Goal: Communication & Community: Answer question/provide support

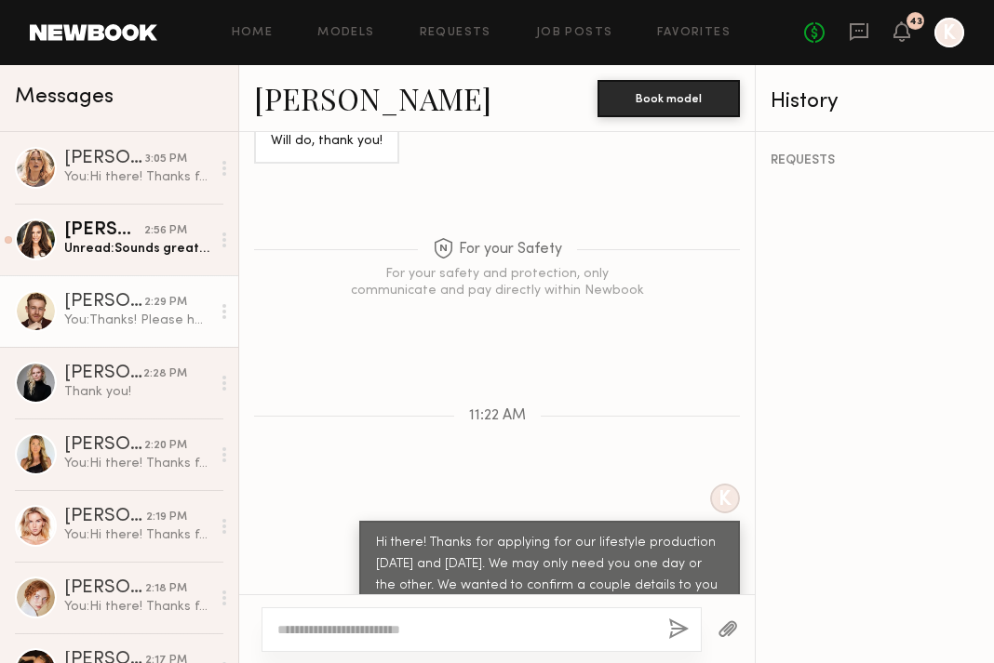
scroll to position [654, 0]
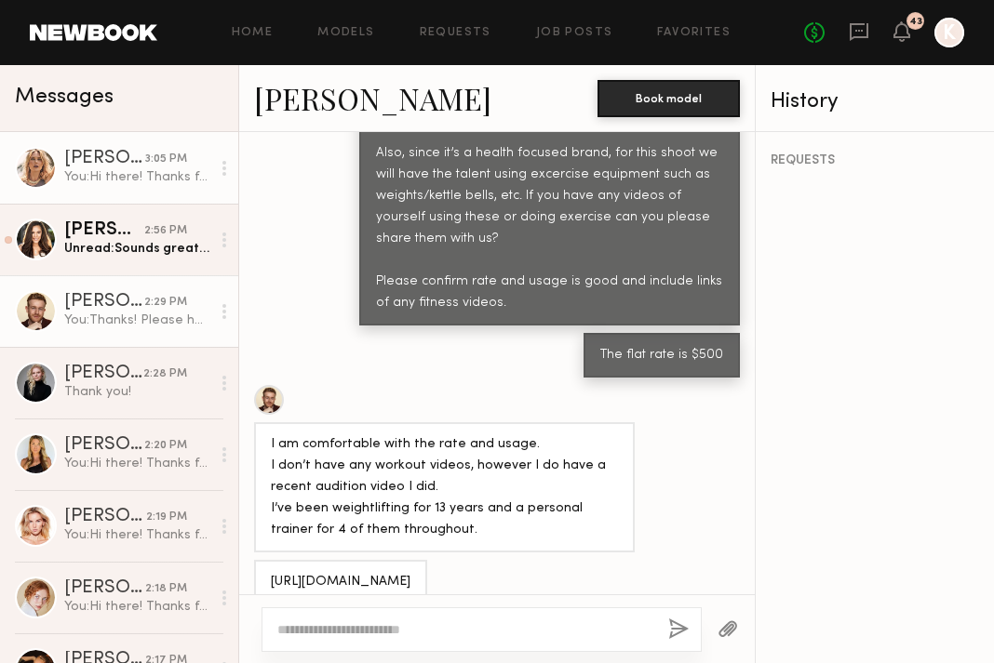
click at [138, 166] on div "[PERSON_NAME]" at bounding box center [104, 159] width 81 height 19
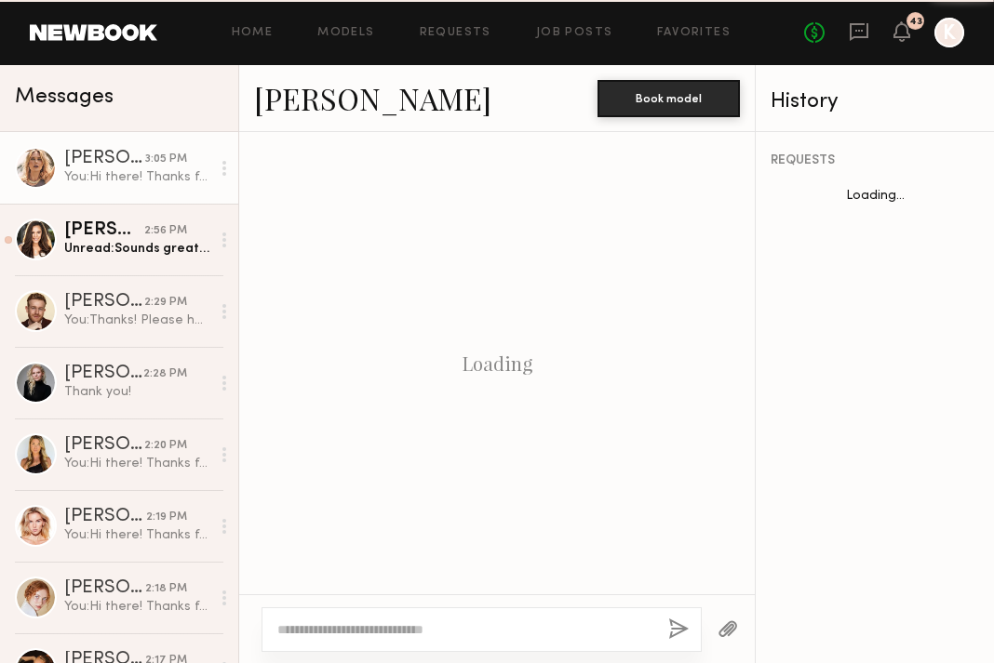
scroll to position [727, 0]
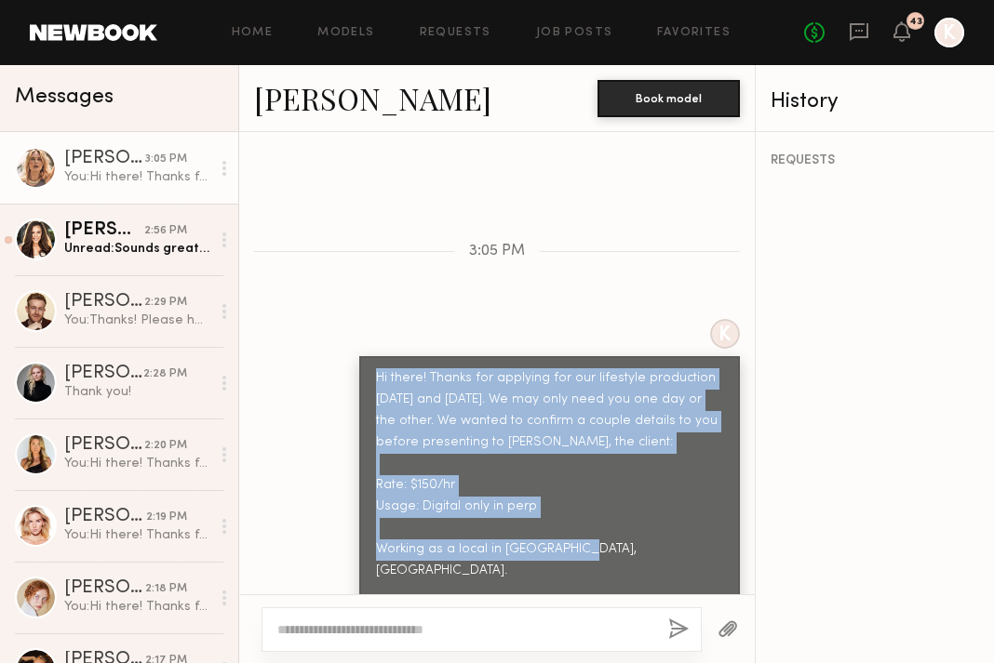
drag, startPoint x: 369, startPoint y: 334, endPoint x: 612, endPoint y: 537, distance: 316.4
click at [612, 537] on div "Hi there! Thanks for applying for our lifestyle production [DATE] and [DATE]. W…" at bounding box center [549, 495] width 381 height 279
drag, startPoint x: 600, startPoint y: 568, endPoint x: 352, endPoint y: 338, distance: 339.0
click at [352, 338] on div "K Hi there! Thanks for applying for our lifestyle production October 14th and 1…" at bounding box center [496, 477] width 515 height 316
copy div "Hi there! Thanks for applying for our lifestyle production October 14th and 15t…"
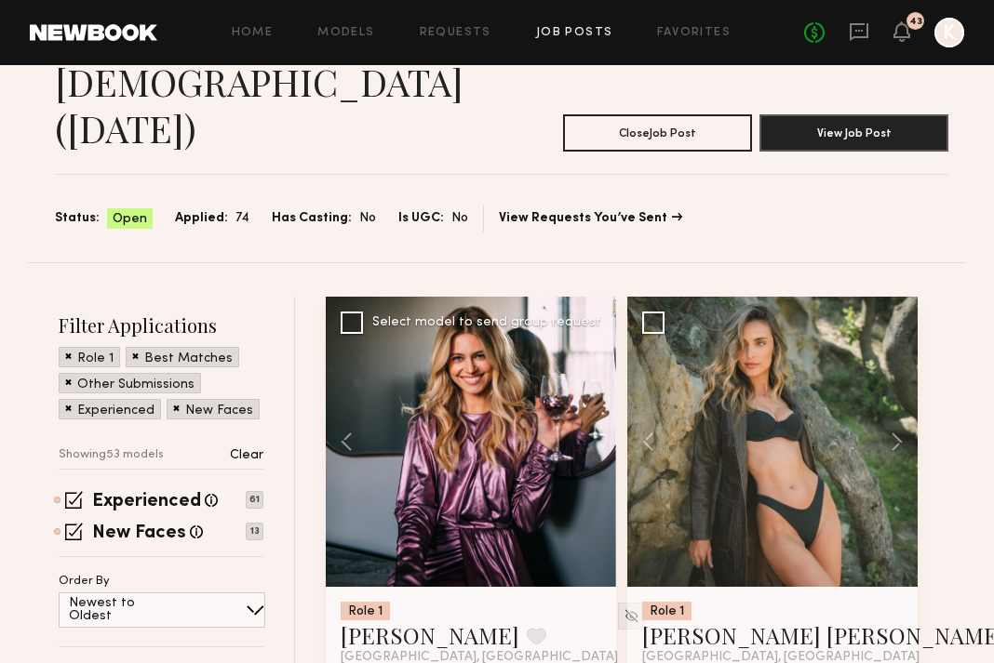
scroll to position [133, 0]
click at [589, 341] on div at bounding box center [471, 442] width 290 height 290
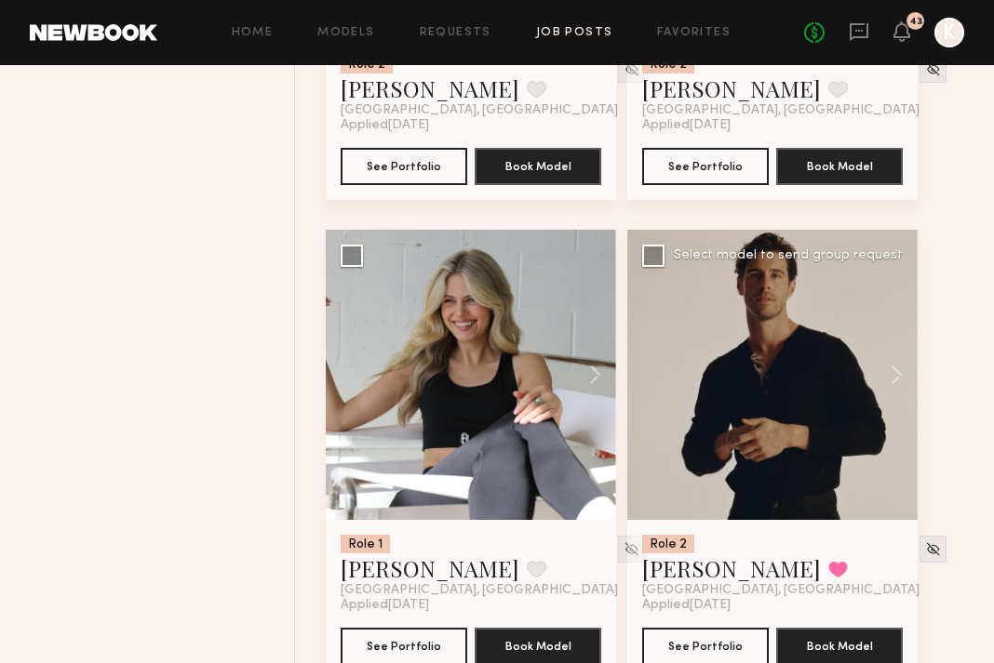
scroll to position [1107, 0]
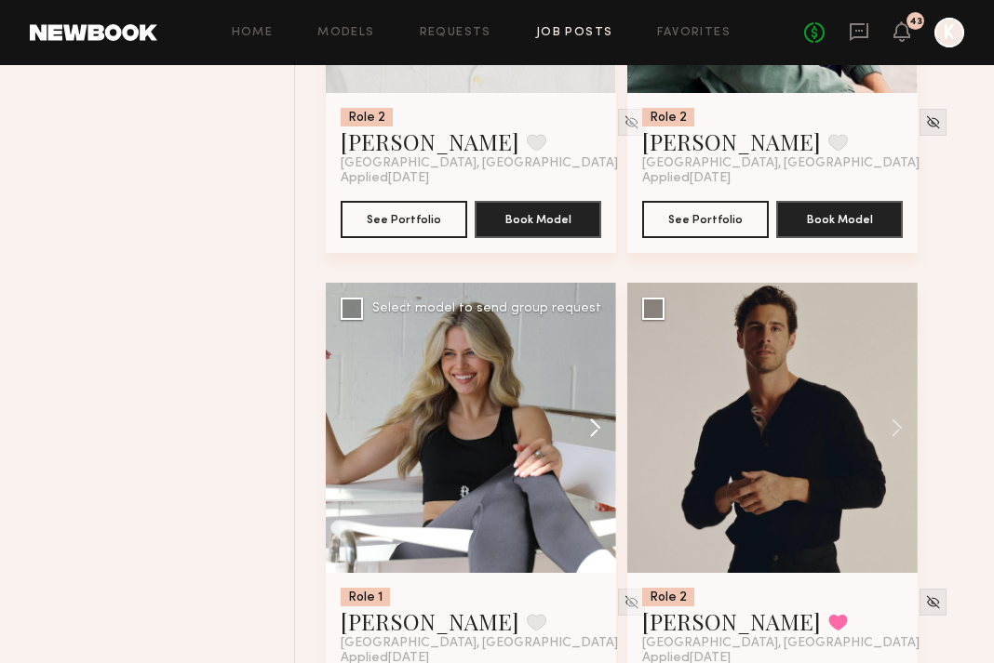
click at [591, 338] on button at bounding box center [586, 428] width 60 height 290
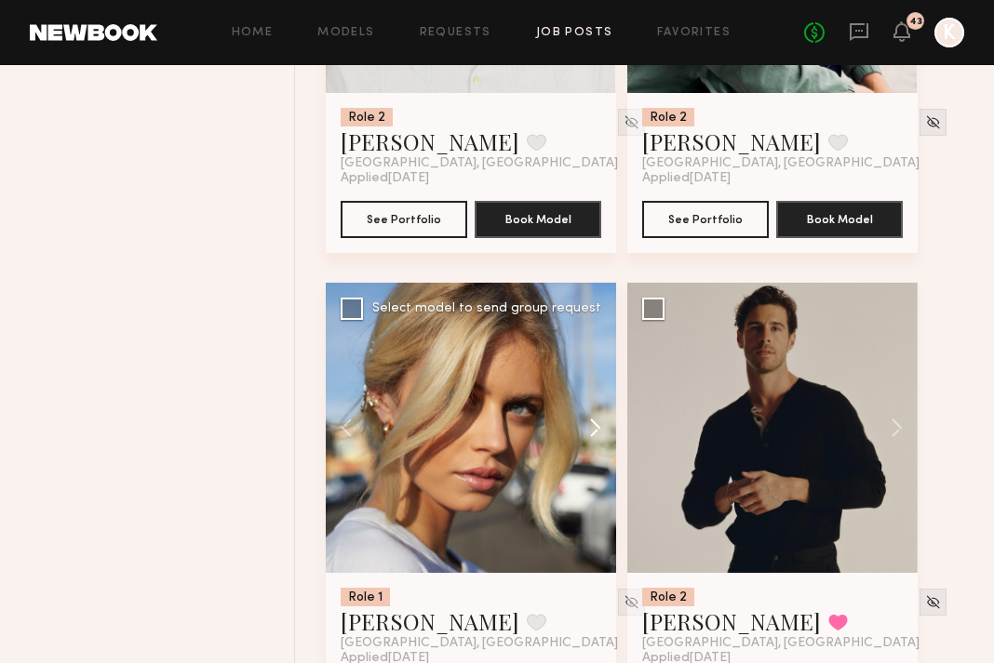
click at [591, 338] on button at bounding box center [586, 428] width 60 height 290
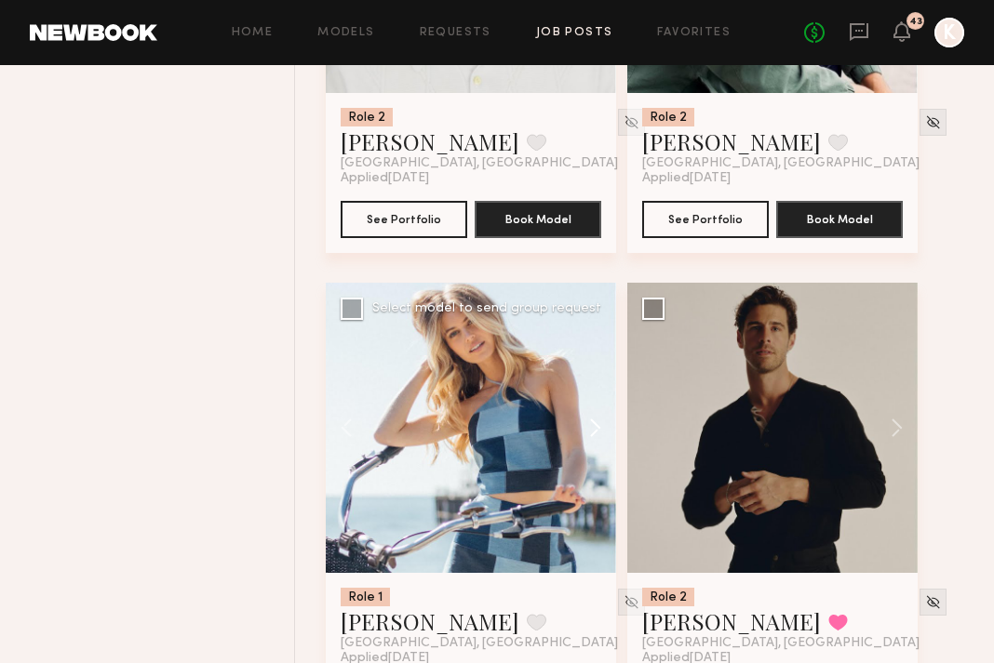
click at [591, 338] on button at bounding box center [586, 428] width 60 height 290
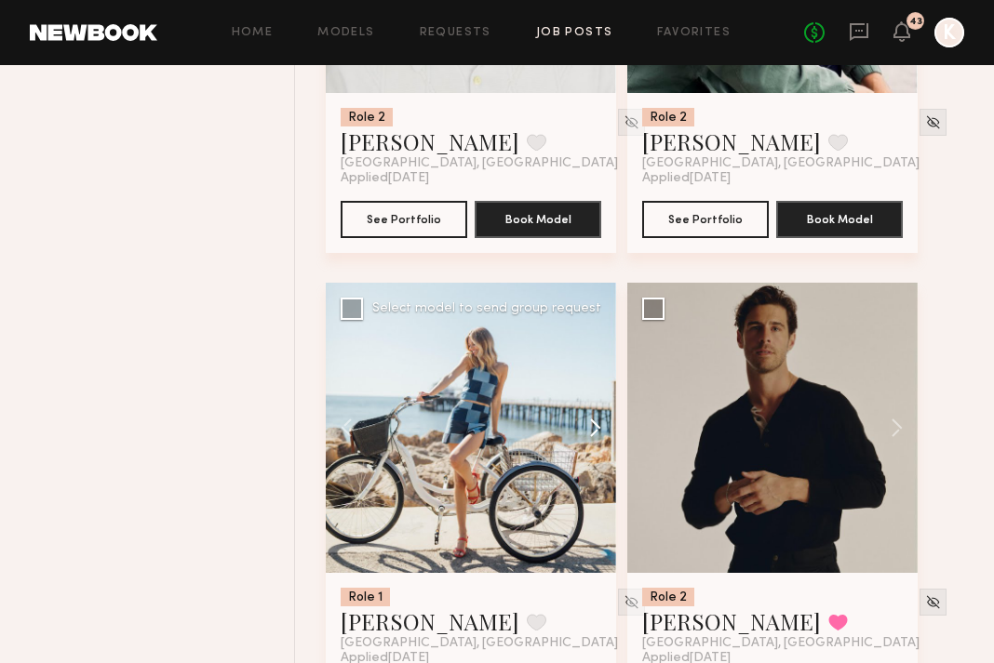
click at [591, 338] on button at bounding box center [586, 428] width 60 height 290
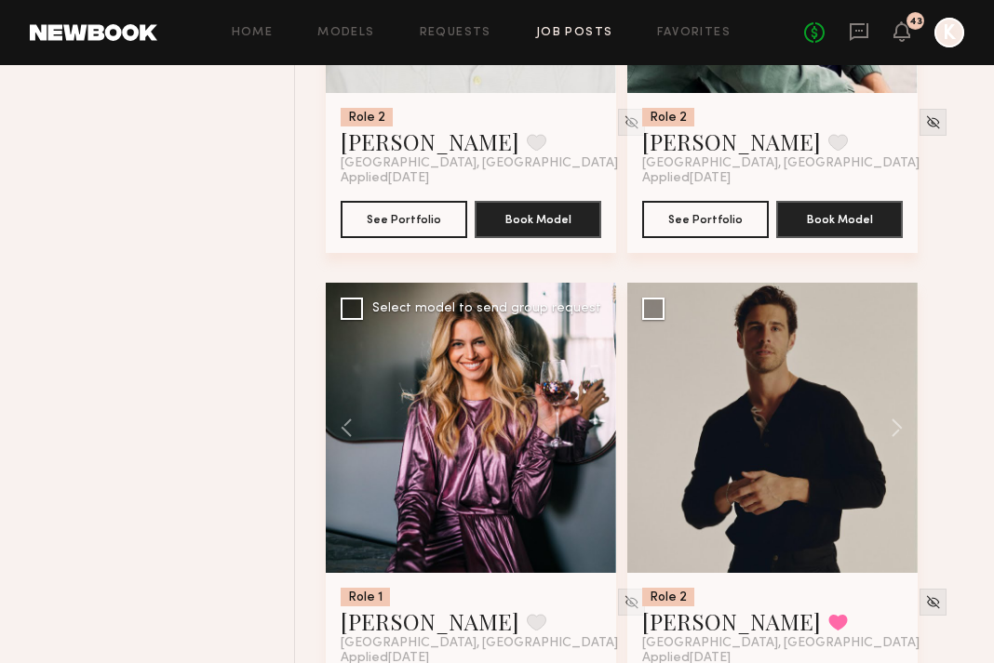
click at [591, 338] on div at bounding box center [471, 428] width 290 height 290
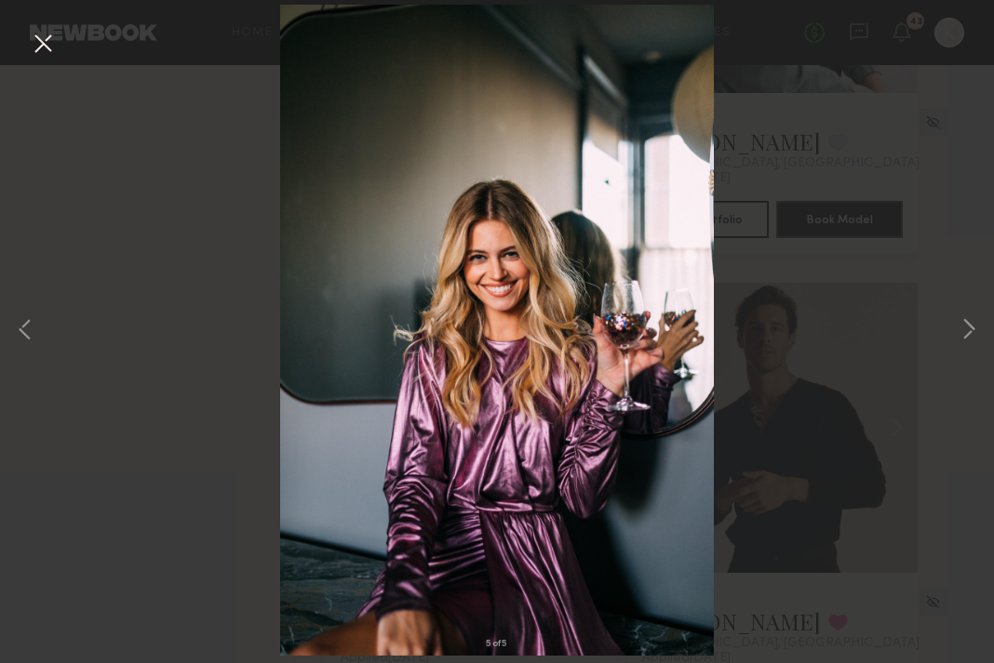
click at [674, 360] on img at bounding box center [497, 330] width 434 height 651
click at [42, 42] on button at bounding box center [43, 44] width 30 height 33
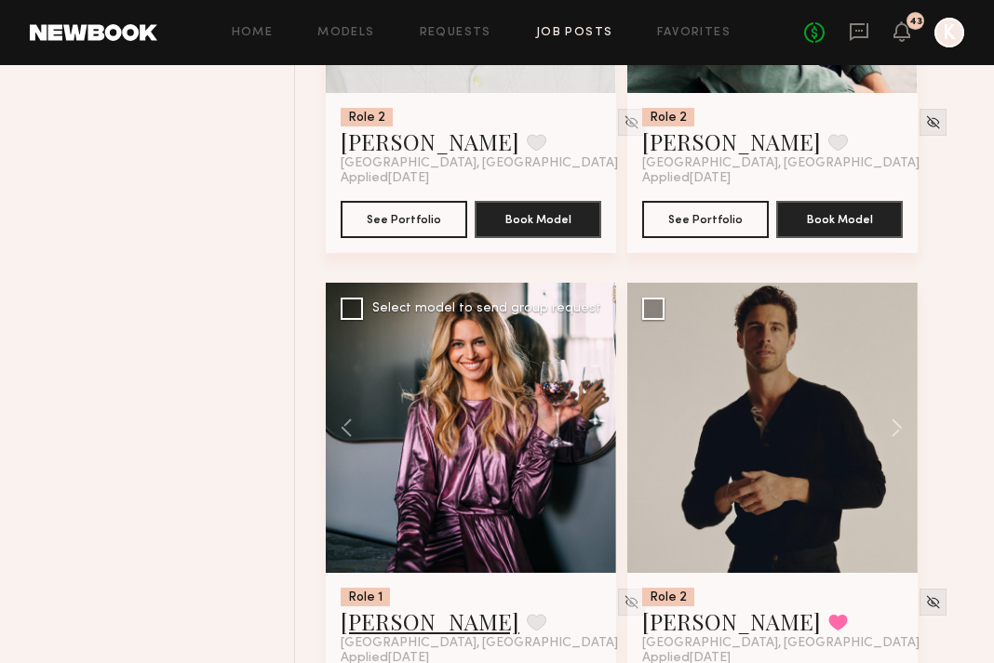
click at [415, 607] on link "Mallory A." at bounding box center [430, 622] width 179 height 30
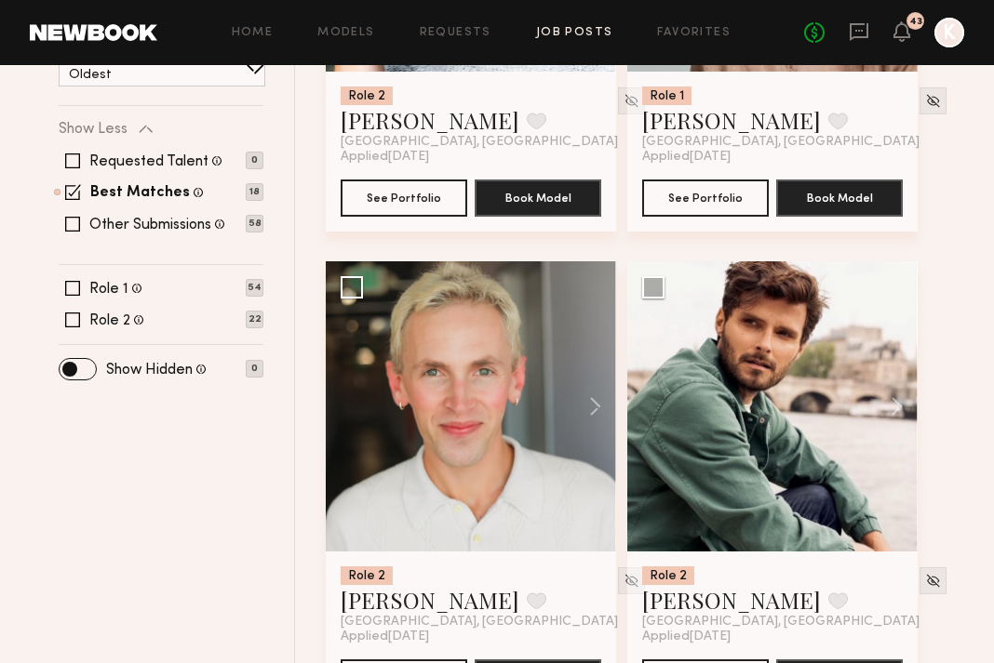
scroll to position [542, 0]
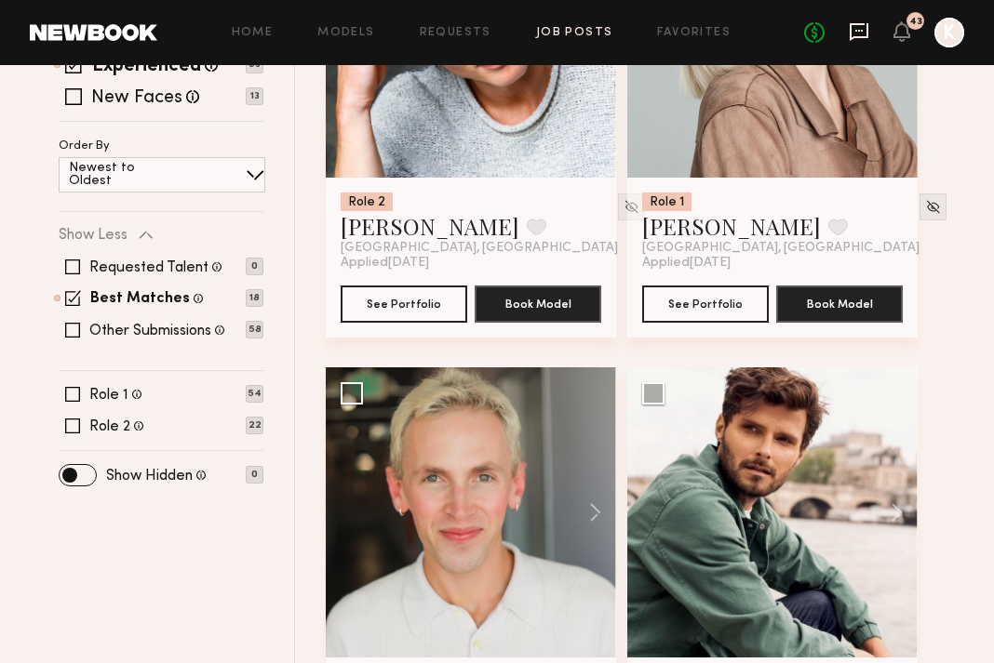
click at [865, 25] on icon at bounding box center [858, 32] width 19 height 18
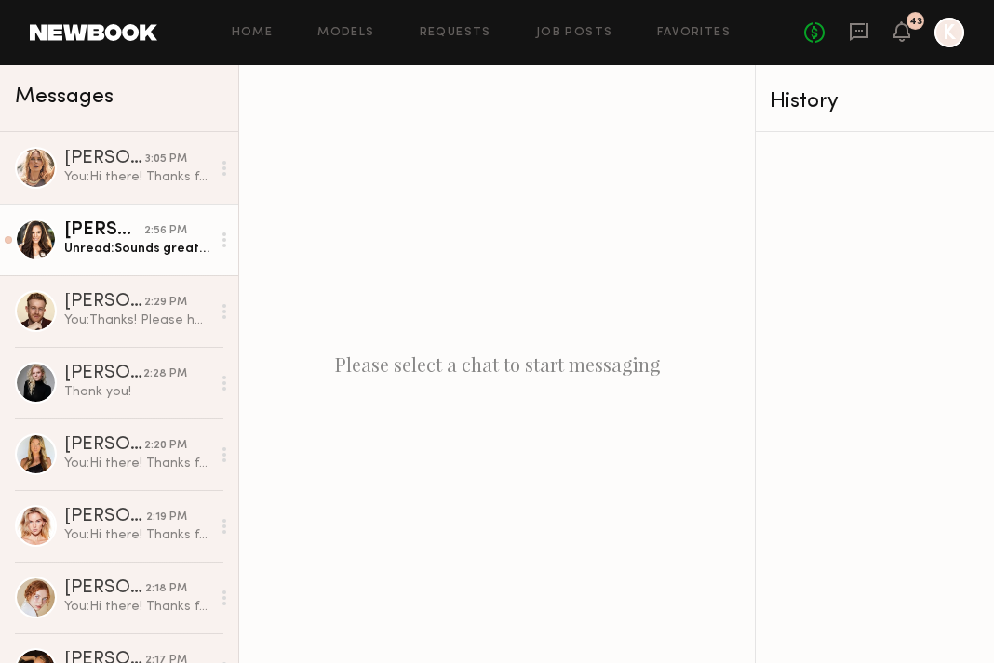
click at [115, 242] on div "Unread: Sounds great and will do!" at bounding box center [137, 249] width 146 height 18
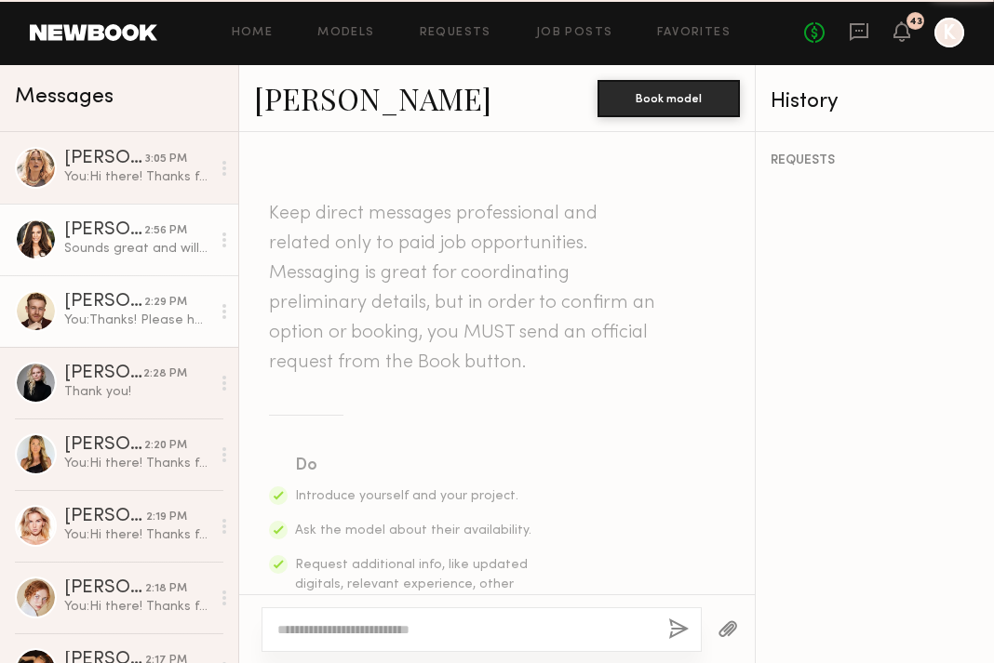
scroll to position [1205, 0]
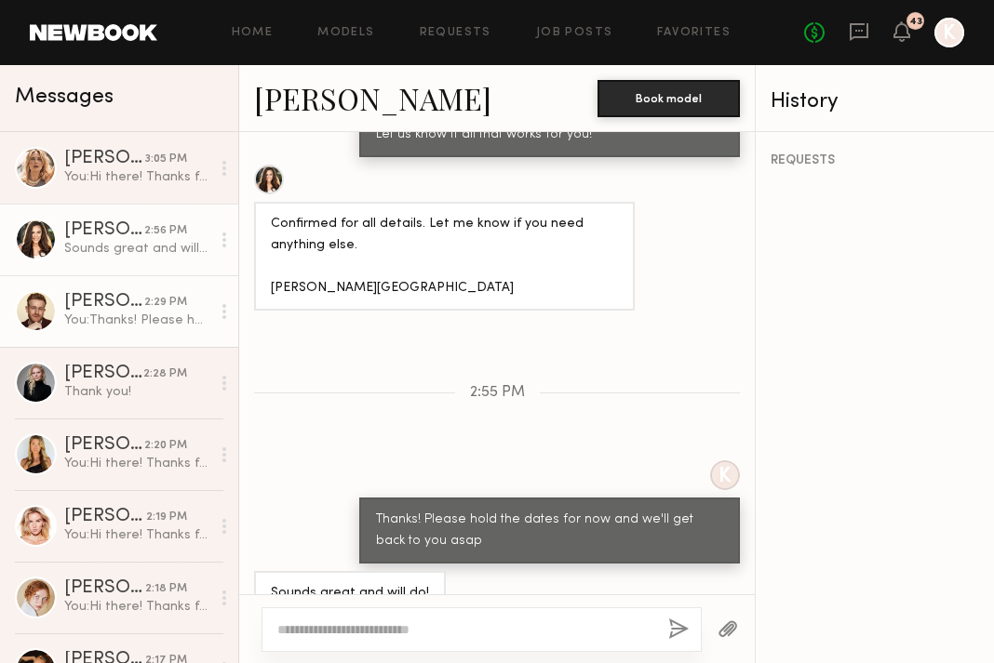
click at [108, 317] on div "You: Thanks! Please hold the dates for now and we'll get back to you asap" at bounding box center [137, 321] width 146 height 18
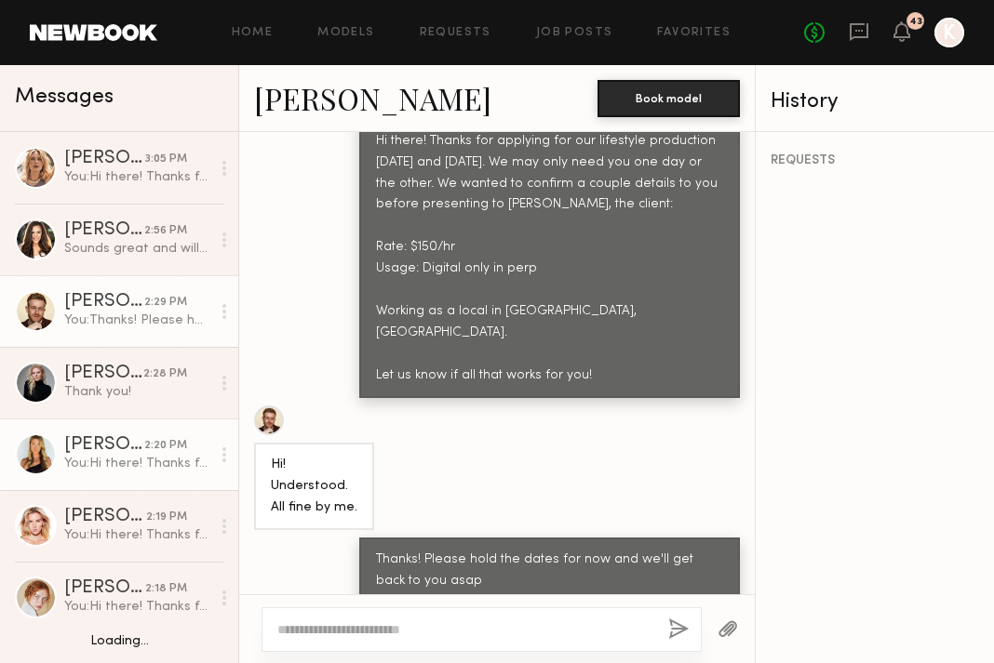
scroll to position [64, 0]
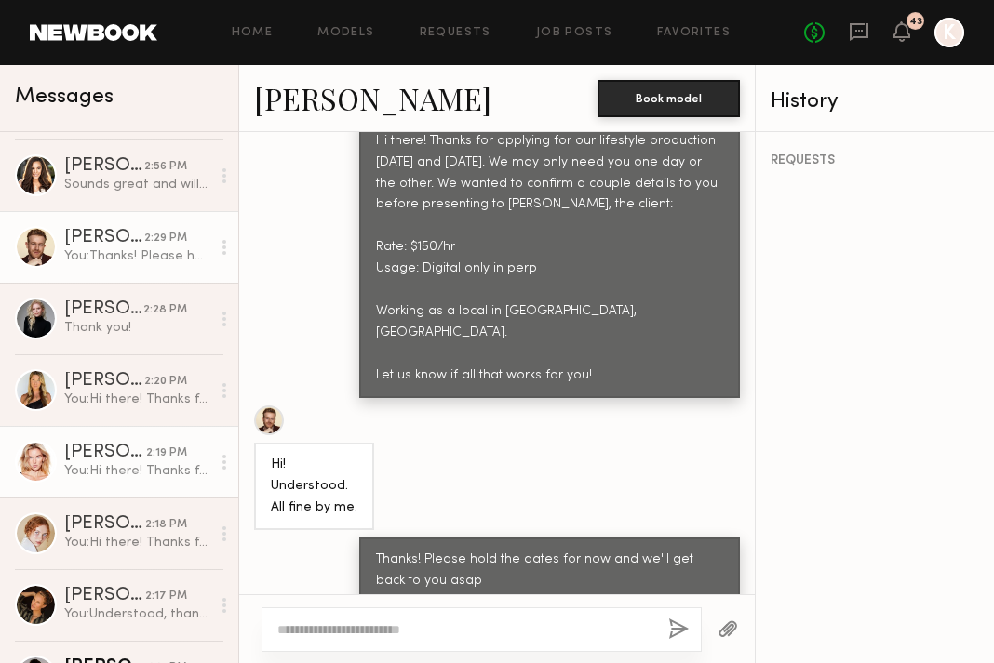
click at [100, 438] on link "Paulina R. 2:19 PM You: Hi there! Thanks for applying for our lifestyle product…" at bounding box center [119, 462] width 238 height 72
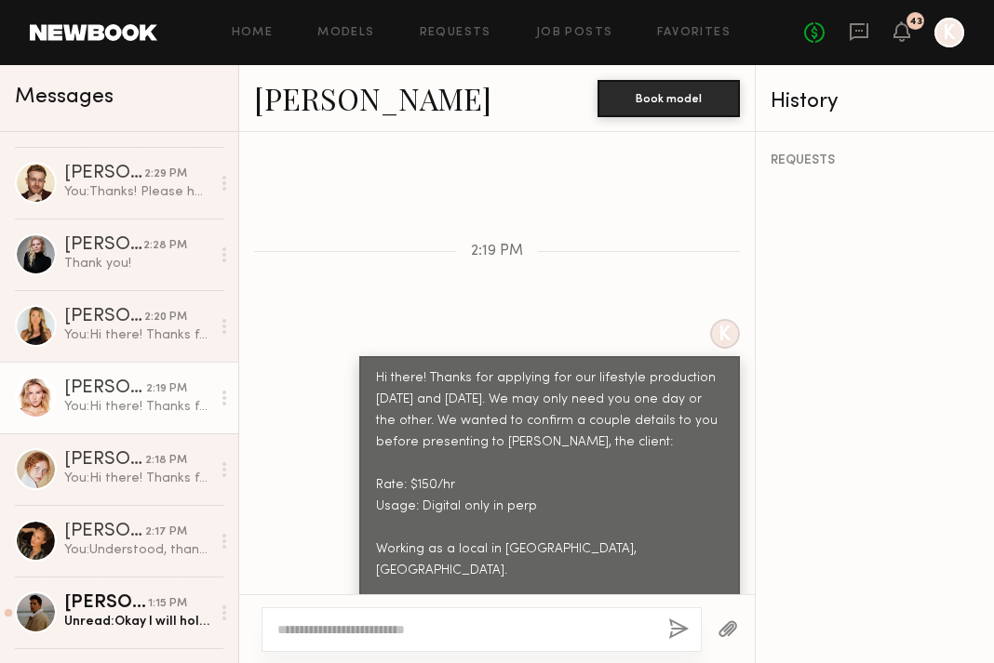
scroll to position [153, 0]
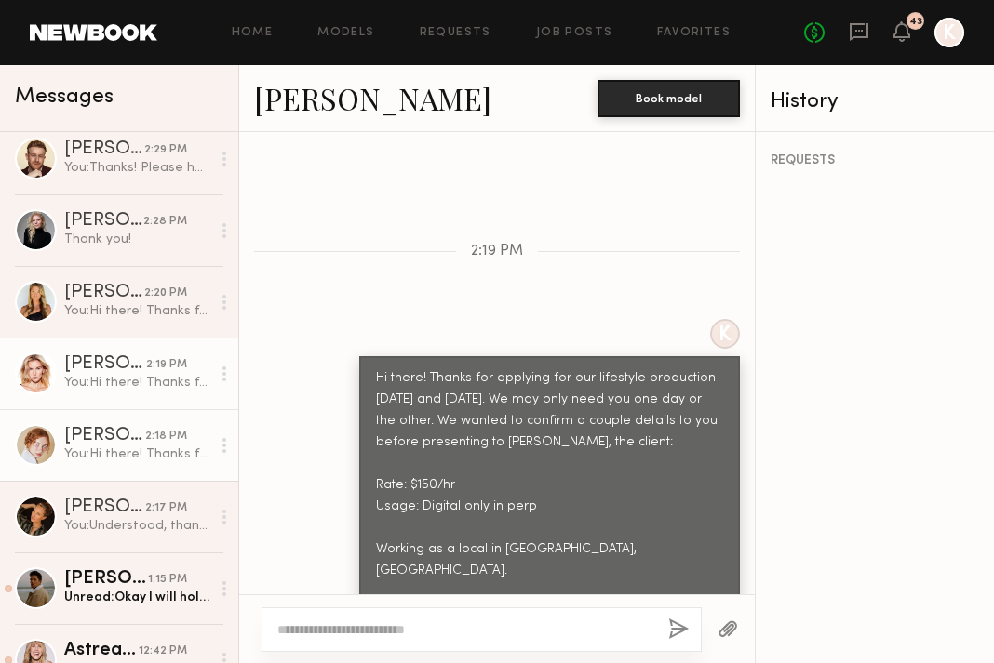
click at [87, 461] on div "You: Hi there! Thanks for applying for our lifestyle production October 14th an…" at bounding box center [137, 455] width 146 height 18
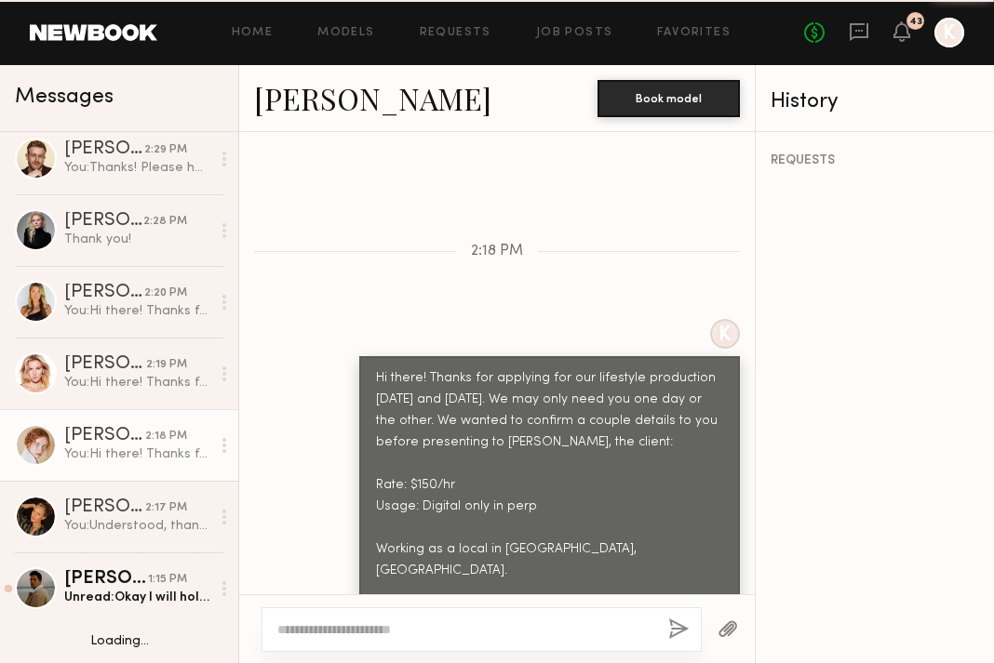
scroll to position [222, 0]
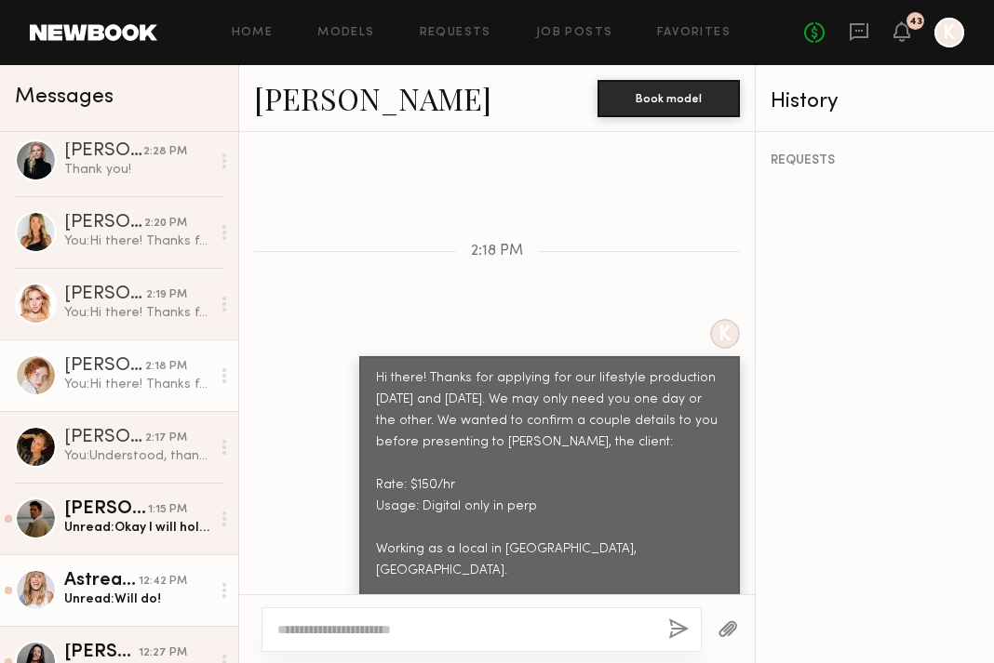
click at [80, 558] on link "Astrea C. 12:42 PM Unread: Will do!" at bounding box center [119, 590] width 238 height 72
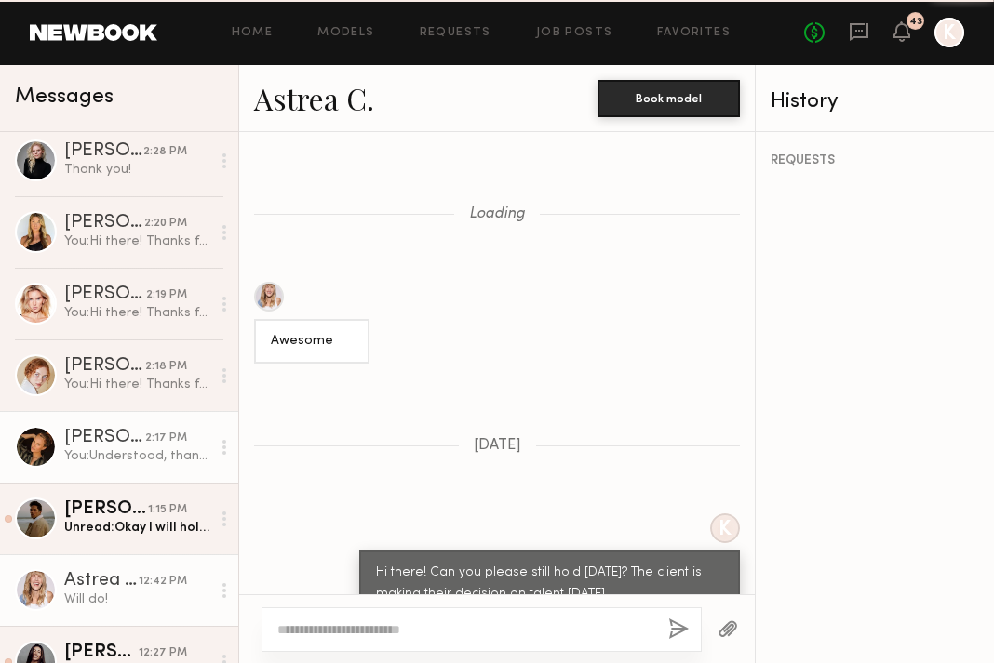
scroll to position [1731, 0]
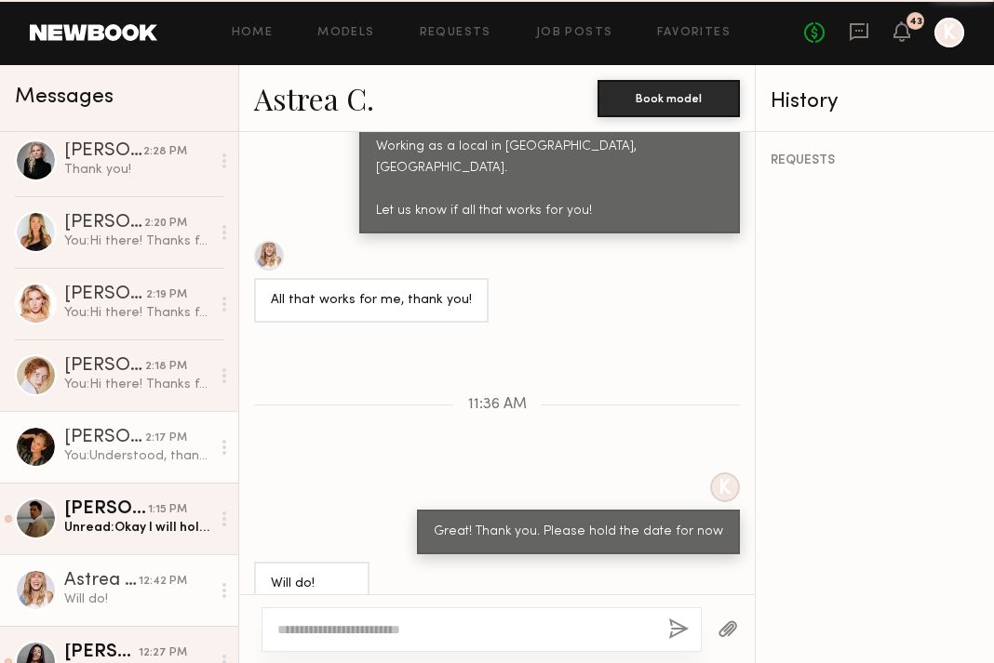
click at [89, 446] on div "Sarah K." at bounding box center [104, 438] width 81 height 19
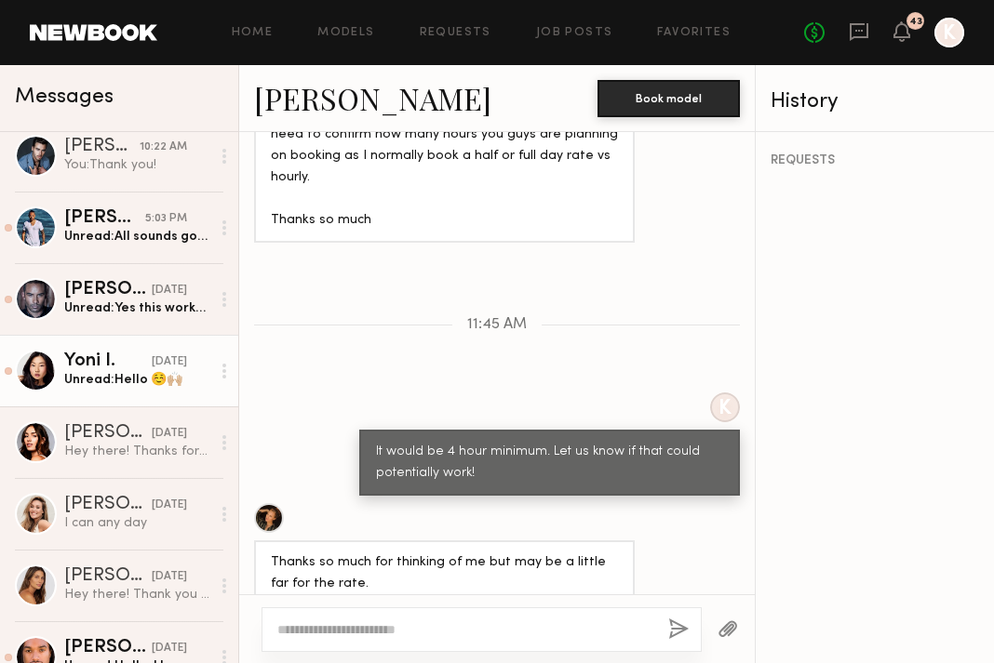
scroll to position [1365, 0]
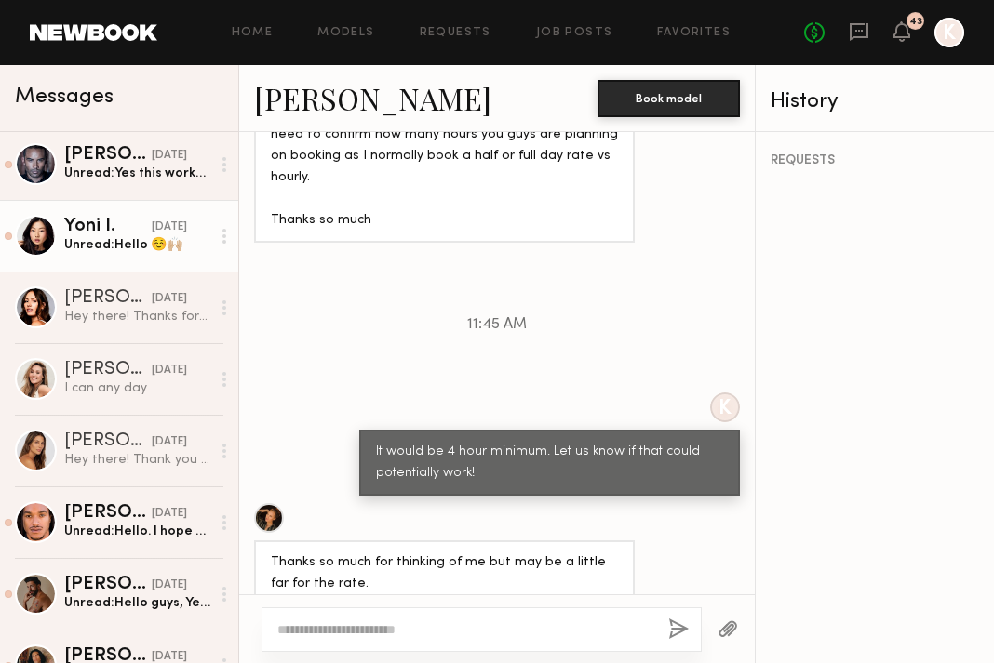
click at [106, 377] on div "Yulia A." at bounding box center [107, 370] width 87 height 19
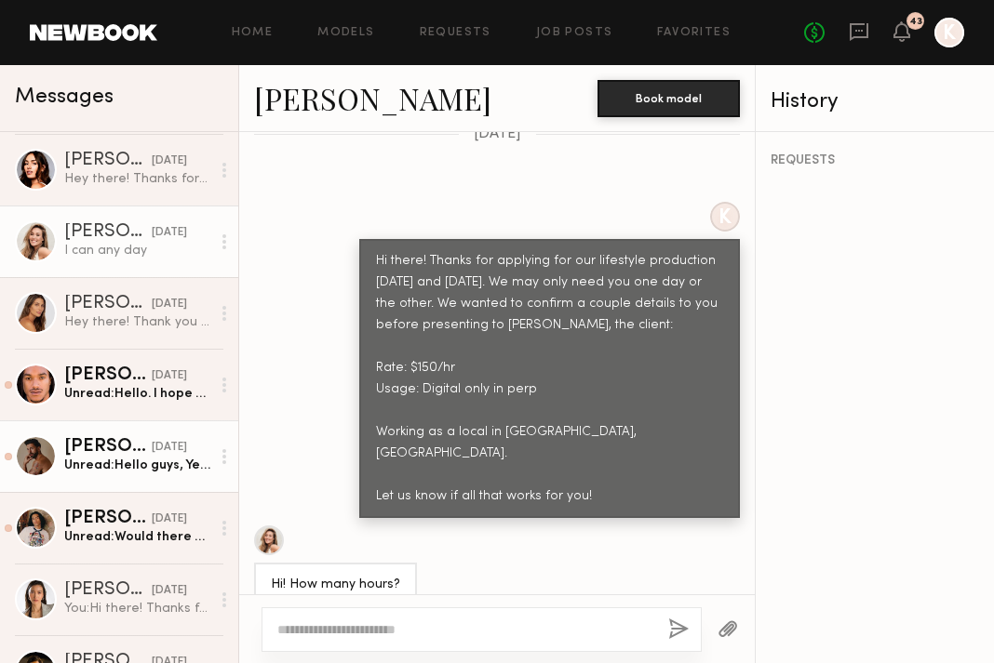
scroll to position [1518, 0]
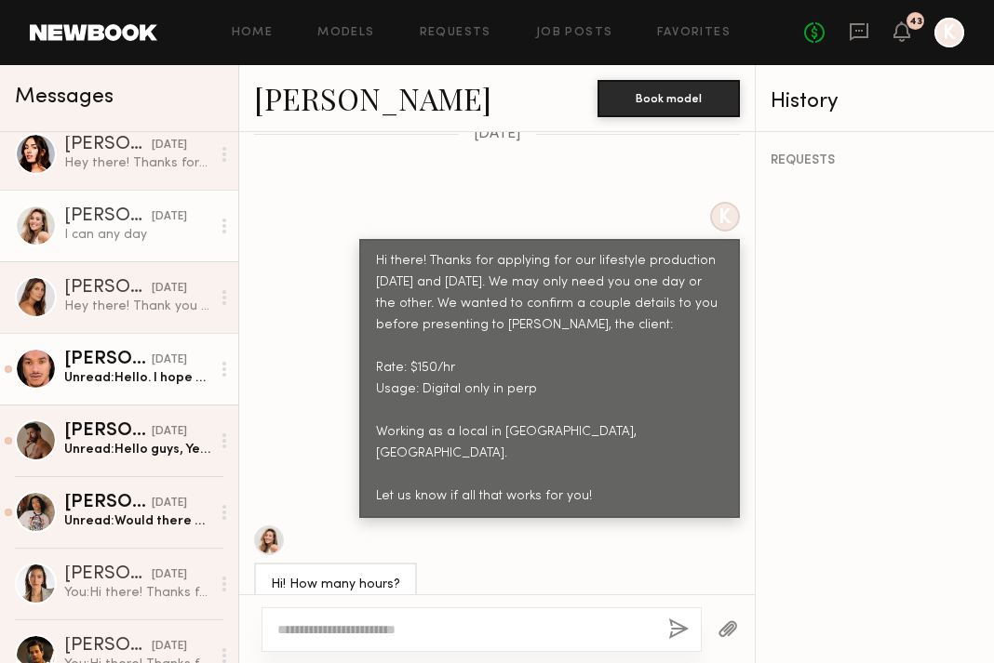
click at [111, 389] on link "Timothy H. yesterday Unread: Hello. I hope all is well. That works for me. Than…" at bounding box center [119, 369] width 238 height 72
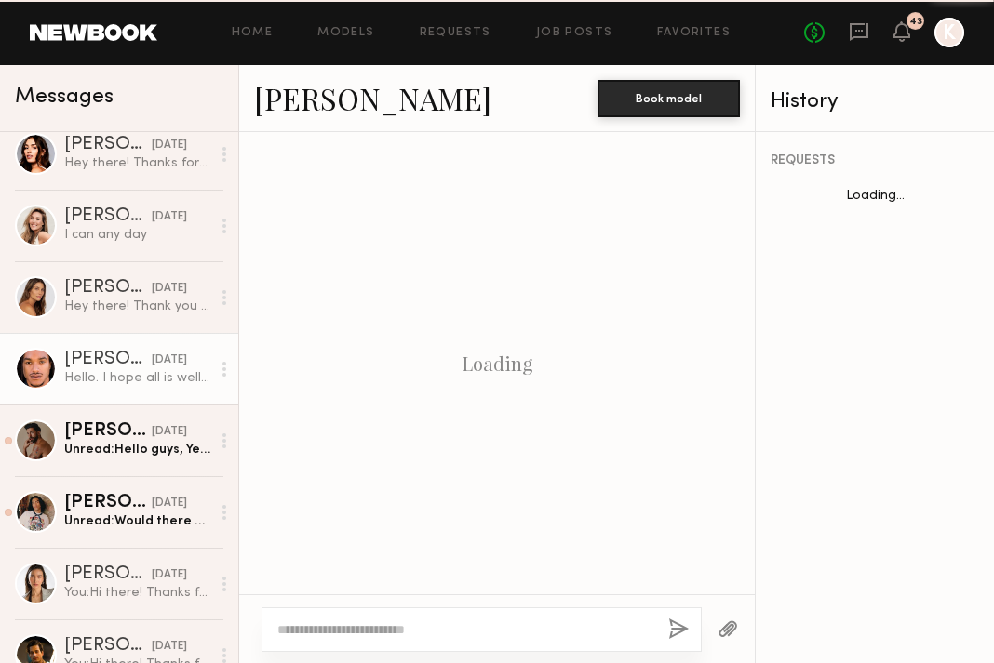
scroll to position [843, 0]
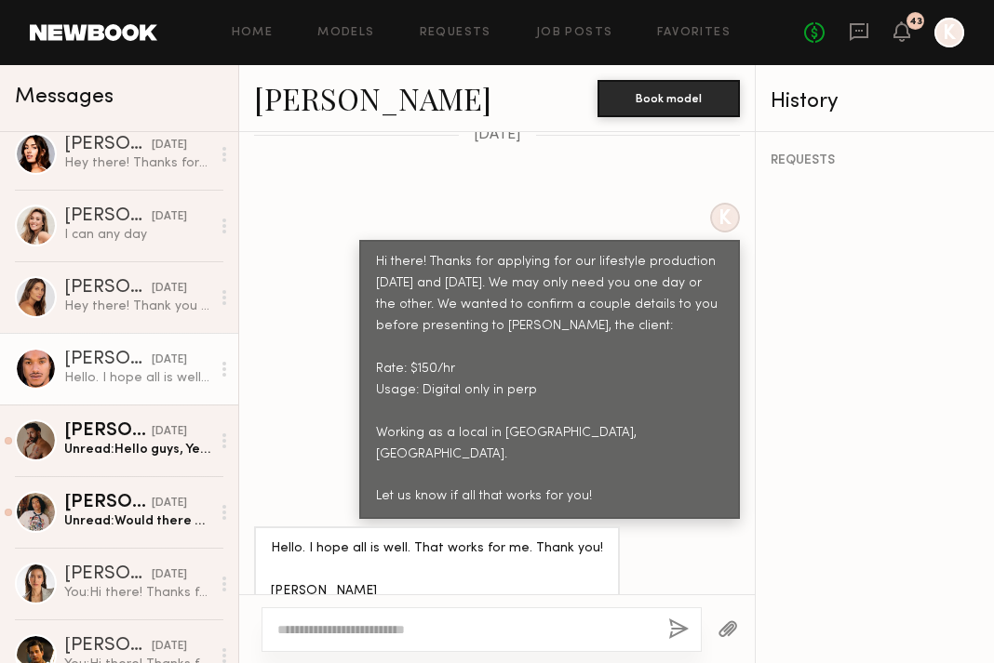
click at [298, 99] on link "[PERSON_NAME]" at bounding box center [372, 98] width 237 height 40
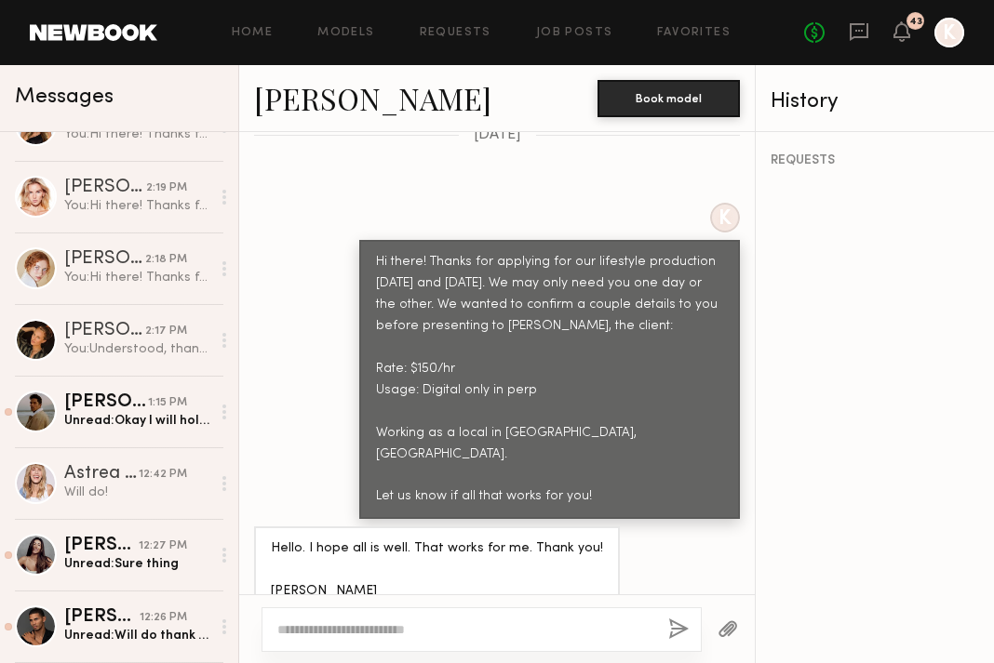
scroll to position [0, 0]
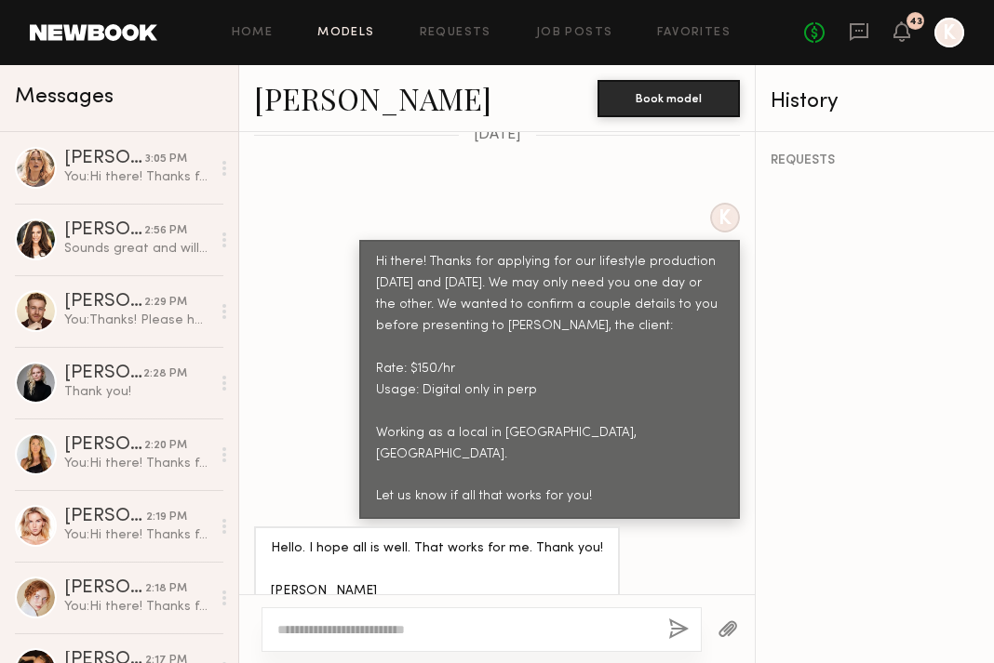
click at [353, 27] on link "Models" at bounding box center [345, 33] width 57 height 12
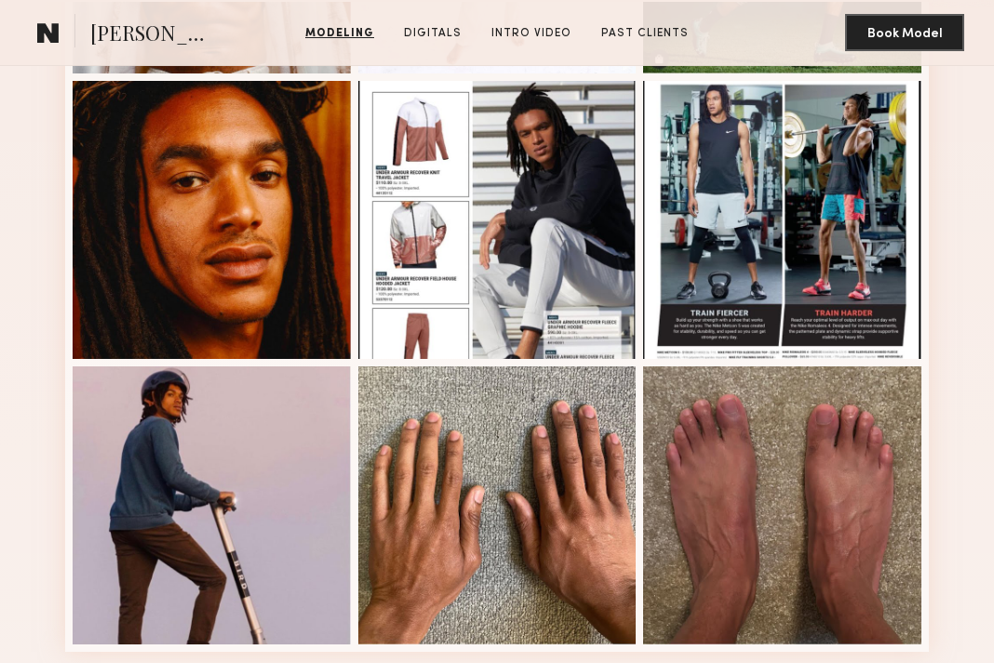
scroll to position [1227, 0]
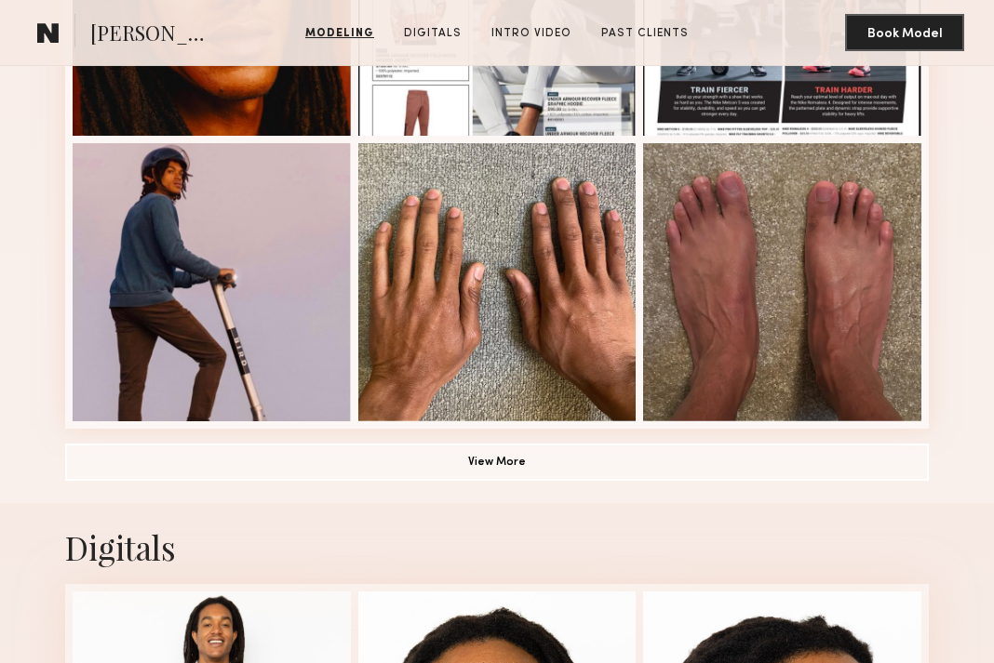
click at [30, 35] on link at bounding box center [48, 32] width 37 height 37
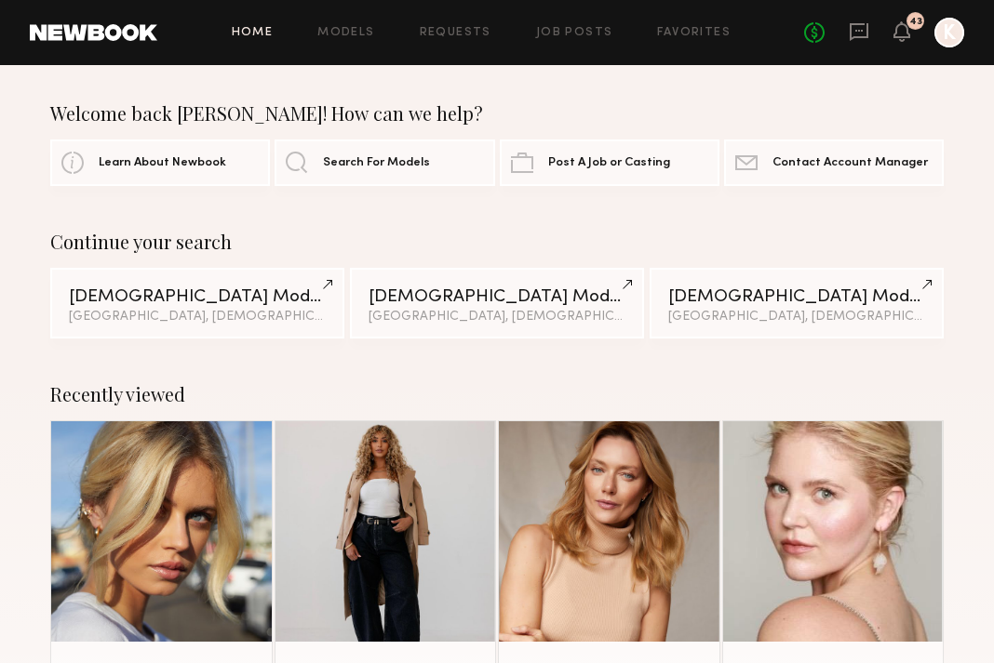
scroll to position [165, 0]
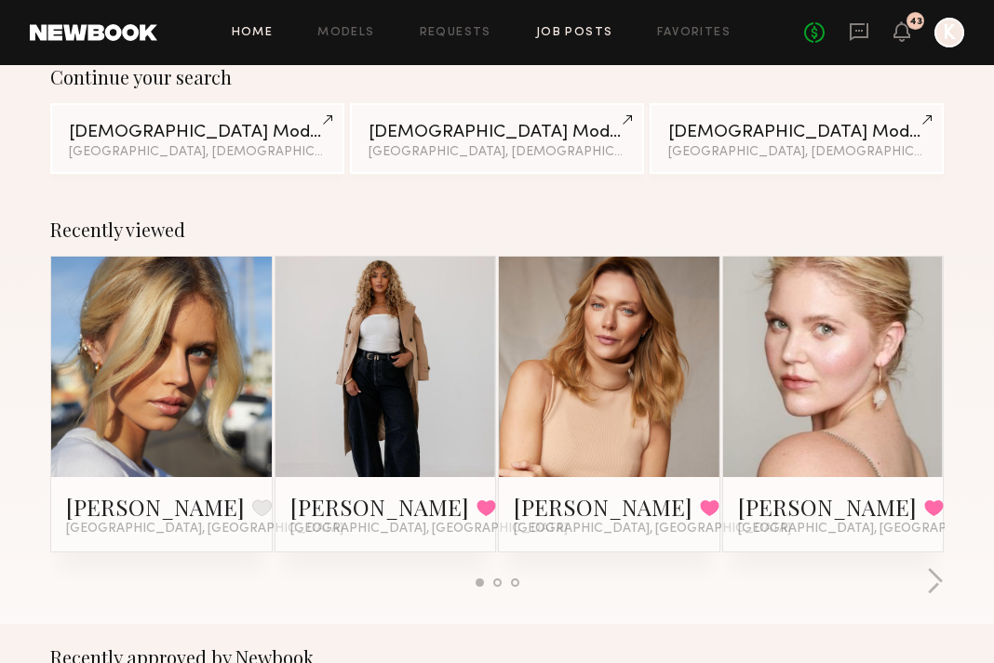
click at [555, 34] on link "Job Posts" at bounding box center [574, 33] width 77 height 12
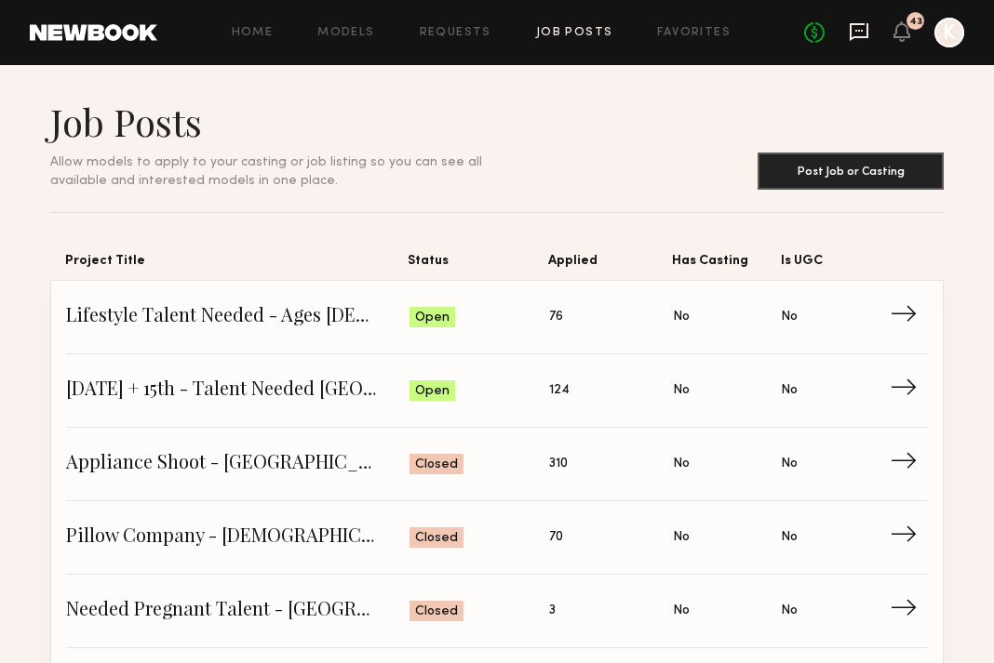
click at [854, 39] on icon at bounding box center [858, 31] width 20 height 20
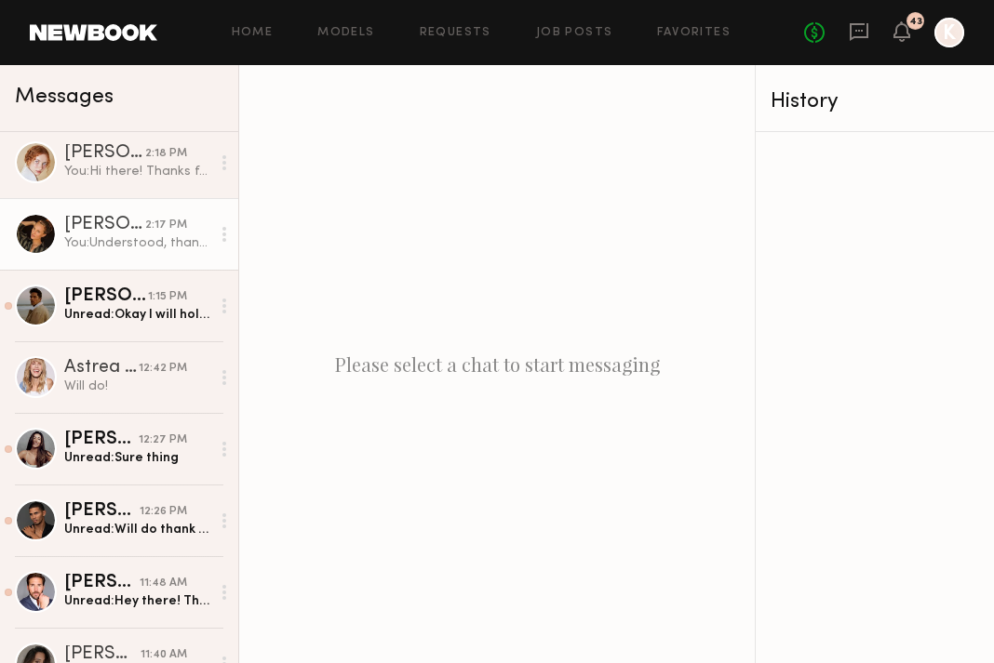
scroll to position [631, 0]
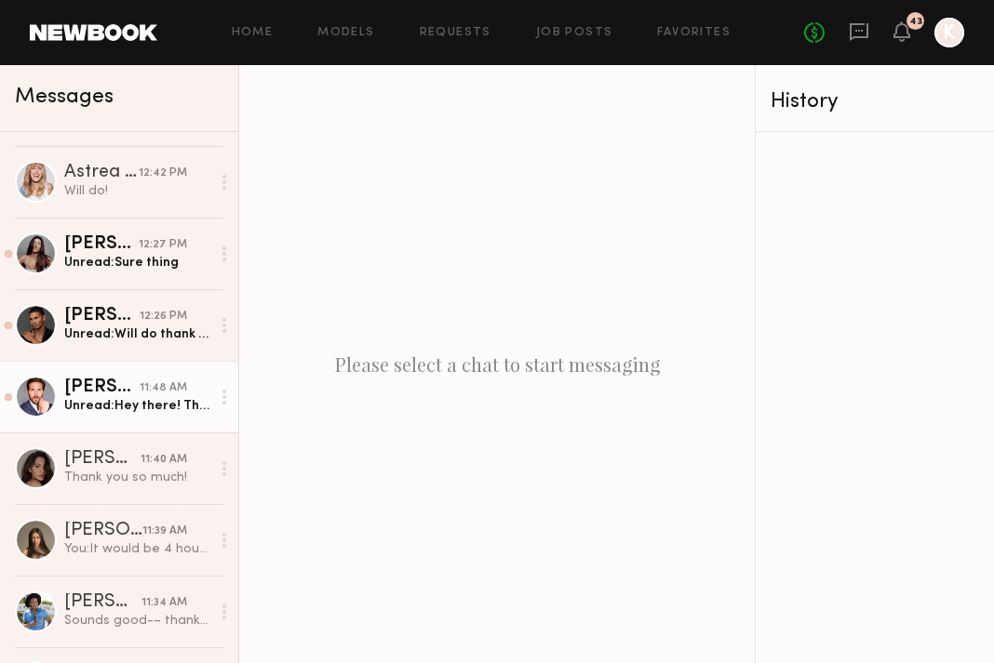
click at [127, 407] on div "Unread: Hey there! Thanks for the interest back🙏🏼 Will this still be a 4 hour m…" at bounding box center [137, 406] width 146 height 18
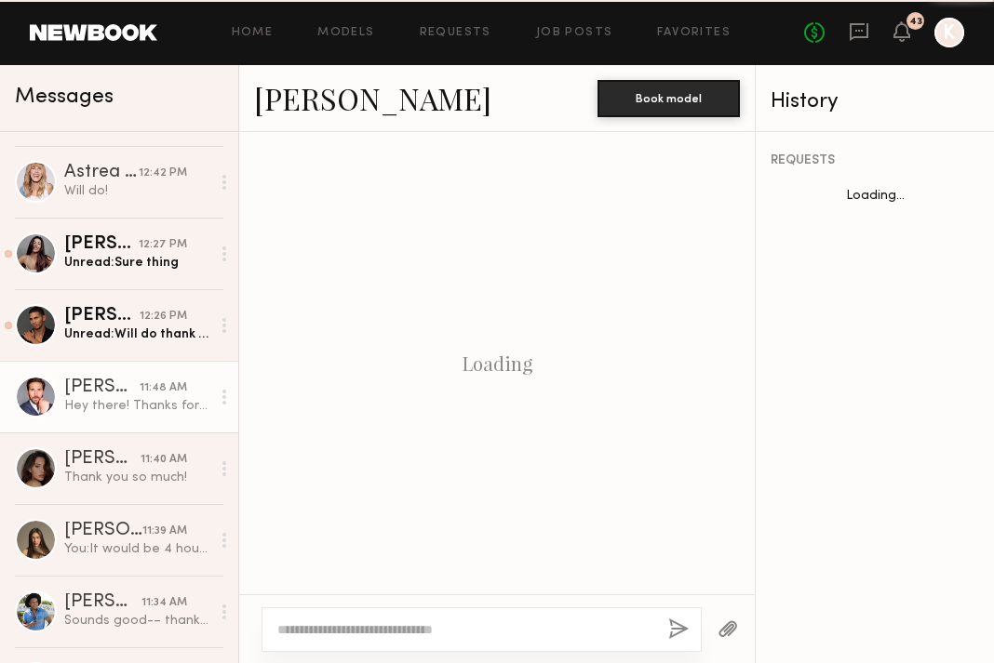
scroll to position [1099, 0]
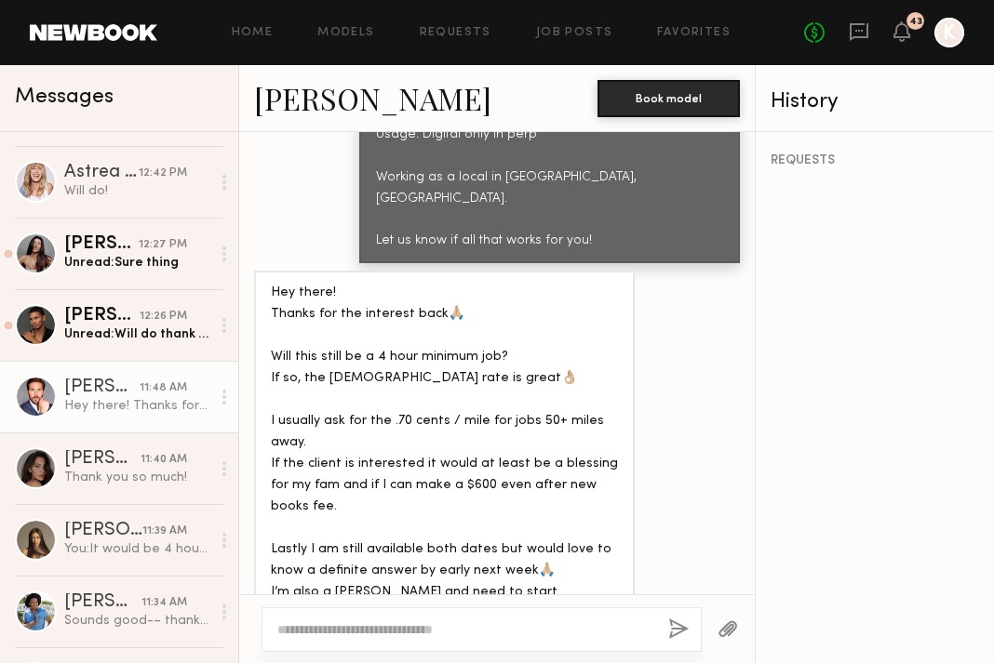
click at [286, 91] on link "Corey Randall M." at bounding box center [372, 98] width 237 height 40
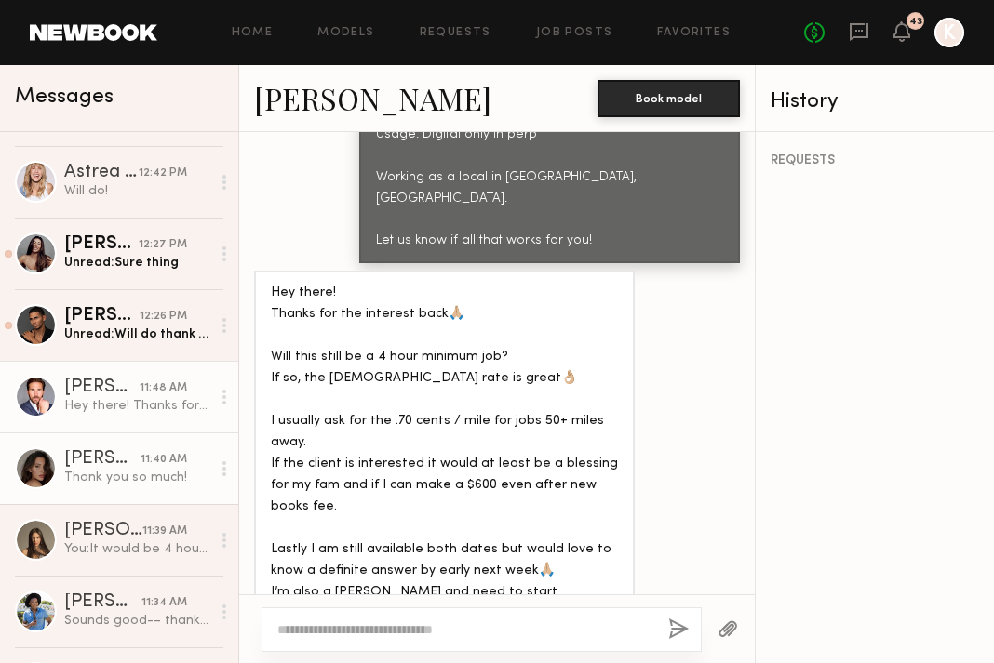
scroll to position [691, 0]
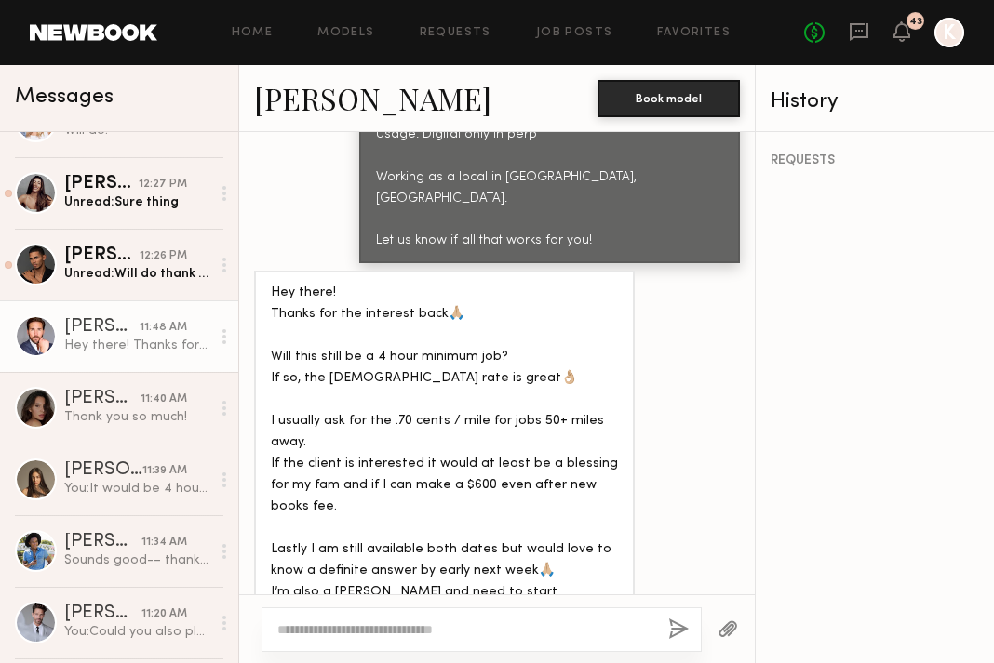
click at [313, 631] on textarea at bounding box center [465, 630] width 376 height 19
type textarea "*"
drag, startPoint x: 477, startPoint y: 626, endPoint x: 783, endPoint y: 628, distance: 306.1
click at [783, 628] on div "Messages Anastassija M. 3:05 PM You: Hi there! Thanks for applying for our life…" at bounding box center [497, 364] width 994 height 598
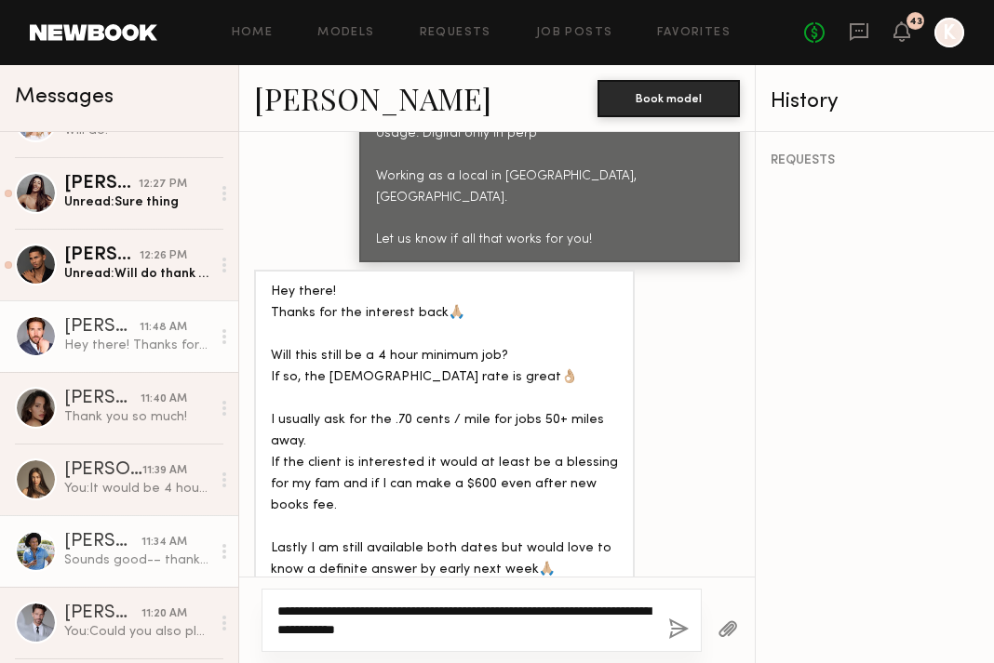
drag, startPoint x: 543, startPoint y: 624, endPoint x: 231, endPoint y: 561, distance: 318.9
click at [231, 563] on div "Messages Anastassija M. 3:05 PM You: Hi there! Thanks for applying for our life…" at bounding box center [497, 364] width 994 height 598
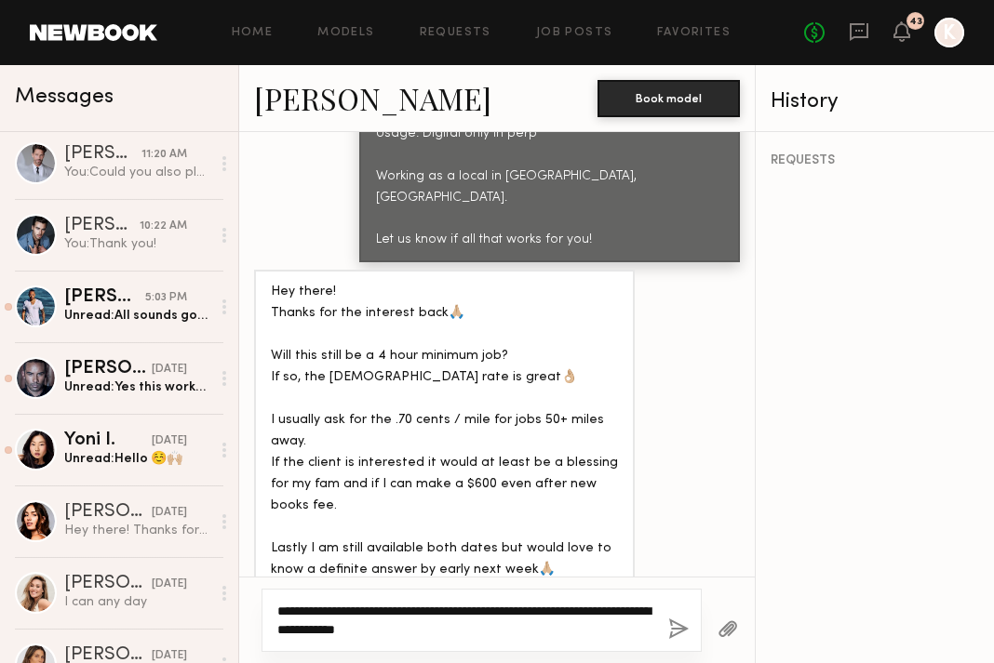
scroll to position [1251, 0]
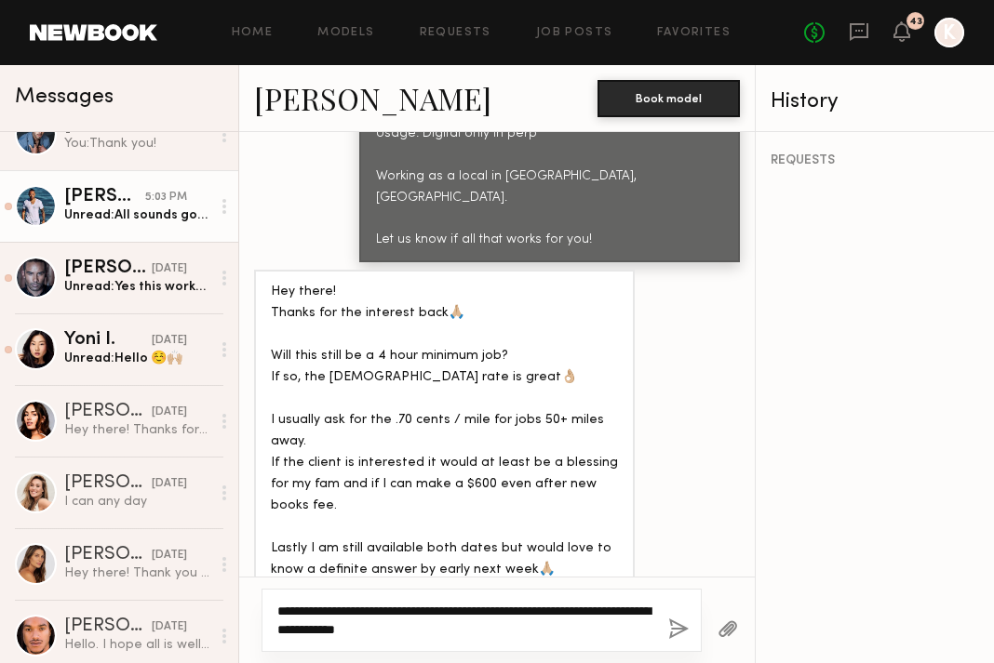
type textarea "**********"
click at [167, 207] on div "Unread: All sounds good to me! Let me know if you need any more info. Thank you…" at bounding box center [137, 216] width 146 height 18
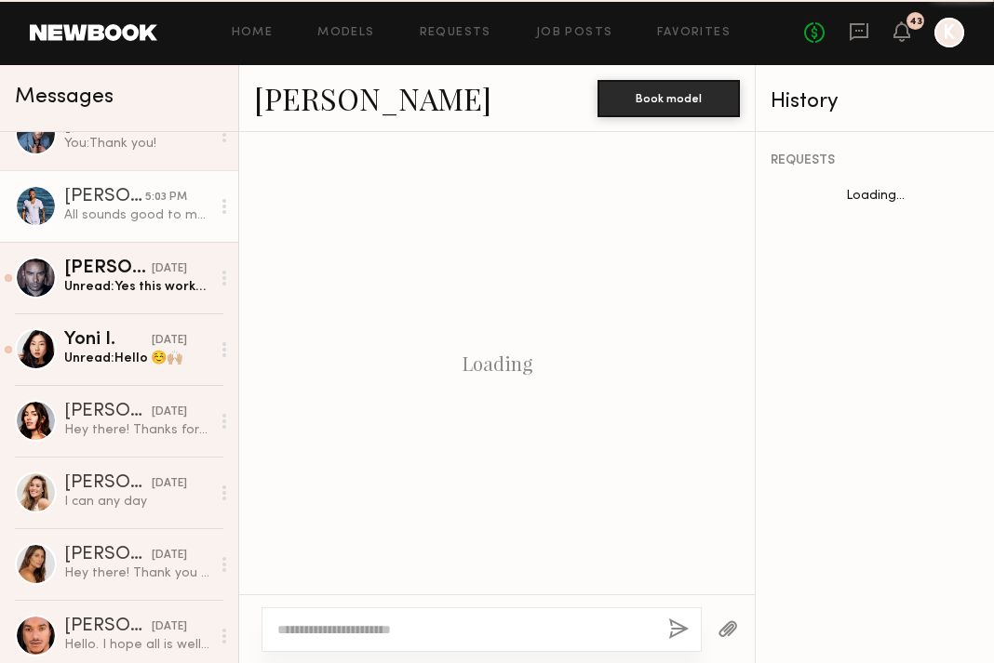
scroll to position [800, 0]
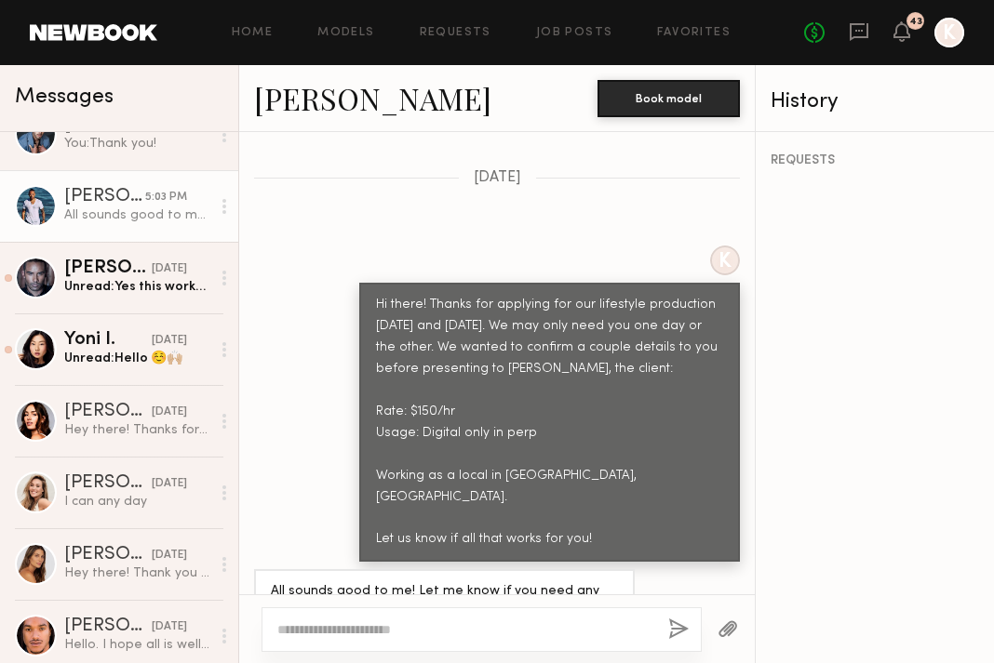
click at [269, 94] on link "[PERSON_NAME]" at bounding box center [372, 98] width 237 height 40
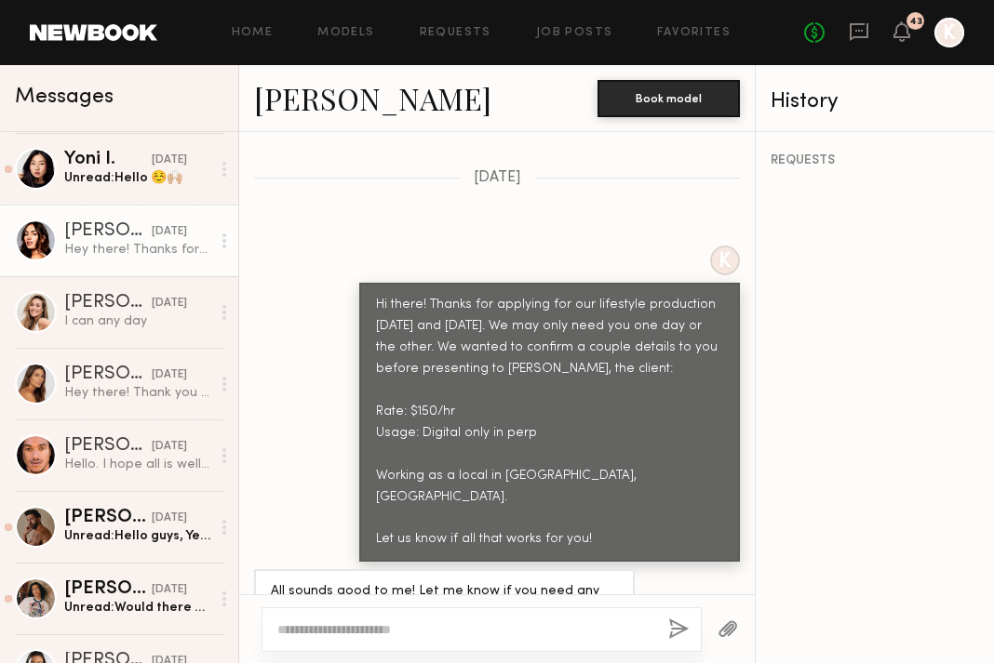
scroll to position [1882, 0]
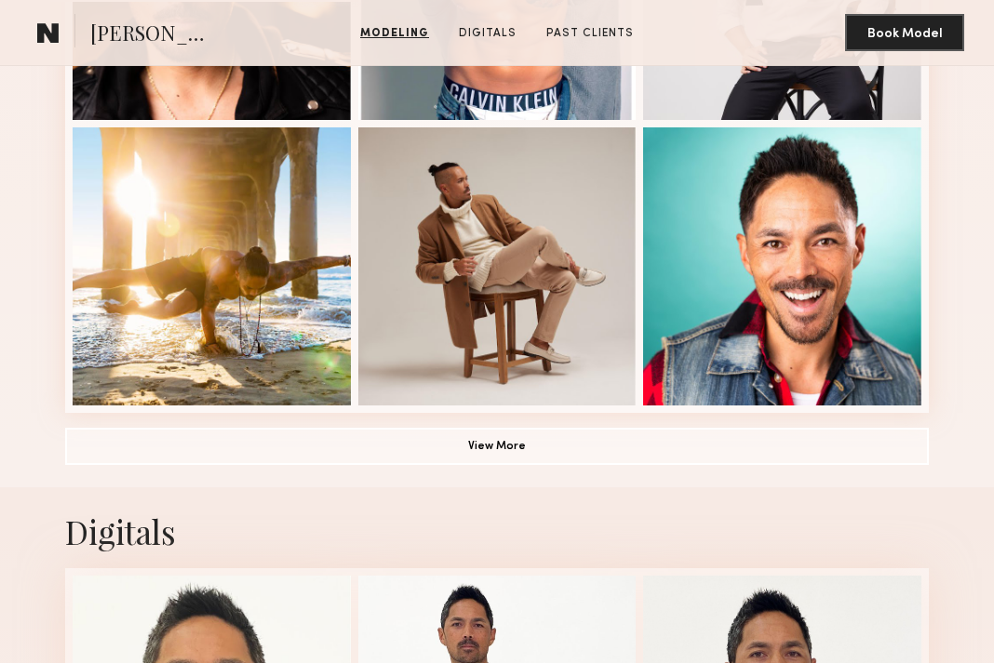
scroll to position [1482, 0]
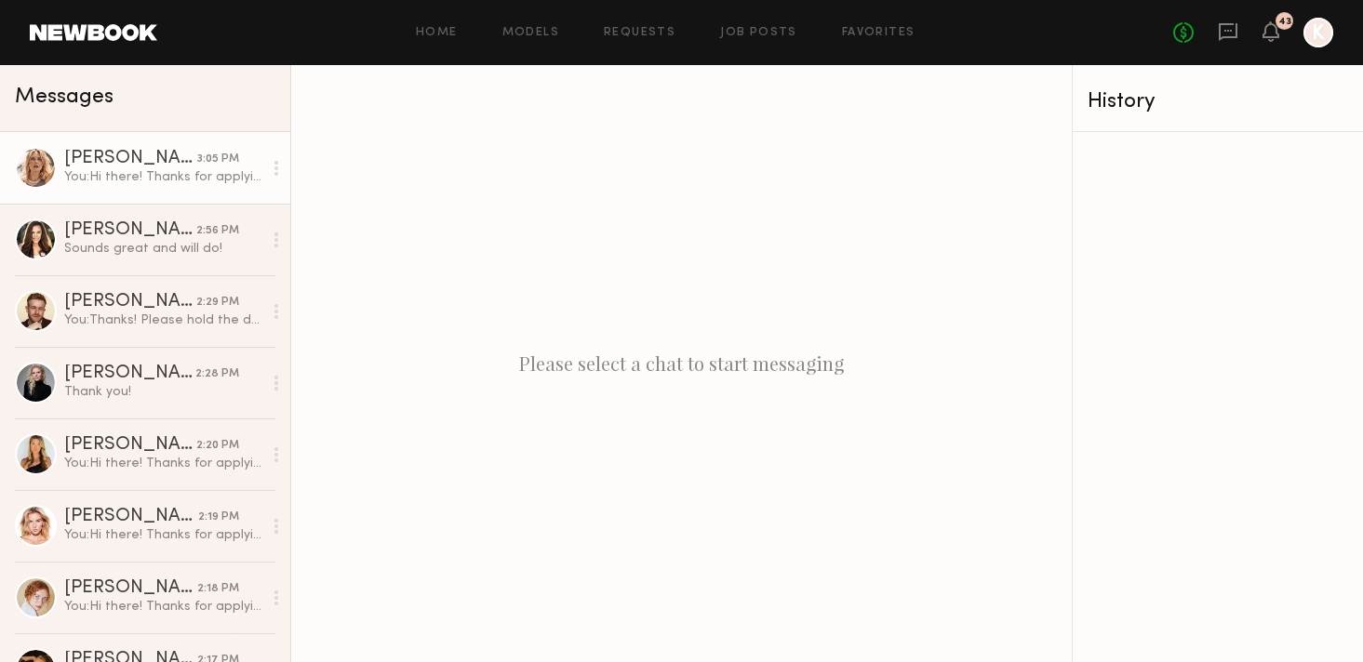
click at [121, 159] on div "[PERSON_NAME]" at bounding box center [130, 159] width 133 height 19
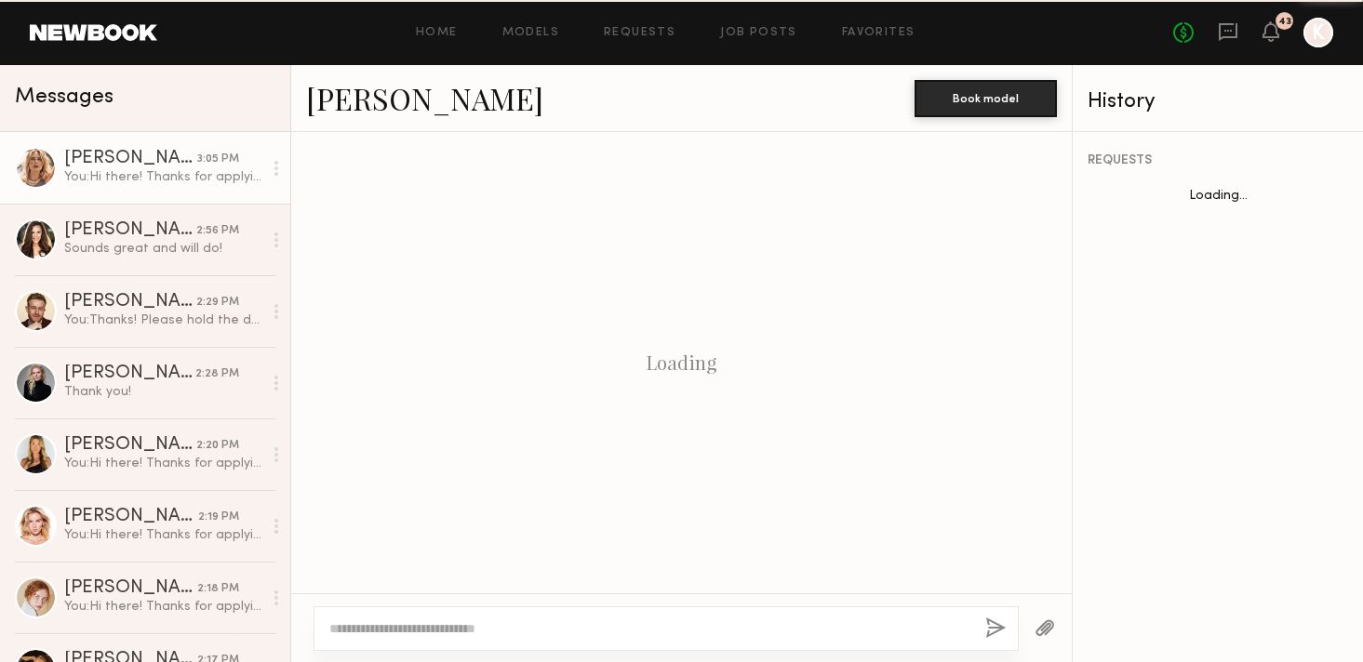
scroll to position [534, 0]
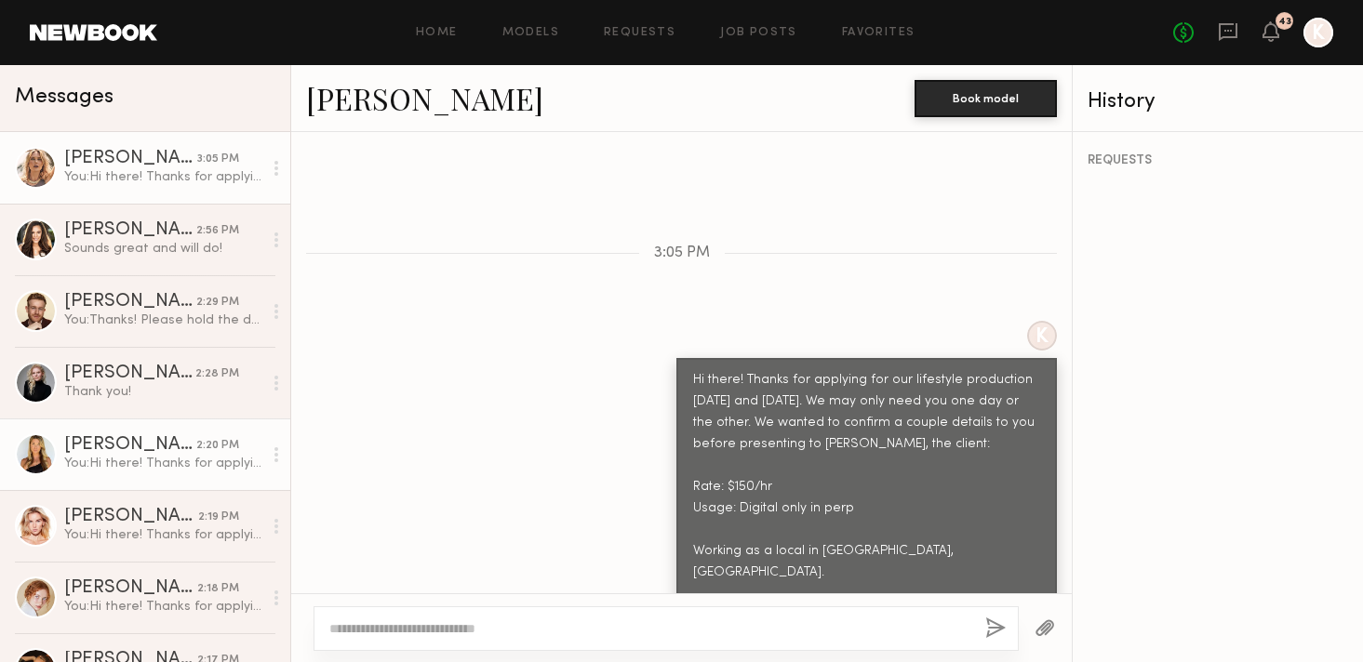
click at [74, 454] on div "[PERSON_NAME]" at bounding box center [130, 445] width 132 height 19
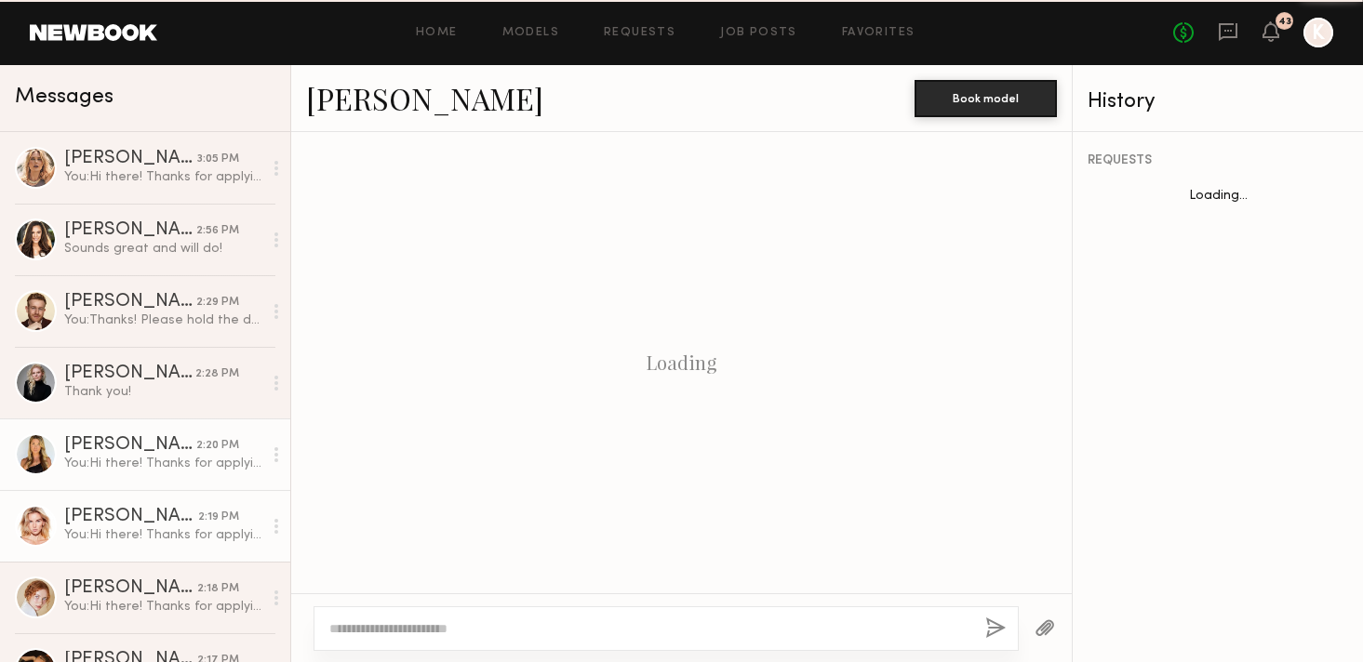
scroll to position [1228, 0]
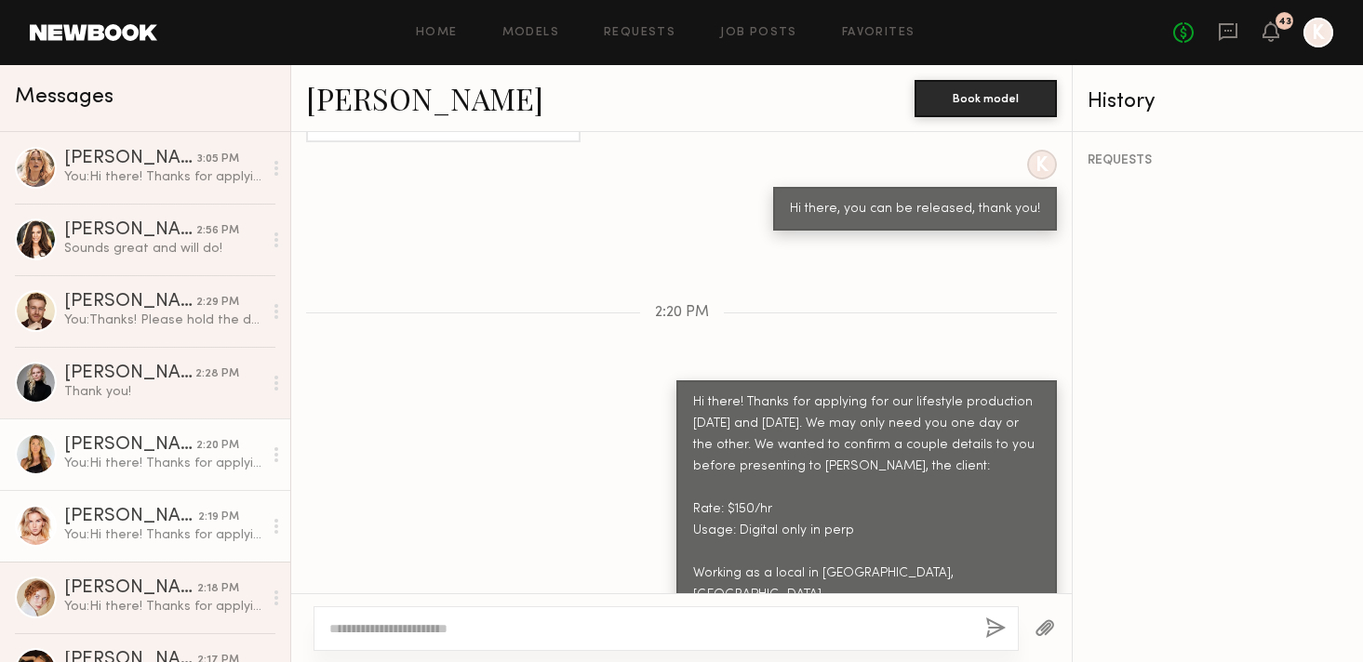
click at [93, 535] on div "You: Hi there! Thanks for applying for our lifestyle production October 14th an…" at bounding box center [163, 536] width 198 height 18
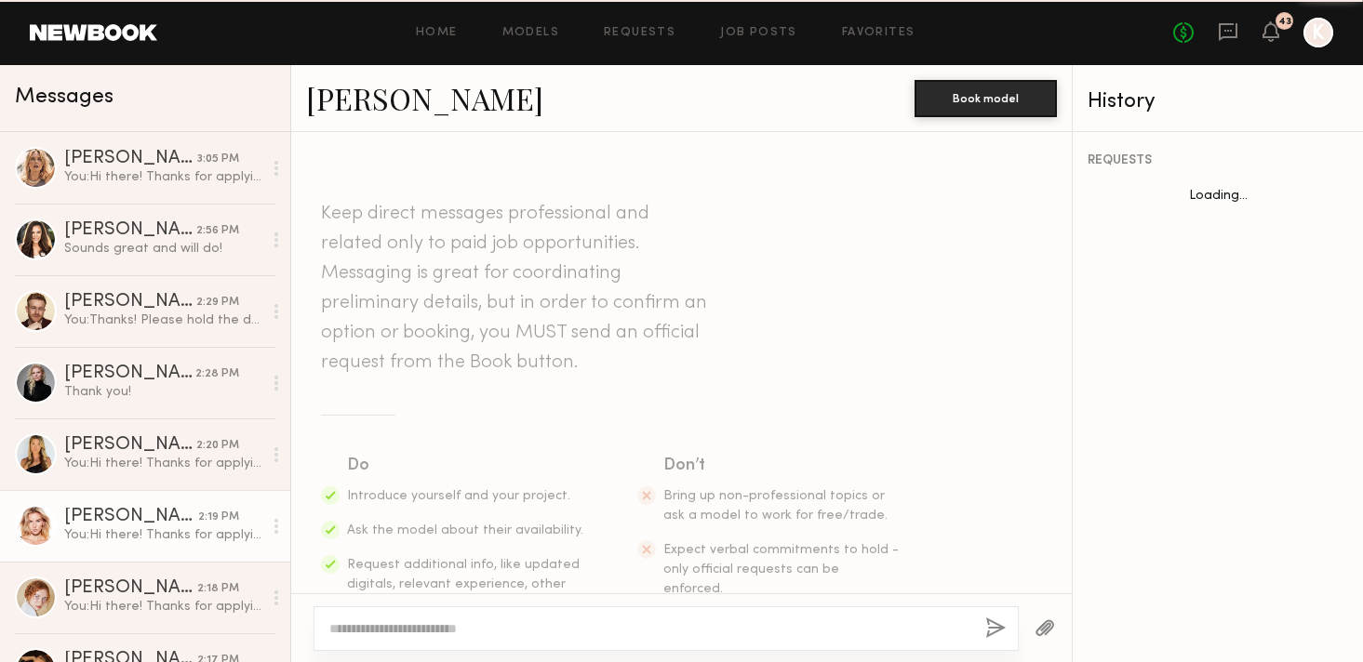
scroll to position [534, 0]
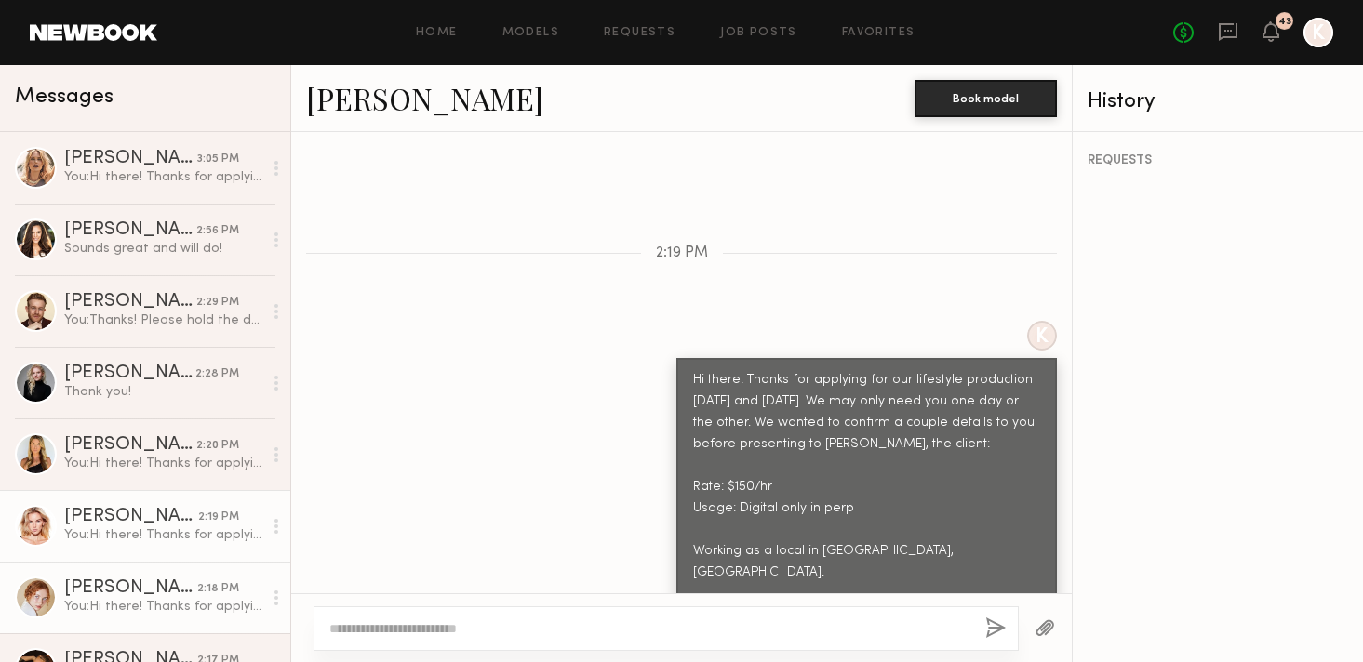
click at [87, 614] on div "You: Hi there! Thanks for applying for our lifestyle production October 14th an…" at bounding box center [163, 607] width 198 height 18
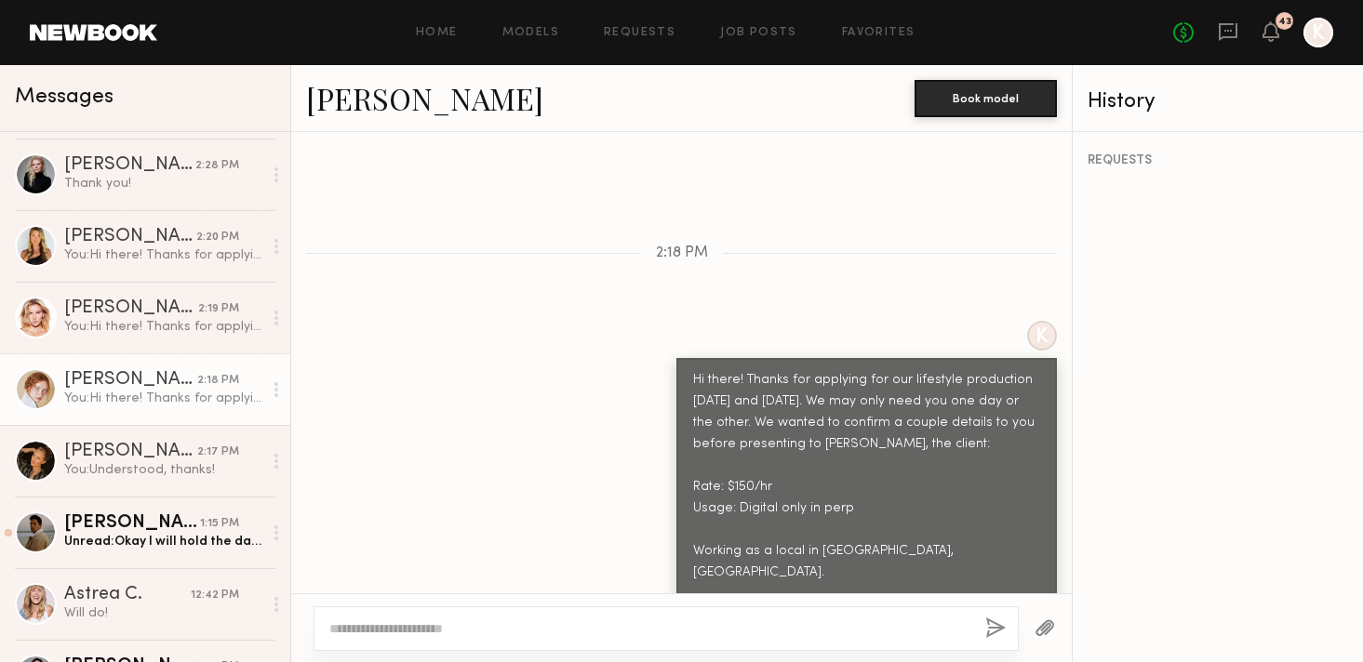
click at [138, 358] on link "Anna A. 2:18 PM You: Hi there! Thanks for applying for our lifestyle production…" at bounding box center [145, 390] width 290 height 72
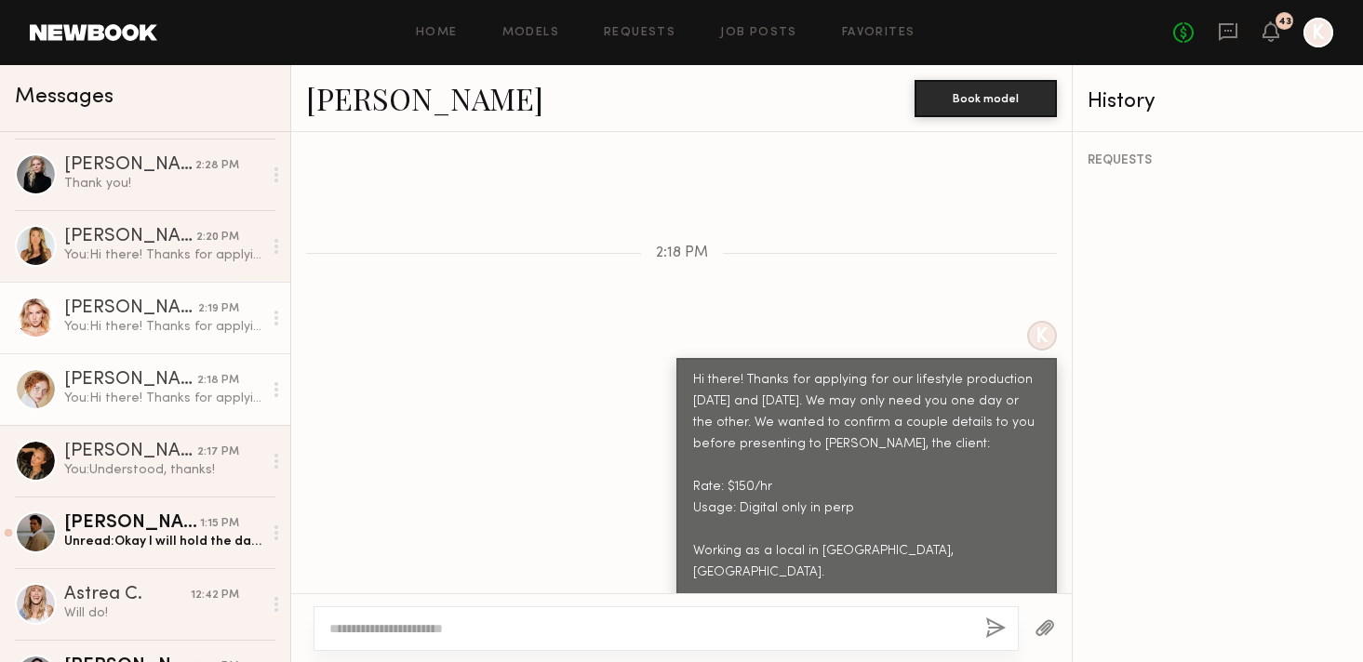
click at [135, 309] on div "Paulina R." at bounding box center [131, 309] width 134 height 19
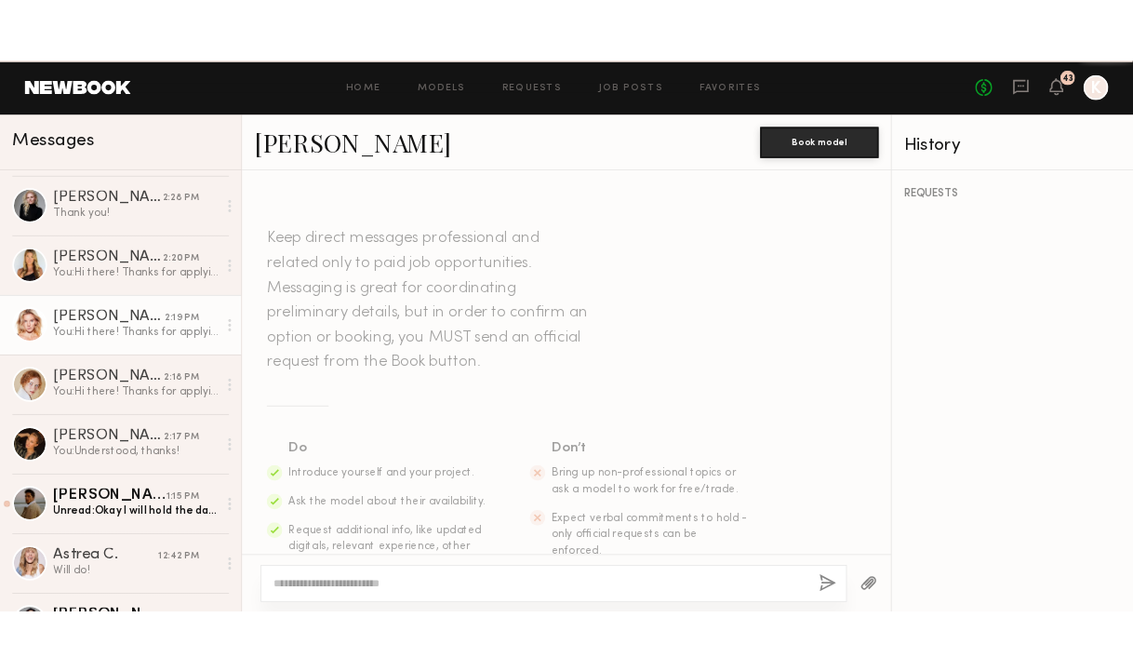
scroll to position [534, 0]
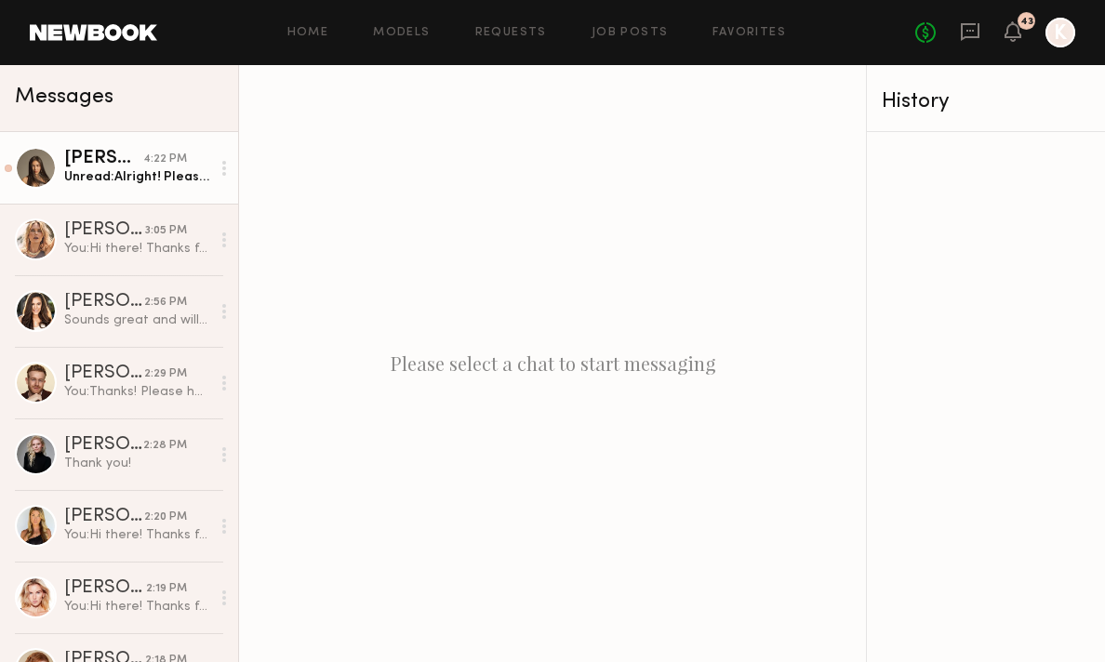
click at [100, 154] on div "[PERSON_NAME]" at bounding box center [103, 159] width 79 height 19
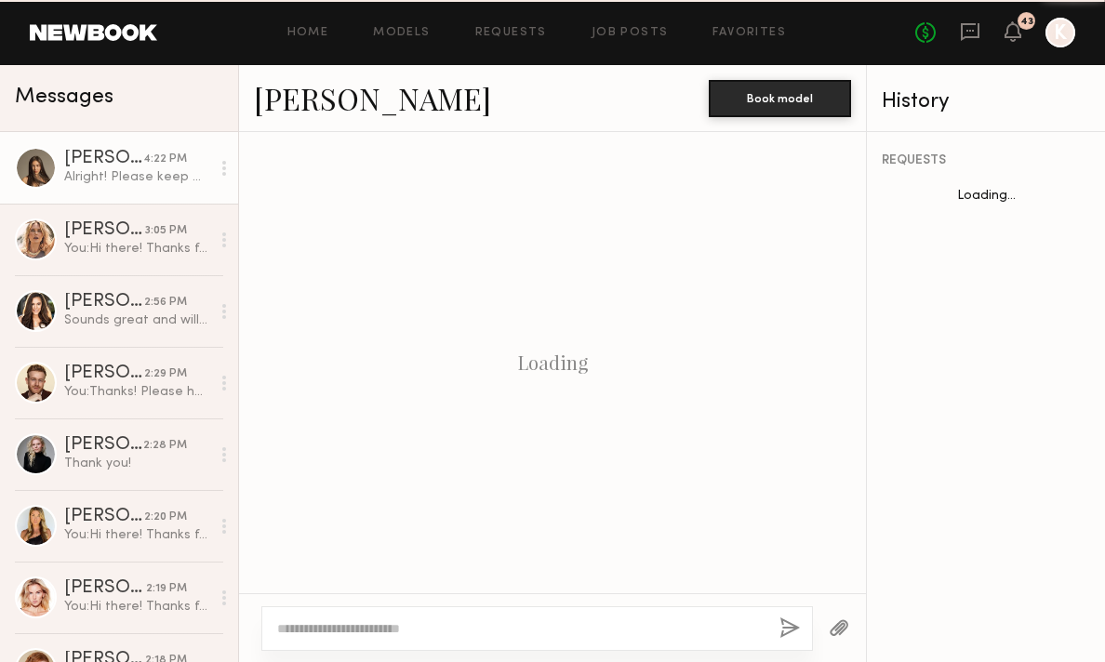
scroll to position [1377, 0]
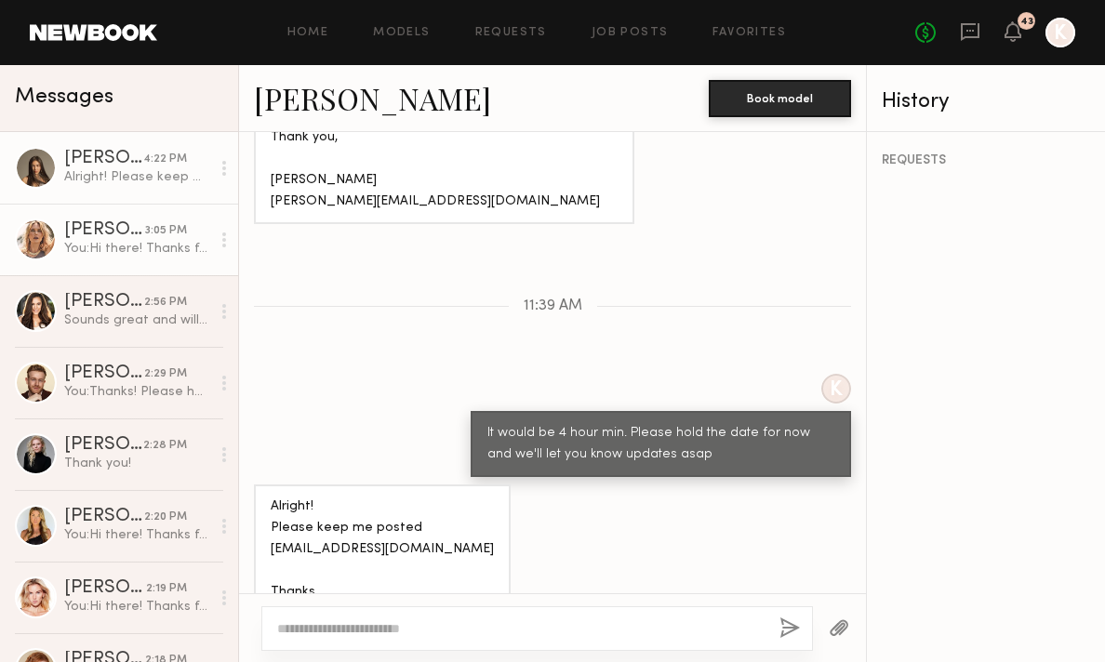
click at [95, 258] on link "[PERSON_NAME] 3:05 PM You: Hi there! Thanks for applying for our lifestyle prod…" at bounding box center [119, 240] width 238 height 72
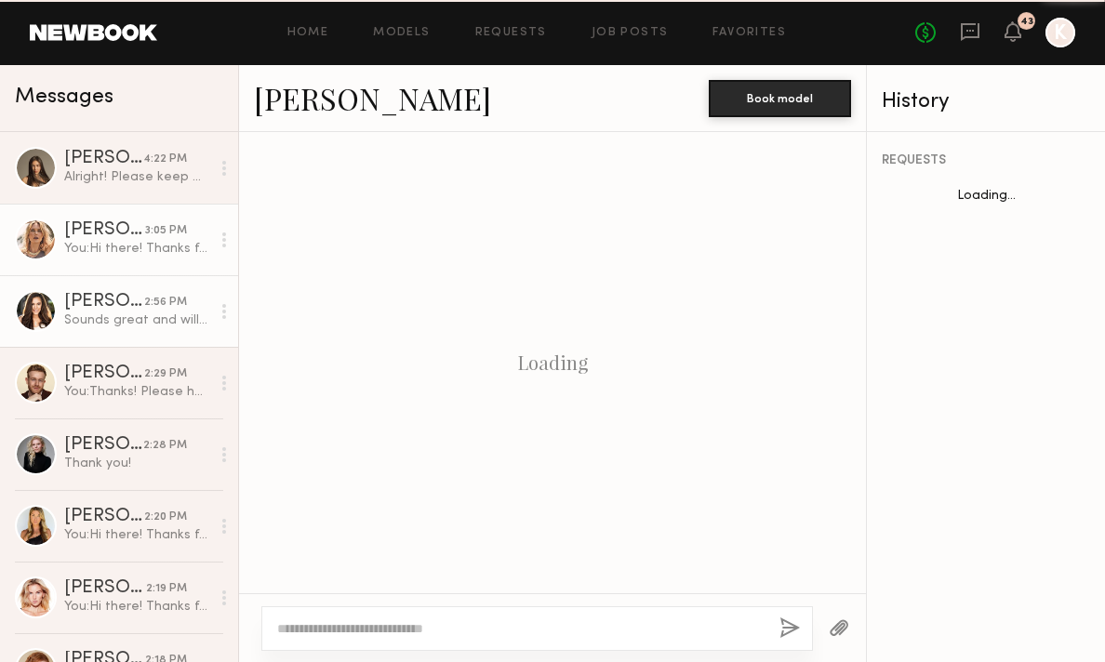
scroll to position [728, 0]
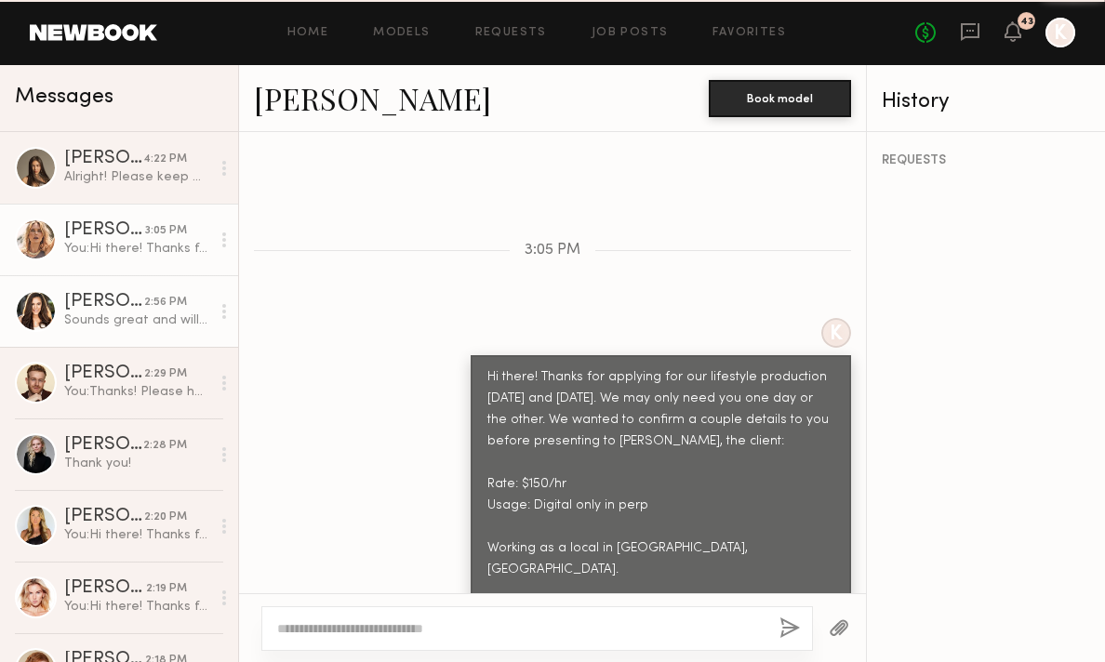
click at [91, 345] on link "Brittany B. 2:56 PM Sounds great and will do!" at bounding box center [119, 311] width 238 height 72
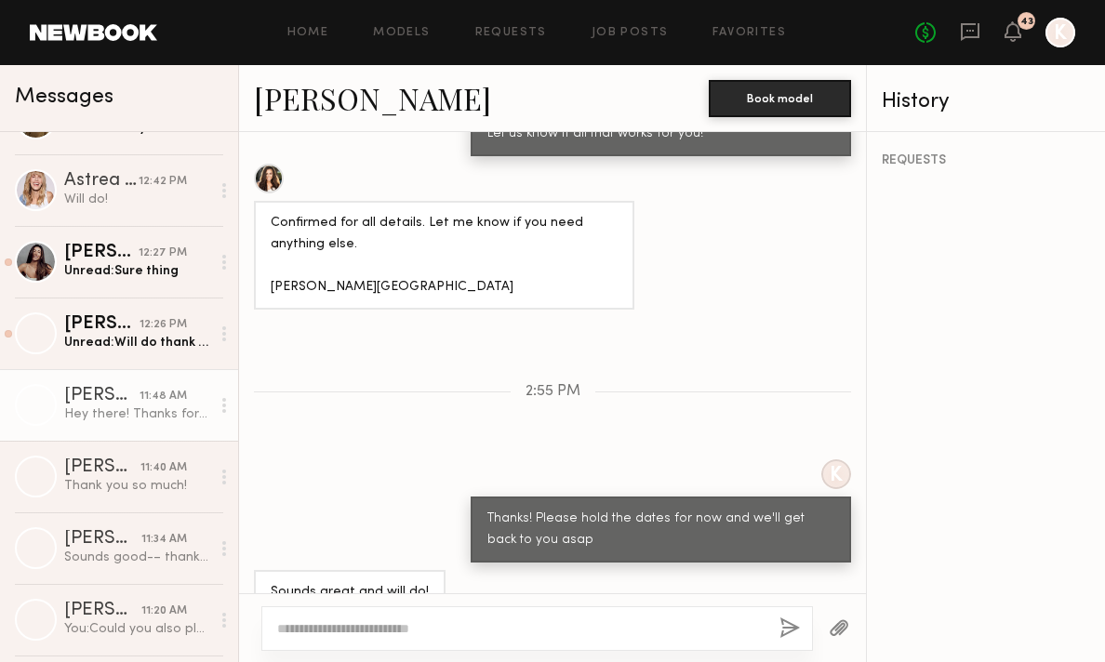
scroll to position [810, 0]
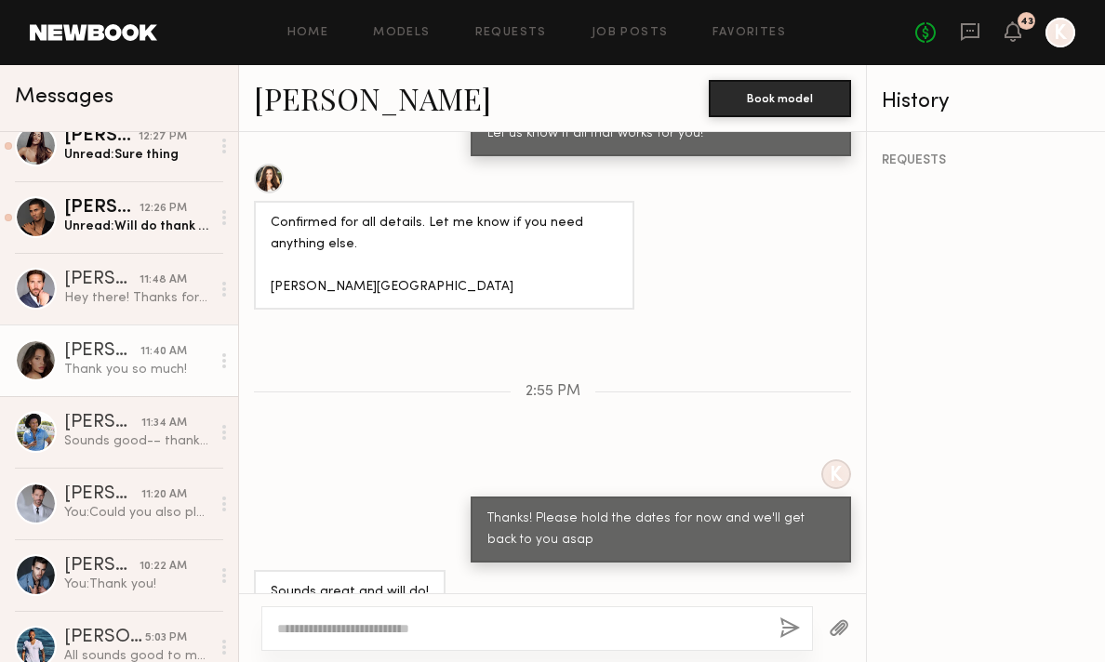
click at [127, 387] on link "Briane J. 11:40 AM Thank you so much!" at bounding box center [119, 361] width 238 height 72
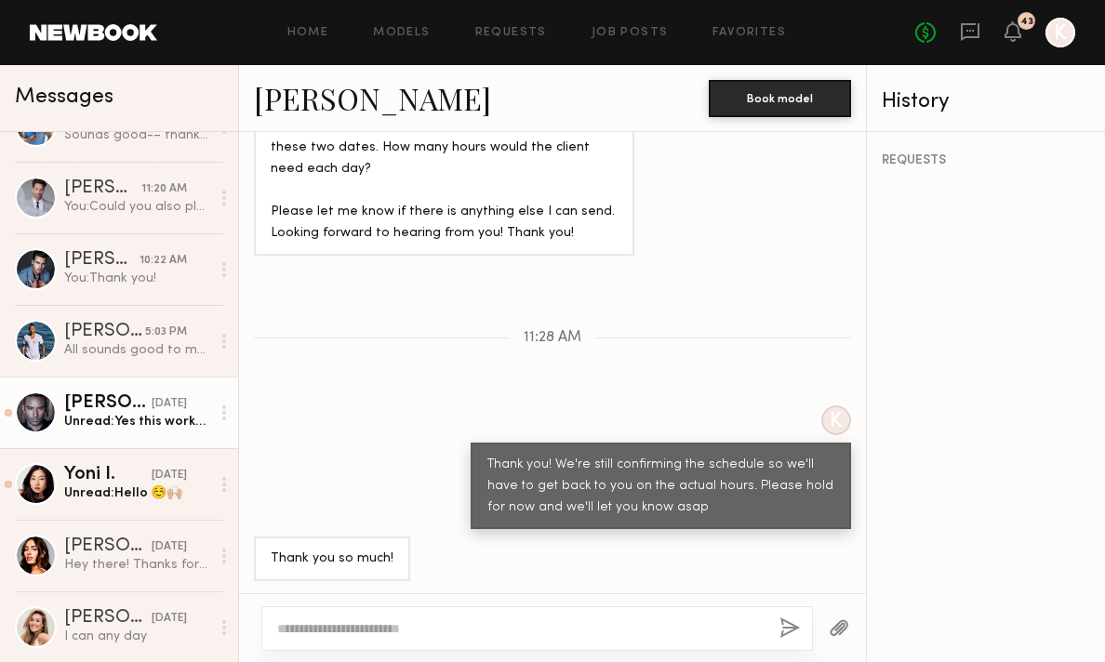
scroll to position [1174, 0]
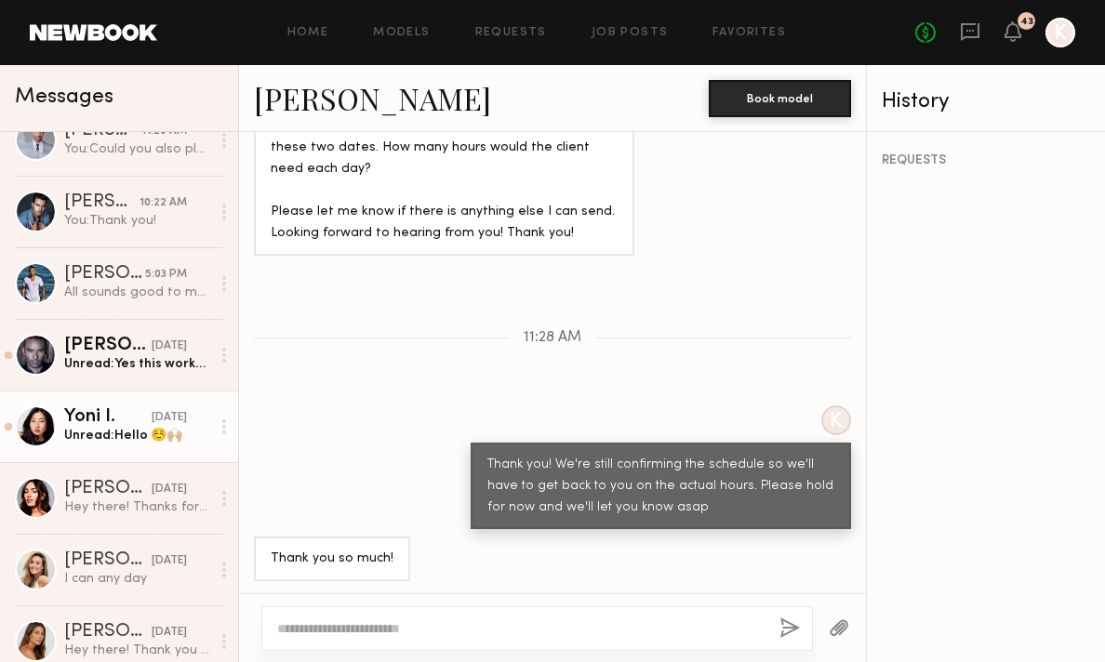
click at [106, 425] on div "Yoni I." at bounding box center [107, 417] width 87 height 19
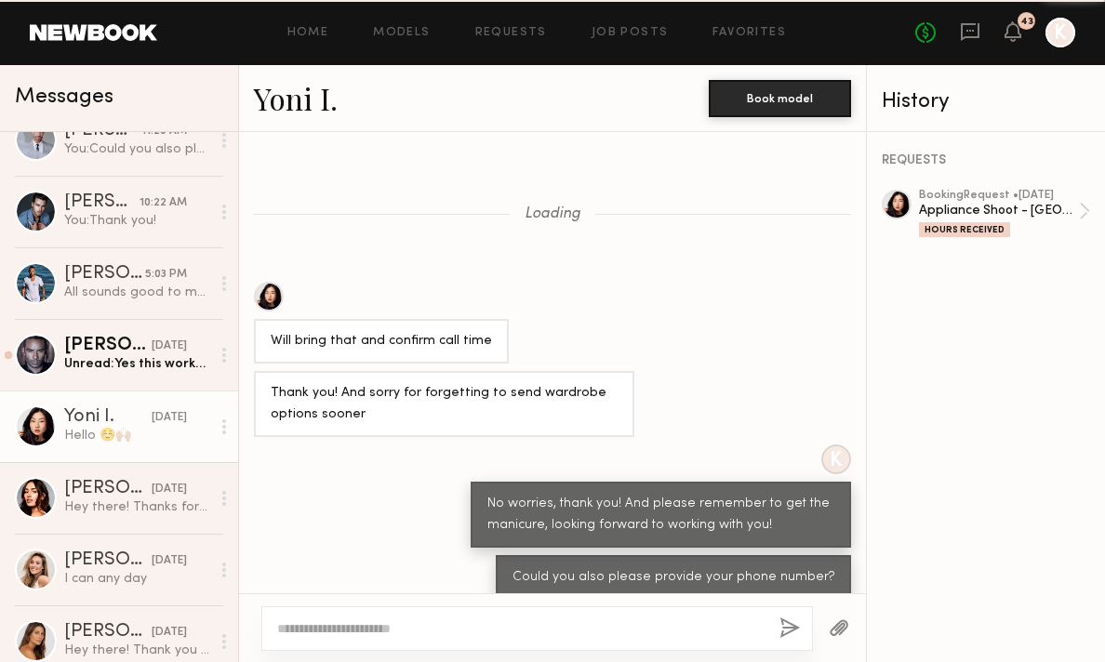
scroll to position [937, 0]
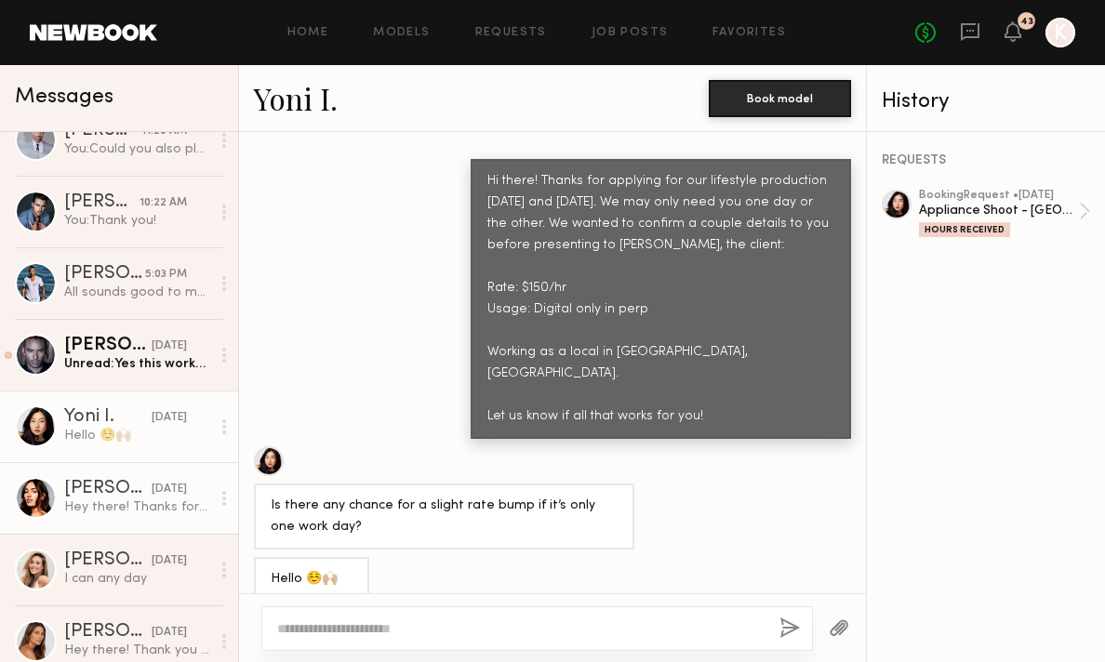
click at [103, 488] on div "Lauren G." at bounding box center [107, 489] width 87 height 19
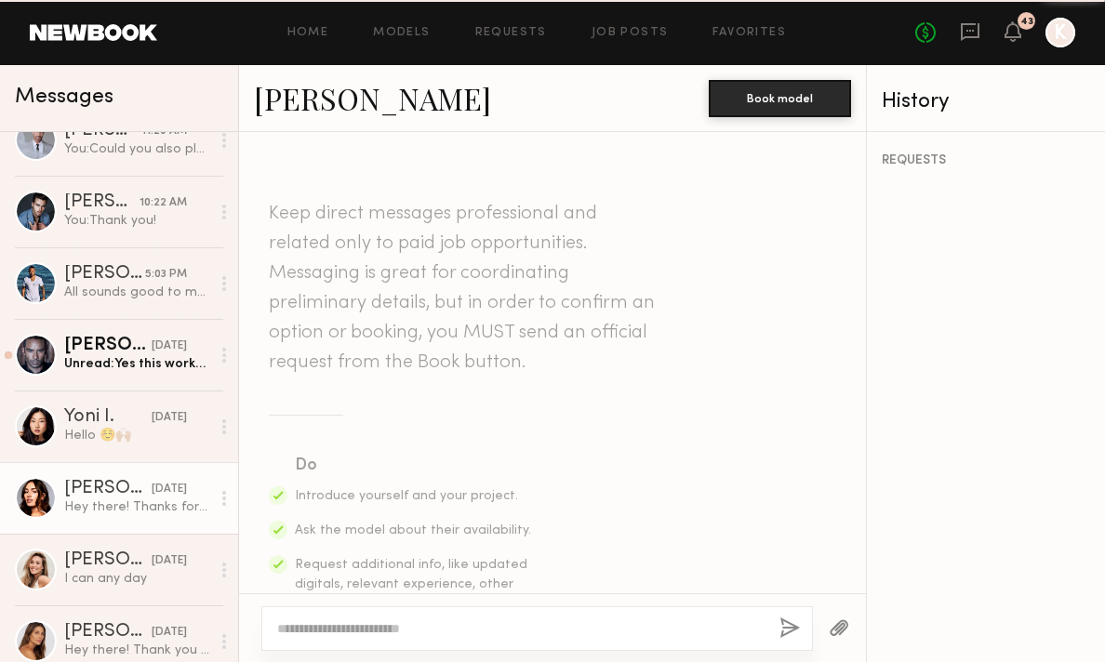
scroll to position [2241, 0]
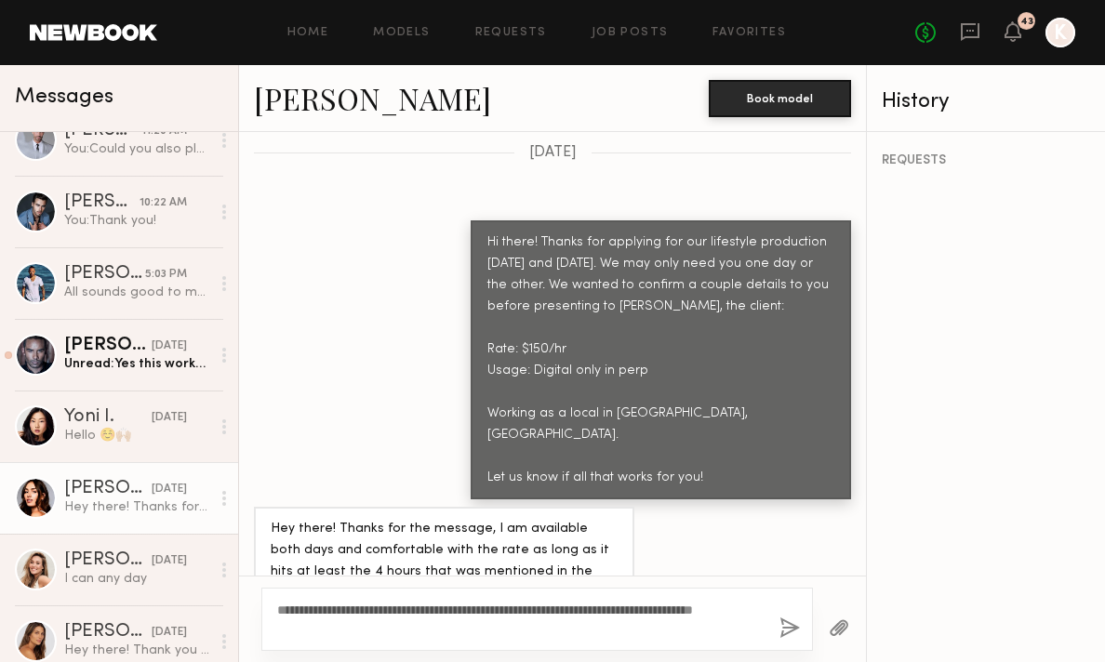
type textarea "**********"
click at [785, 630] on button "button" at bounding box center [790, 629] width 20 height 23
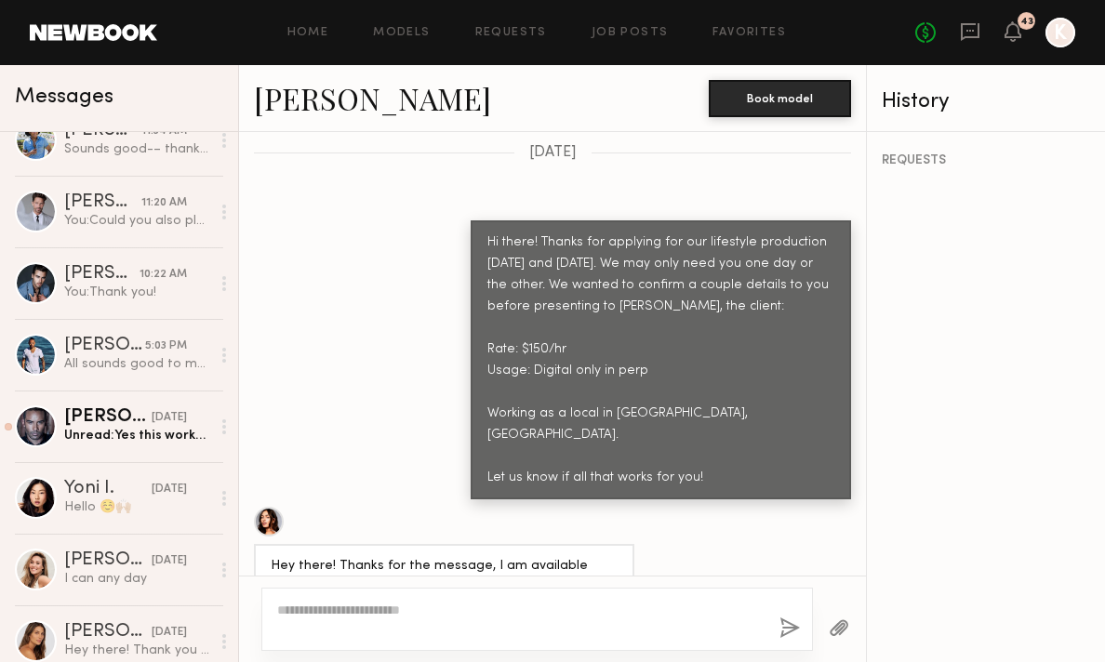
scroll to position [0, 0]
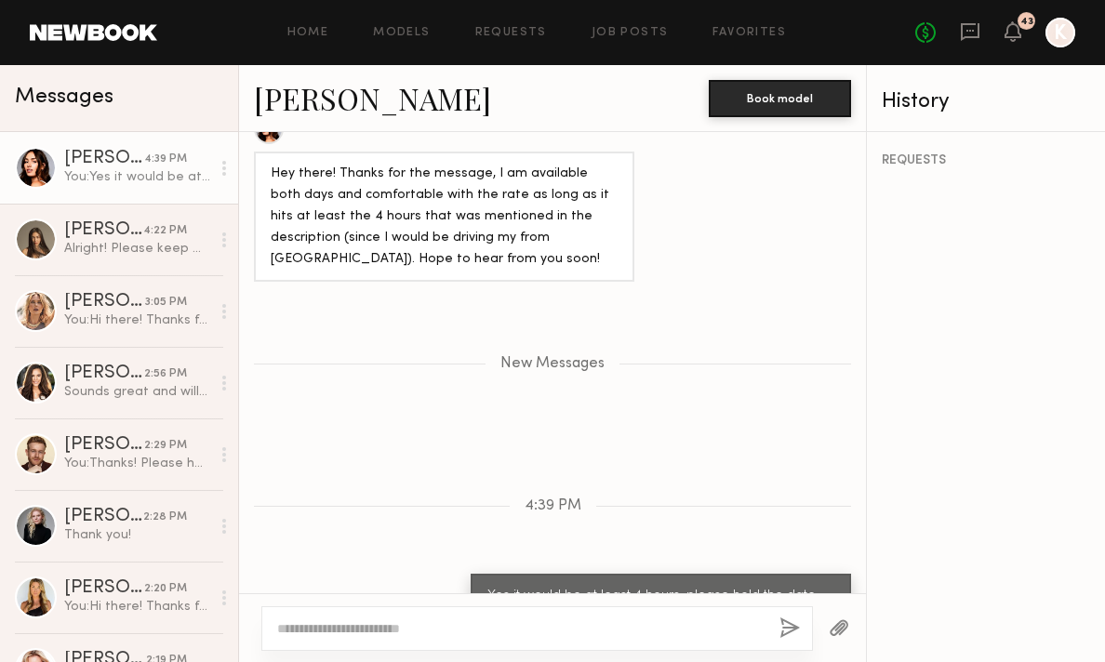
click at [356, 97] on link "Lauren G." at bounding box center [372, 98] width 237 height 40
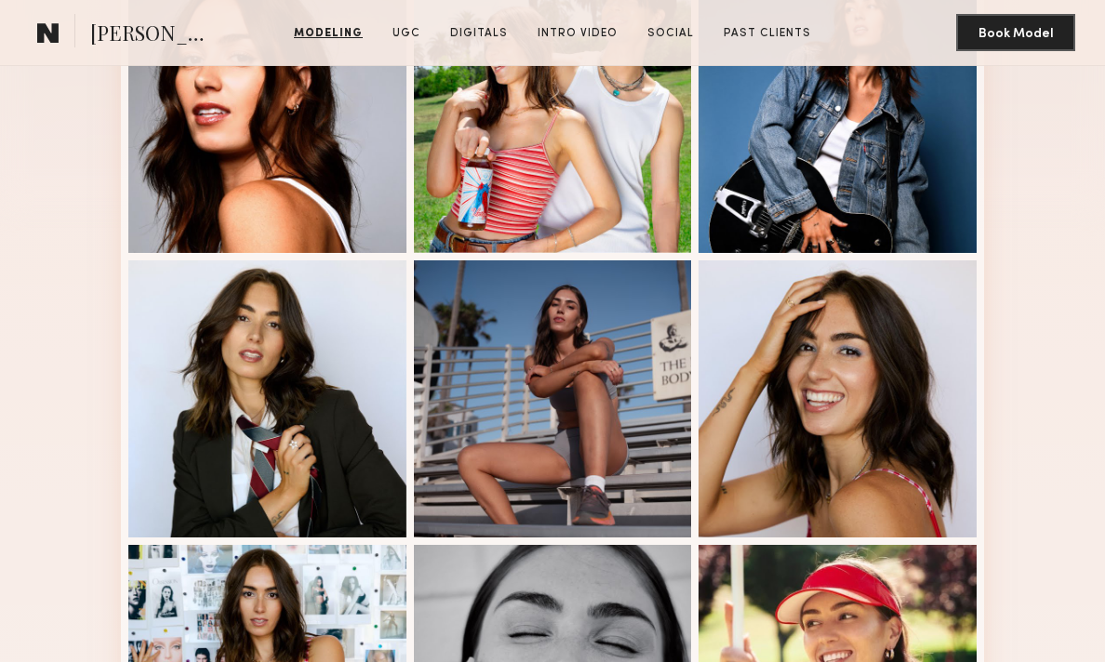
scroll to position [360, 0]
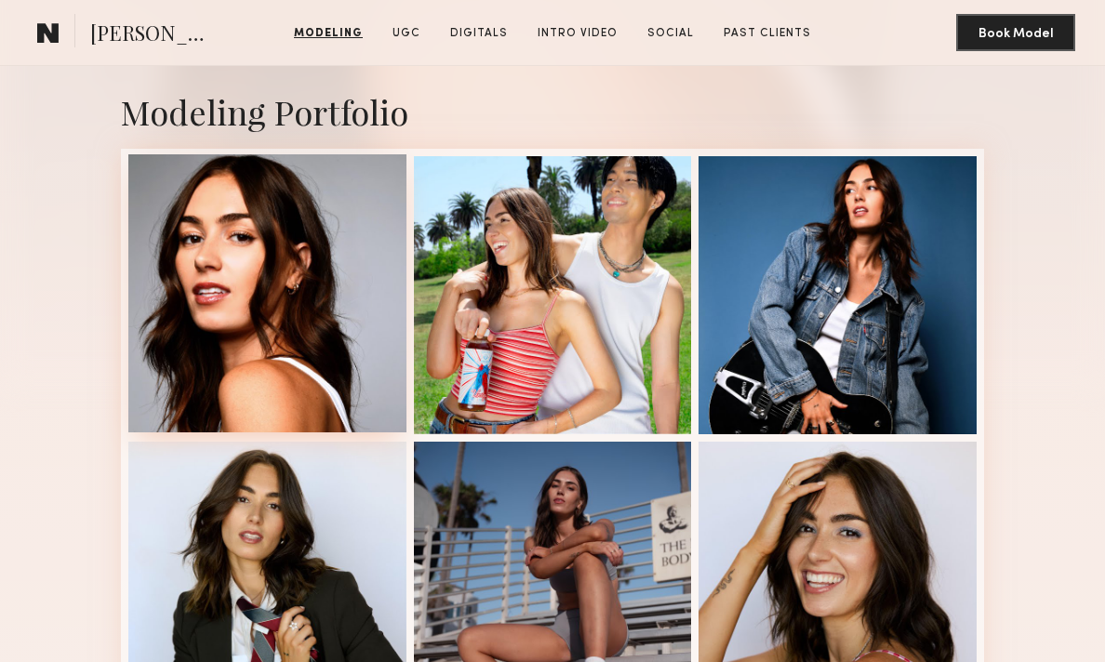
click at [276, 311] on div at bounding box center [267, 293] width 278 height 278
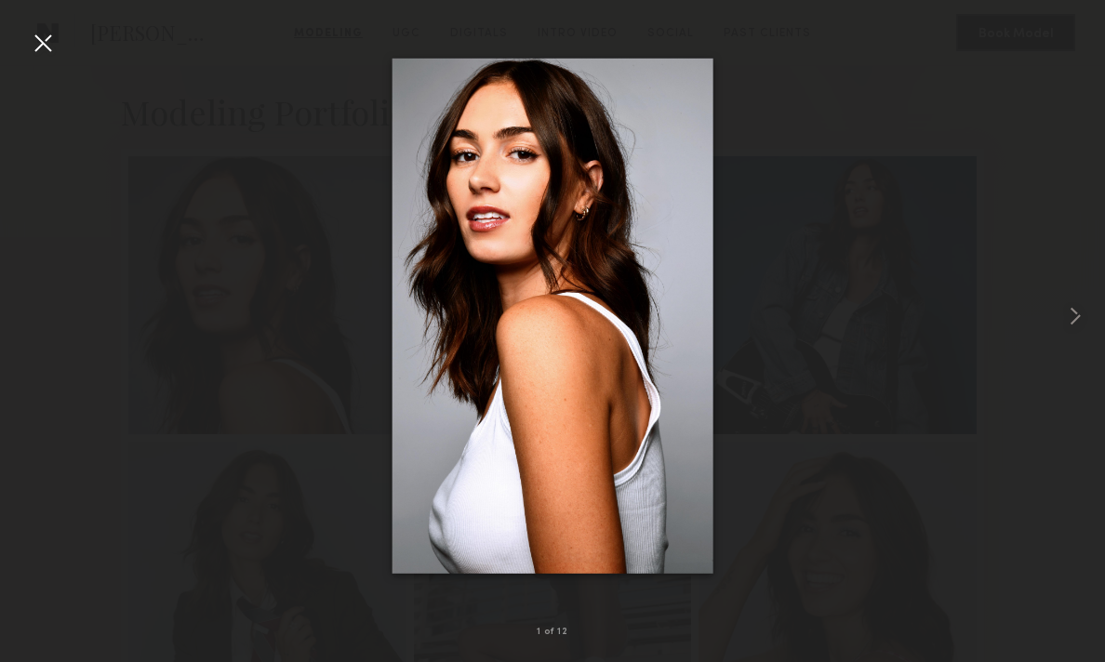
click at [38, 33] on div at bounding box center [43, 43] width 30 height 30
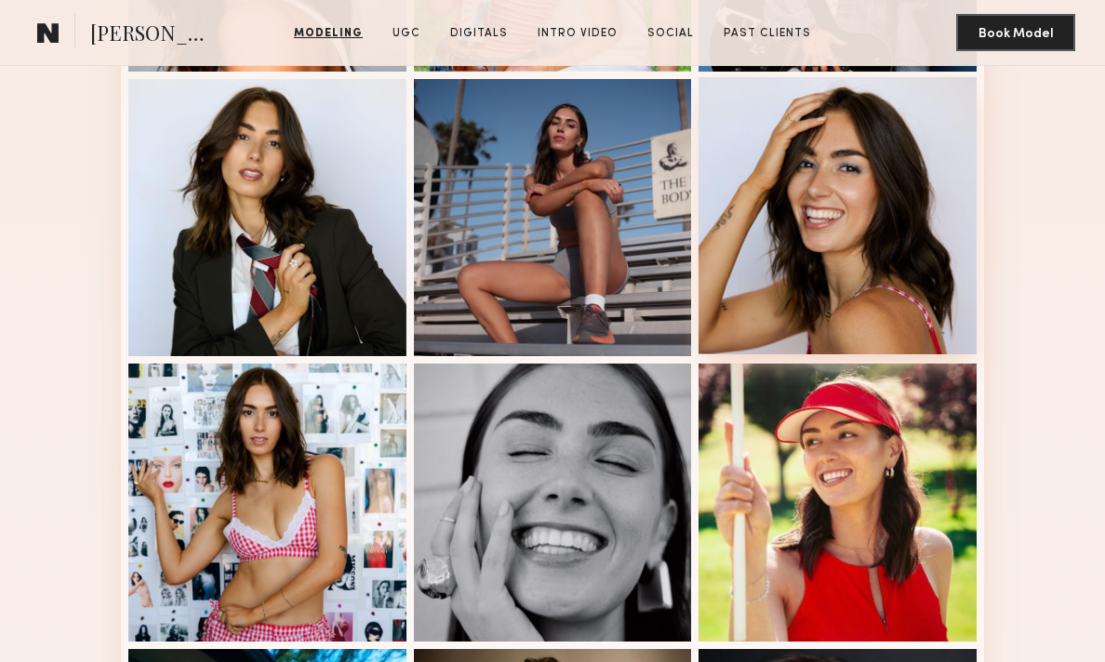
scroll to position [711, 0]
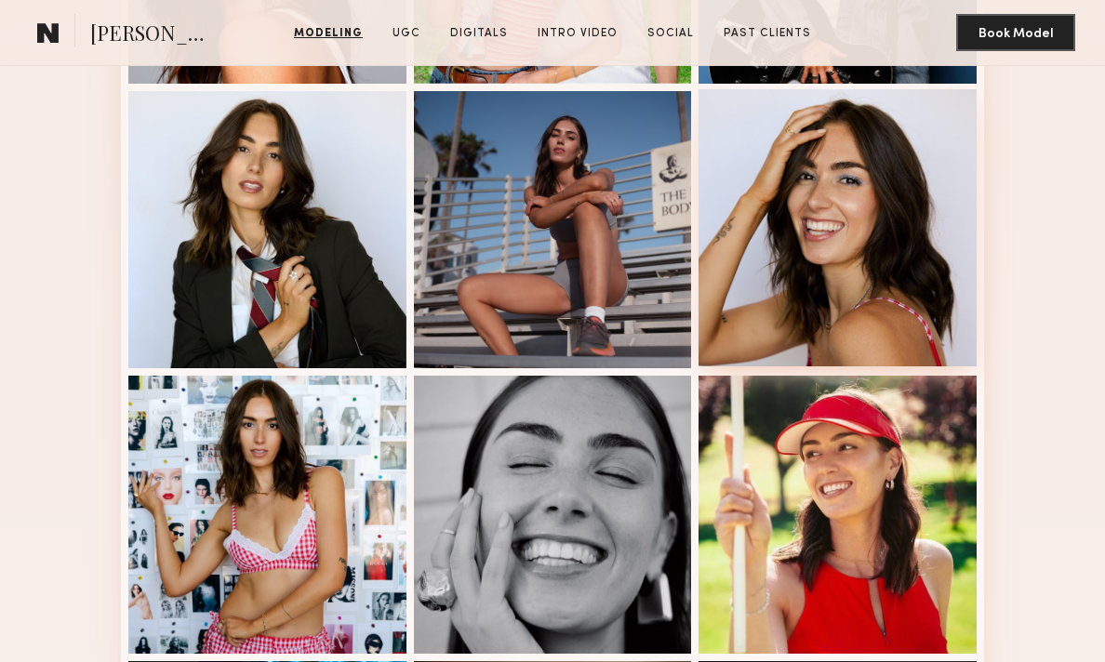
click at [801, 222] on div at bounding box center [838, 228] width 278 height 278
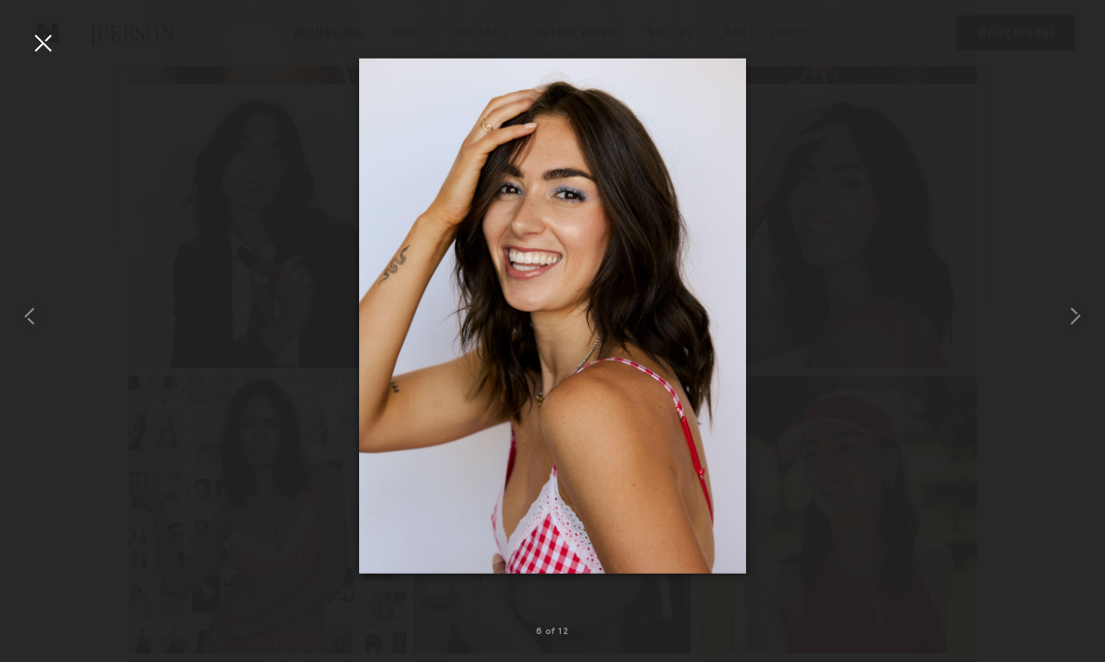
click at [55, 41] on div at bounding box center [43, 43] width 30 height 30
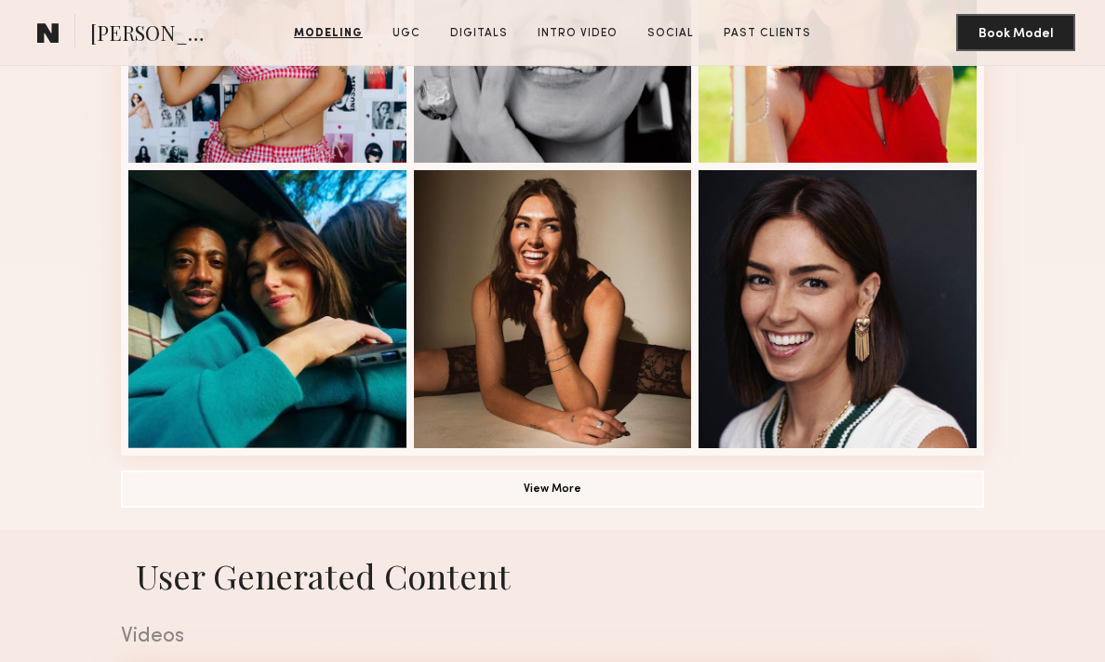
scroll to position [1167, 0]
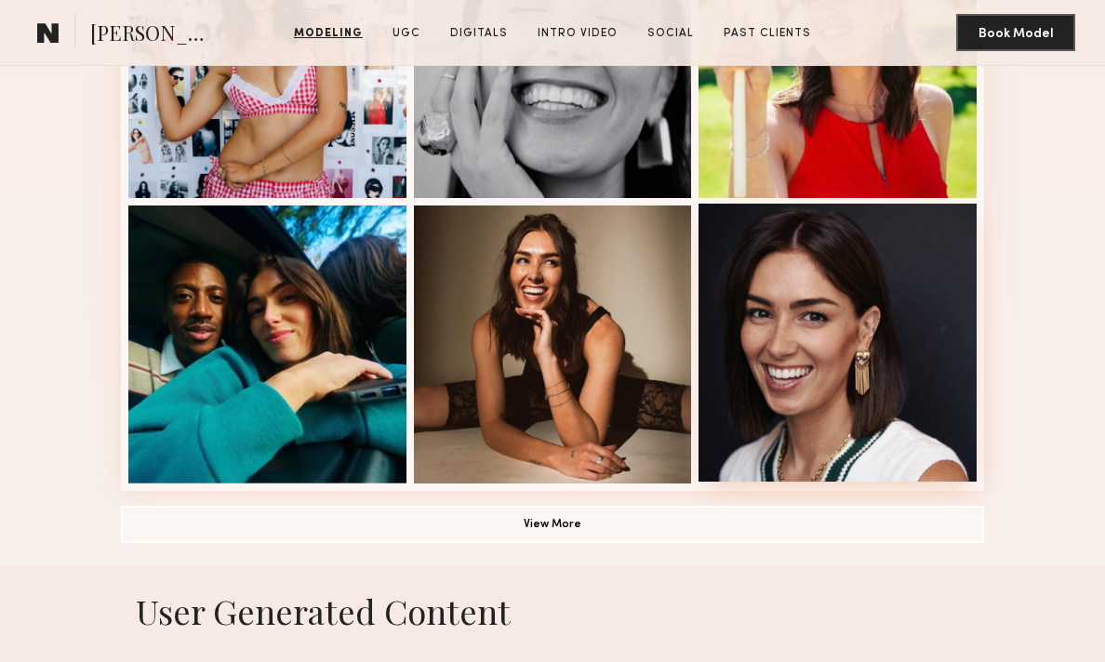
click at [808, 325] on div at bounding box center [838, 343] width 278 height 278
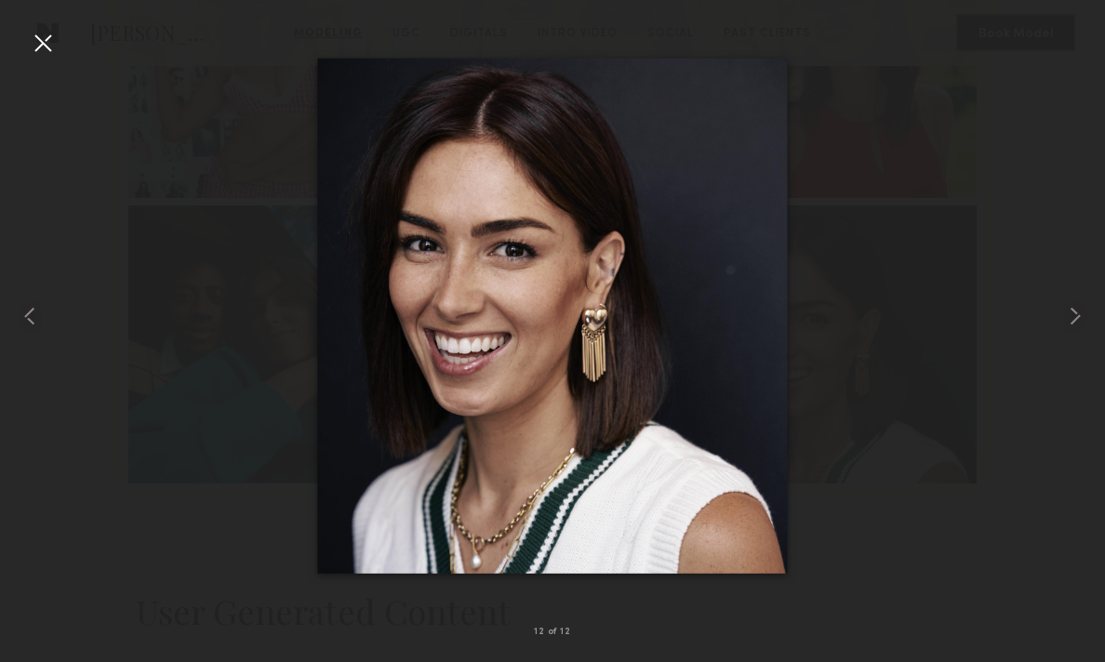
click at [38, 41] on div at bounding box center [43, 43] width 30 height 30
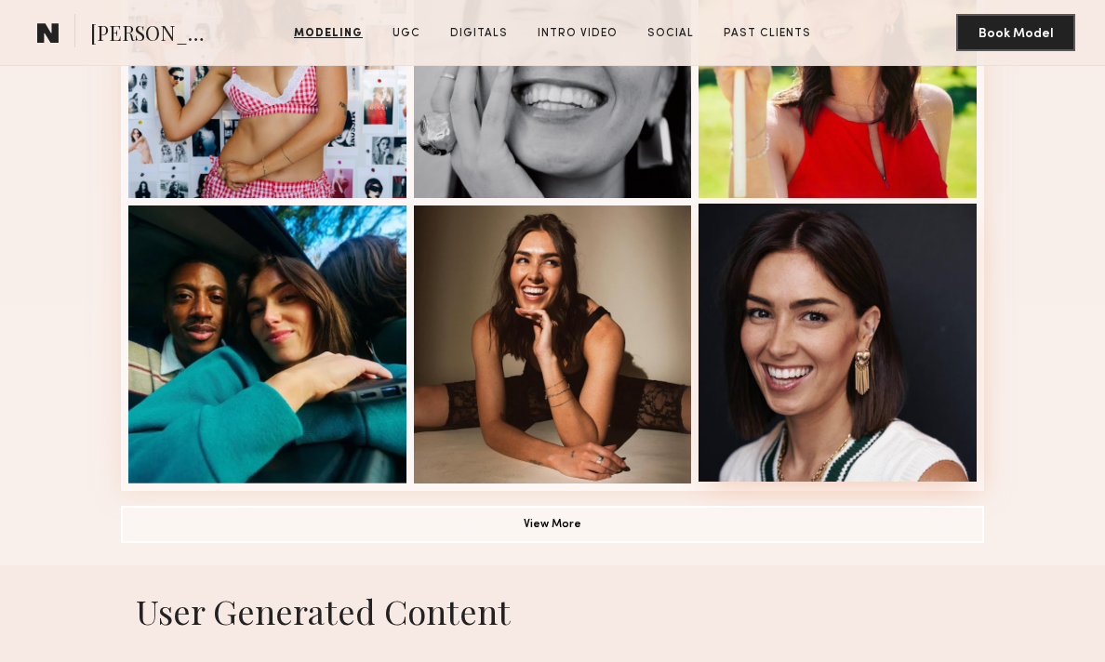
scroll to position [876, 0]
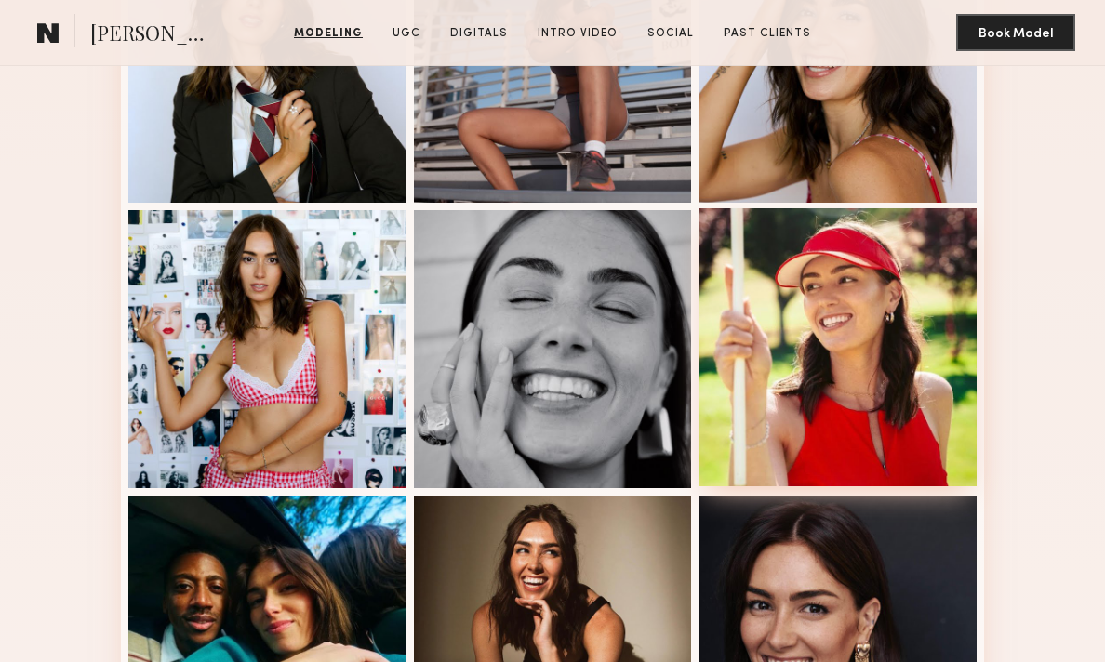
click at [767, 314] on div at bounding box center [838, 347] width 278 height 278
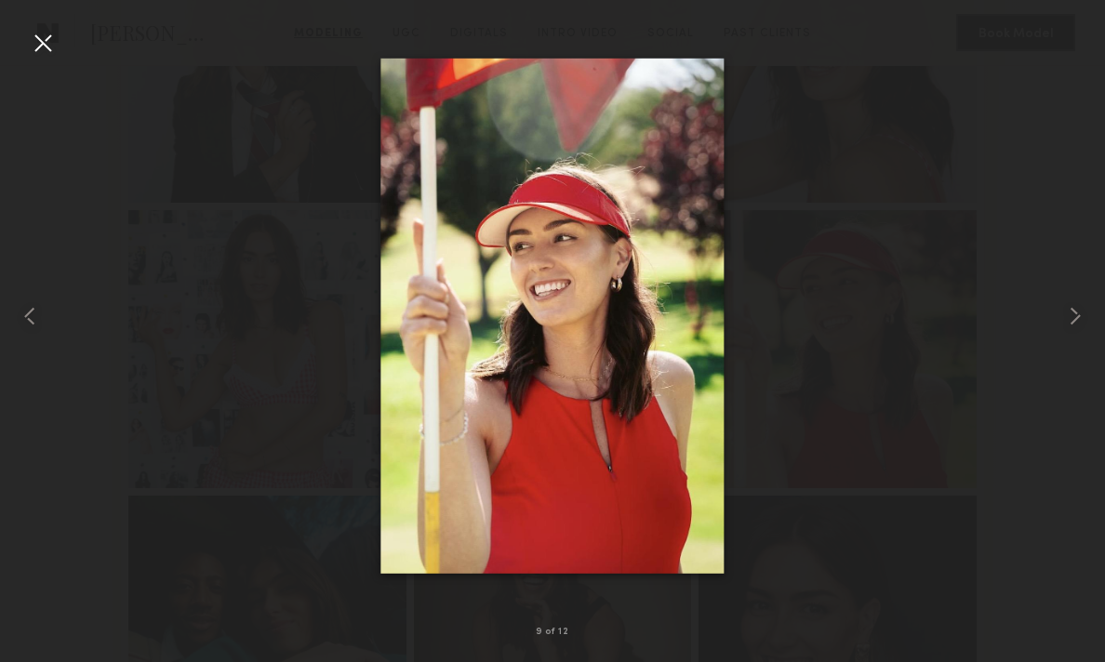
click at [43, 57] on div at bounding box center [43, 43] width 30 height 30
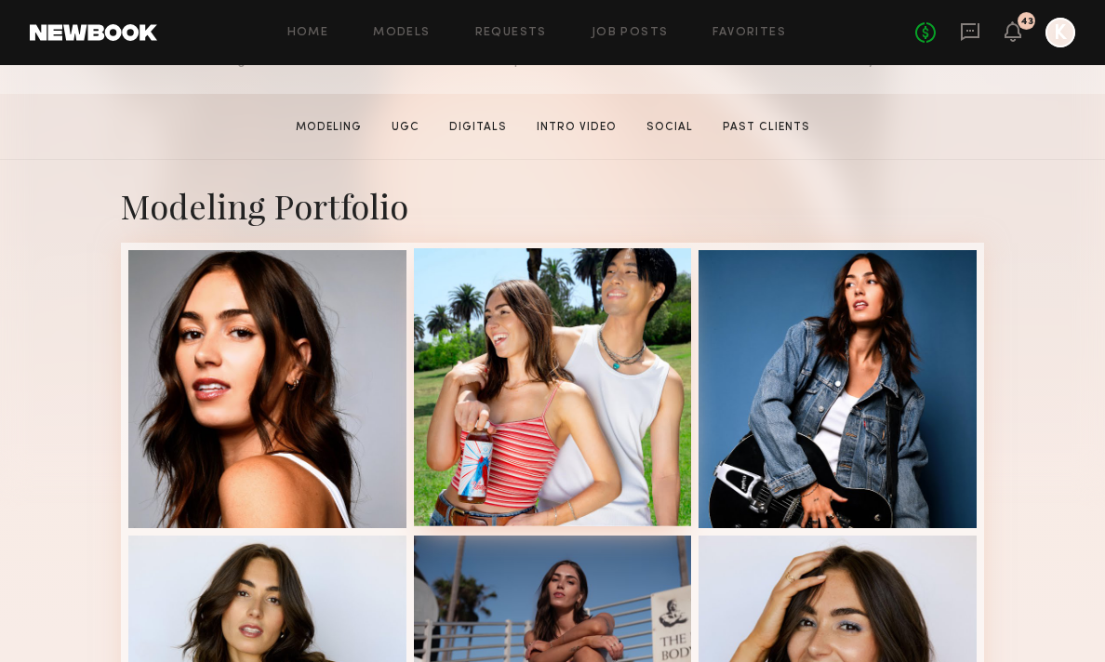
scroll to position [462, 0]
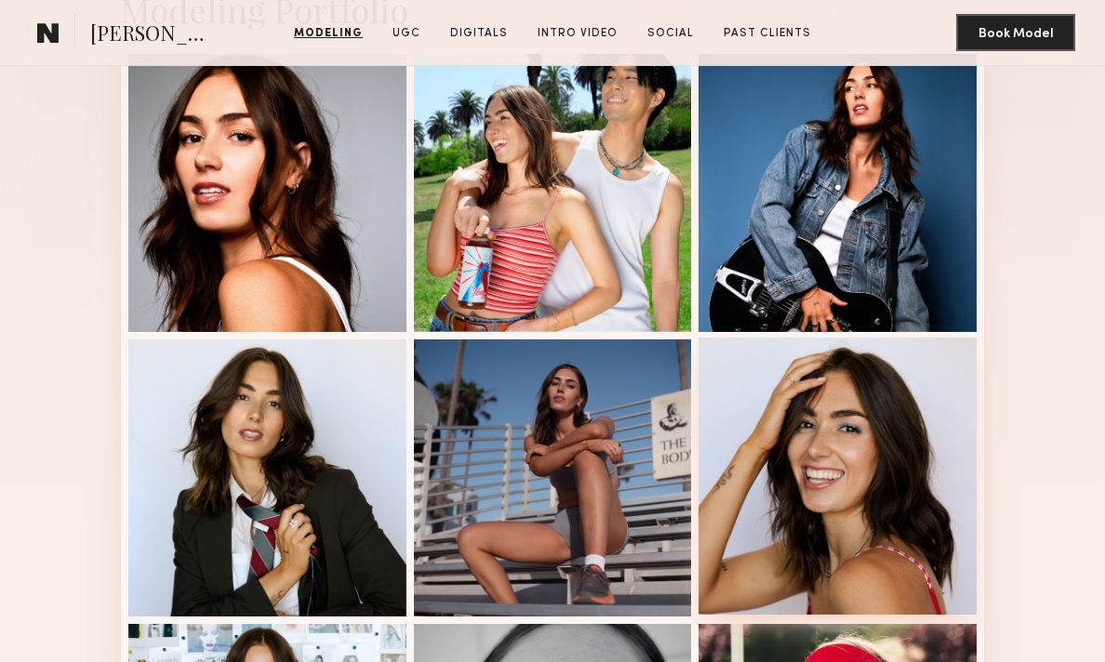
click at [838, 497] on div at bounding box center [838, 477] width 278 height 278
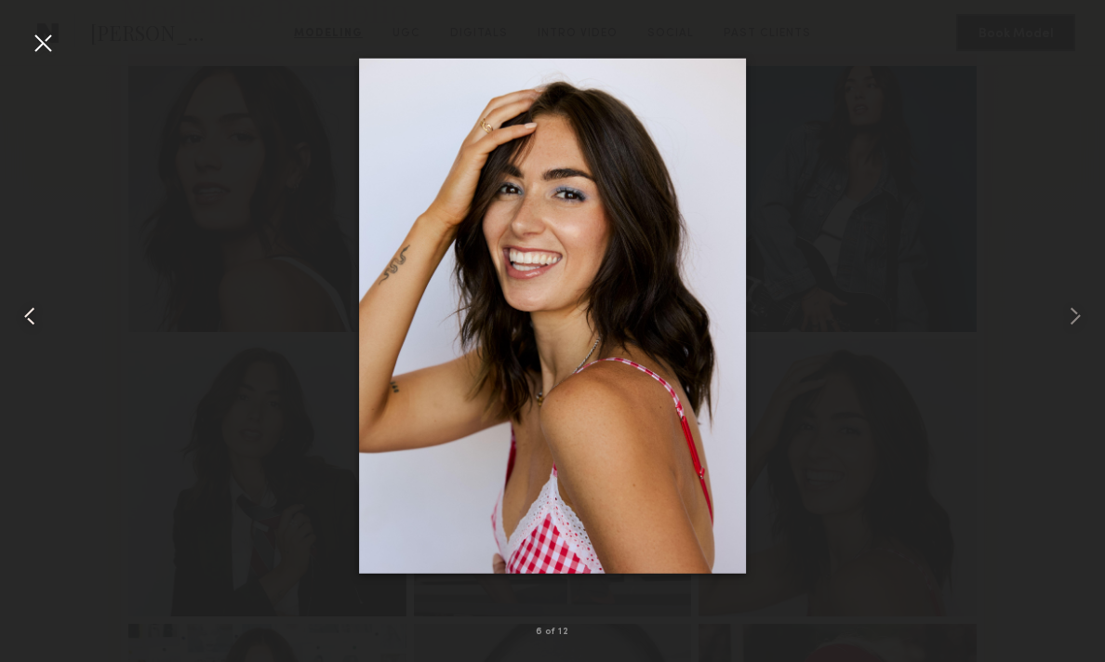
click at [27, 30] on div at bounding box center [22, 316] width 45 height 573
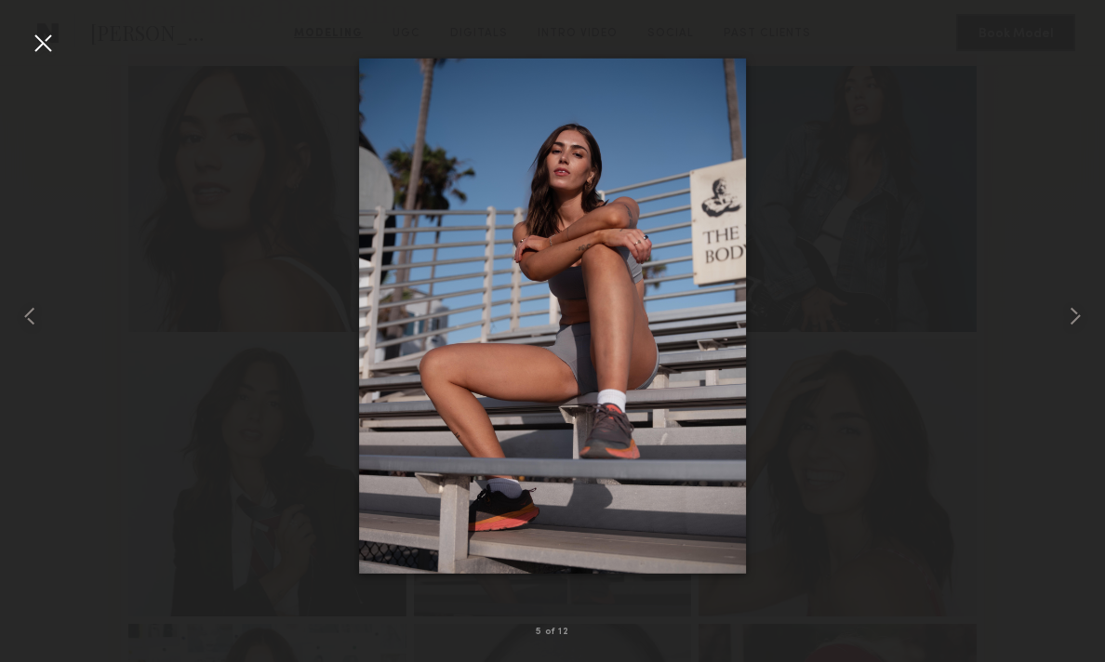
click at [46, 47] on div at bounding box center [43, 43] width 30 height 30
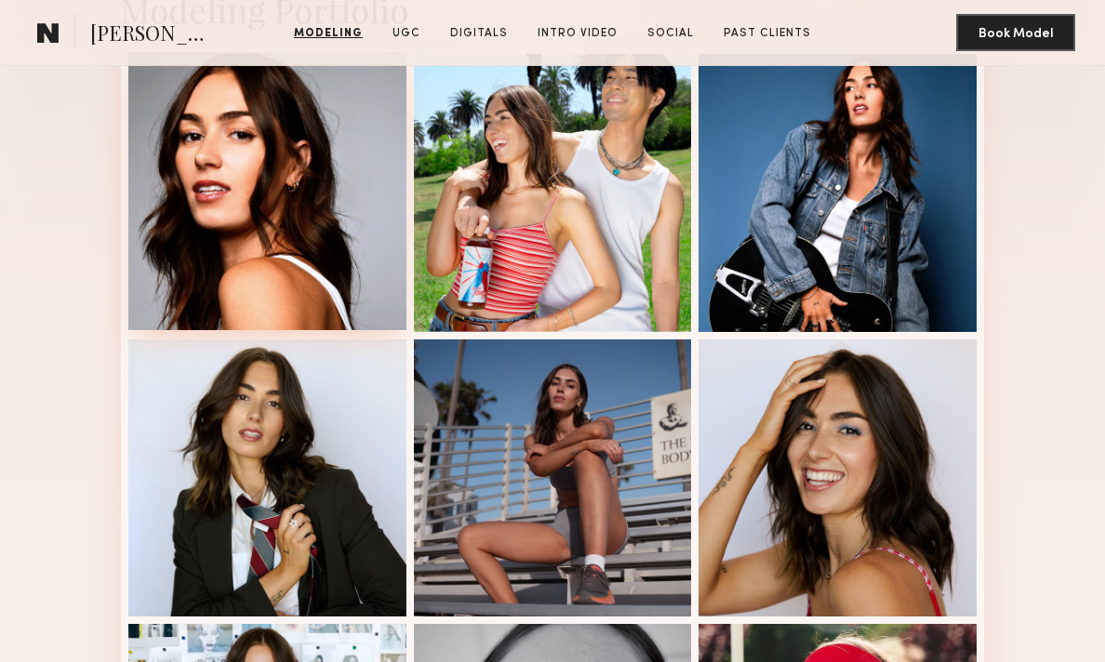
click at [237, 140] on div at bounding box center [267, 191] width 278 height 278
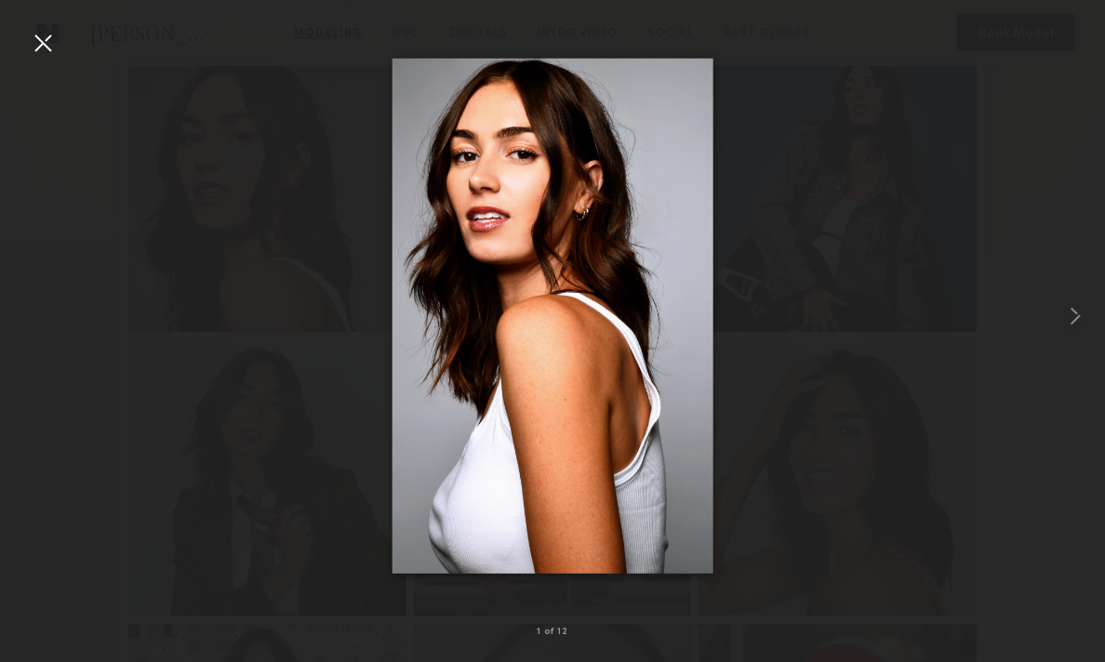
click at [41, 42] on div at bounding box center [43, 43] width 30 height 30
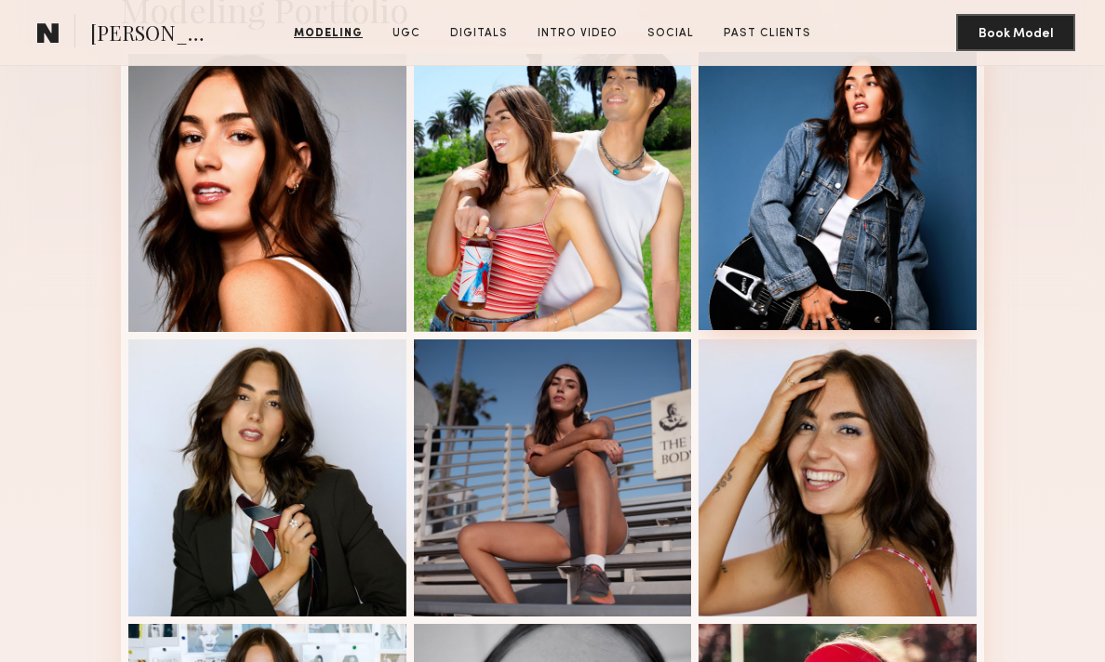
click at [867, 115] on div at bounding box center [838, 191] width 278 height 278
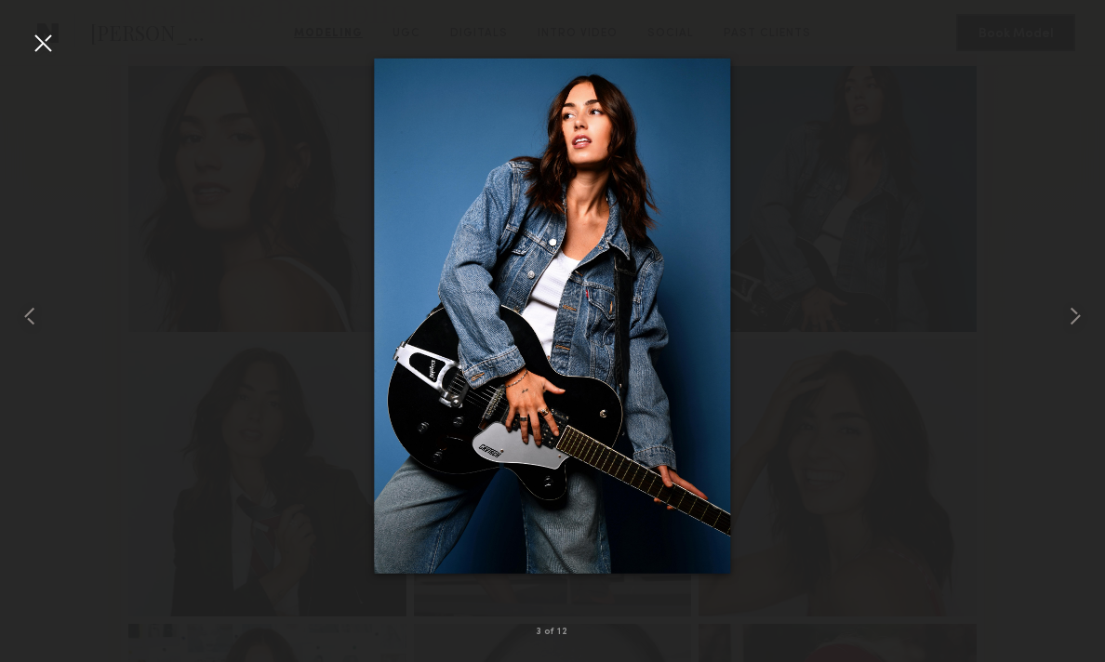
click at [43, 41] on div at bounding box center [43, 43] width 30 height 30
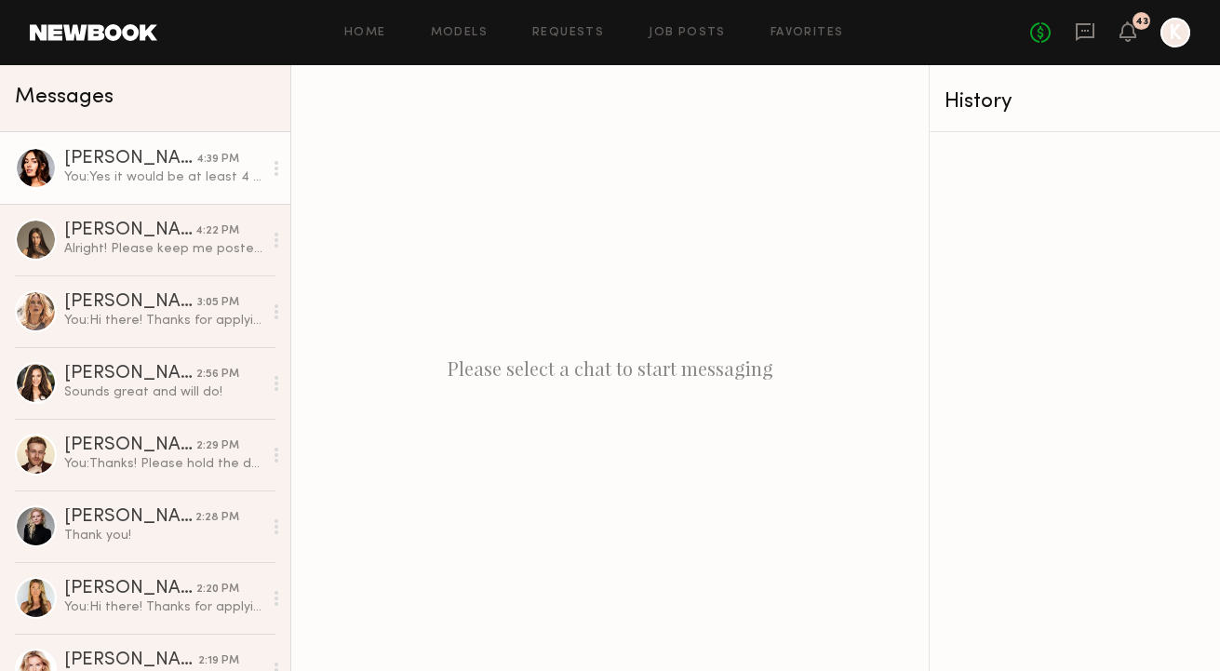
click at [192, 152] on div "[PERSON_NAME]" at bounding box center [130, 159] width 132 height 19
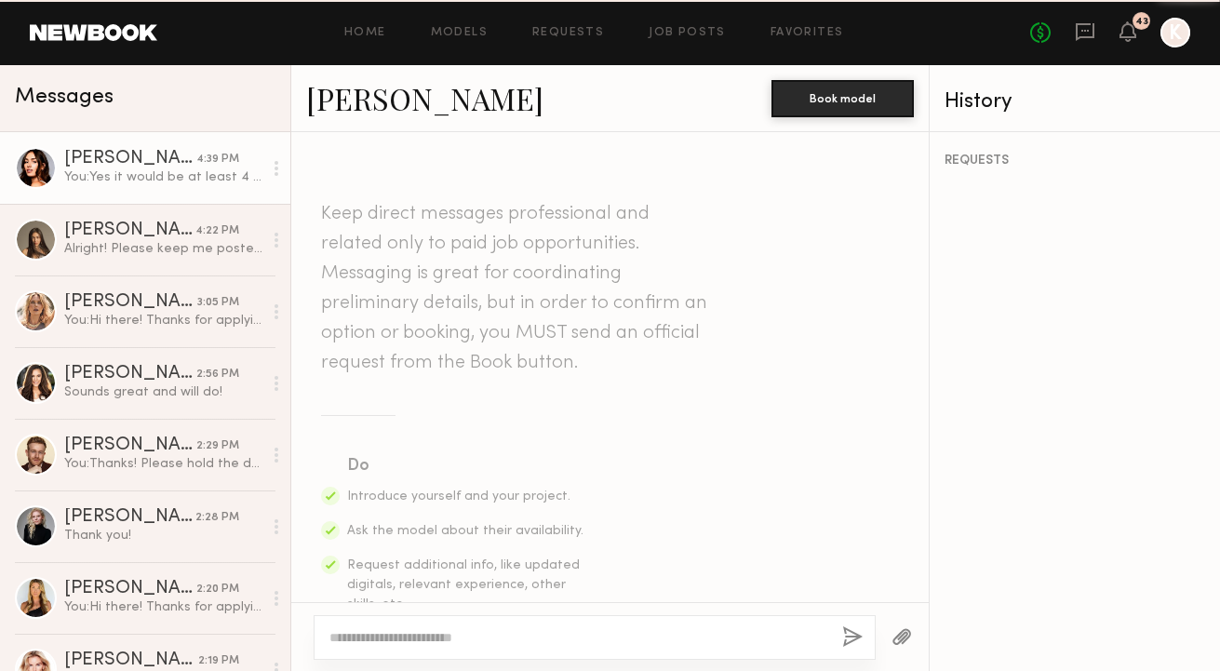
scroll to position [2484, 0]
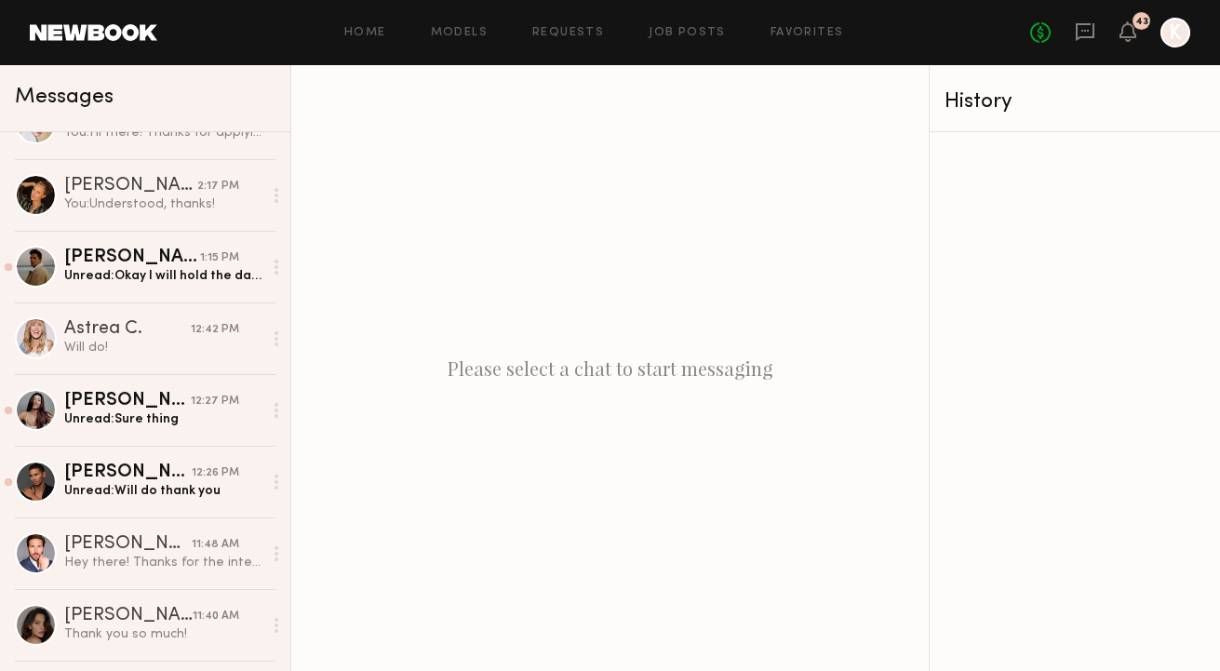
scroll to position [736, 0]
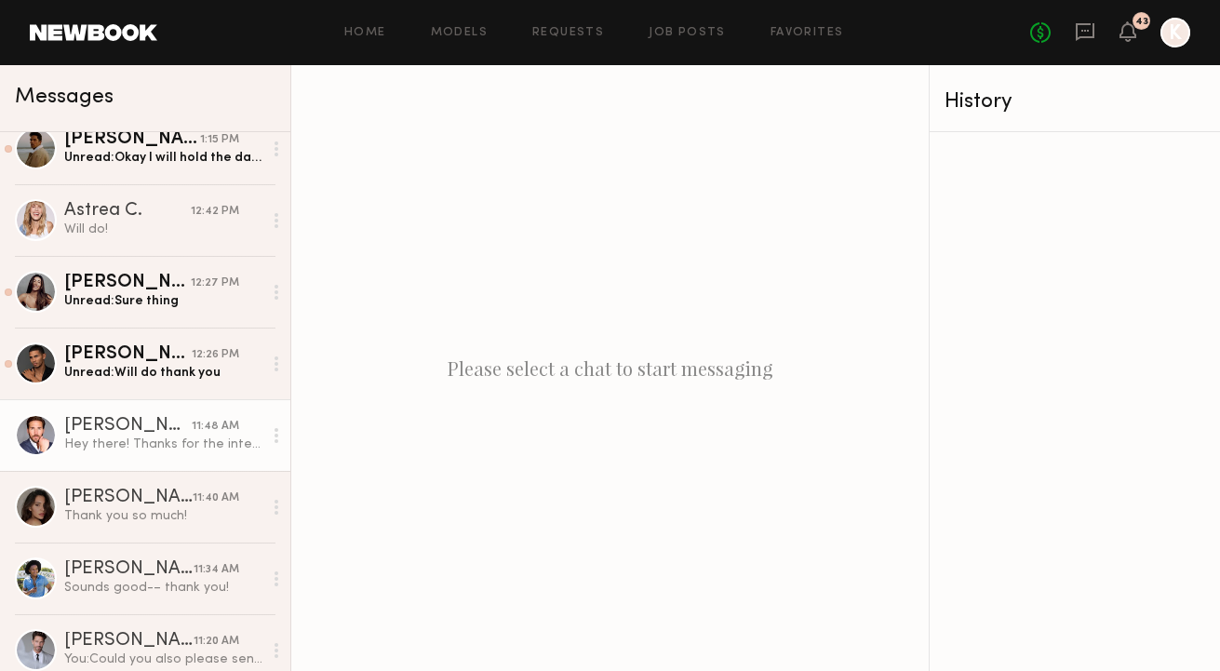
click at [135, 451] on div "Hey there! Thanks for the interest back🙏🏼 Will this still be a 4 hour minimum j…" at bounding box center [163, 444] width 198 height 18
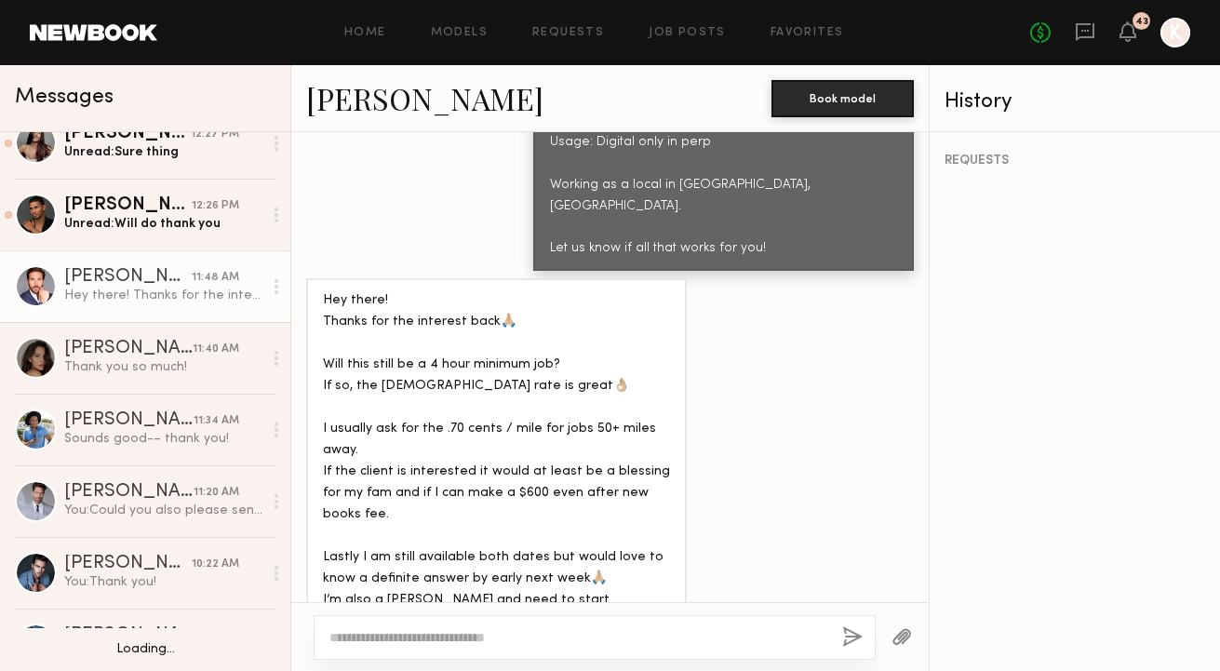
scroll to position [954, 0]
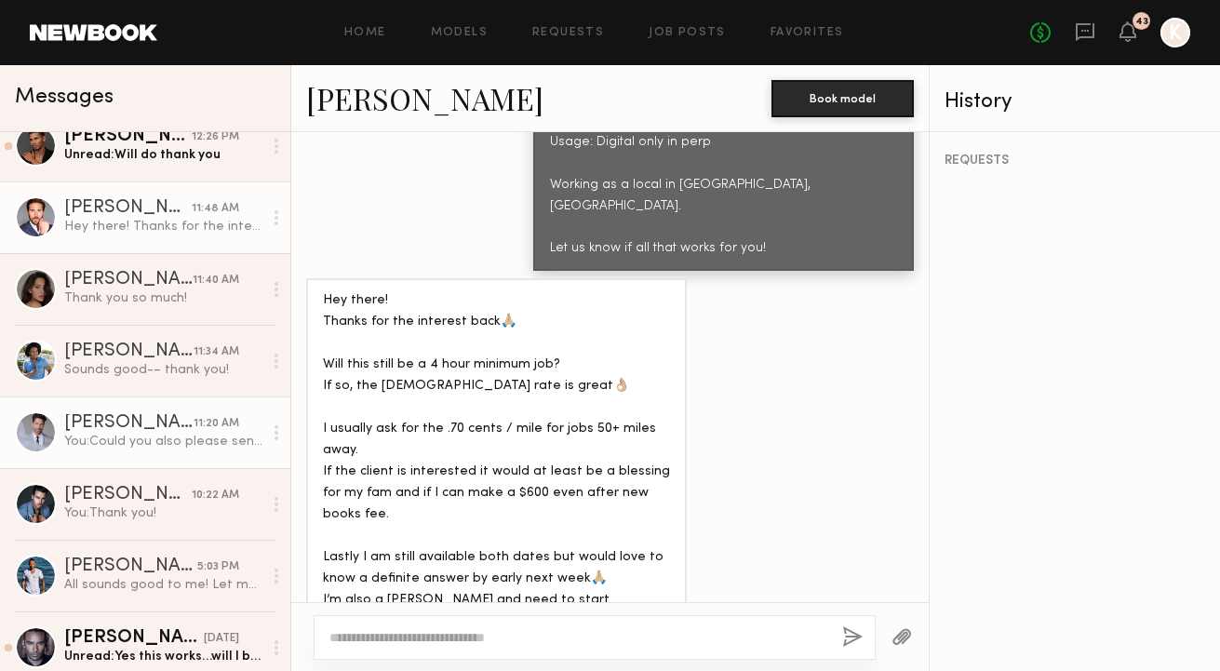
click at [118, 417] on div "[PERSON_NAME]" at bounding box center [128, 423] width 129 height 19
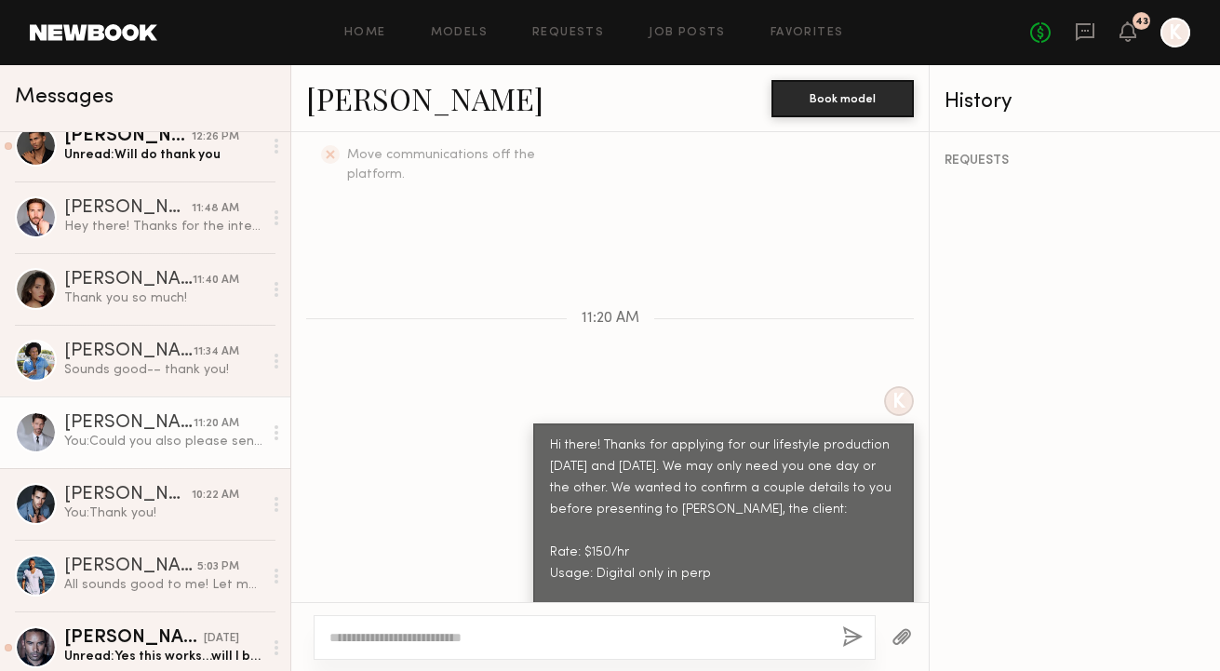
scroll to position [562, 0]
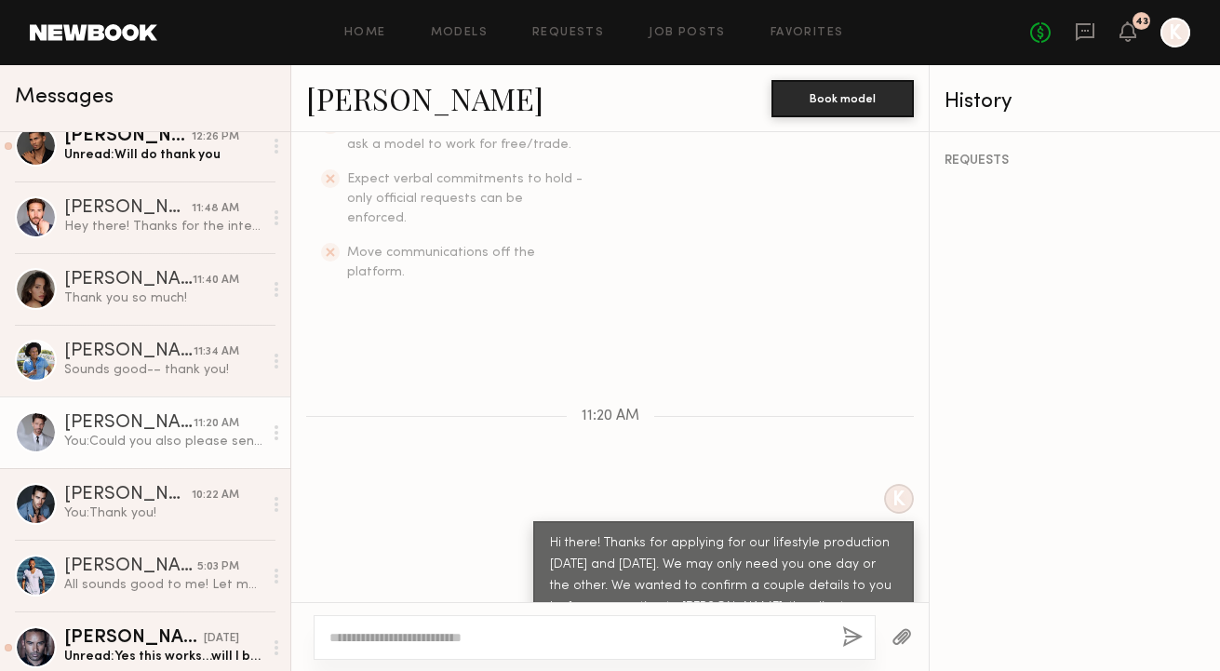
click at [340, 112] on link "[PERSON_NAME]" at bounding box center [424, 98] width 237 height 40
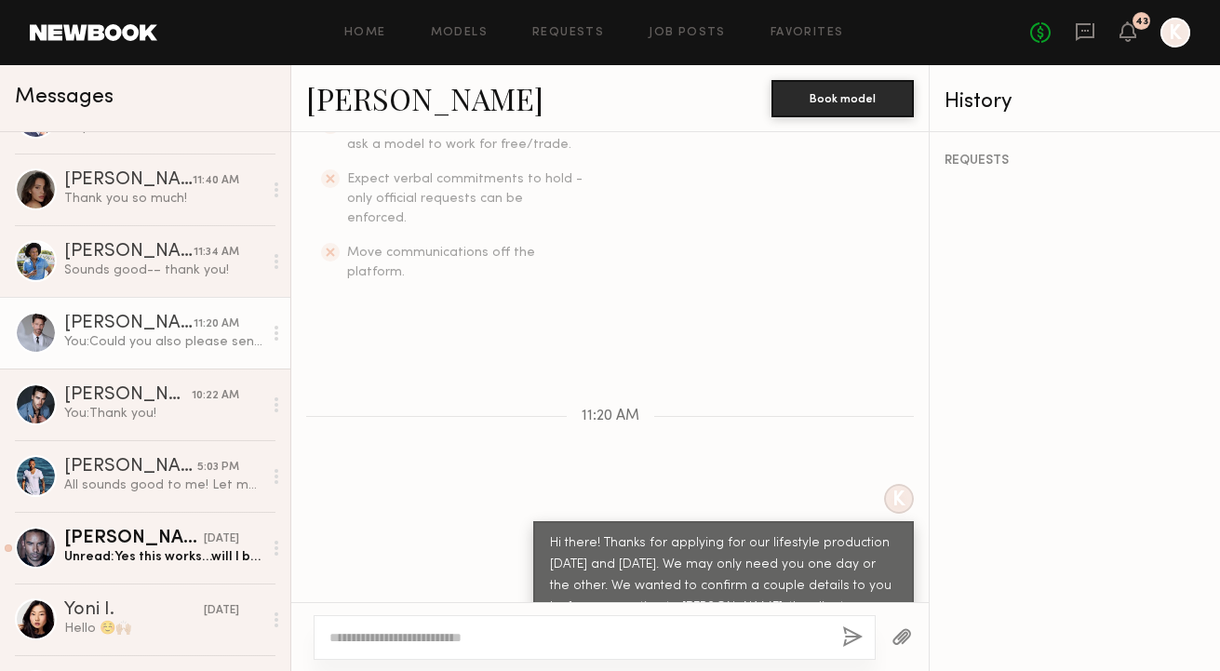
scroll to position [1375, 0]
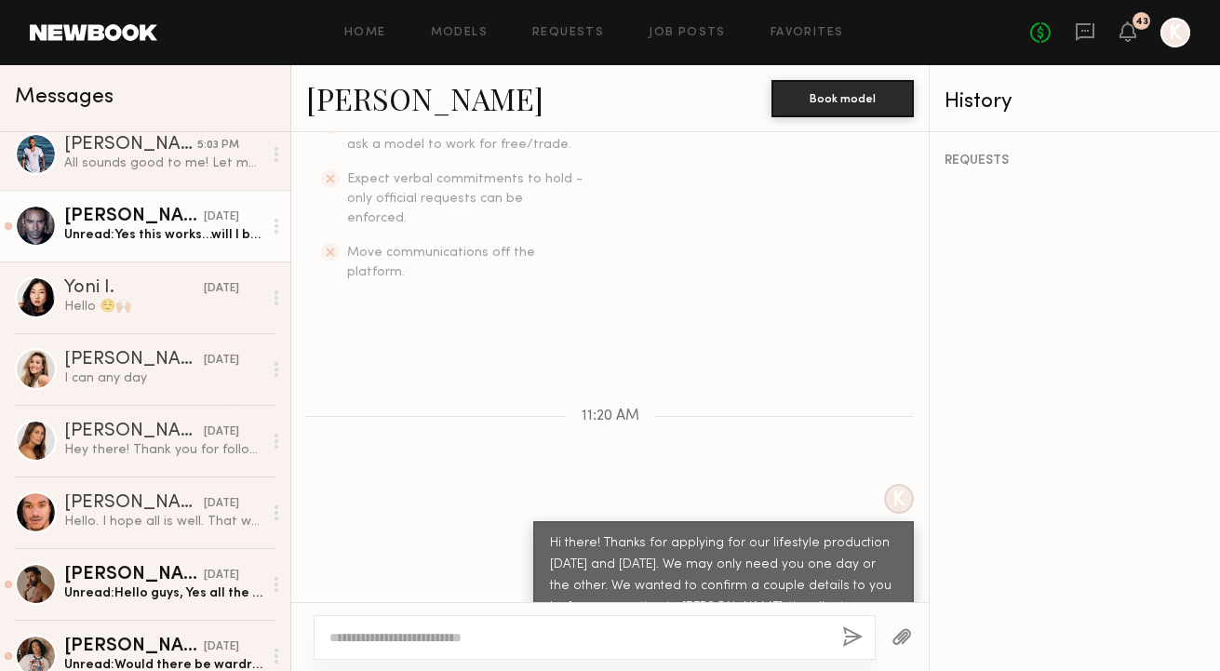
click at [151, 203] on link "[PERSON_NAME] [DATE] Unread: Yes this works…will I be guaranteed at least a hal…" at bounding box center [145, 226] width 290 height 72
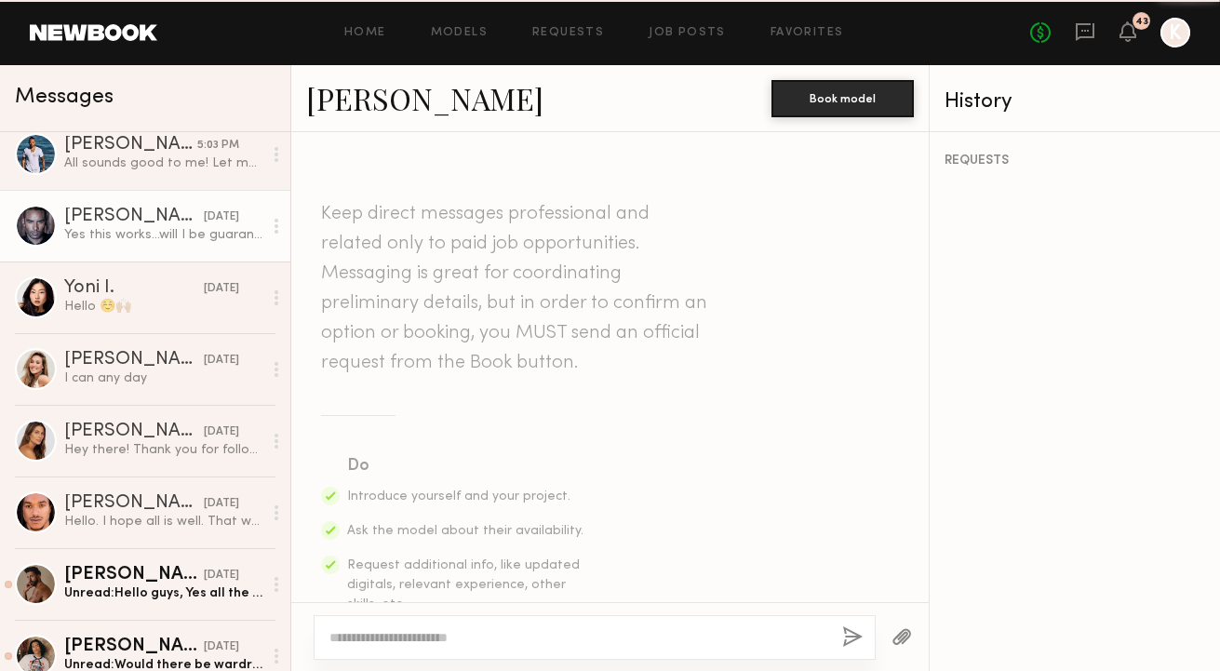
scroll to position [1455, 0]
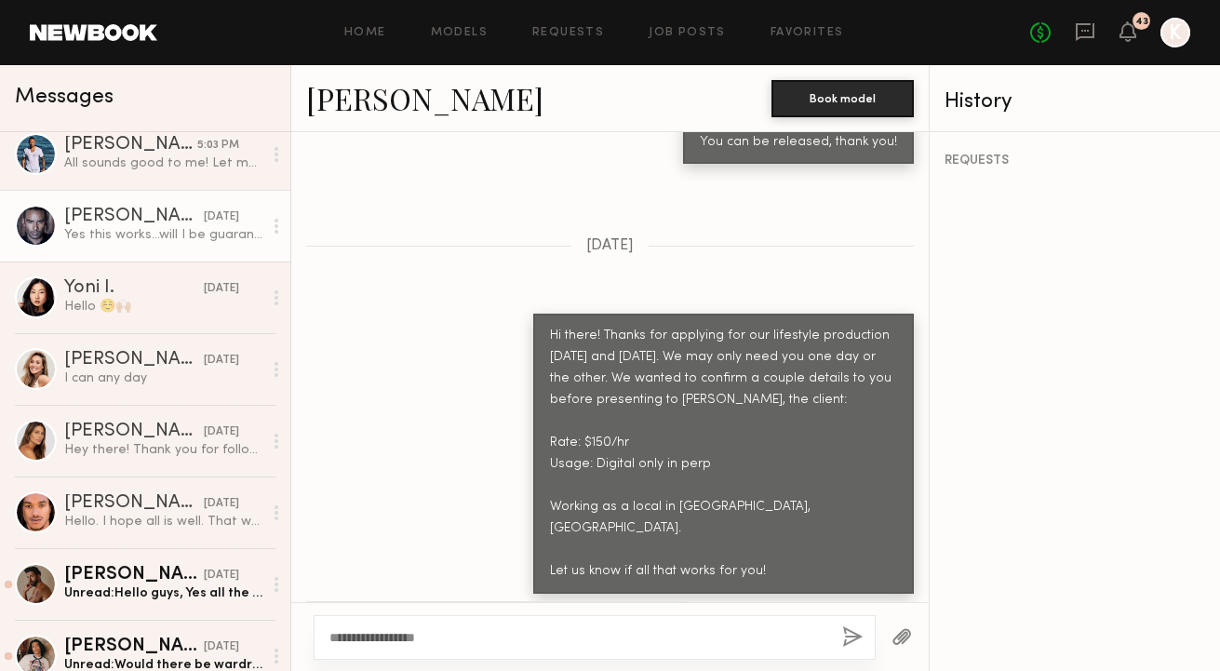
type textarea "**********"
click at [842, 637] on button "button" at bounding box center [852, 637] width 20 height 23
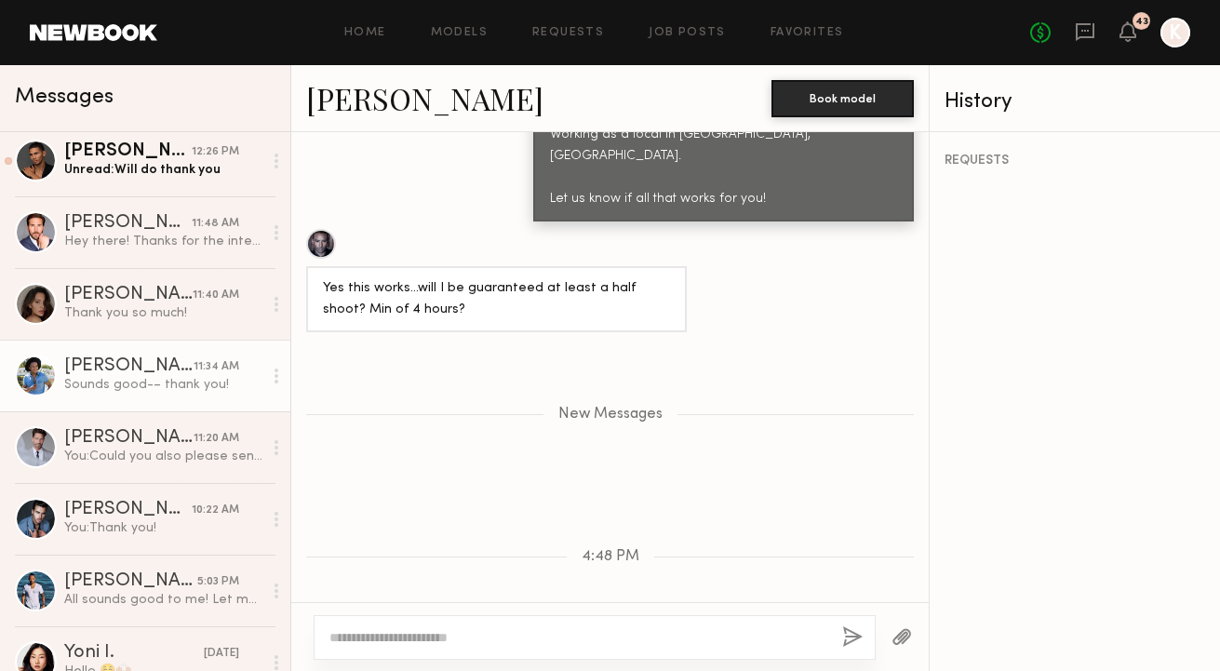
scroll to position [1181, 0]
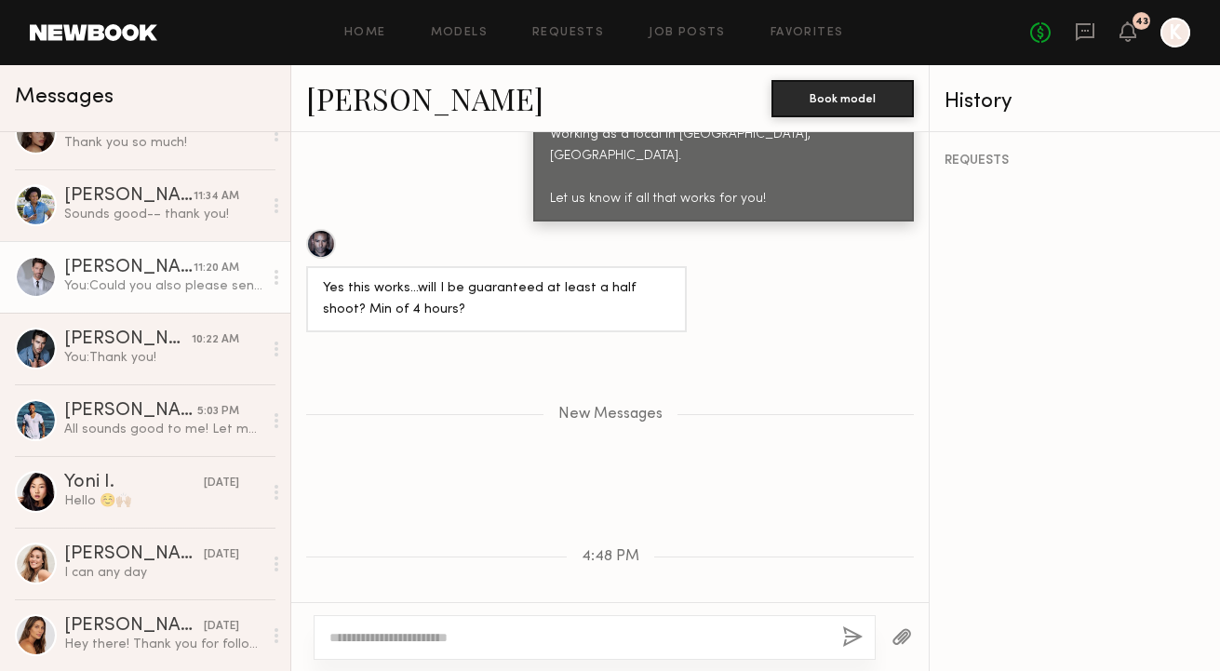
click at [133, 291] on div "You: Could you also please send any recent modeling work?" at bounding box center [163, 286] width 198 height 18
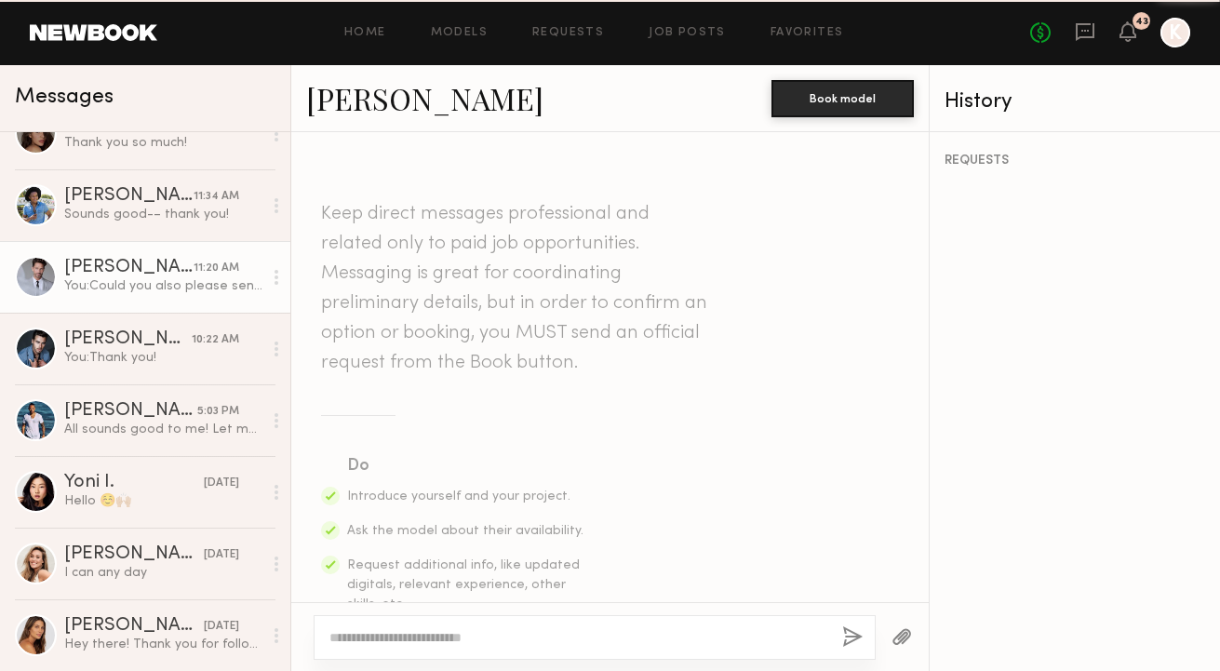
scroll to position [771, 0]
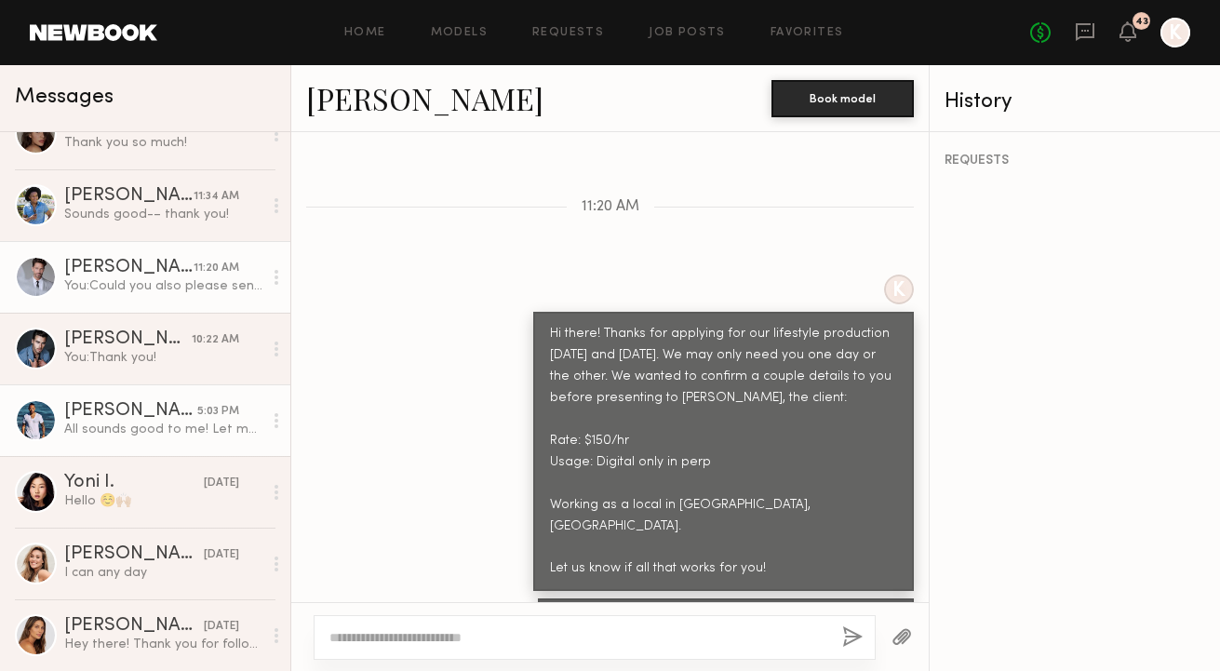
click at [127, 446] on link "Rian B. 5:03 PM All sounds good to me! Let me know if you need any more info. T…" at bounding box center [145, 420] width 290 height 72
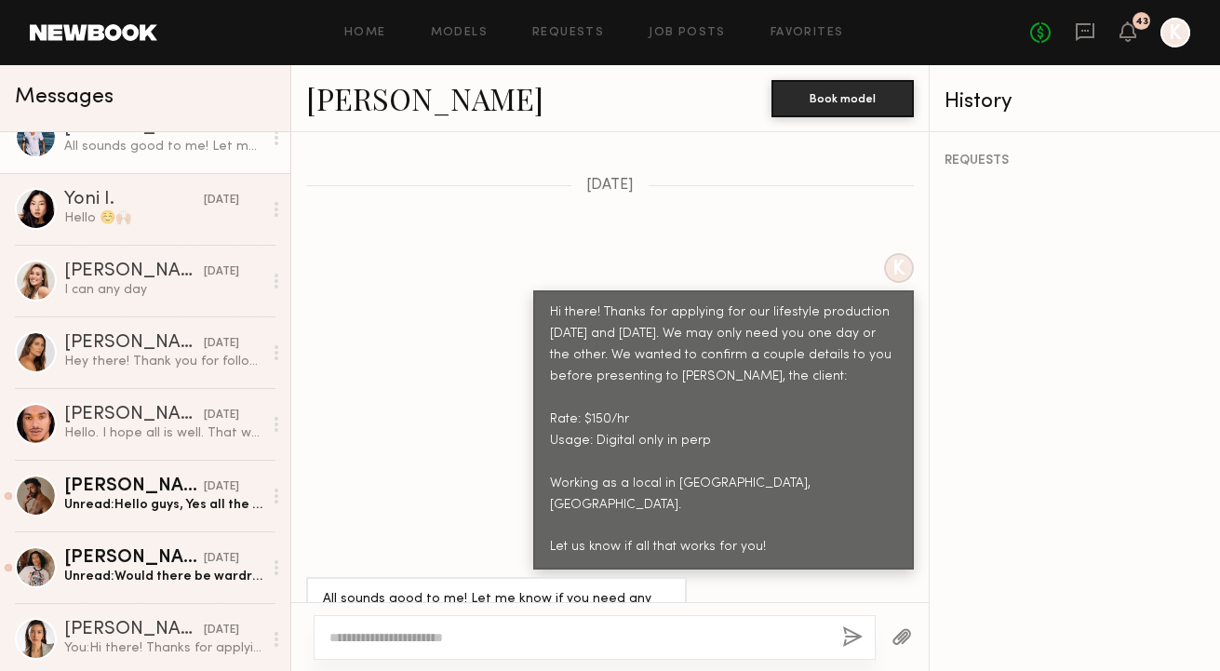
scroll to position [1496, 0]
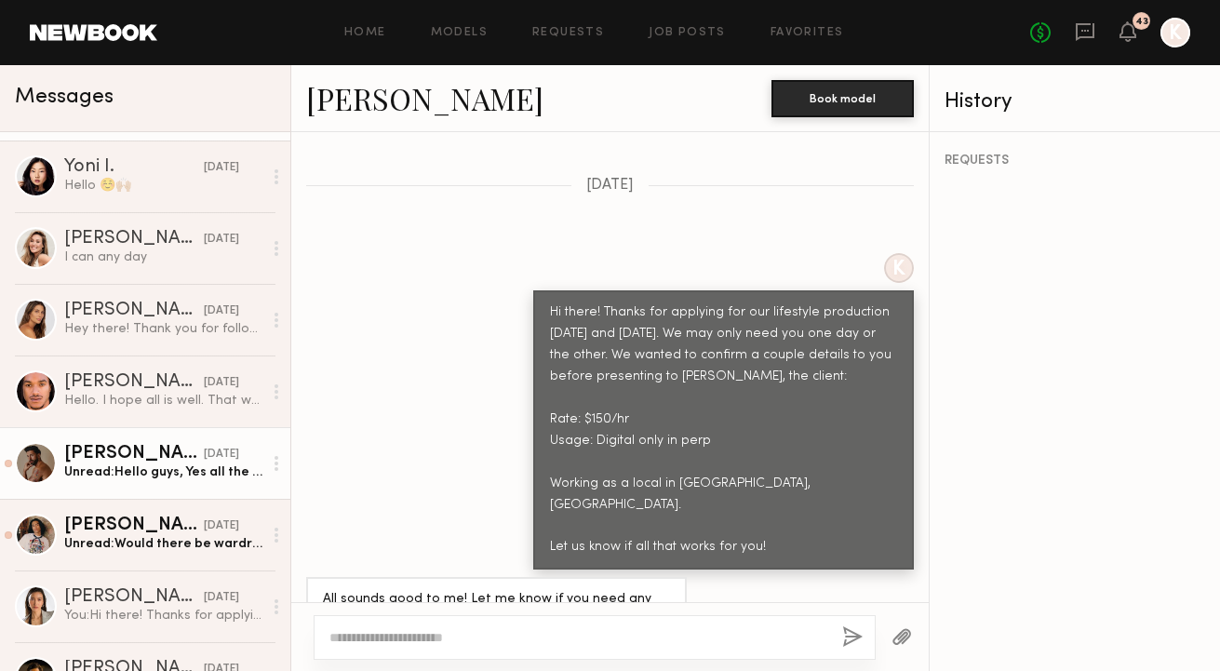
click at [108, 474] on div "Unread: Hello guys, Yes all the details work for me. Please feel free to reach …" at bounding box center [163, 472] width 198 height 18
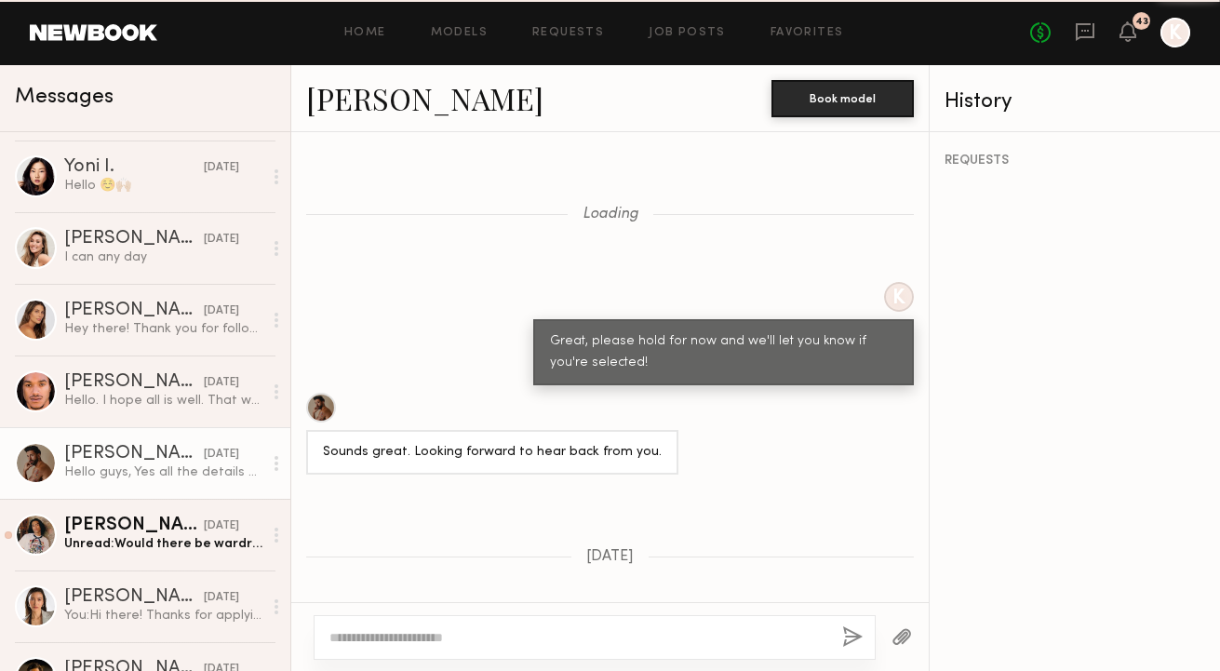
scroll to position [1578, 0]
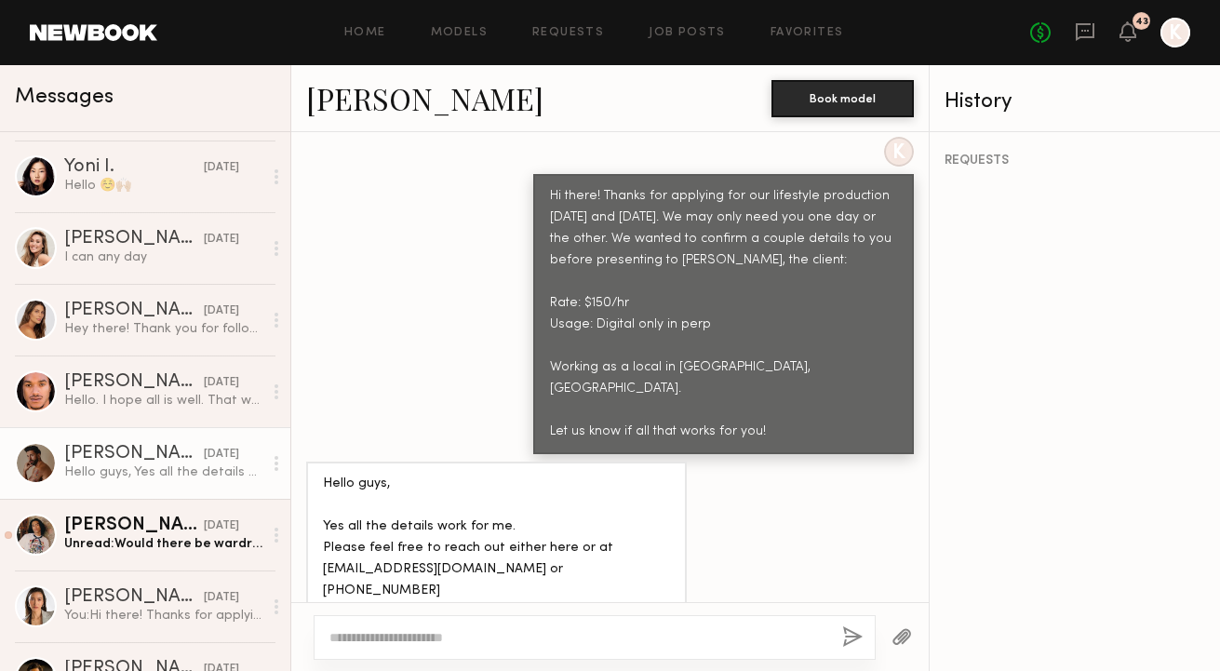
click at [370, 87] on link "Uros M." at bounding box center [424, 98] width 237 height 40
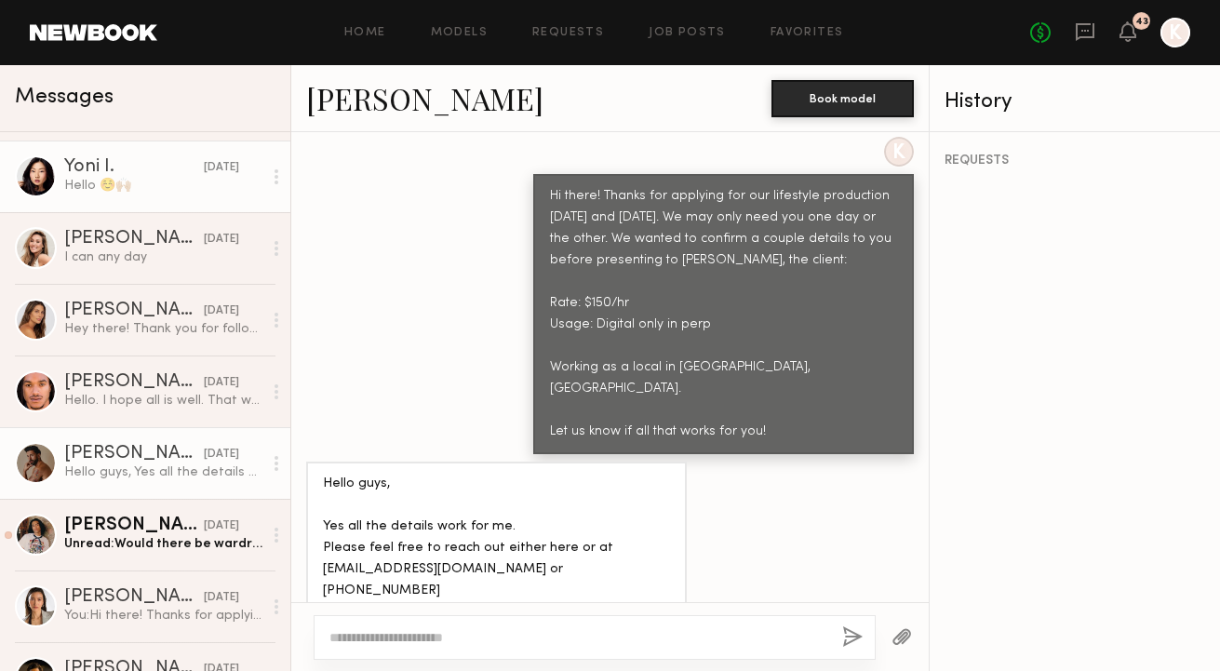
click at [129, 188] on div "Hello ☺️🙌🏼" at bounding box center [163, 186] width 198 height 18
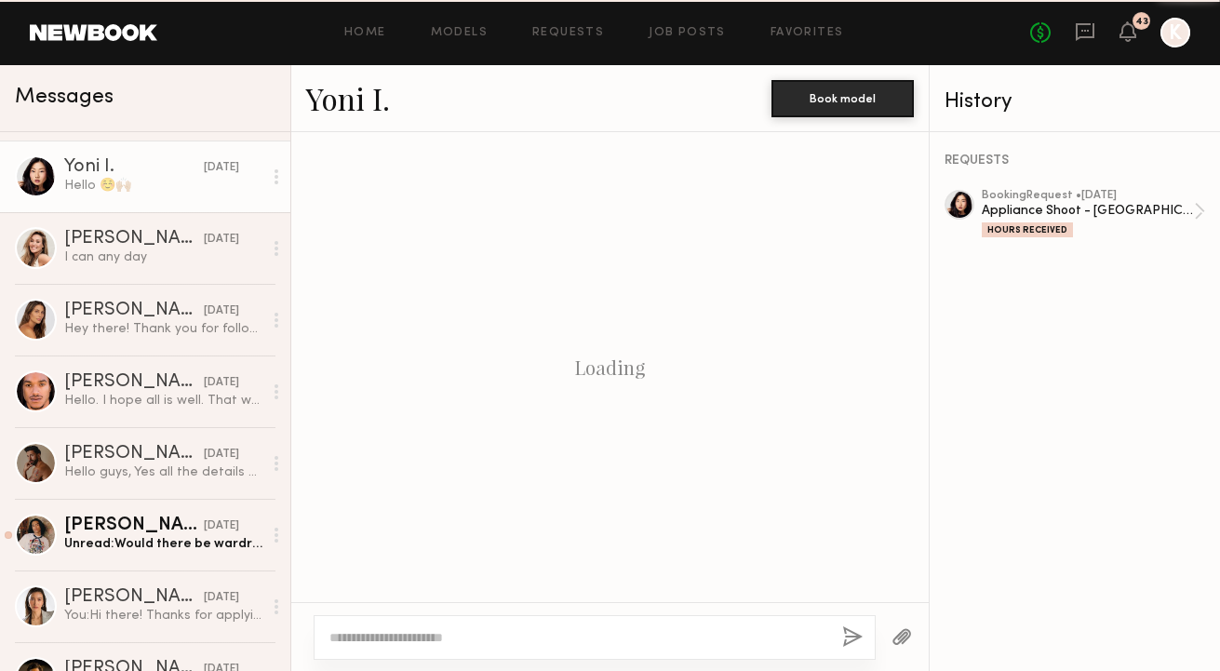
scroll to position [928, 0]
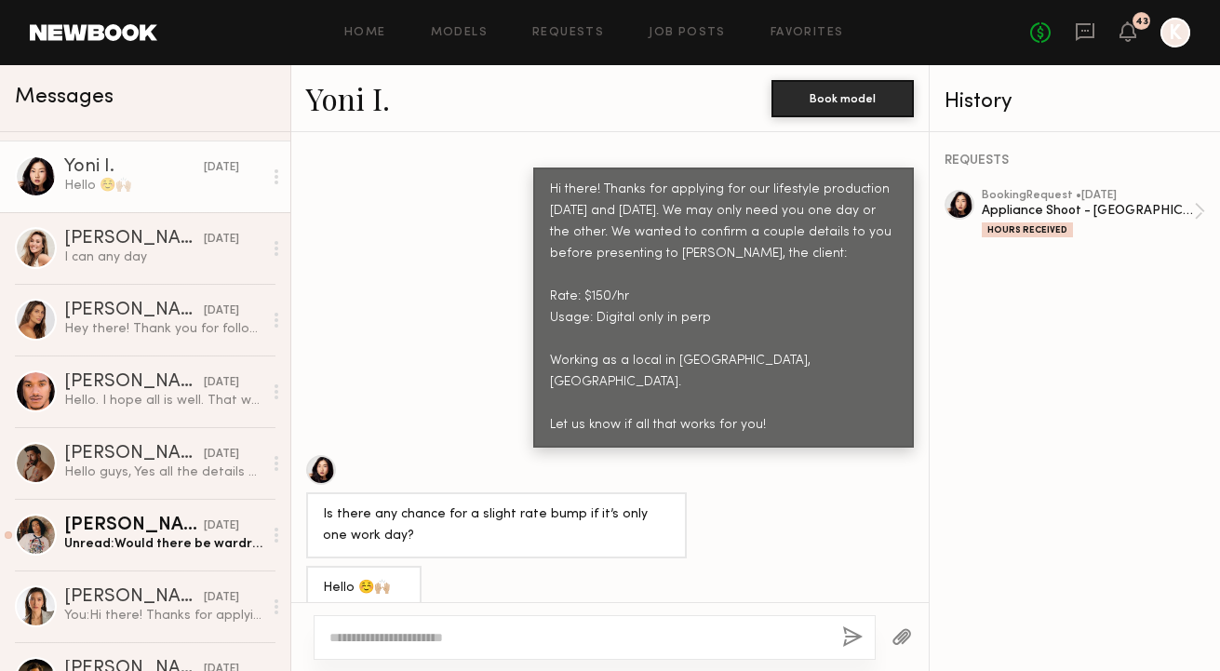
click at [334, 103] on link "Yoni I." at bounding box center [348, 98] width 84 height 40
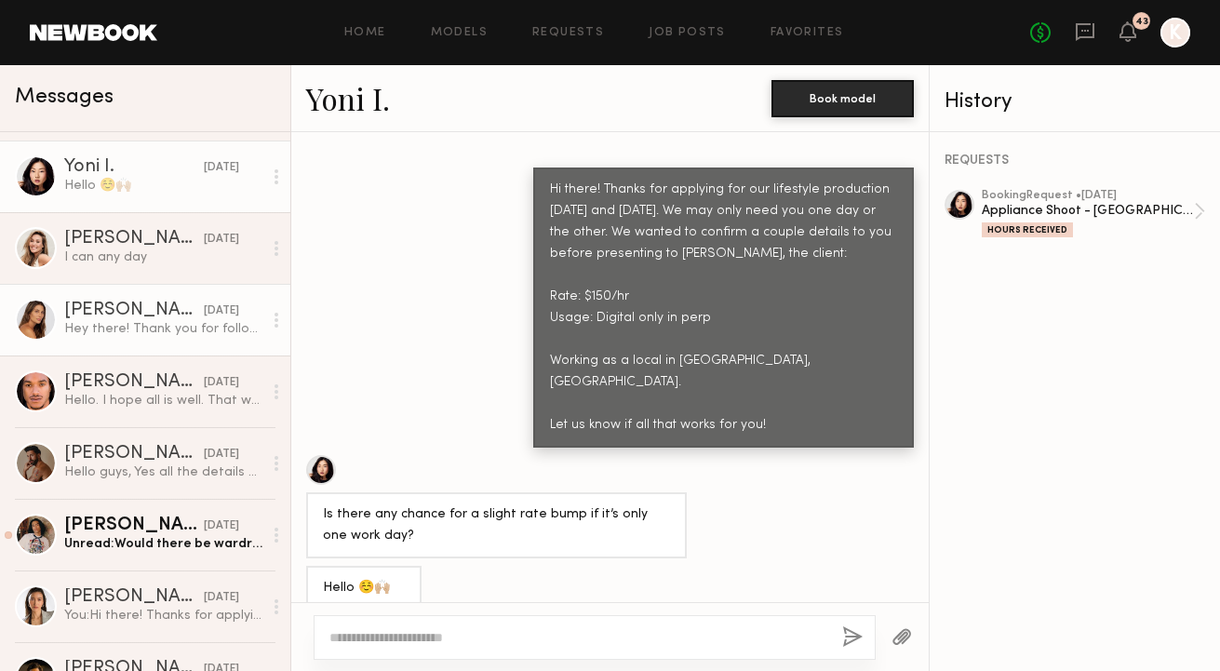
click at [98, 323] on div "Hey there! Thank you for following up. So if it’s only one day, would it still …" at bounding box center [163, 329] width 198 height 18
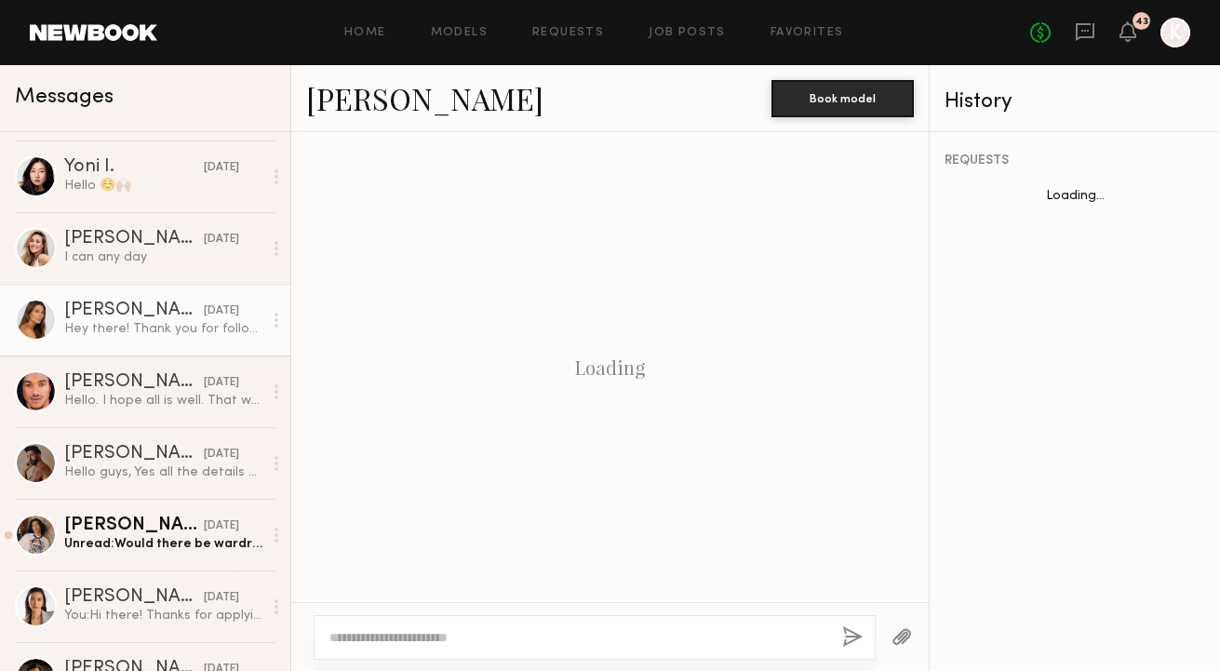
scroll to position [835, 0]
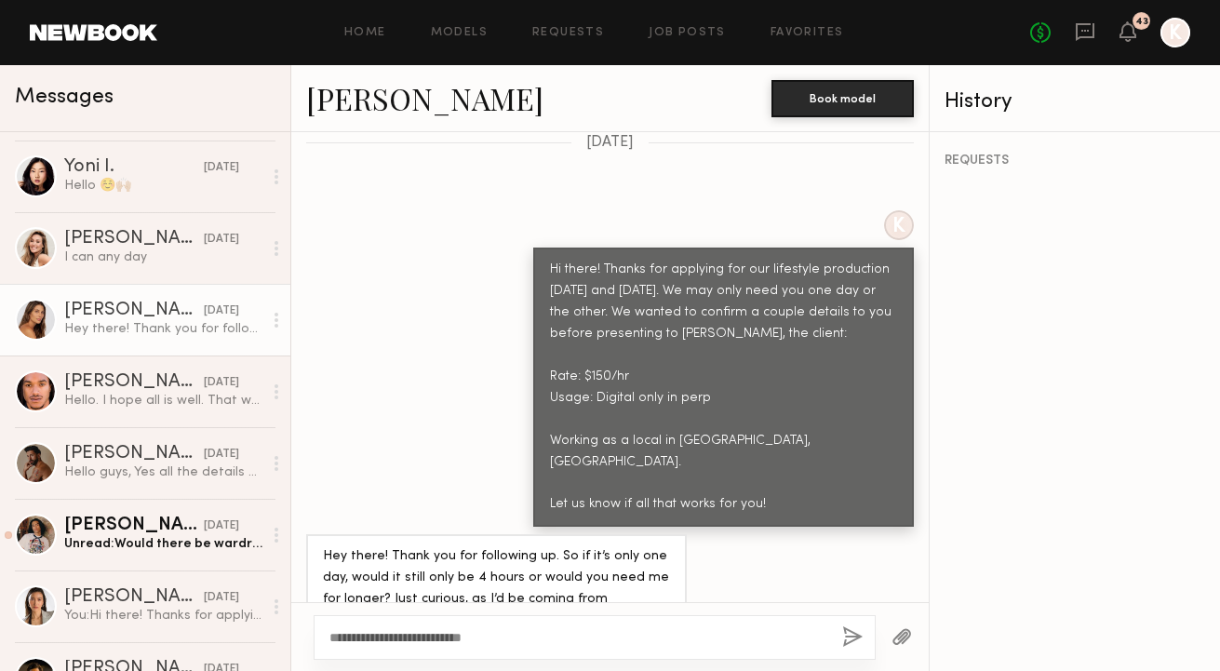
type textarea "**********"
click at [854, 634] on button "button" at bounding box center [852, 637] width 20 height 23
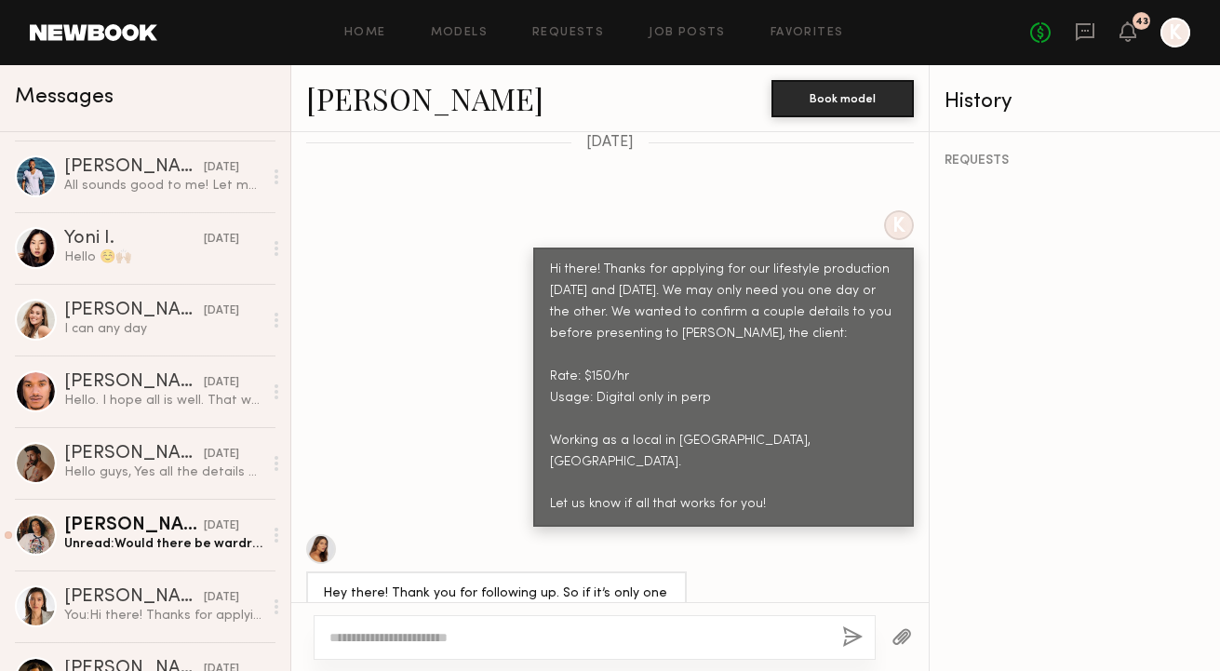
scroll to position [0, 0]
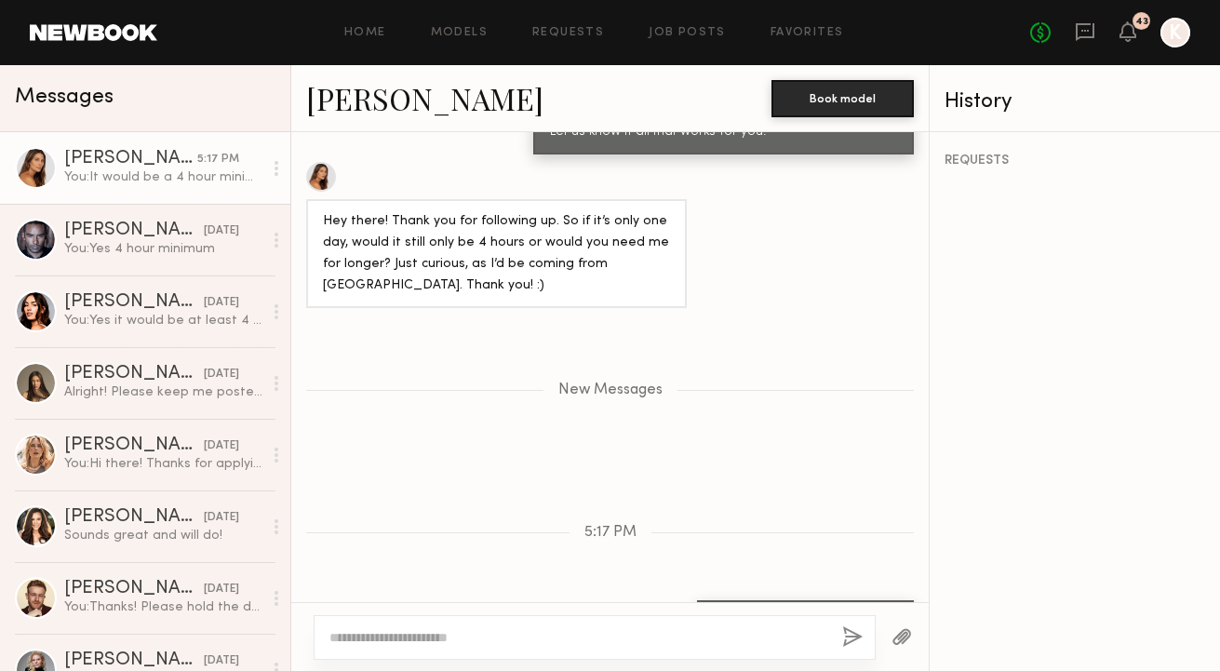
click at [358, 100] on link "Carly S." at bounding box center [424, 98] width 237 height 40
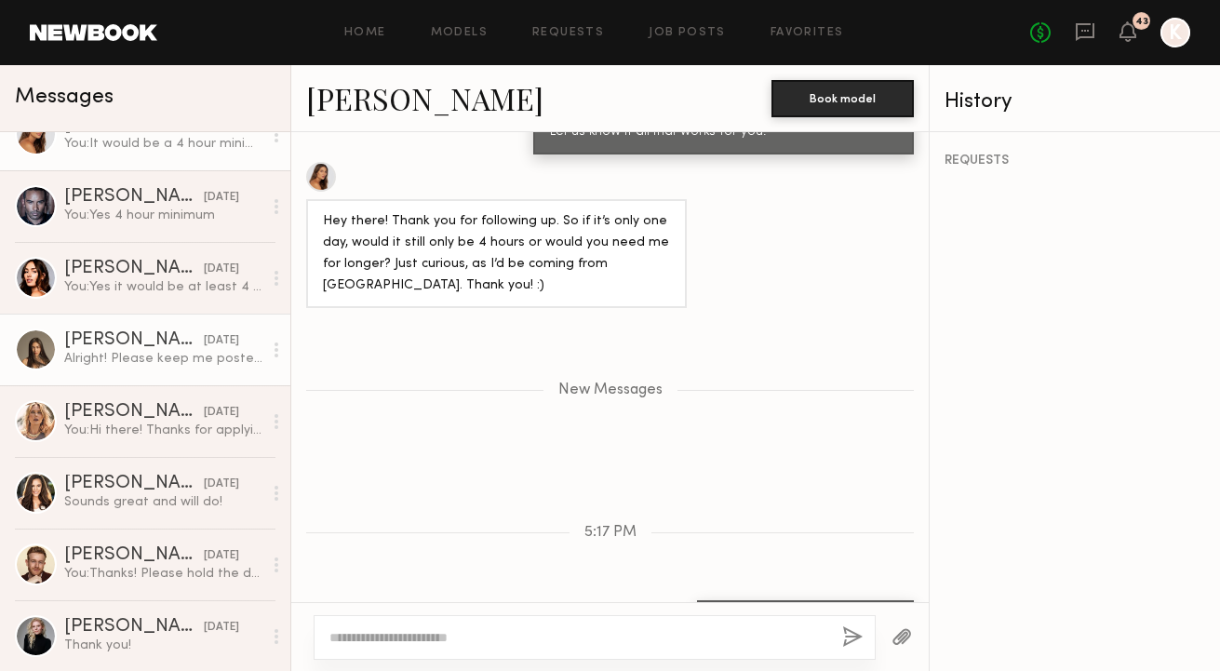
scroll to position [97, 0]
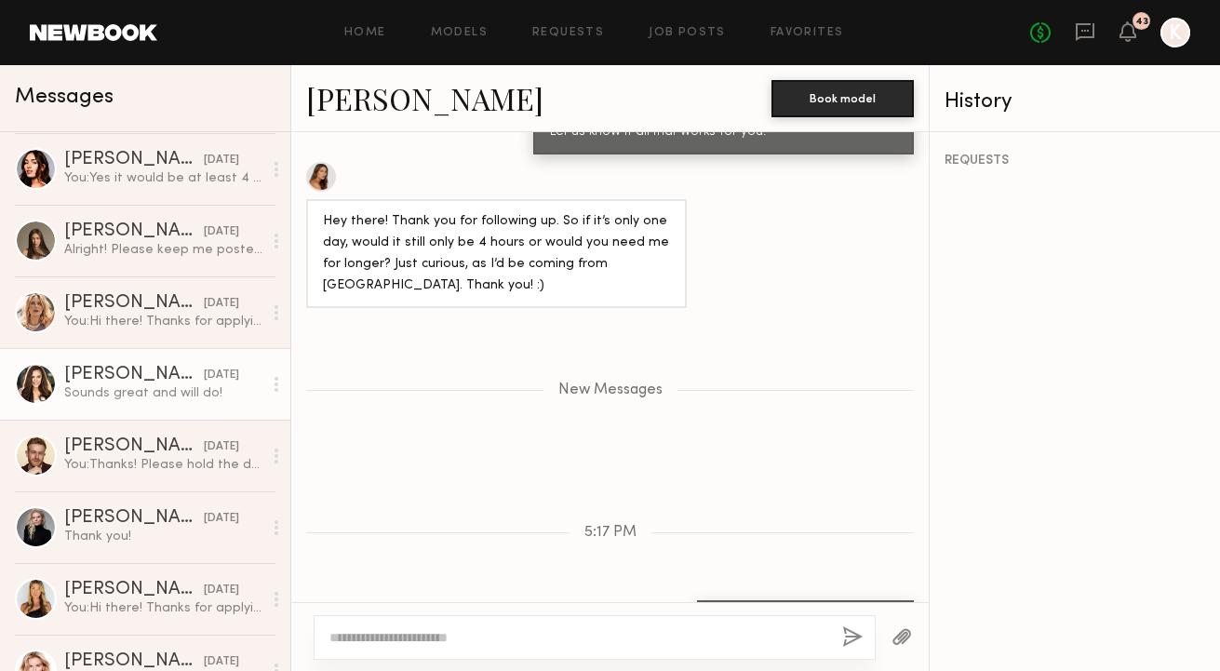
click at [139, 389] on div "Sounds great and will do!" at bounding box center [163, 393] width 198 height 18
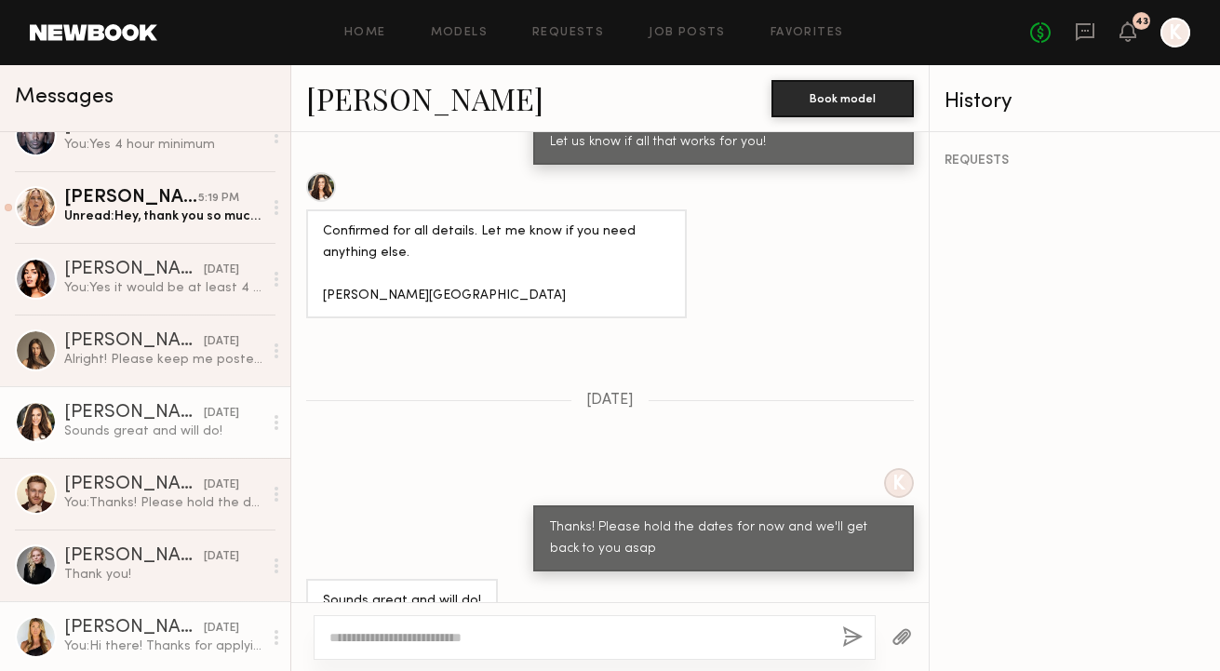
scroll to position [227, 0]
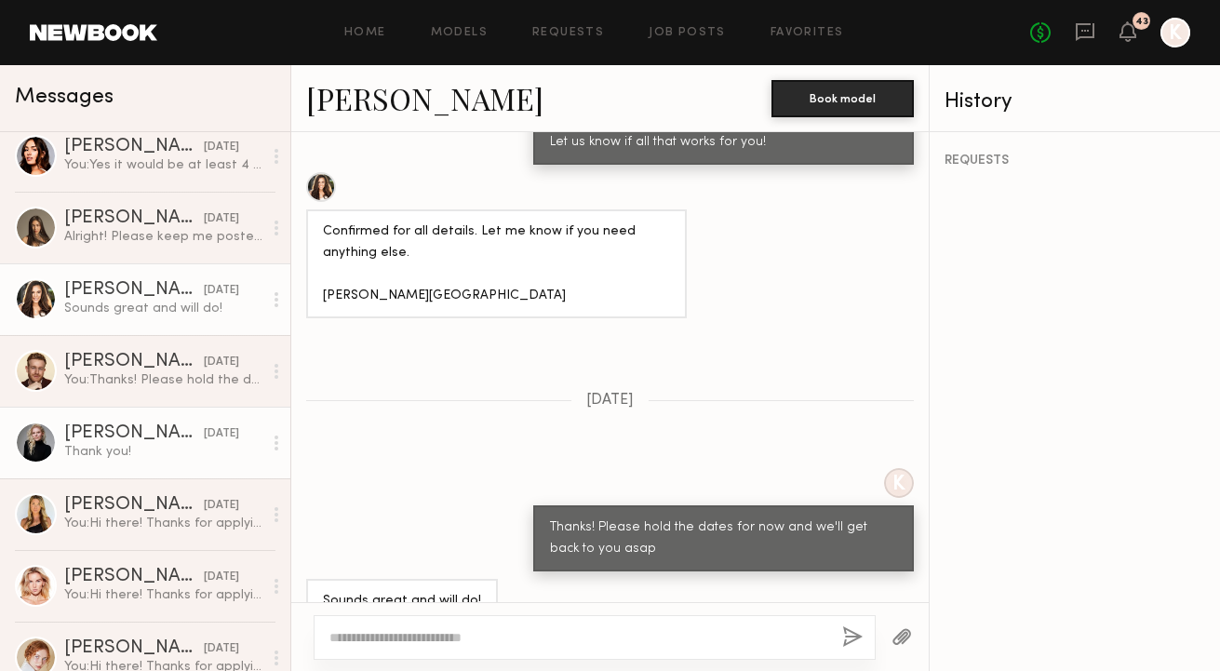
click at [131, 464] on link "Kelsey K. yesterday Thank you!" at bounding box center [145, 443] width 290 height 72
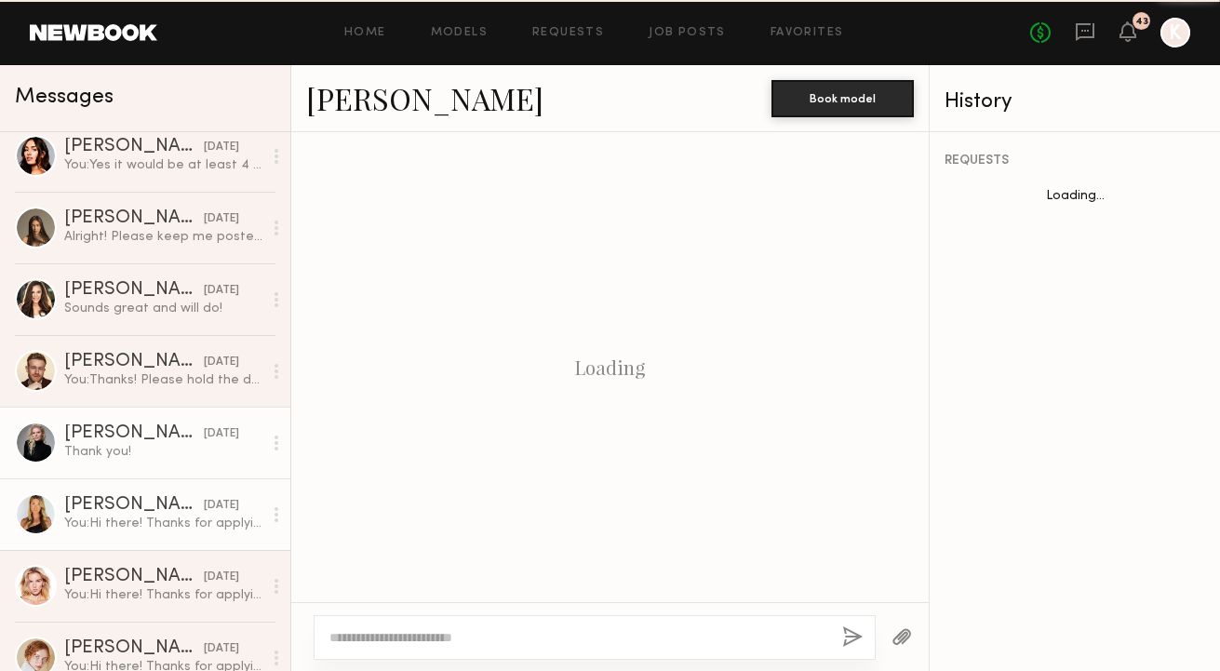
click at [127, 520] on div "You: Hi there! Thanks for applying for our lifestyle production October 14th an…" at bounding box center [163, 523] width 198 height 18
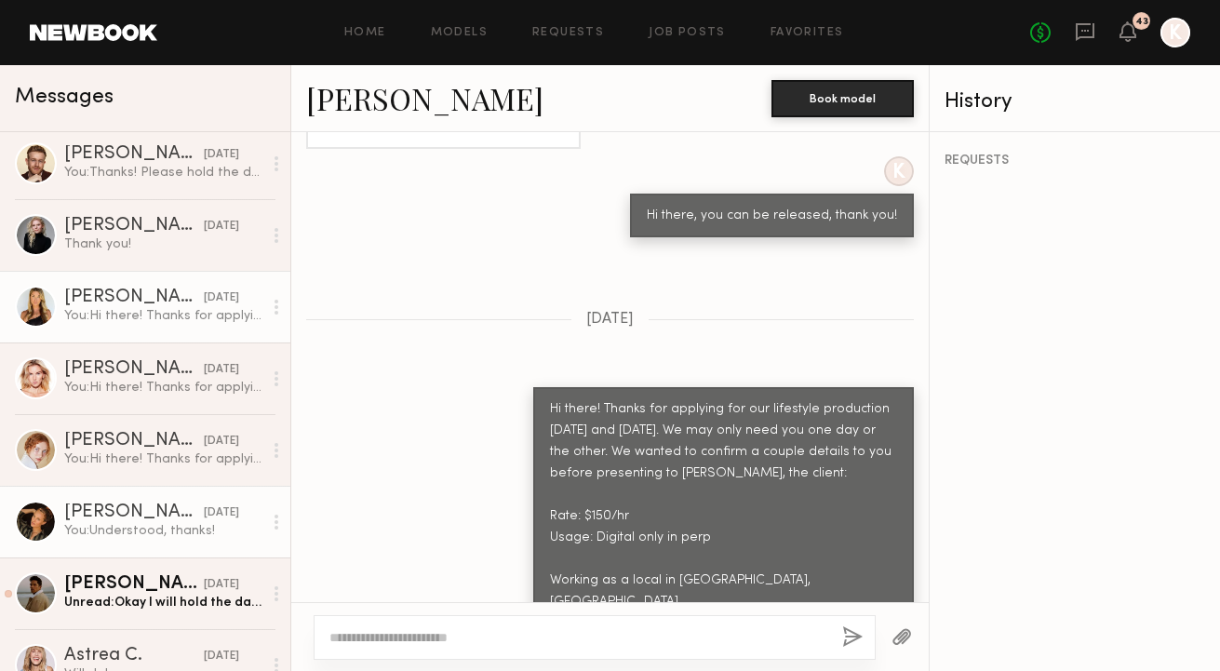
scroll to position [480, 0]
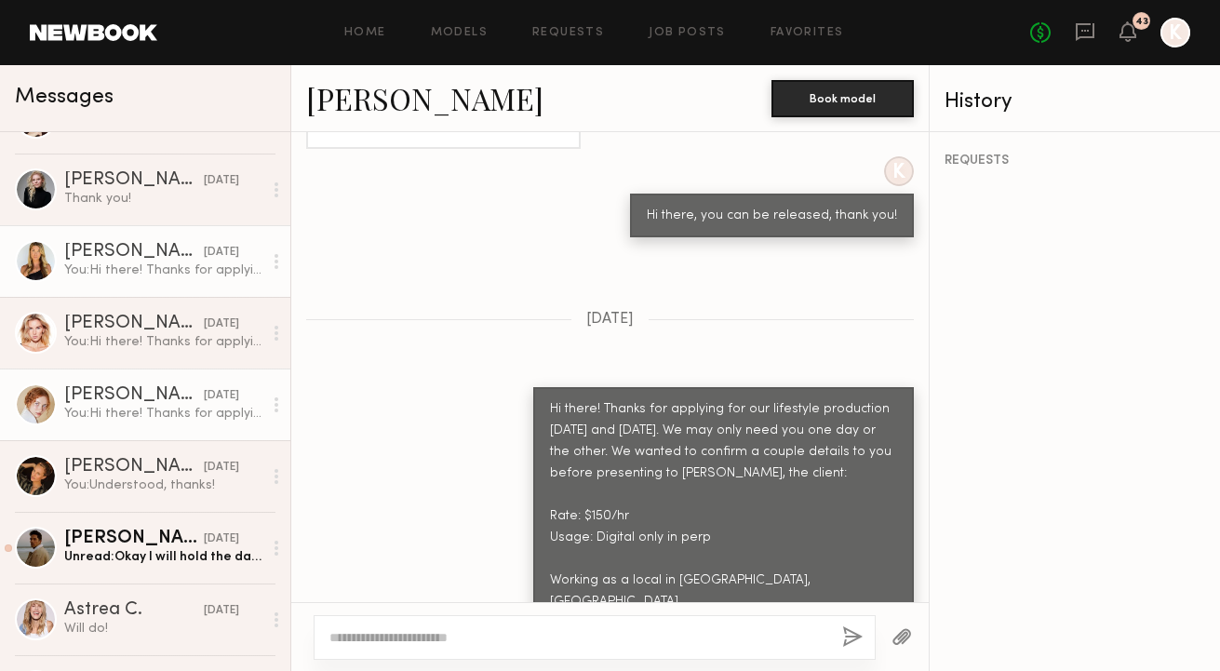
click at [139, 435] on link "Anna A. yesterday You: Hi there! Thanks for applying for our lifestyle producti…" at bounding box center [145, 404] width 290 height 72
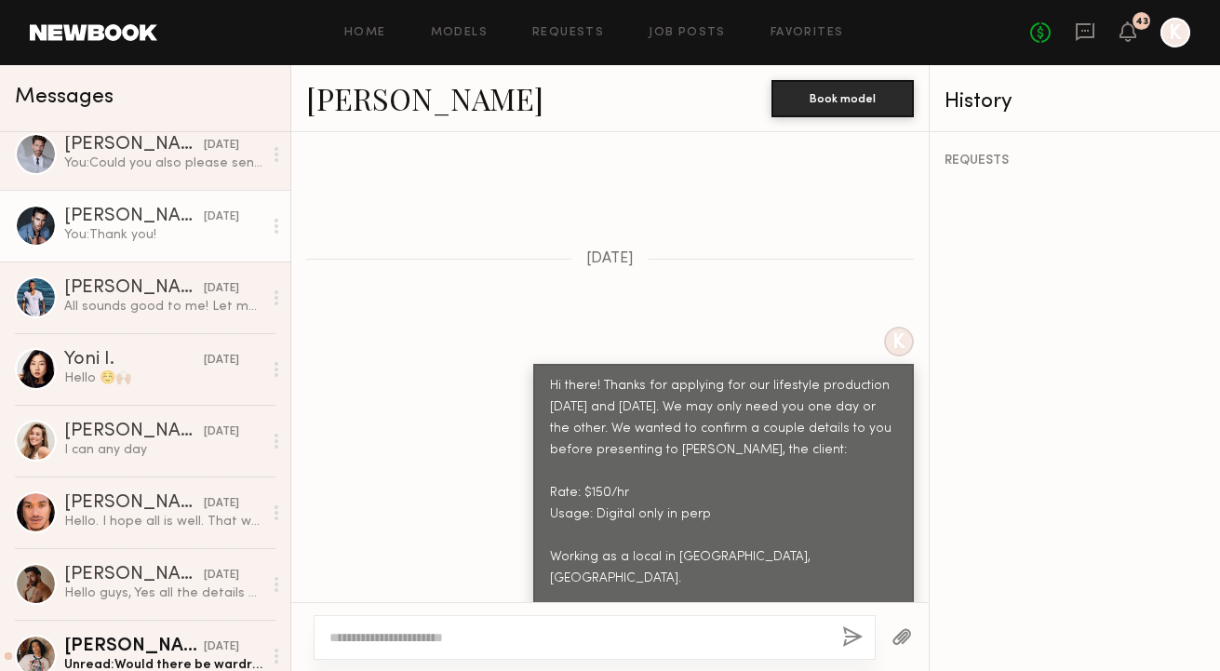
scroll to position [1439, 0]
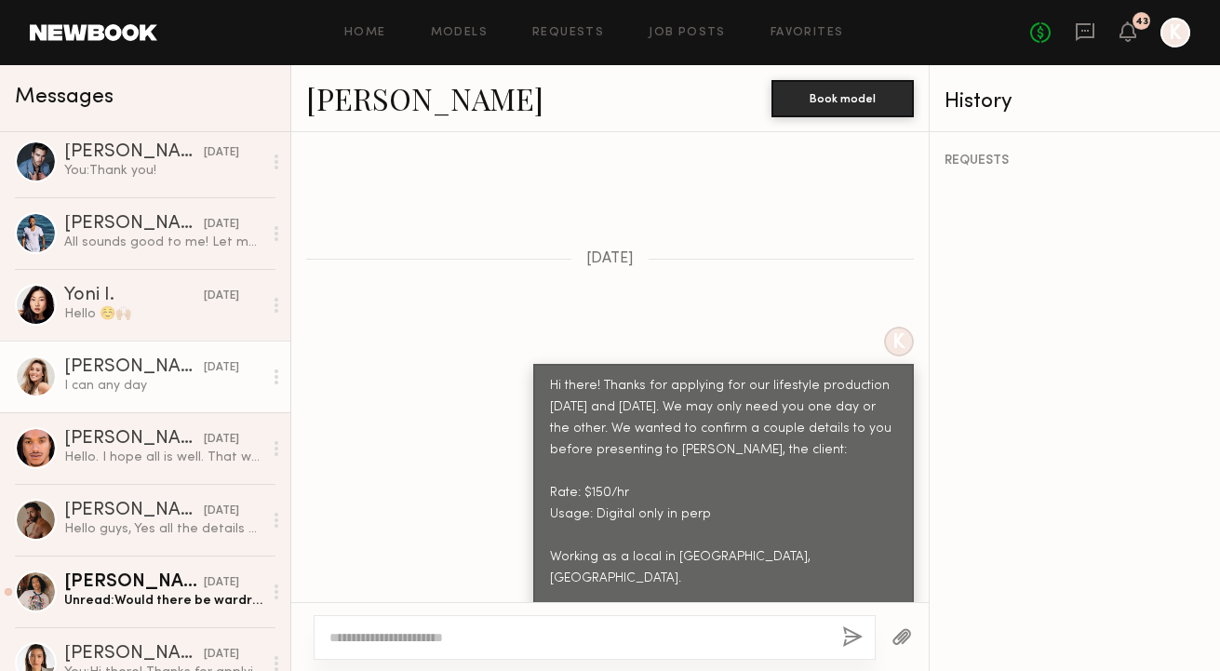
click at [144, 396] on link "Yulia A. 09/17/2025 I can any day" at bounding box center [145, 377] width 290 height 72
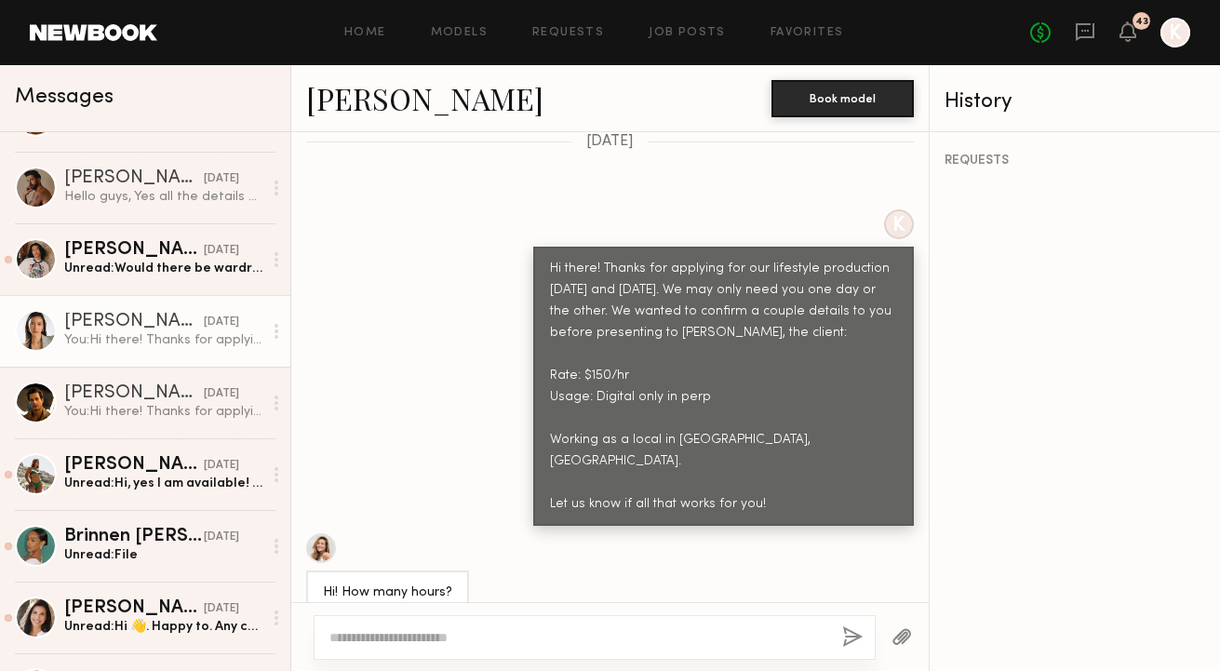
scroll to position [1814, 0]
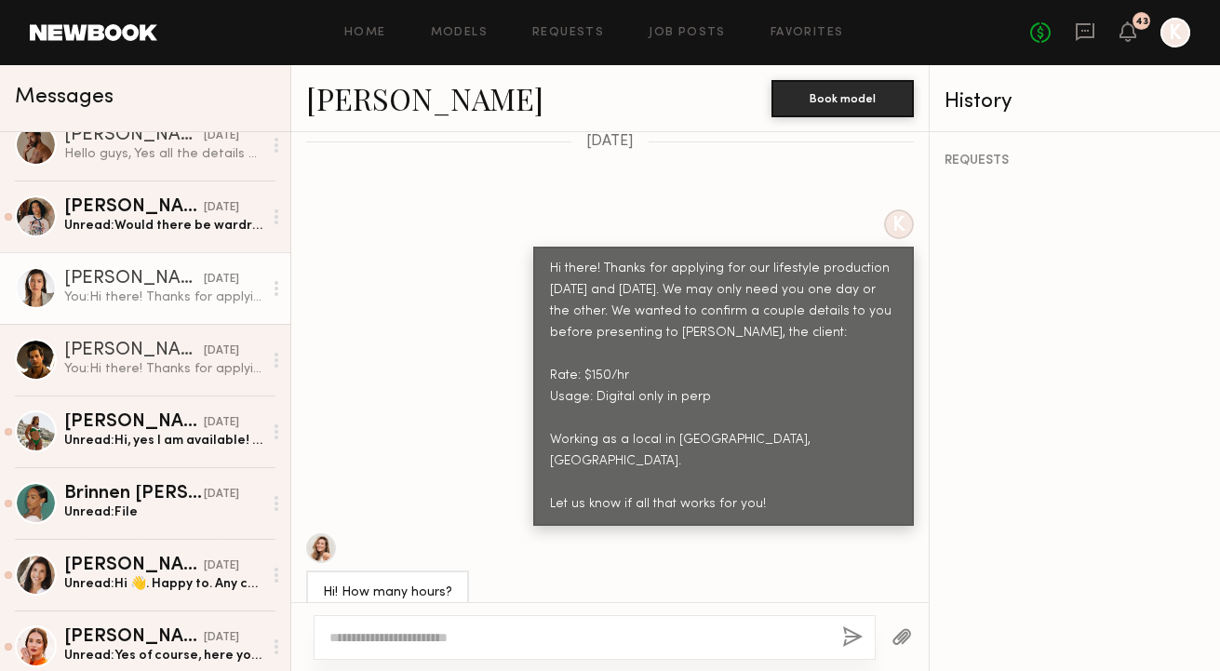
click at [150, 308] on link "Arisa N. 09/17/2025 You: Hi there! Thanks for applying for our lifestyle produc…" at bounding box center [145, 288] width 290 height 72
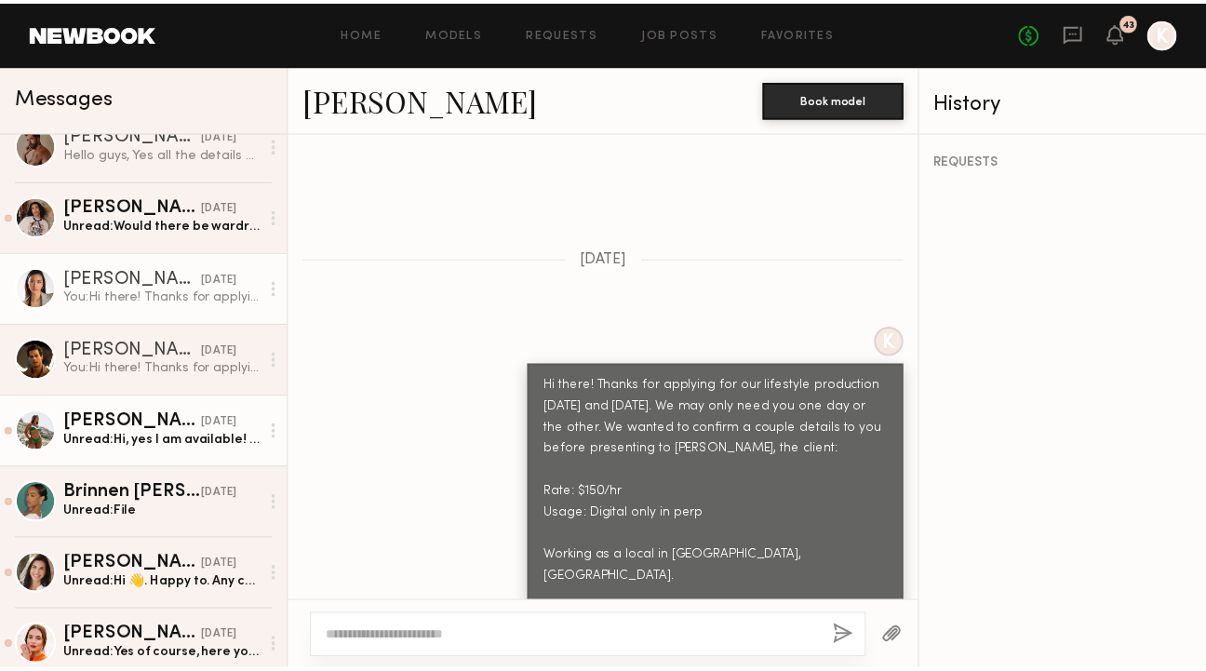
scroll to position [2049, 0]
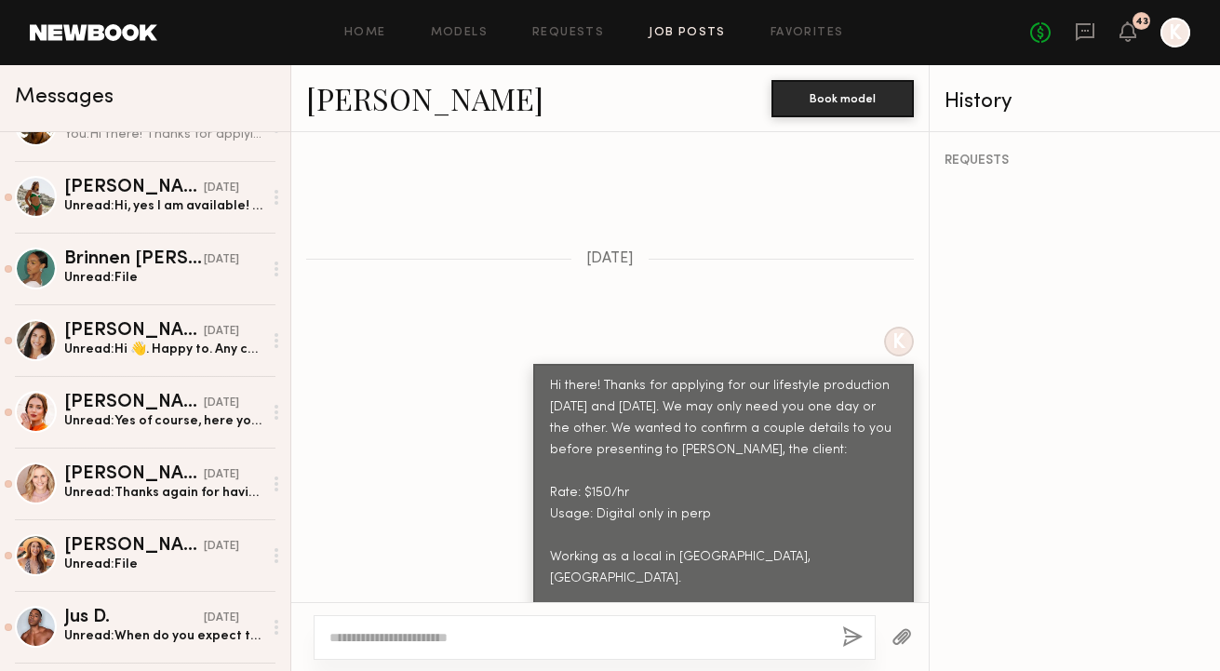
click at [671, 31] on link "Job Posts" at bounding box center [686, 33] width 77 height 12
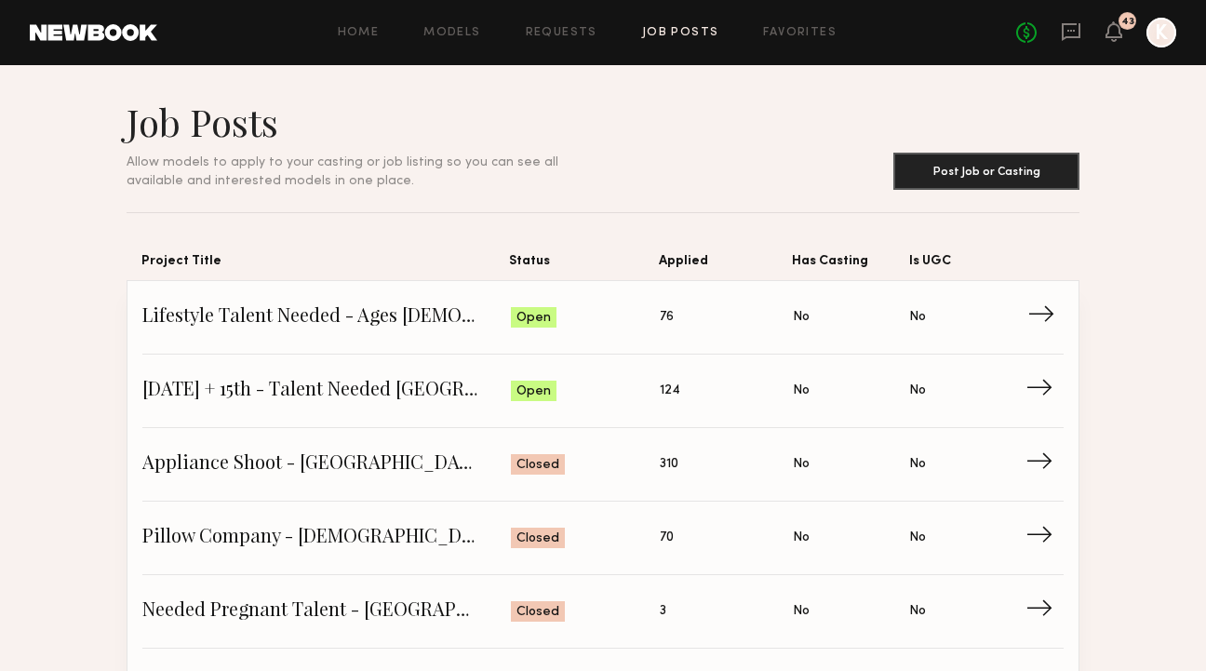
click at [448, 337] on link "Lifestyle Talent Needed - Ages 35-45 (Oct 14/15) Status: Open Applied: 76 Has C…" at bounding box center [602, 317] width 921 height 73
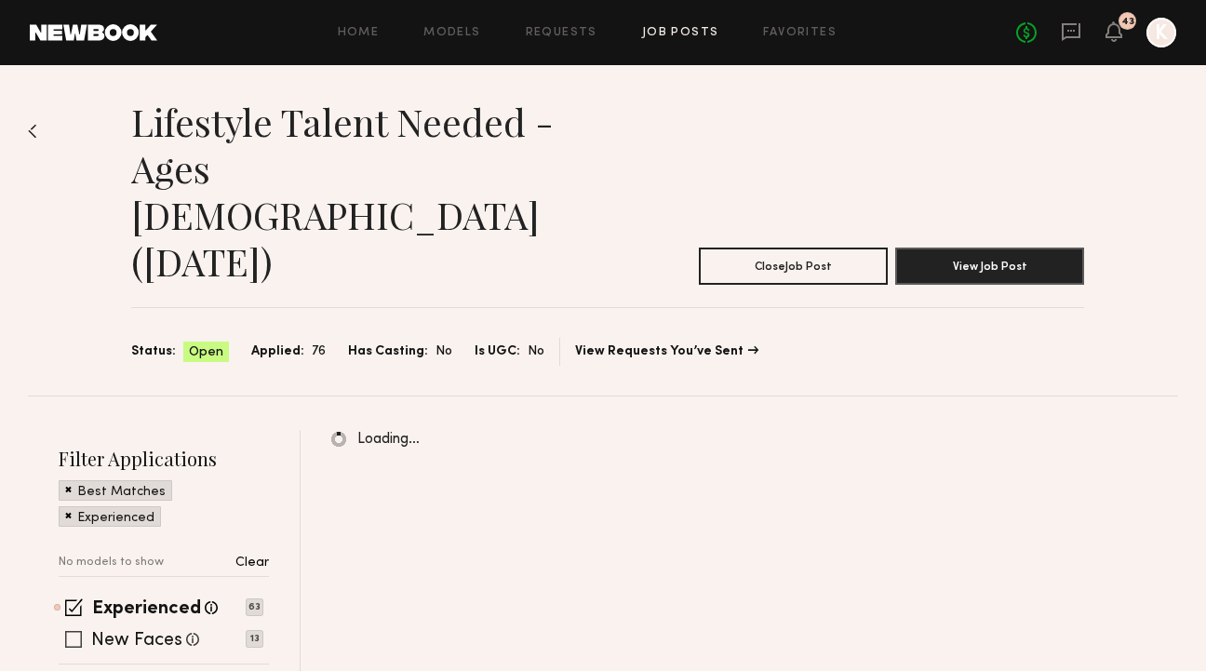
click at [72, 631] on span at bounding box center [73, 639] width 17 height 17
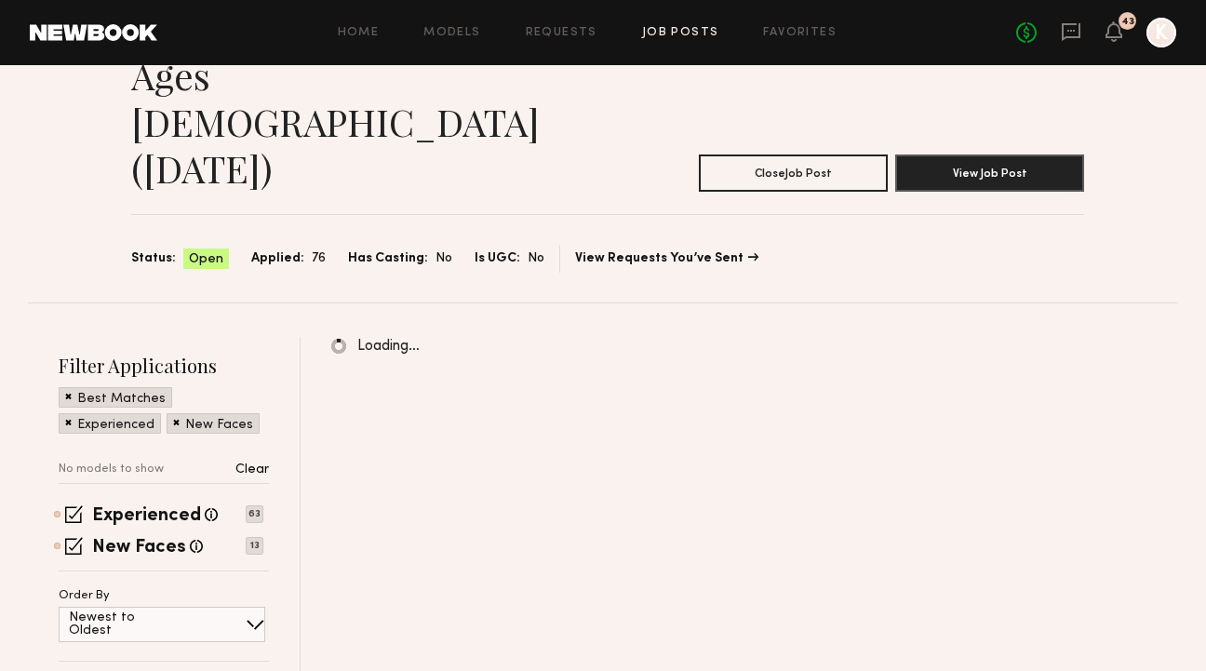
scroll to position [264, 0]
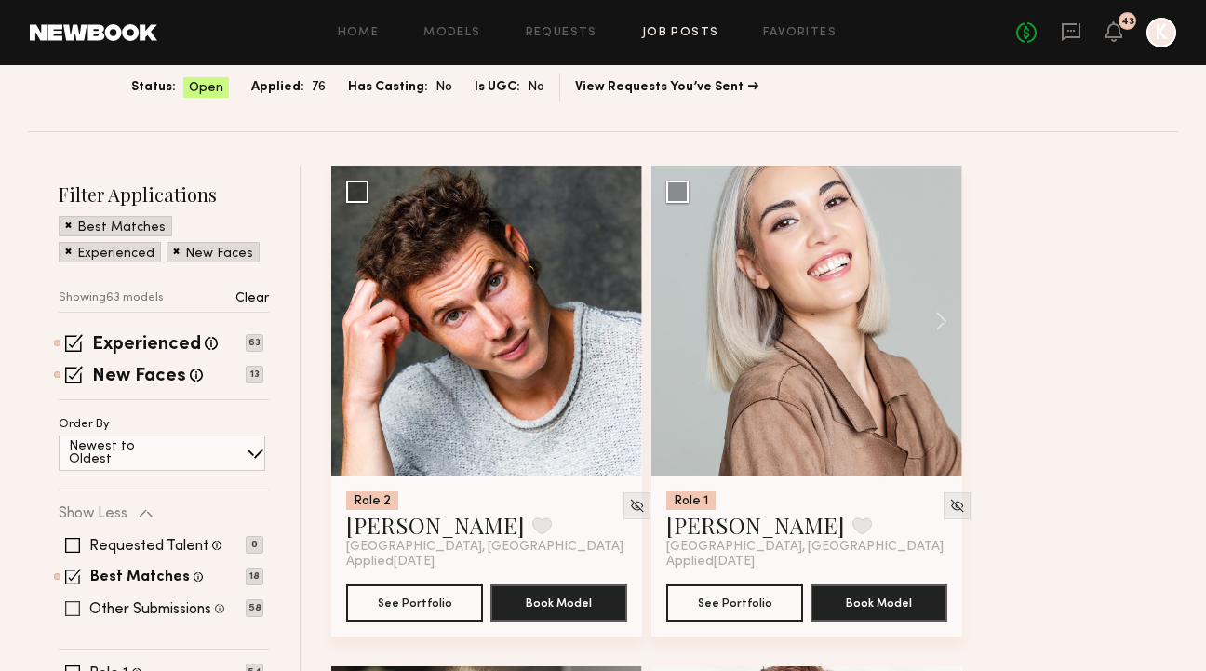
click at [74, 601] on span at bounding box center [72, 608] width 15 height 15
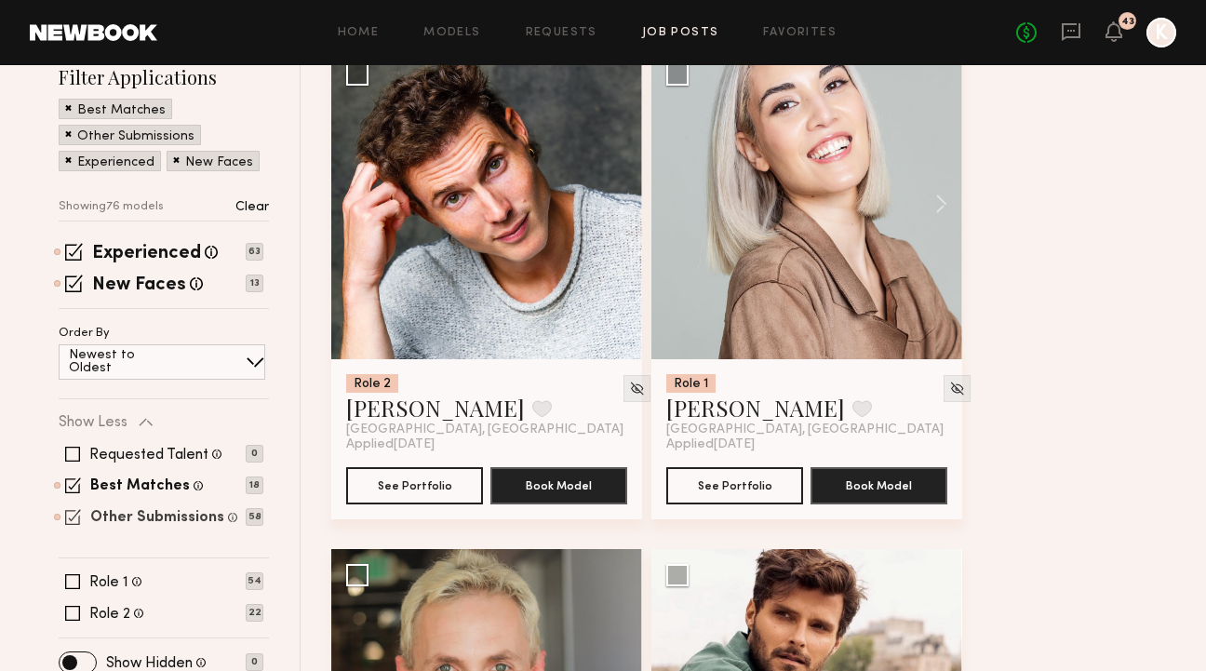
scroll to position [621, 0]
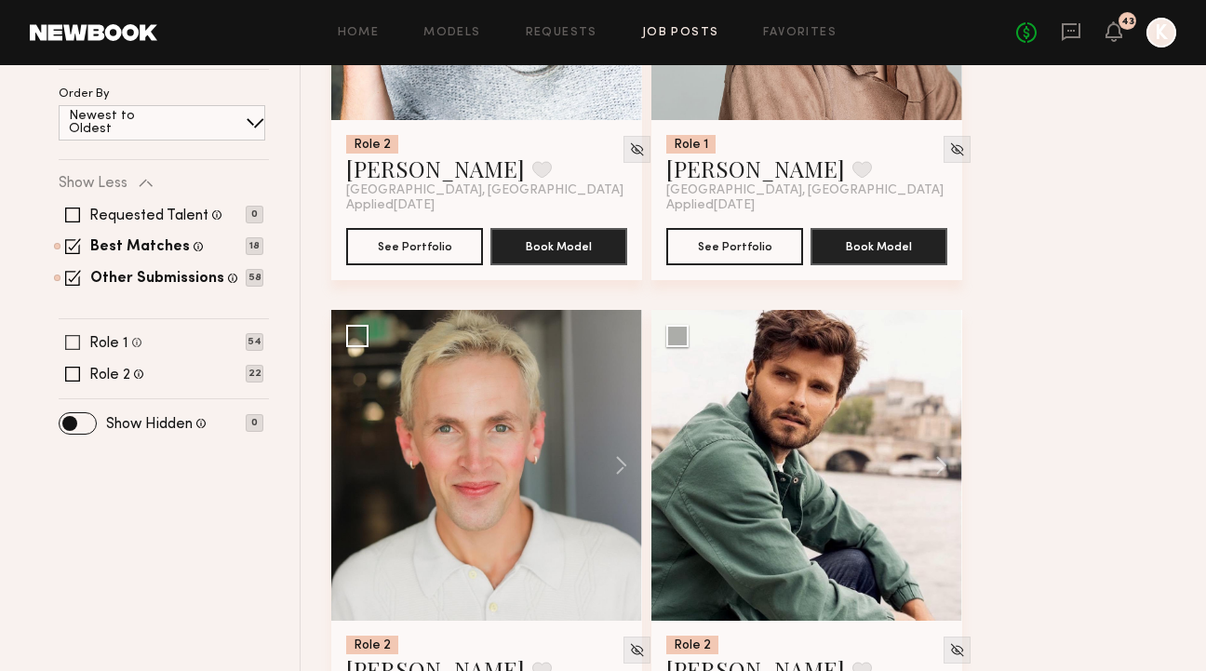
click at [73, 335] on span at bounding box center [72, 342] width 15 height 15
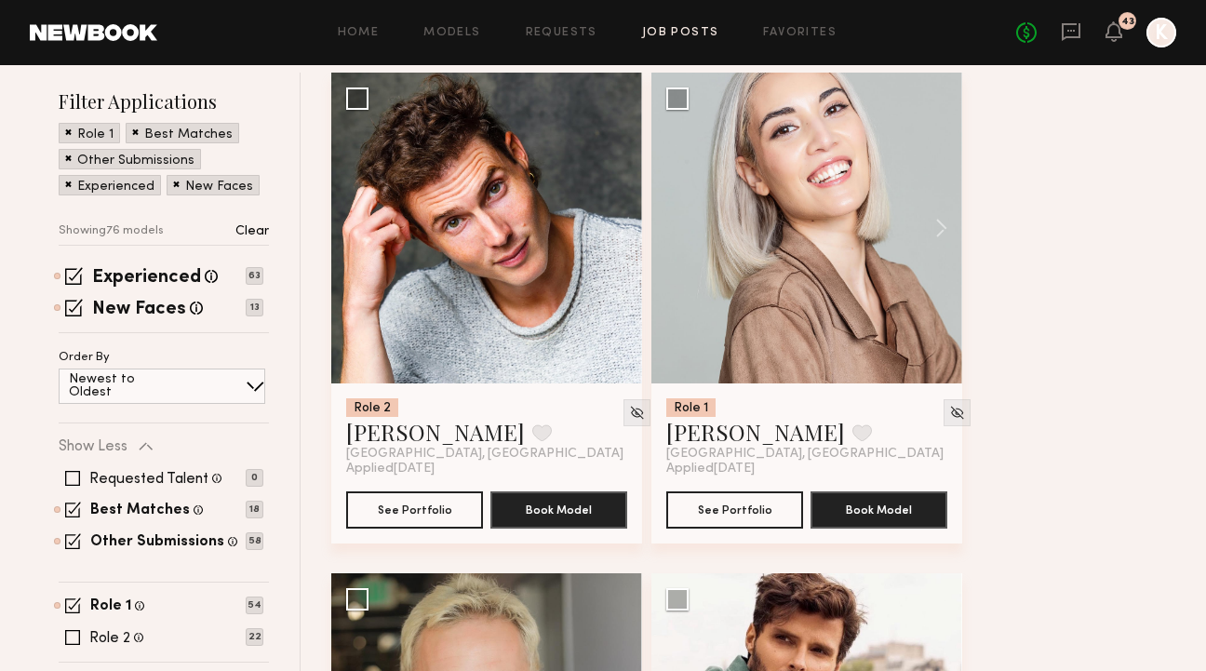
scroll to position [207, 0]
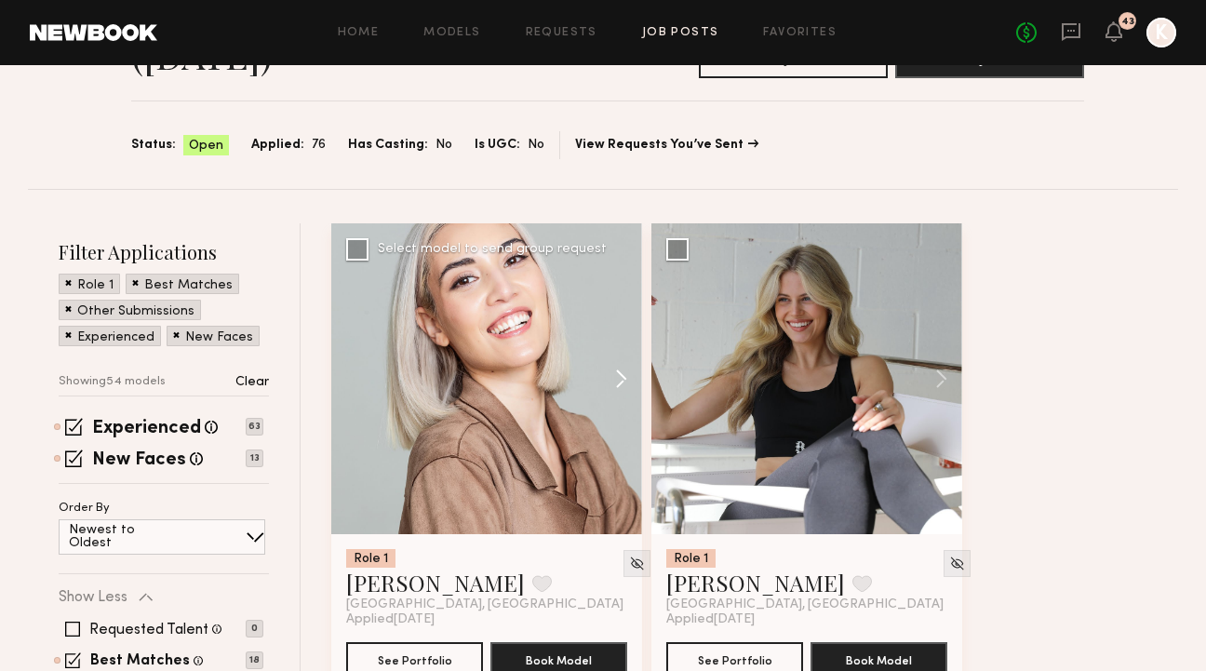
click at [610, 293] on button at bounding box center [612, 378] width 60 height 311
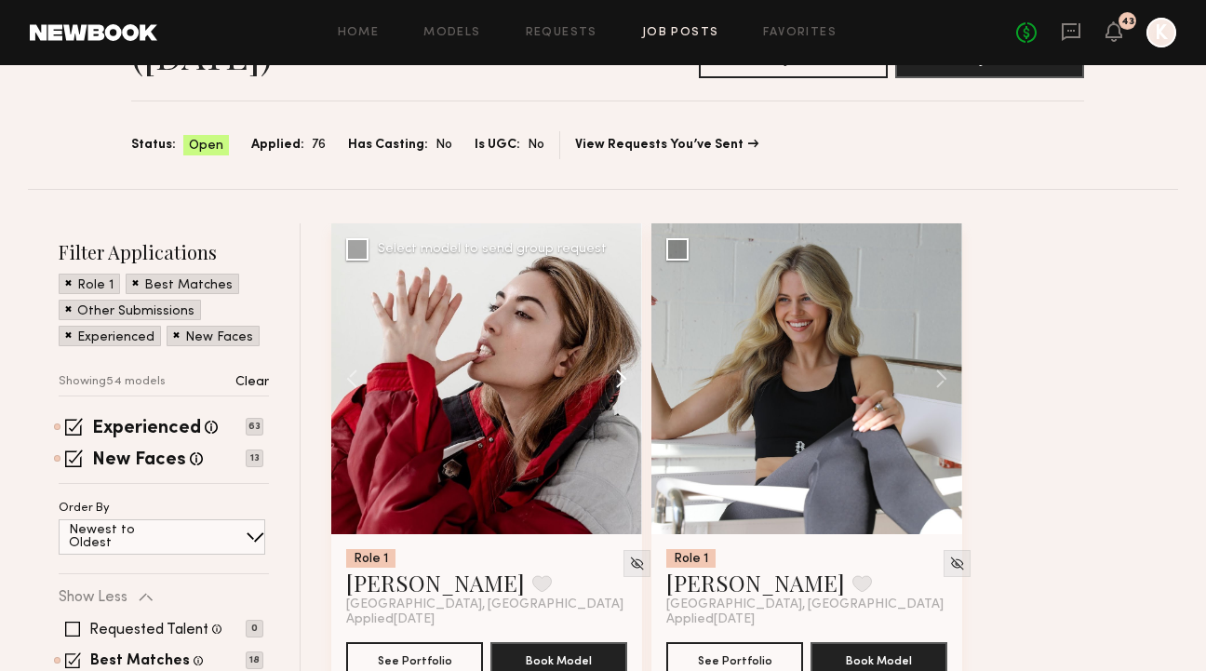
click at [610, 293] on button at bounding box center [612, 378] width 60 height 311
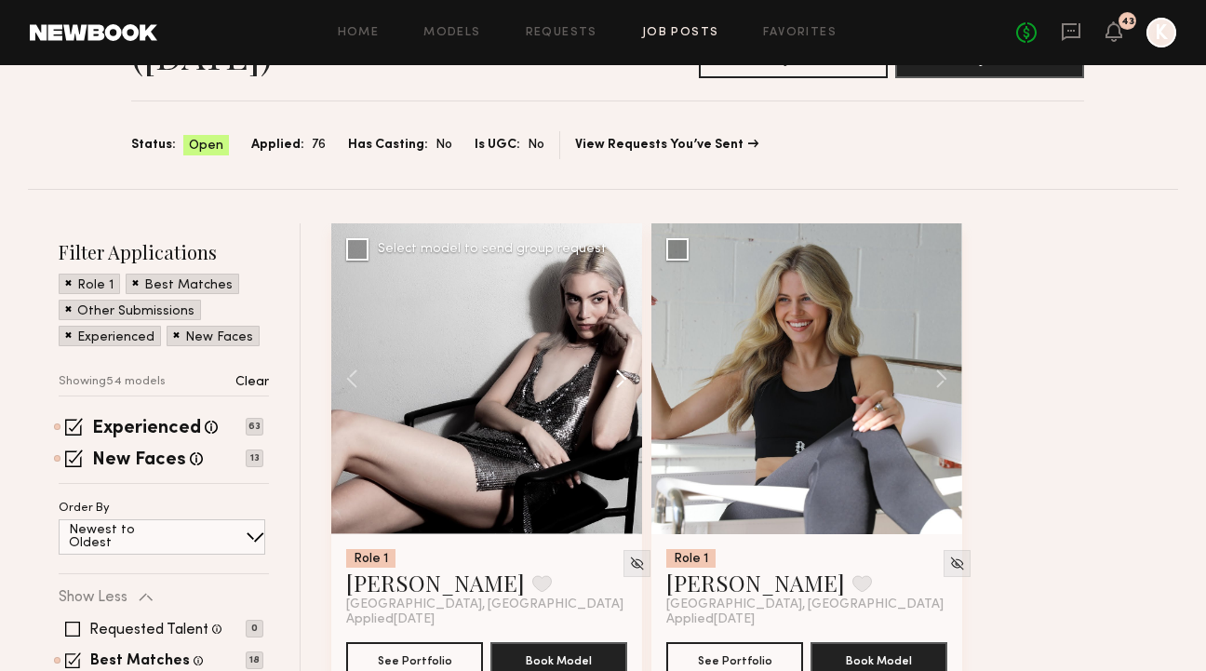
click at [610, 293] on button at bounding box center [612, 378] width 60 height 311
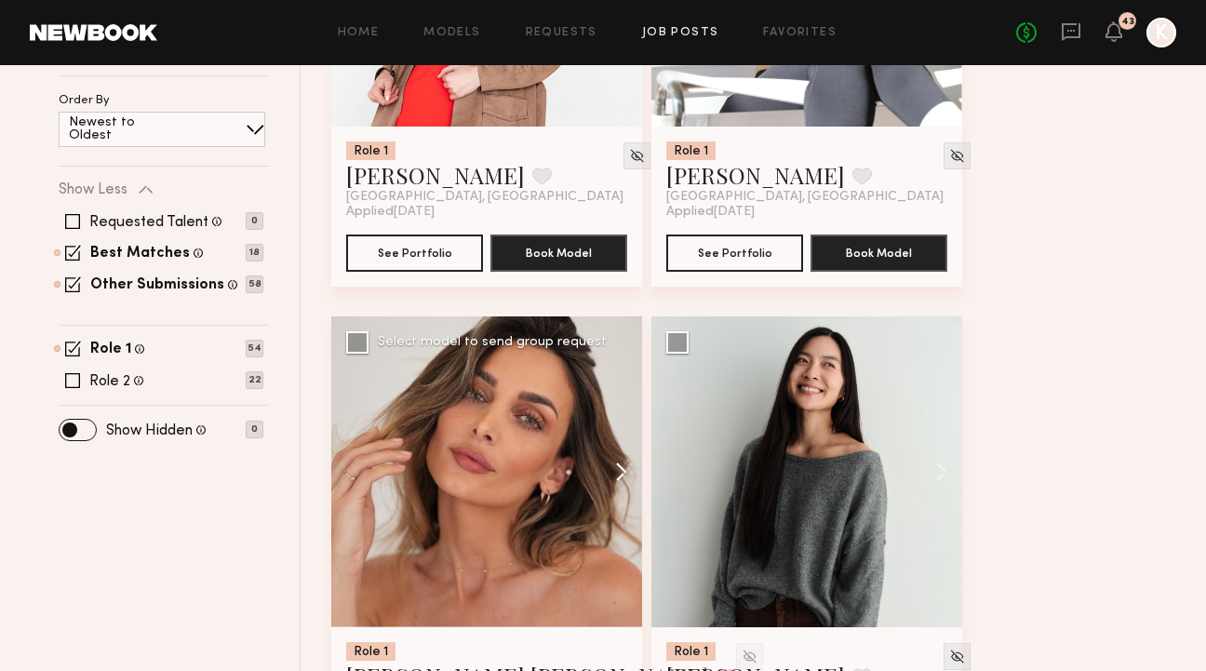
click at [619, 359] on button at bounding box center [612, 471] width 60 height 311
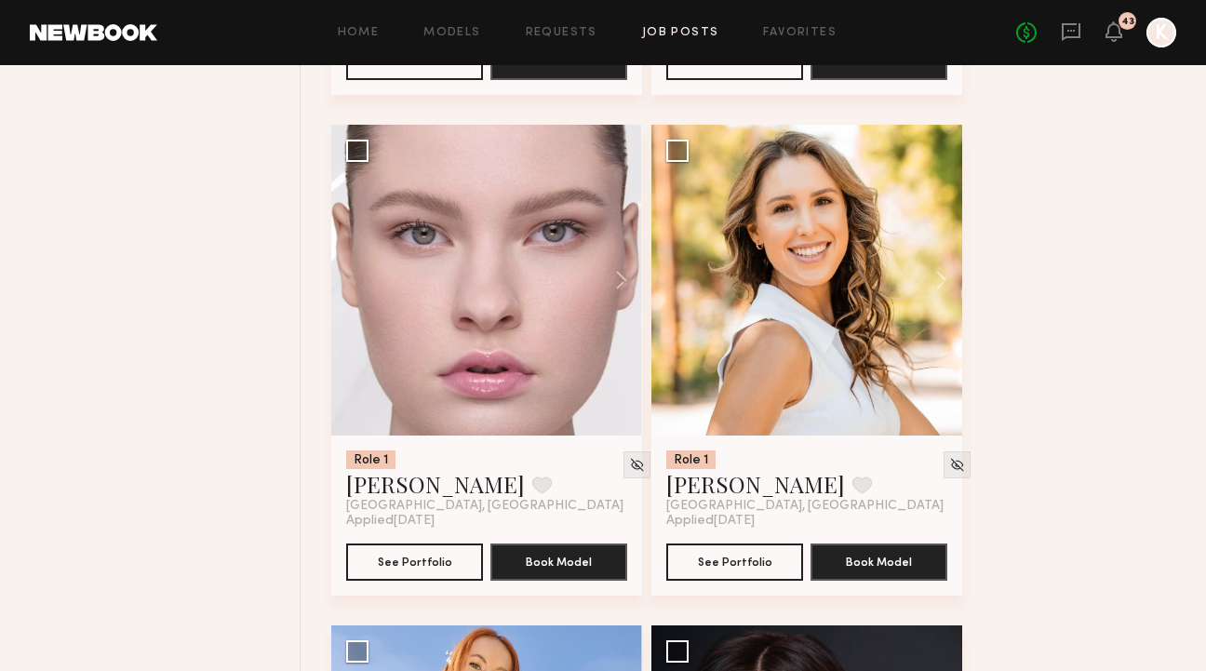
scroll to position [1239, 0]
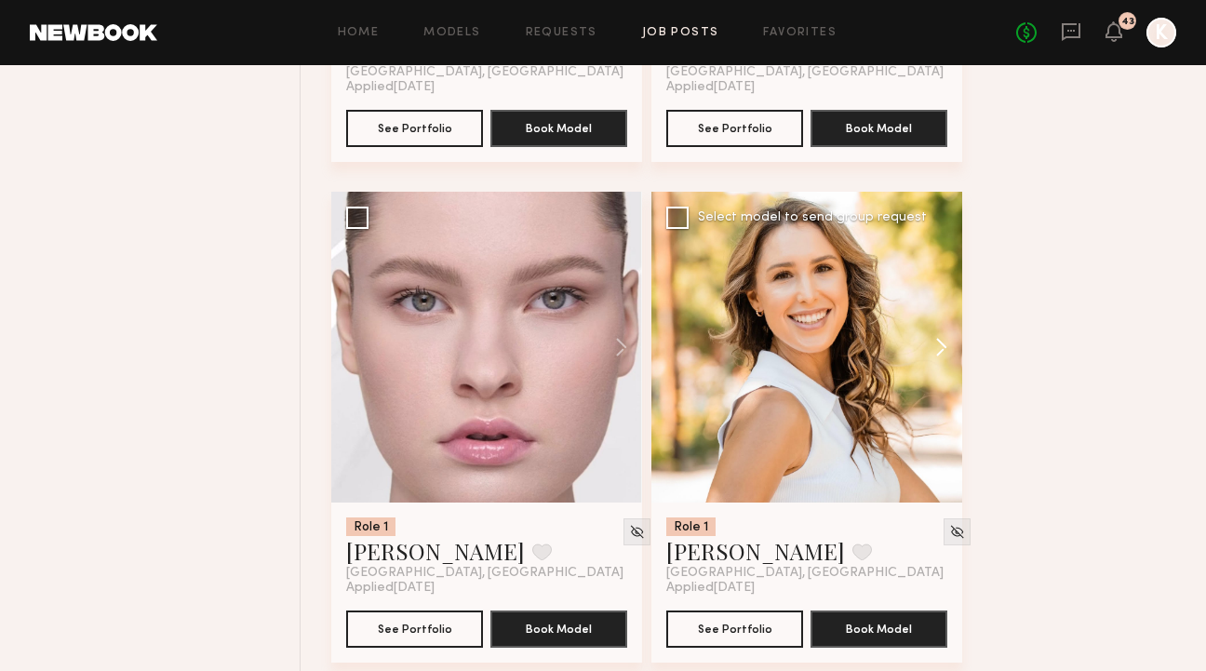
click at [936, 256] on button at bounding box center [932, 347] width 60 height 311
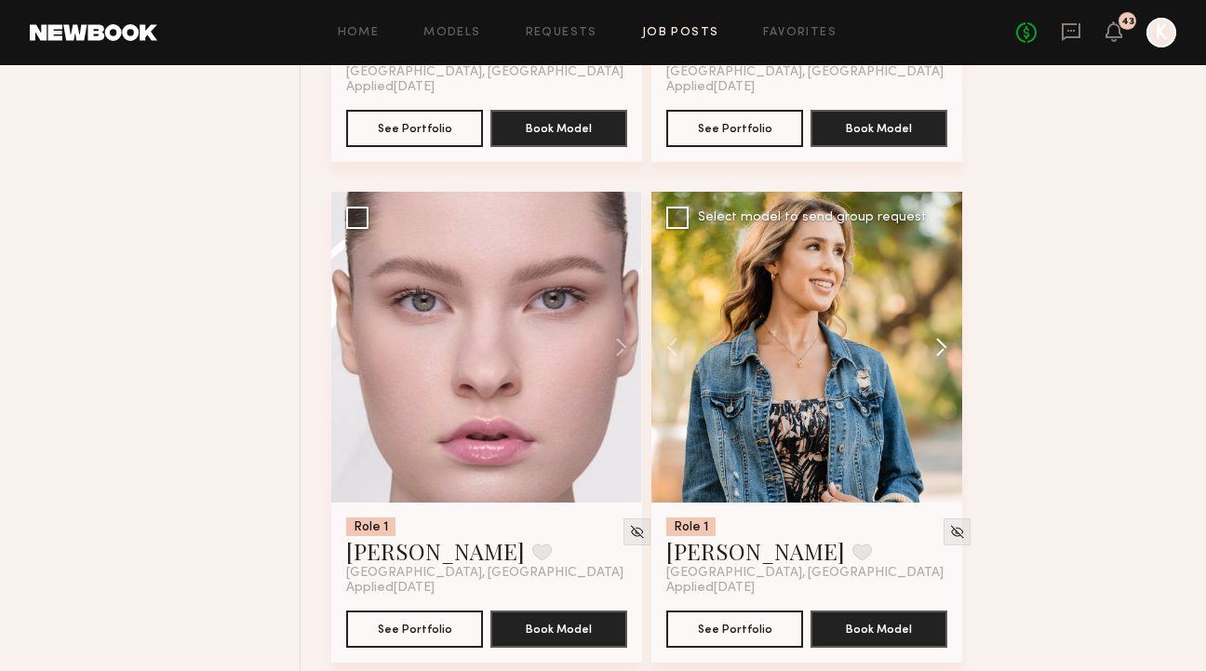
click at [936, 256] on button at bounding box center [932, 347] width 60 height 311
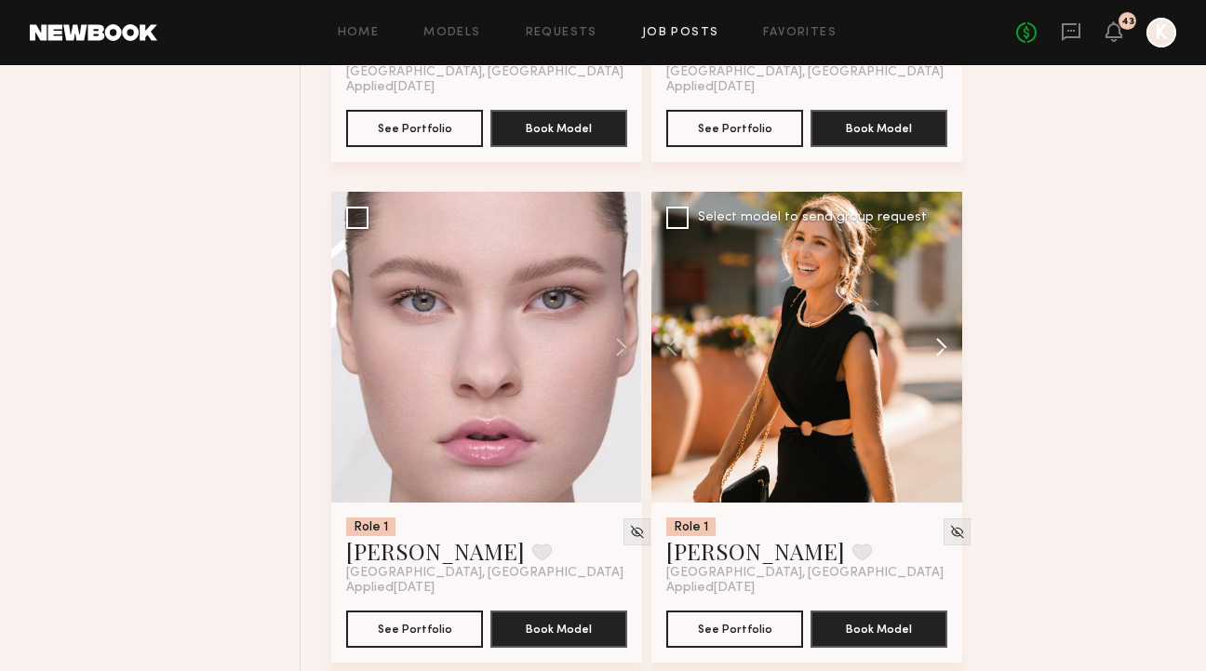
click at [936, 256] on button at bounding box center [932, 347] width 60 height 311
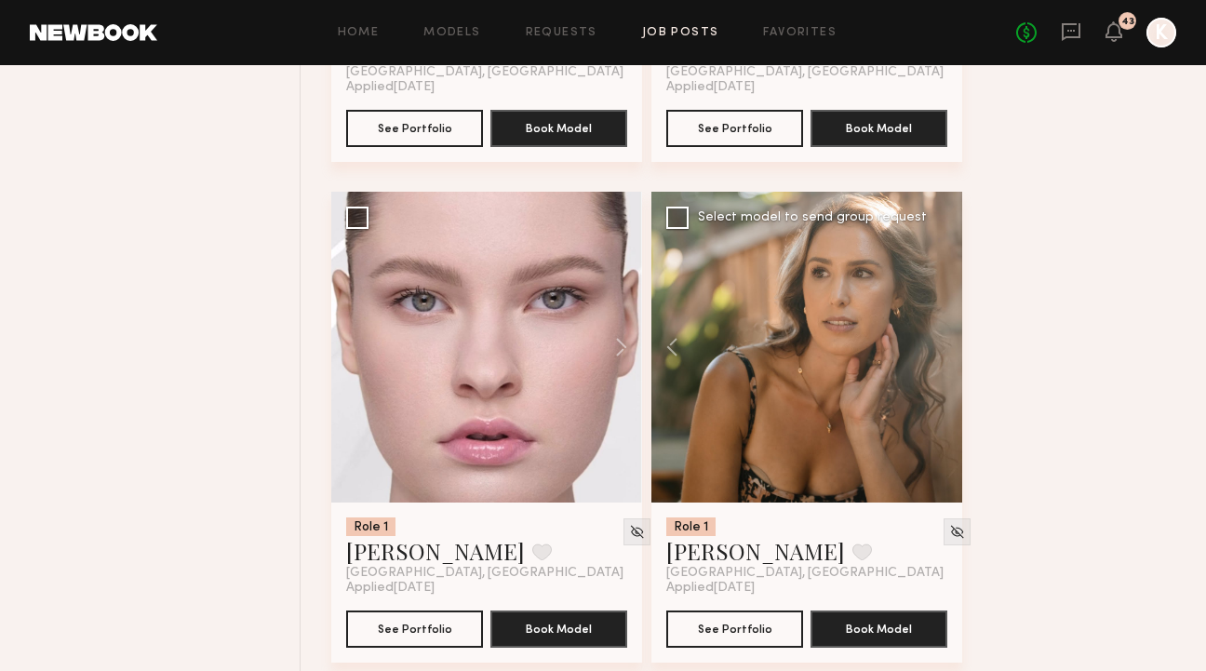
click at [936, 256] on div at bounding box center [806, 347] width 311 height 311
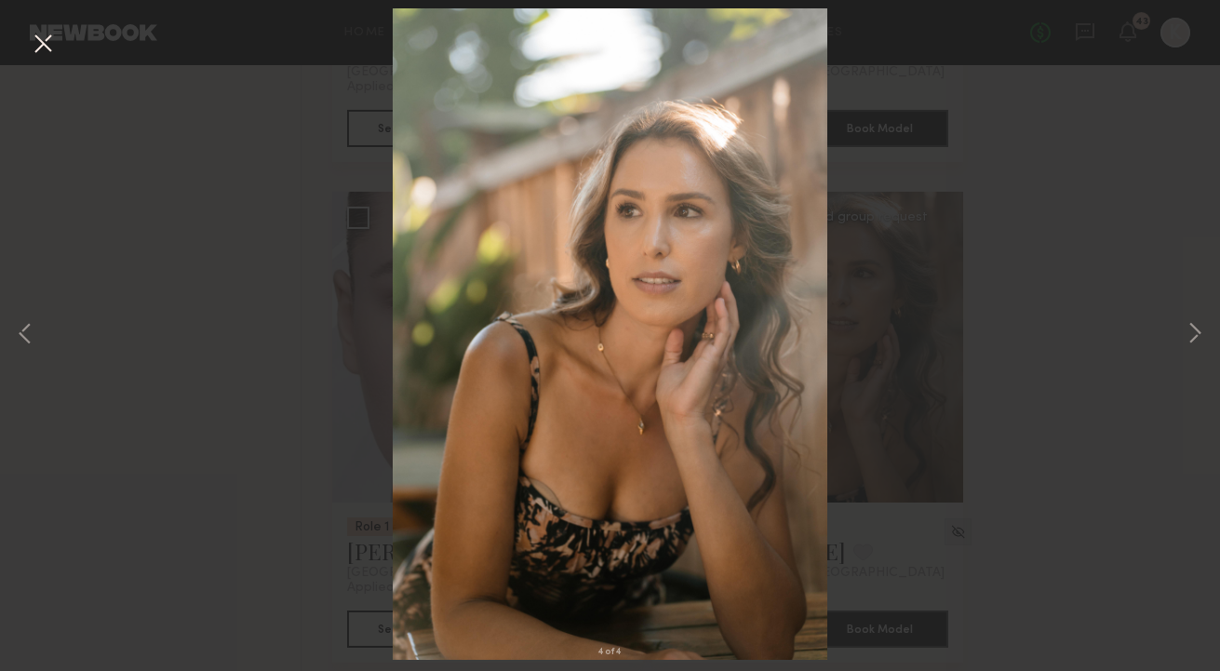
click at [44, 43] on button at bounding box center [43, 44] width 30 height 33
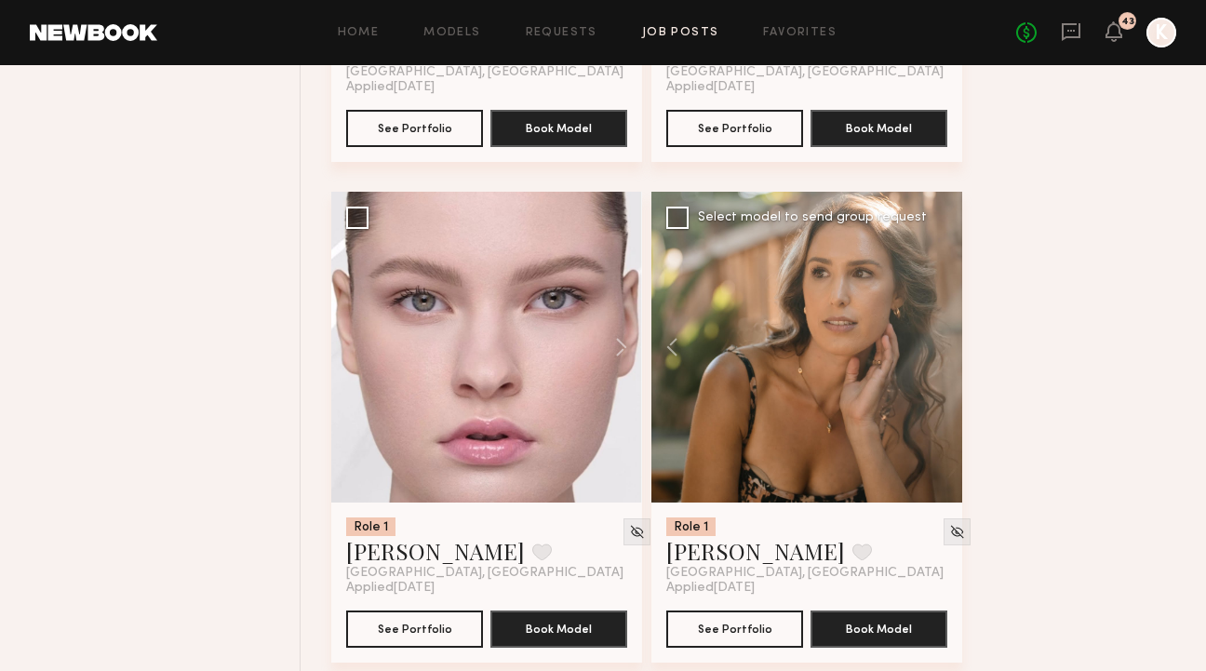
click at [900, 253] on div at bounding box center [806, 347] width 311 height 311
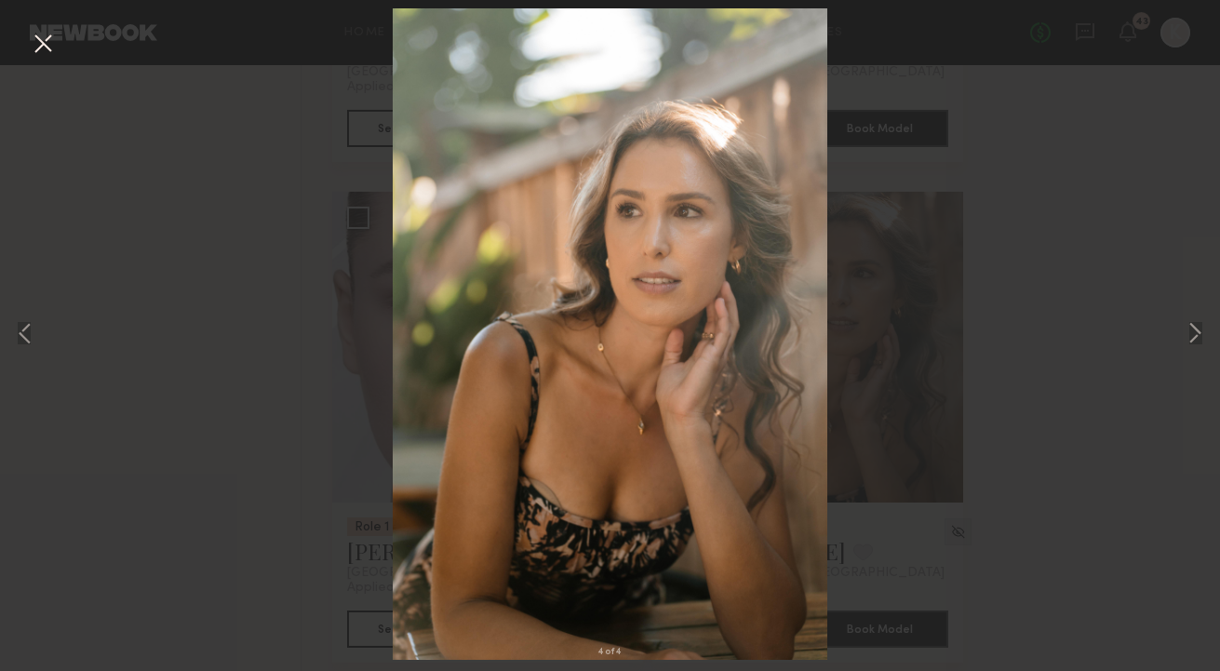
click at [39, 50] on button at bounding box center [43, 44] width 30 height 33
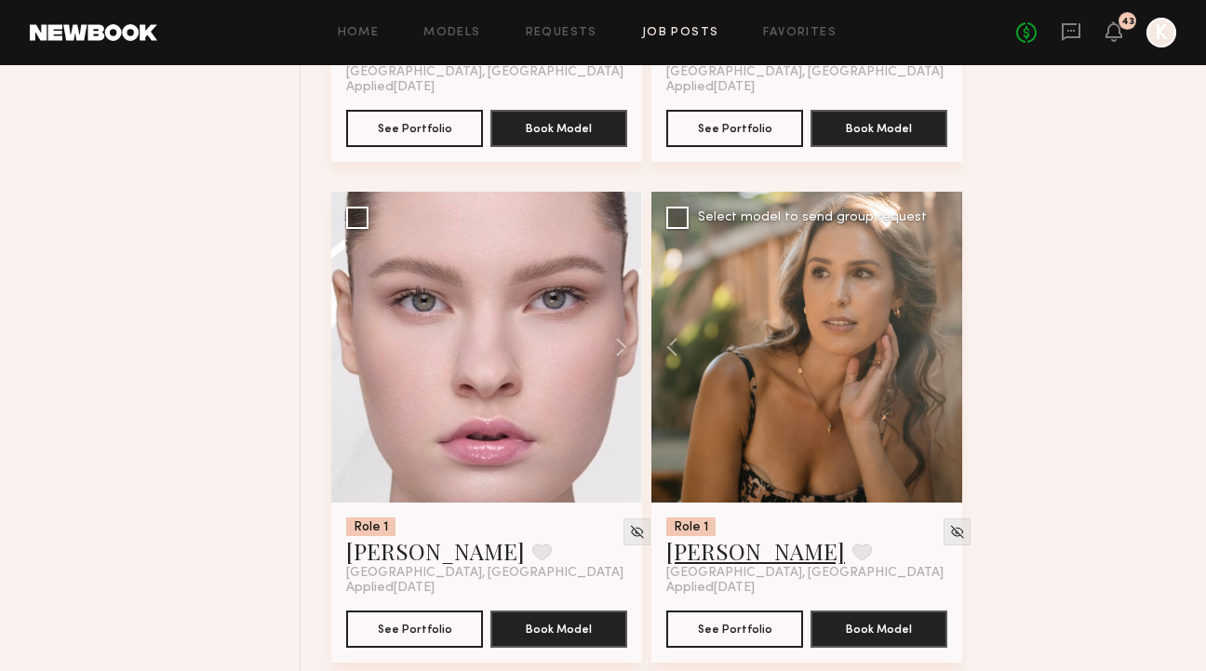
click at [694, 536] on link "Kelly F." at bounding box center [755, 551] width 179 height 30
click at [1072, 30] on icon at bounding box center [1070, 31] width 7 height 2
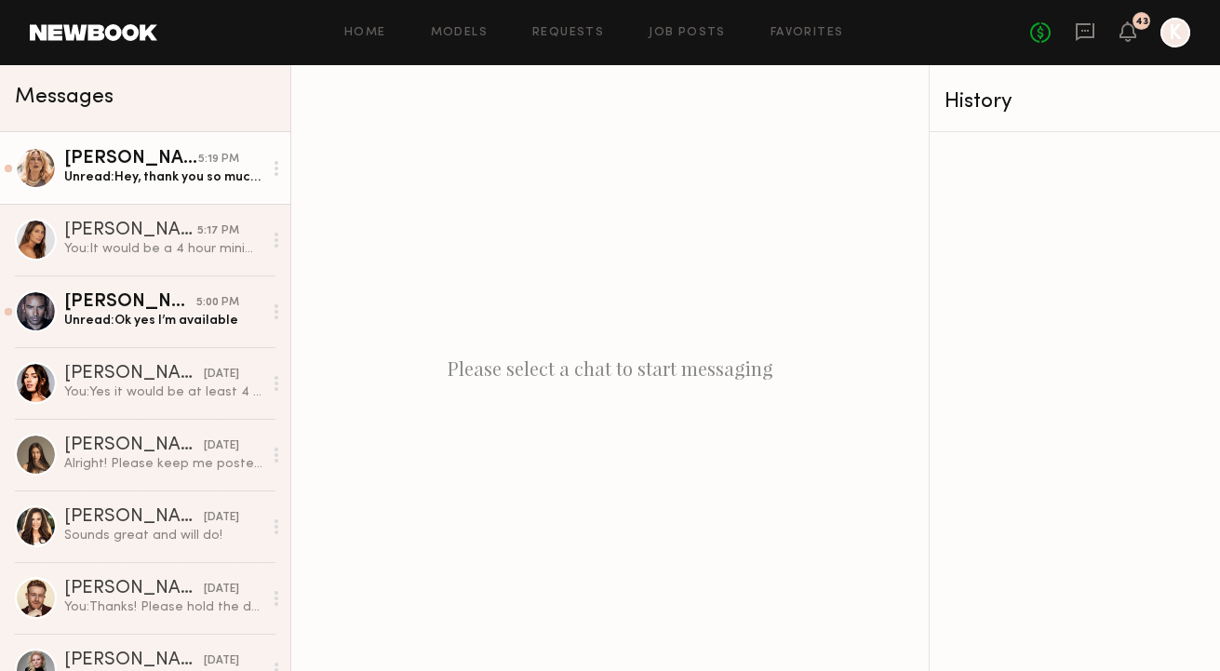
click at [117, 187] on link "Anastassija M. 5:19 PM Unread: Hey, thank you so much for replying. Yes, this a…" at bounding box center [145, 168] width 290 height 72
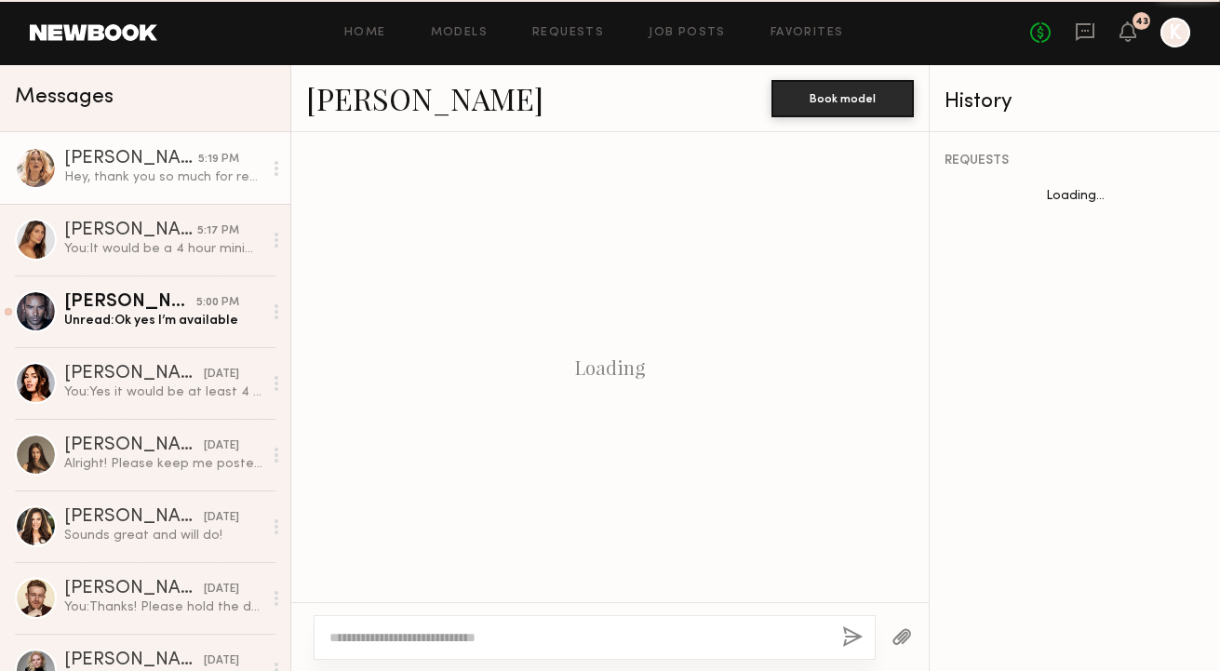
scroll to position [899, 0]
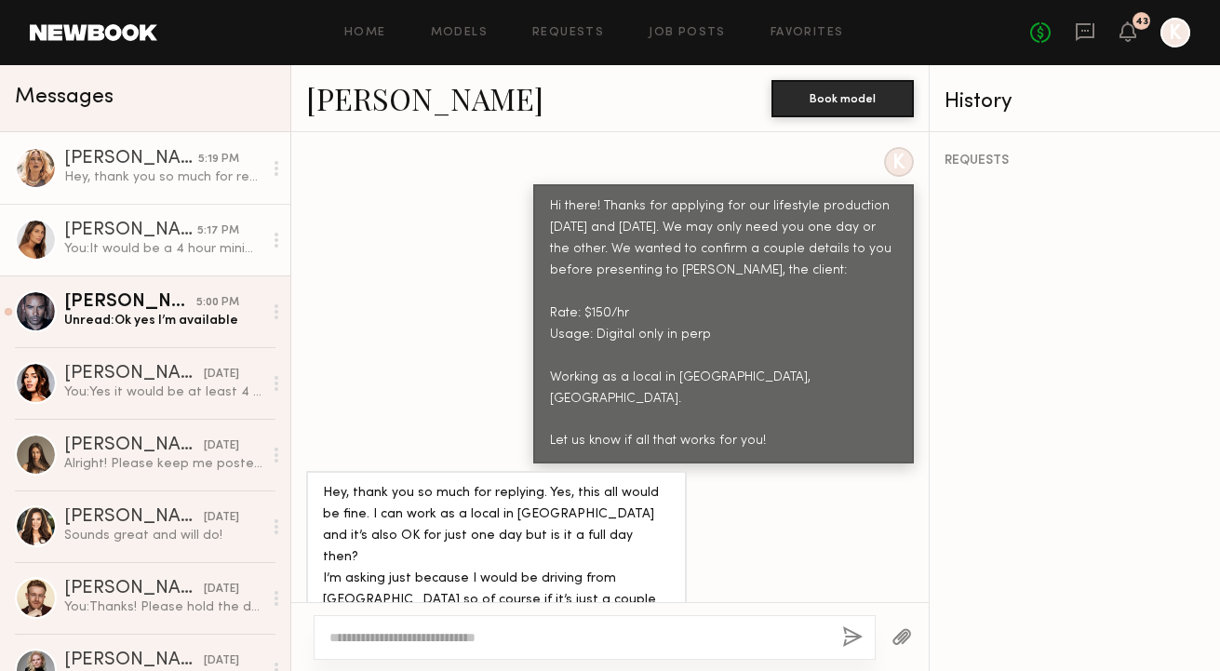
click at [118, 227] on div "Carly S." at bounding box center [130, 230] width 133 height 19
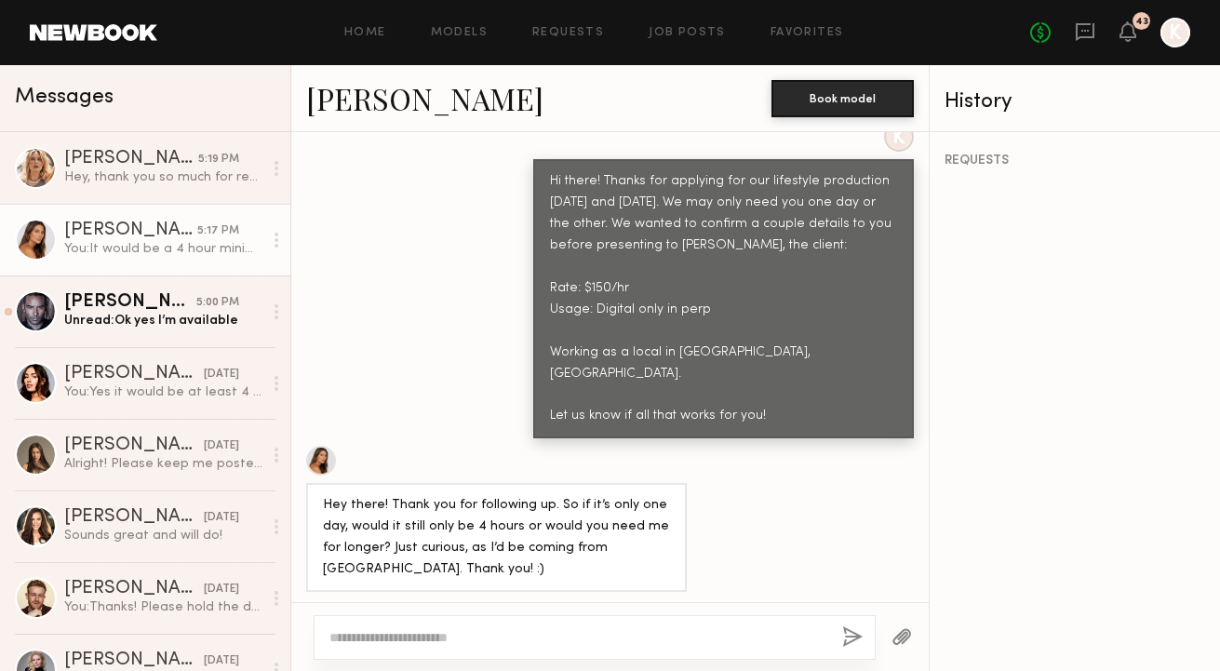
scroll to position [848, 0]
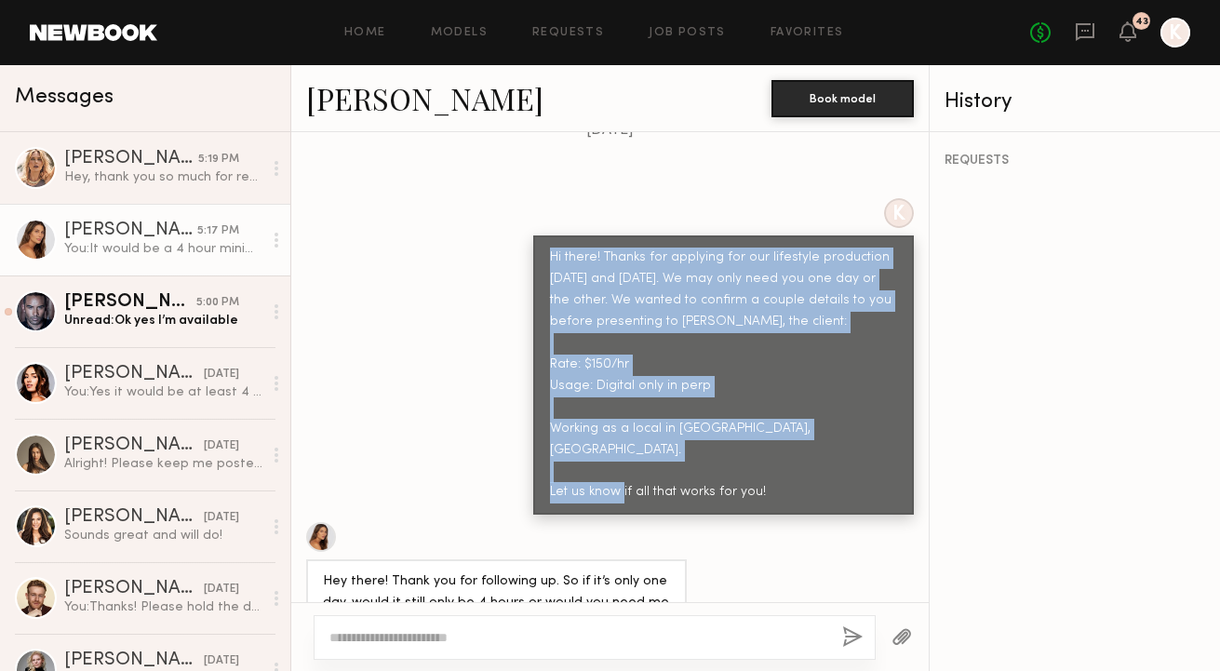
drag, startPoint x: 528, startPoint y: 216, endPoint x: 813, endPoint y: 460, distance: 375.5
click at [813, 460] on div "Keep direct messages professional and related only to paid job opportunities. M…" at bounding box center [609, 367] width 637 height 470
copy div "Hi there! Thanks for applying for our lifestyle production October 14th and 15t…"
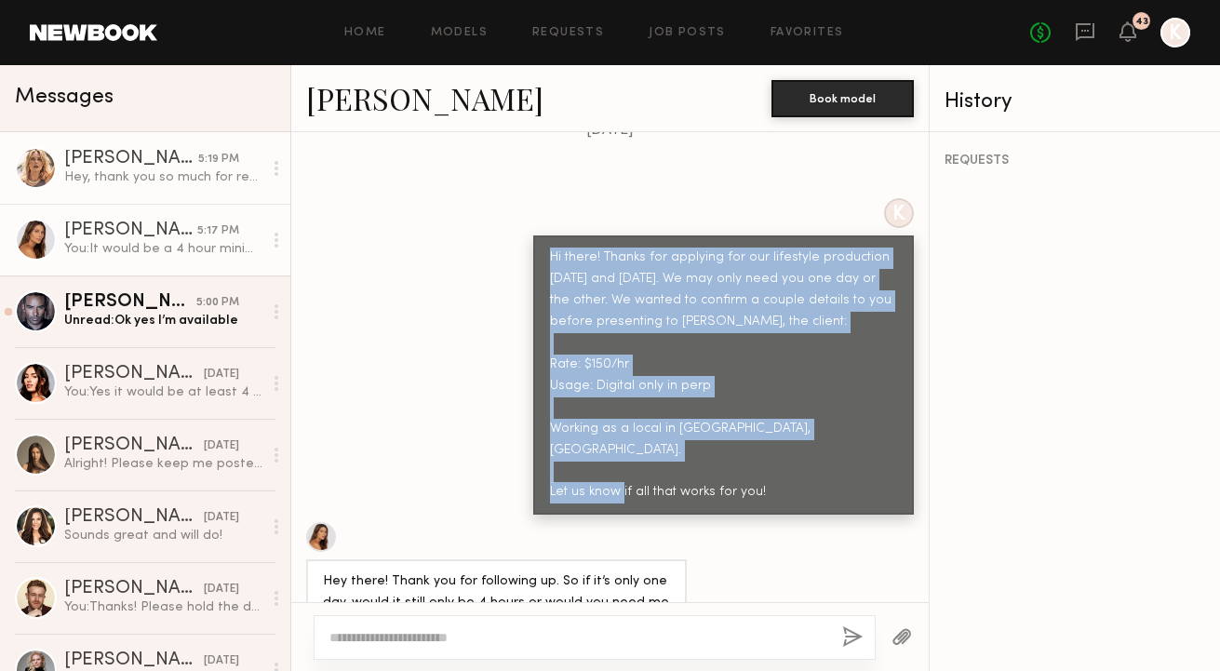
click at [147, 165] on div "Anastassija M." at bounding box center [131, 159] width 134 height 19
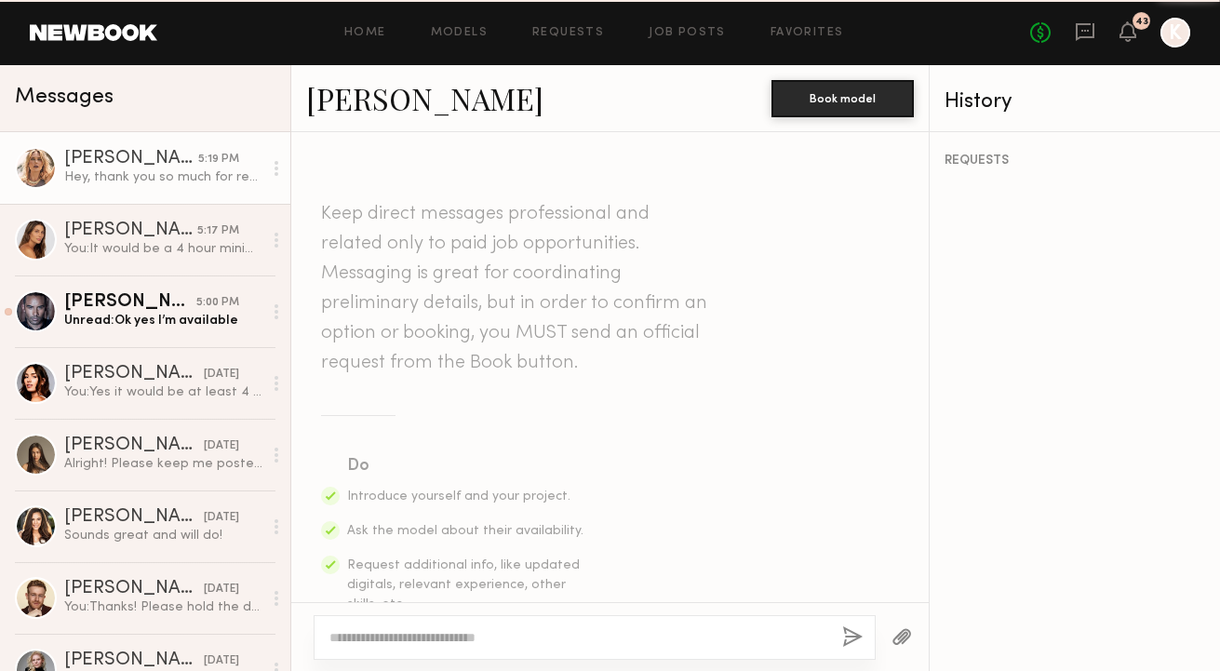
scroll to position [899, 0]
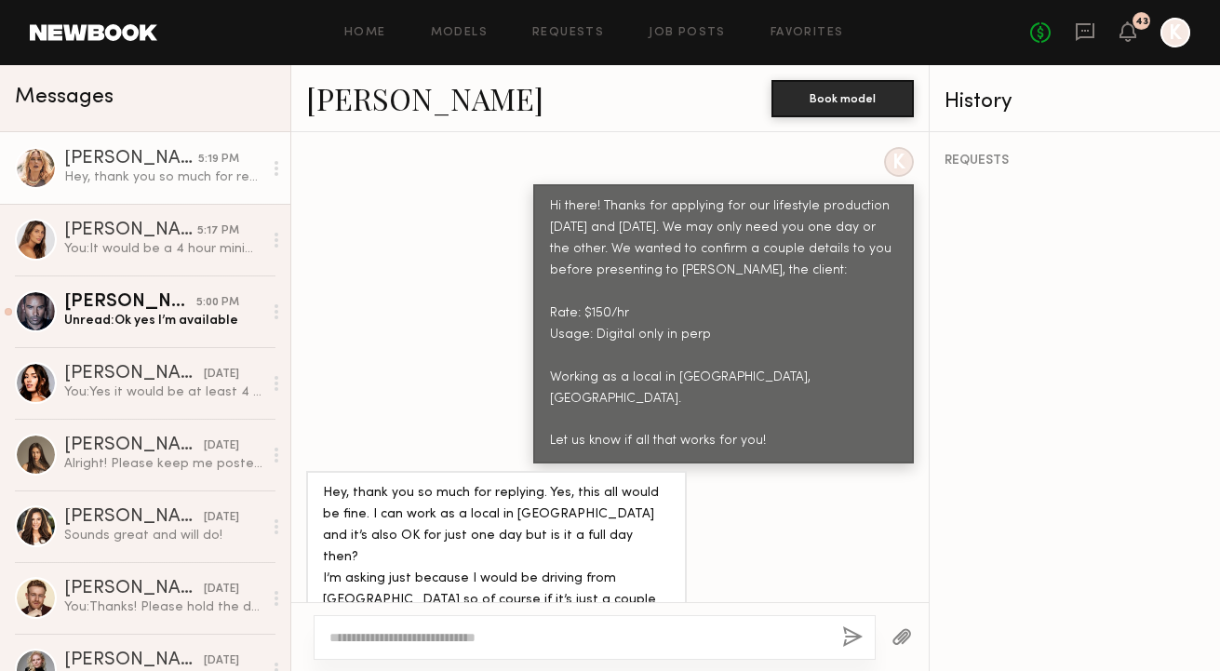
click at [404, 112] on link "Anastassija M." at bounding box center [424, 98] width 237 height 40
click at [409, 650] on div at bounding box center [595, 637] width 562 height 45
click at [404, 632] on textarea at bounding box center [578, 637] width 498 height 19
type textarea "*"
type textarea "**********"
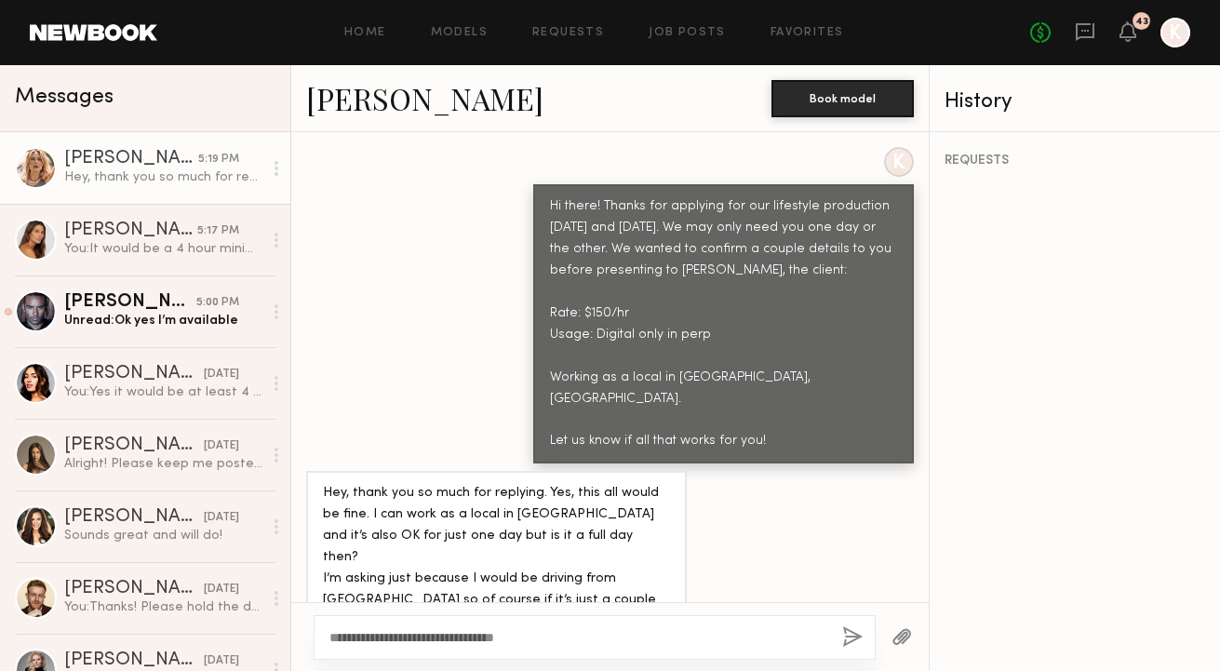
click at [835, 624] on div "**********" at bounding box center [595, 637] width 562 height 45
click at [849, 634] on button "button" at bounding box center [852, 637] width 20 height 23
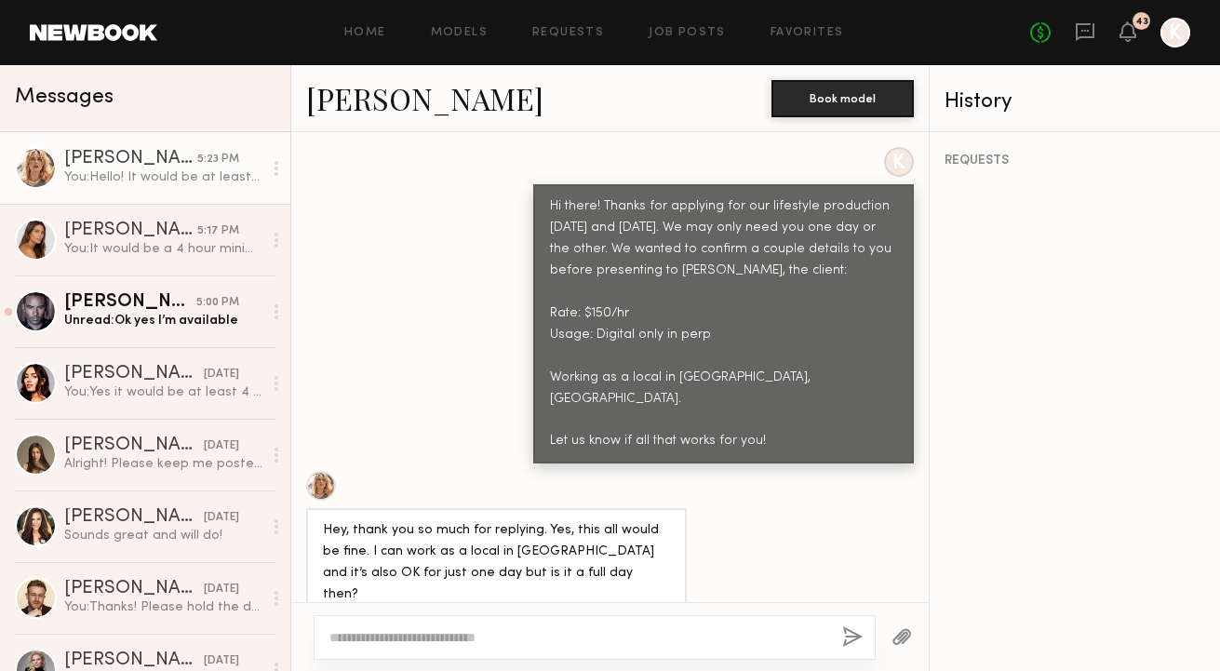
scroll to position [1129, 0]
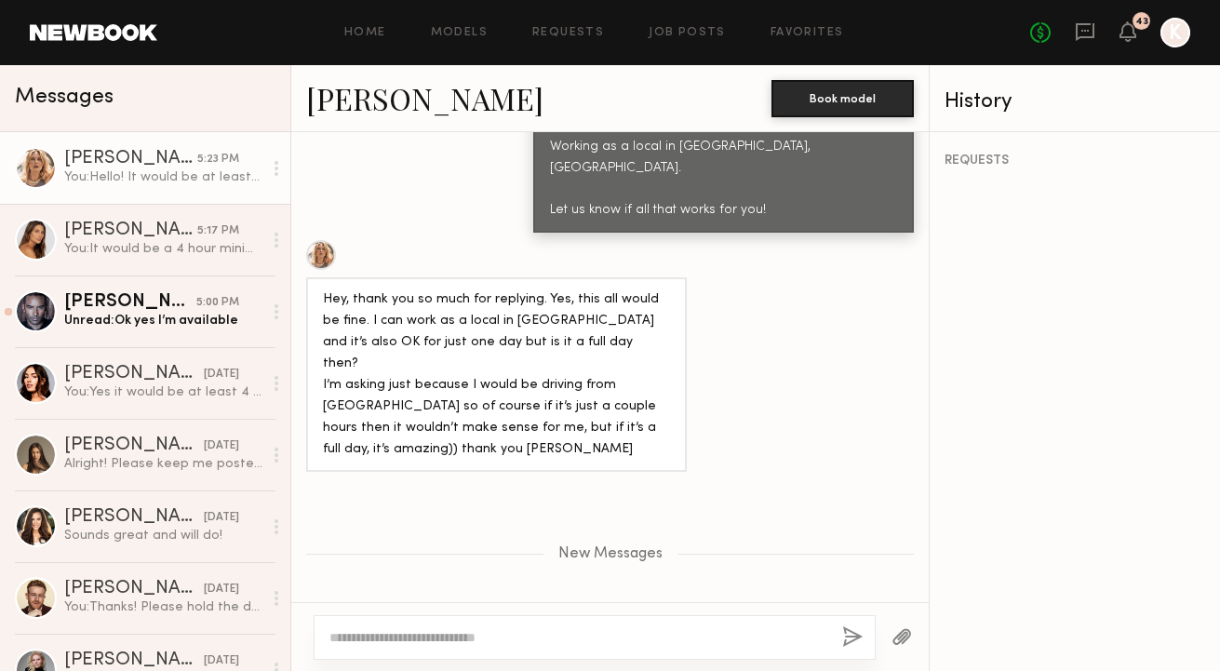
click at [385, 105] on link "Anastassija M." at bounding box center [424, 98] width 237 height 40
drag, startPoint x: 313, startPoint y: 95, endPoint x: 323, endPoint y: 95, distance: 10.2
drag, startPoint x: 396, startPoint y: 92, endPoint x: 301, endPoint y: 92, distance: 95.8
click at [301, 92] on div "Anastassija M. Book model" at bounding box center [609, 98] width 637 height 67
copy link "Anastassija M."
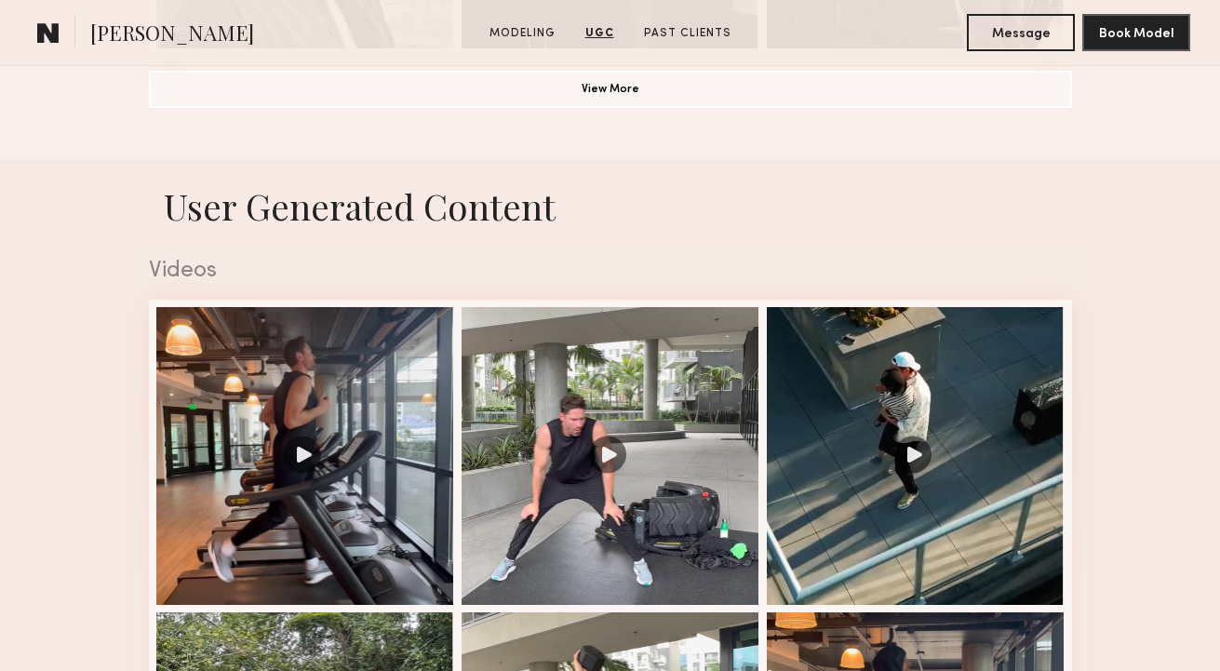
scroll to position [1594, 0]
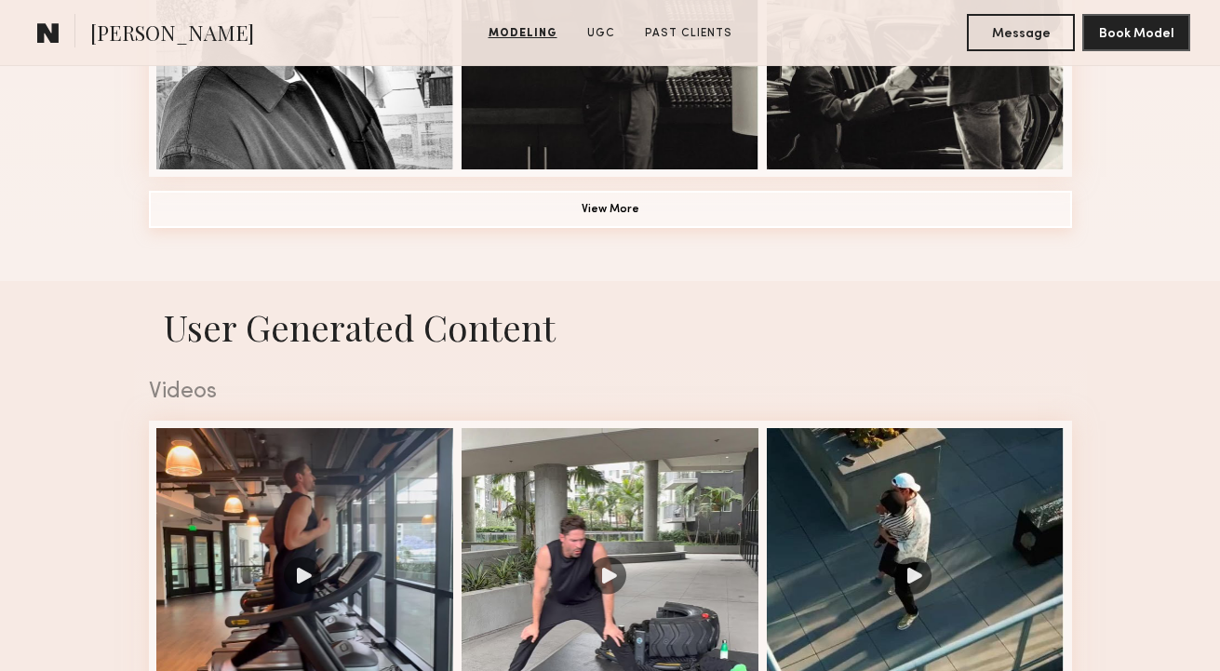
click at [556, 224] on button "View More" at bounding box center [610, 209] width 923 height 37
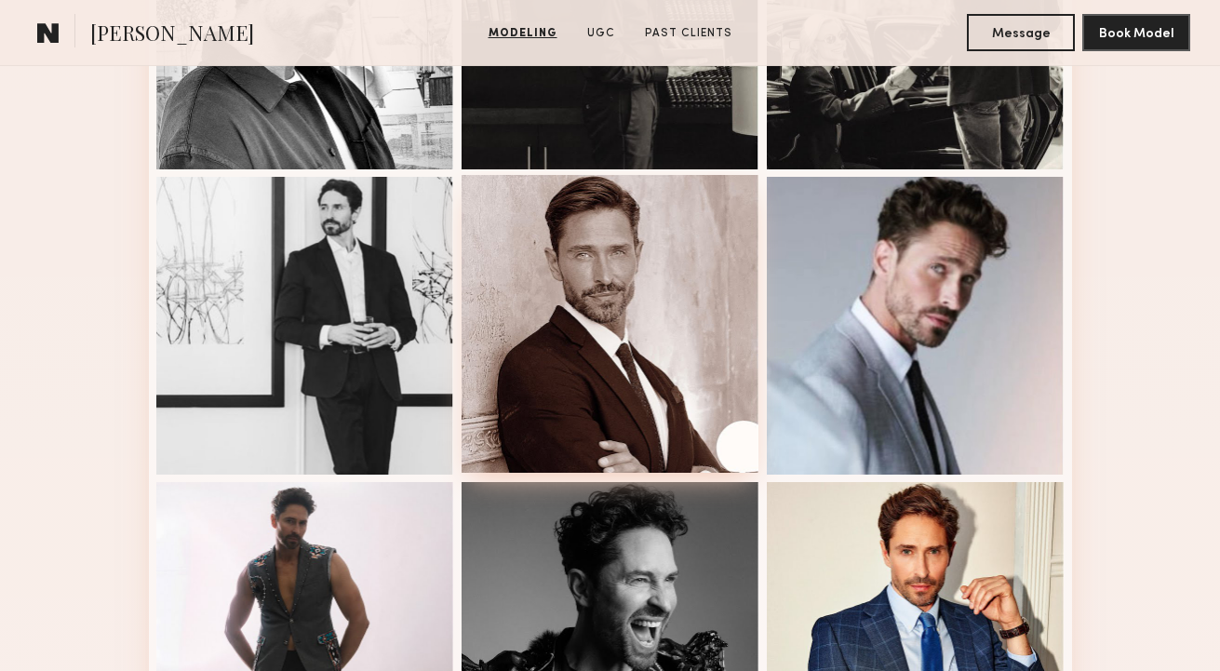
click at [649, 265] on div at bounding box center [610, 324] width 298 height 298
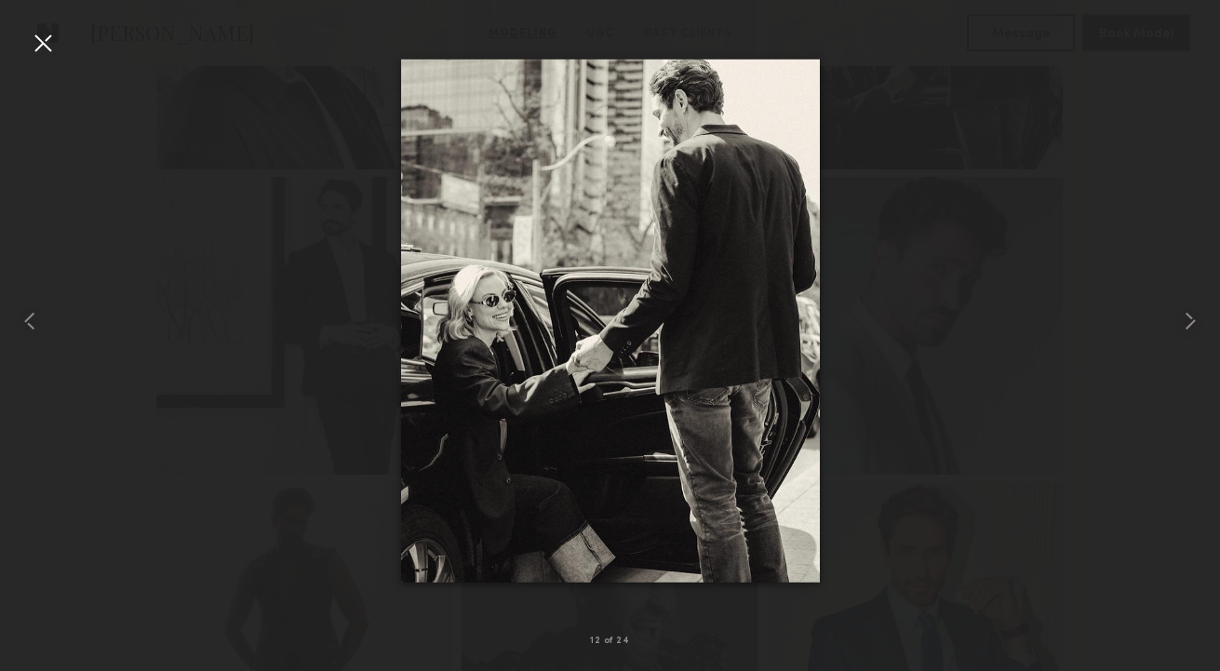
click at [30, 37] on div at bounding box center [43, 43] width 30 height 30
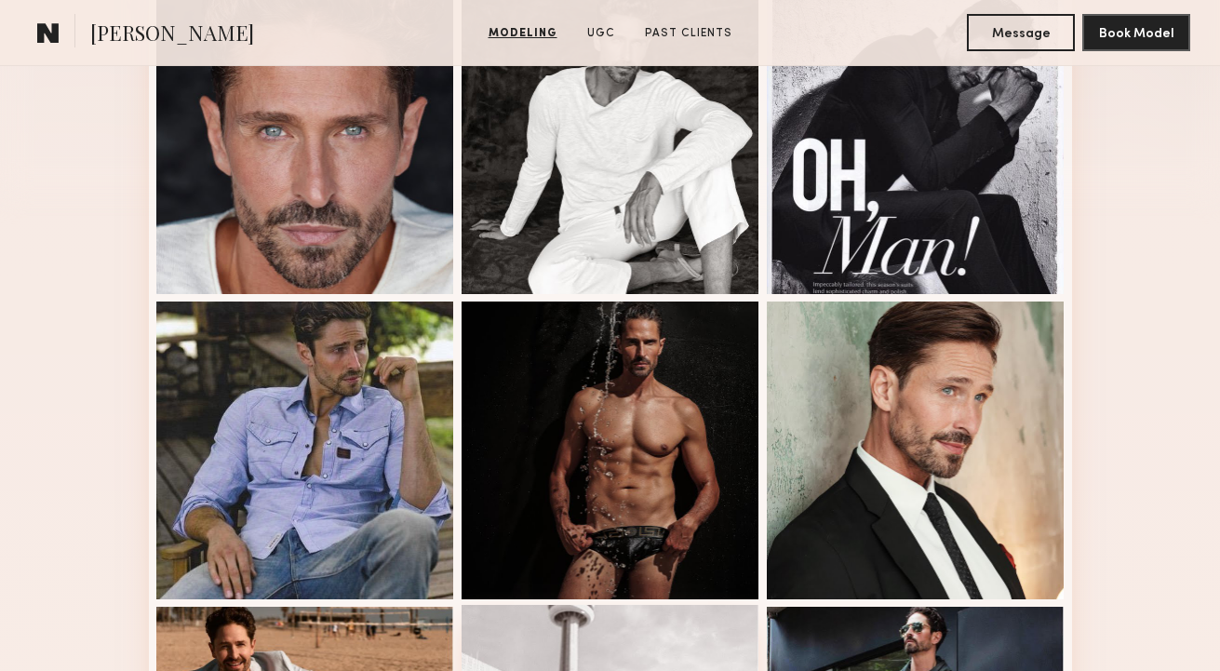
scroll to position [289, 0]
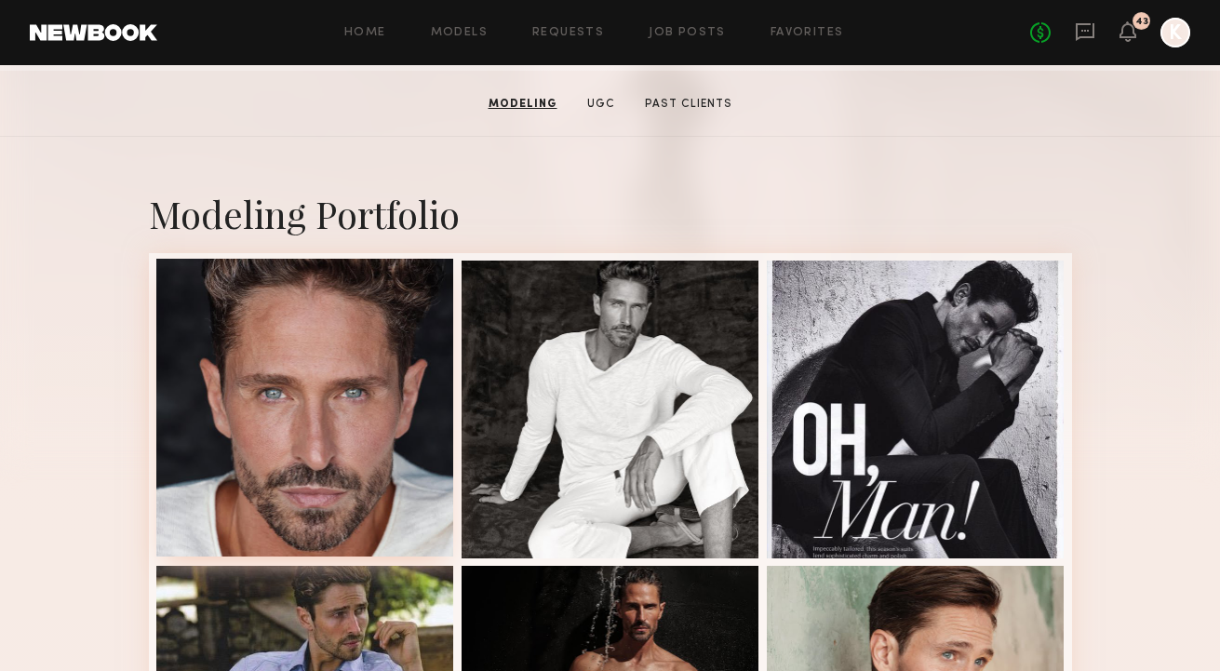
click at [367, 372] on div at bounding box center [305, 408] width 298 height 298
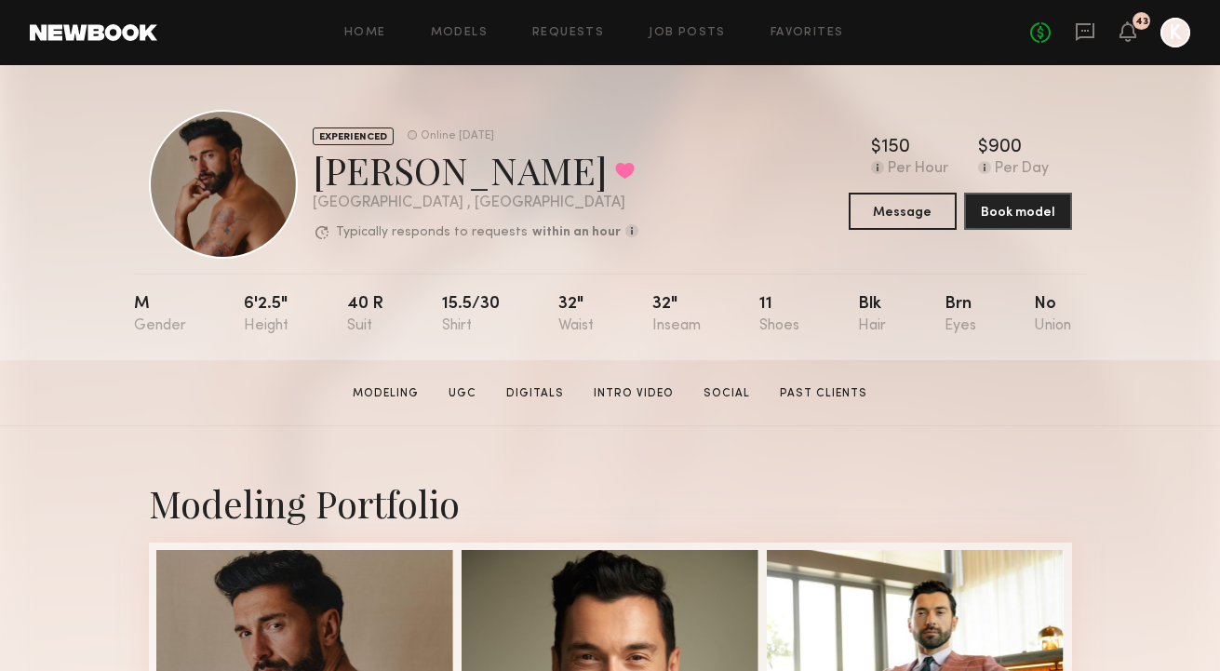
scroll to position [440, 0]
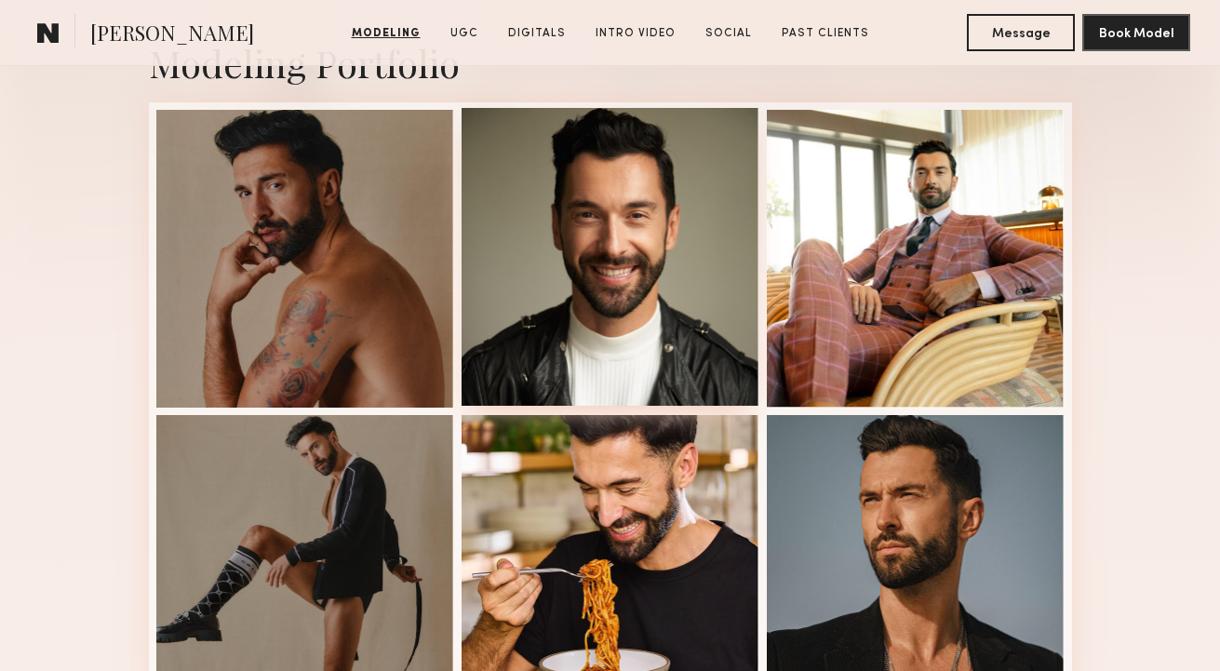
click at [524, 208] on div at bounding box center [610, 257] width 298 height 298
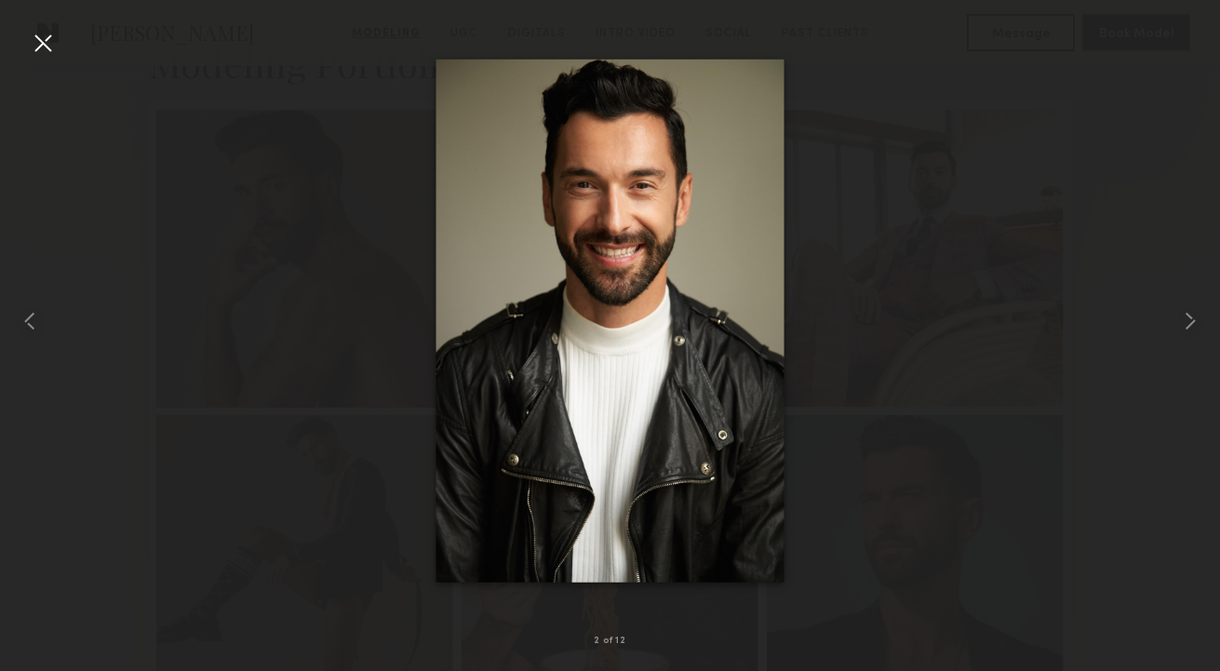
click at [48, 23] on nb-gallery-light "2 of 12" at bounding box center [610, 335] width 1220 height 671
click at [45, 39] on div at bounding box center [43, 43] width 30 height 30
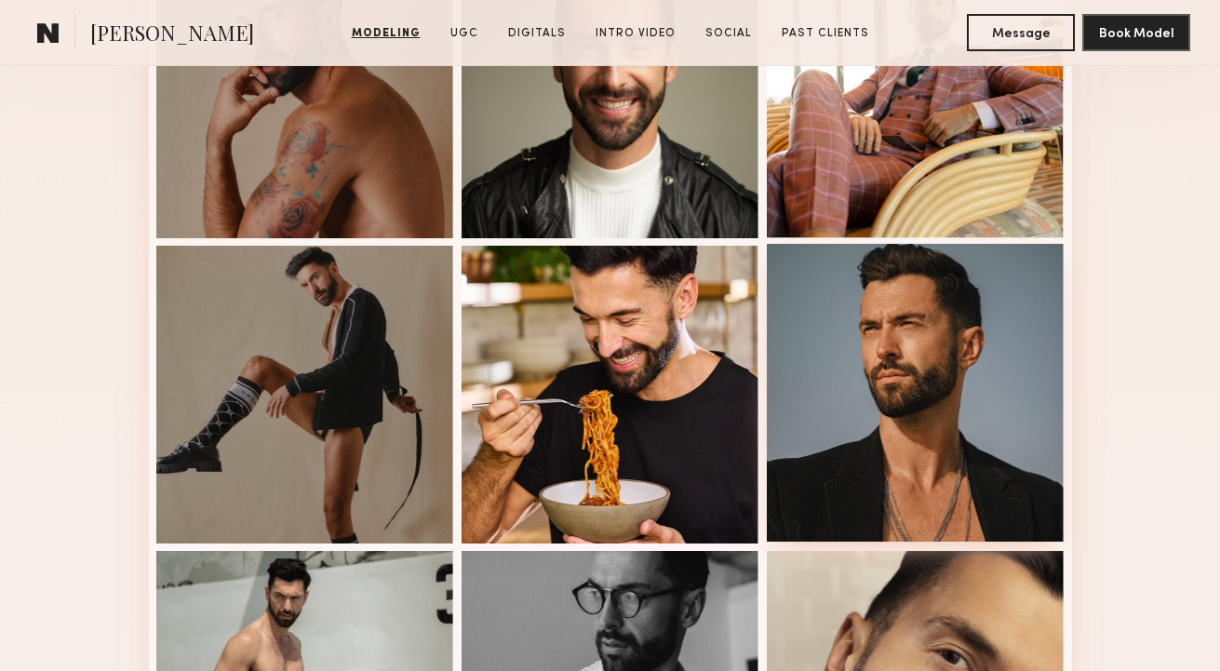
scroll to position [641, 0]
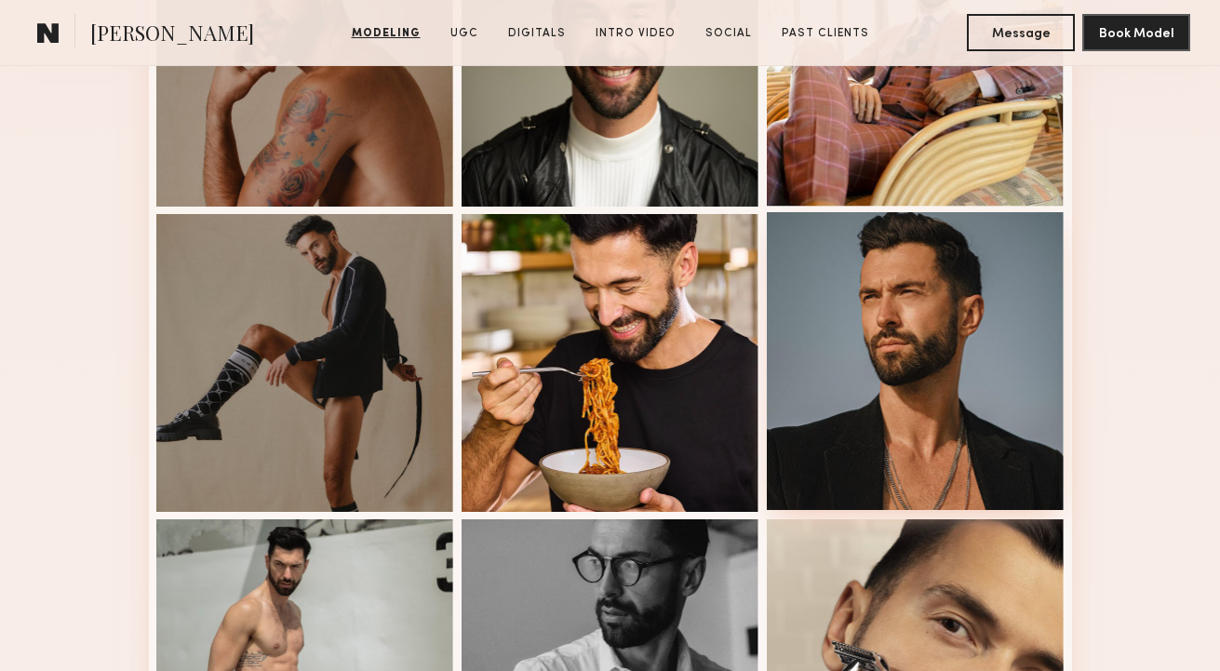
click at [907, 327] on div at bounding box center [916, 361] width 298 height 298
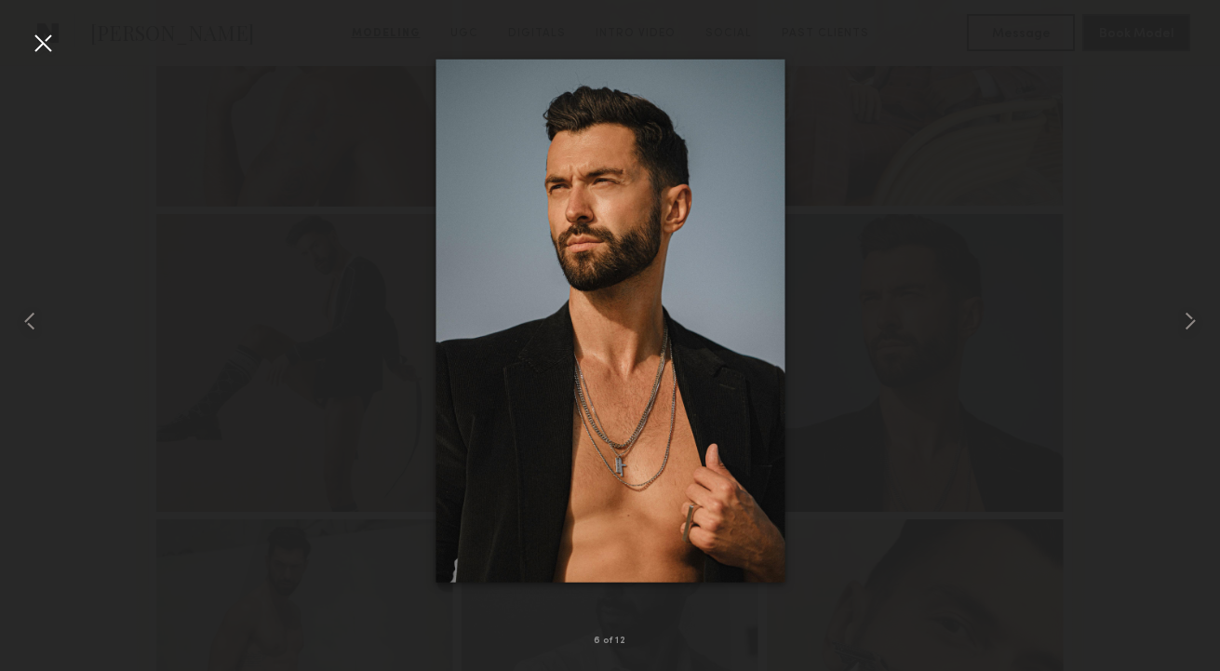
click at [41, 42] on div at bounding box center [43, 43] width 30 height 30
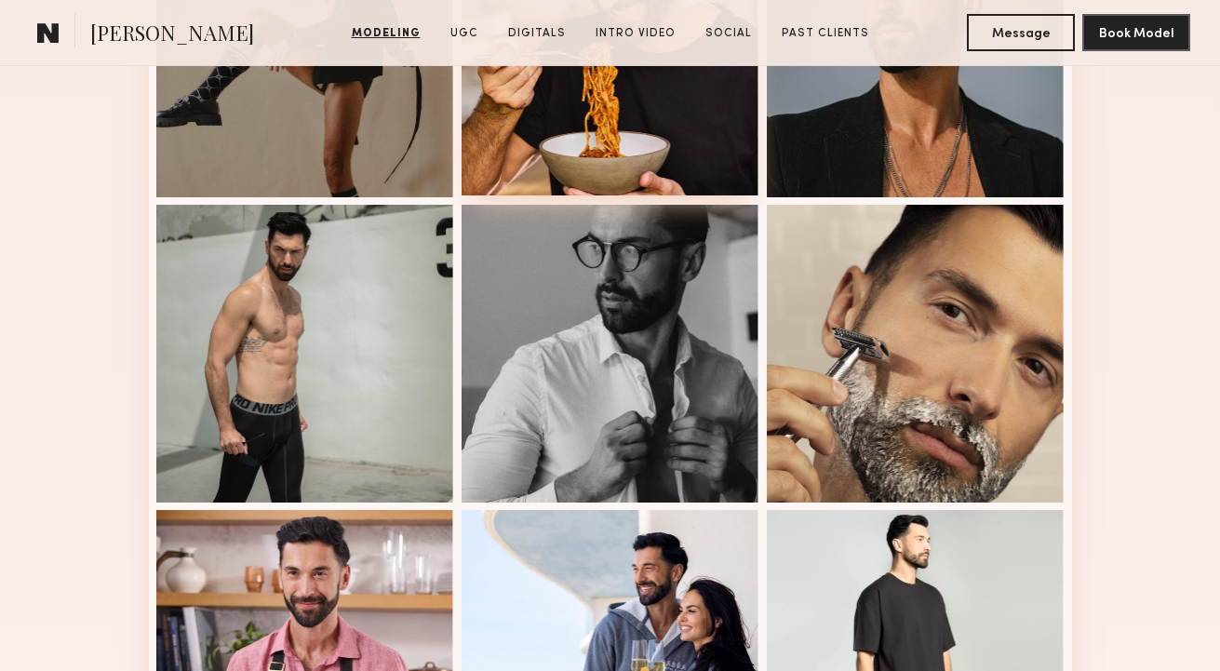
scroll to position [1193, 0]
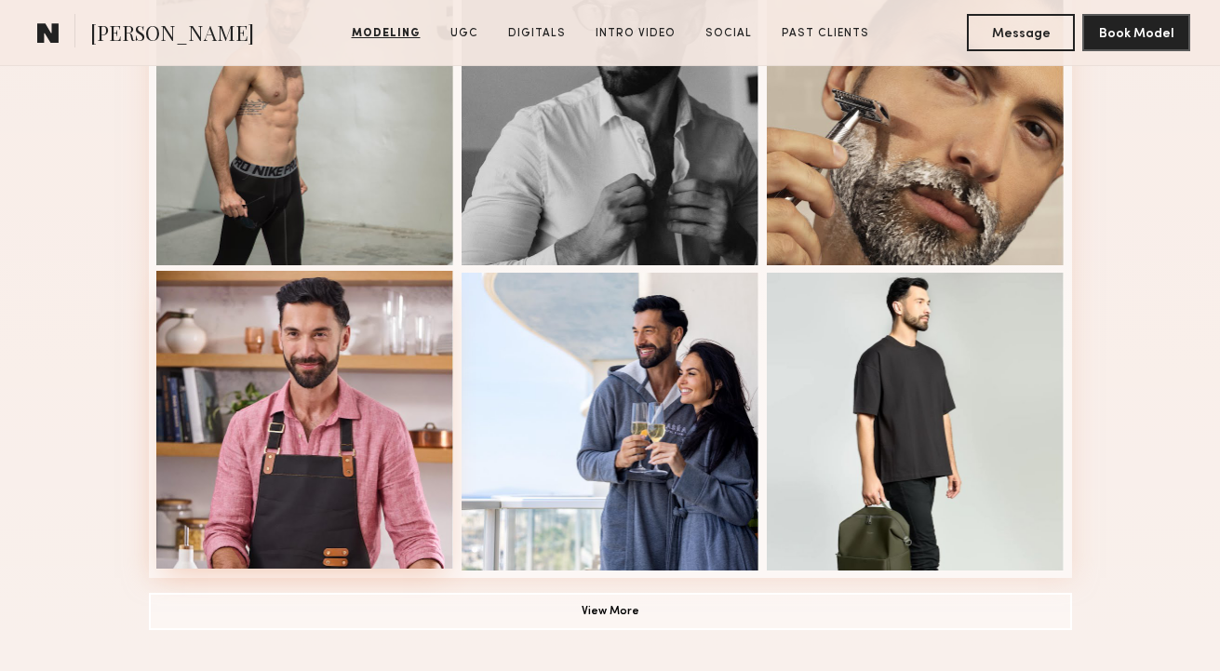
click at [395, 350] on div at bounding box center [305, 420] width 298 height 298
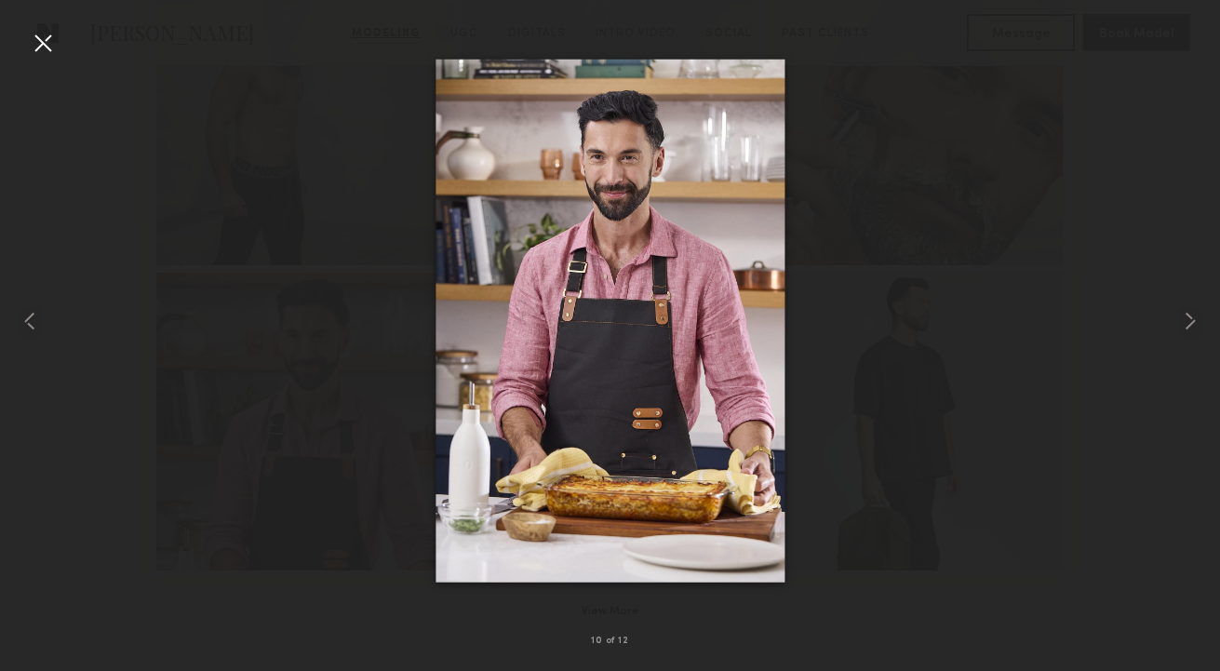
click at [46, 39] on div at bounding box center [43, 43] width 30 height 30
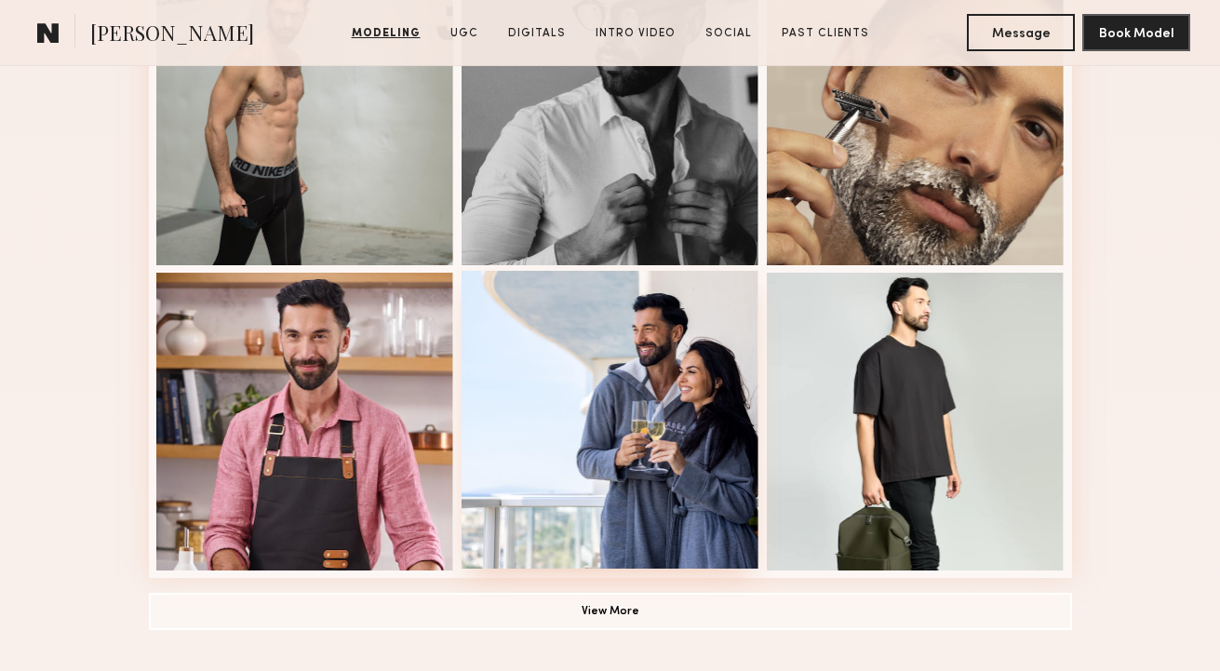
click at [674, 380] on div at bounding box center [610, 420] width 298 height 298
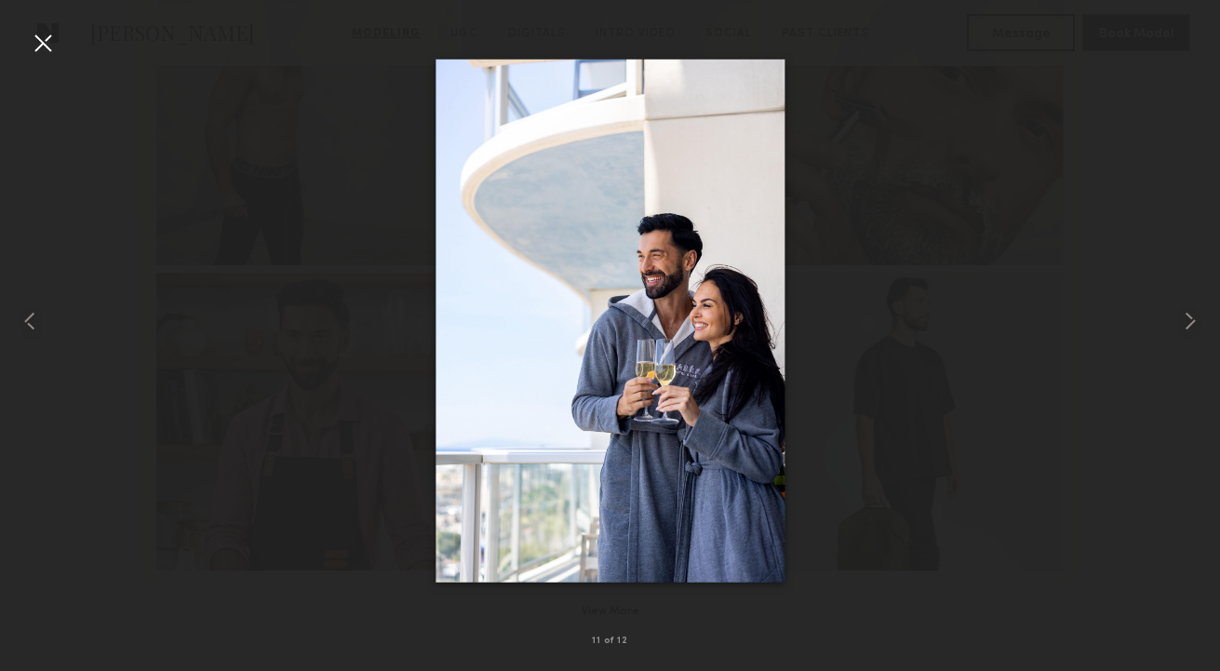
click at [56, 43] on div at bounding box center [43, 43] width 30 height 30
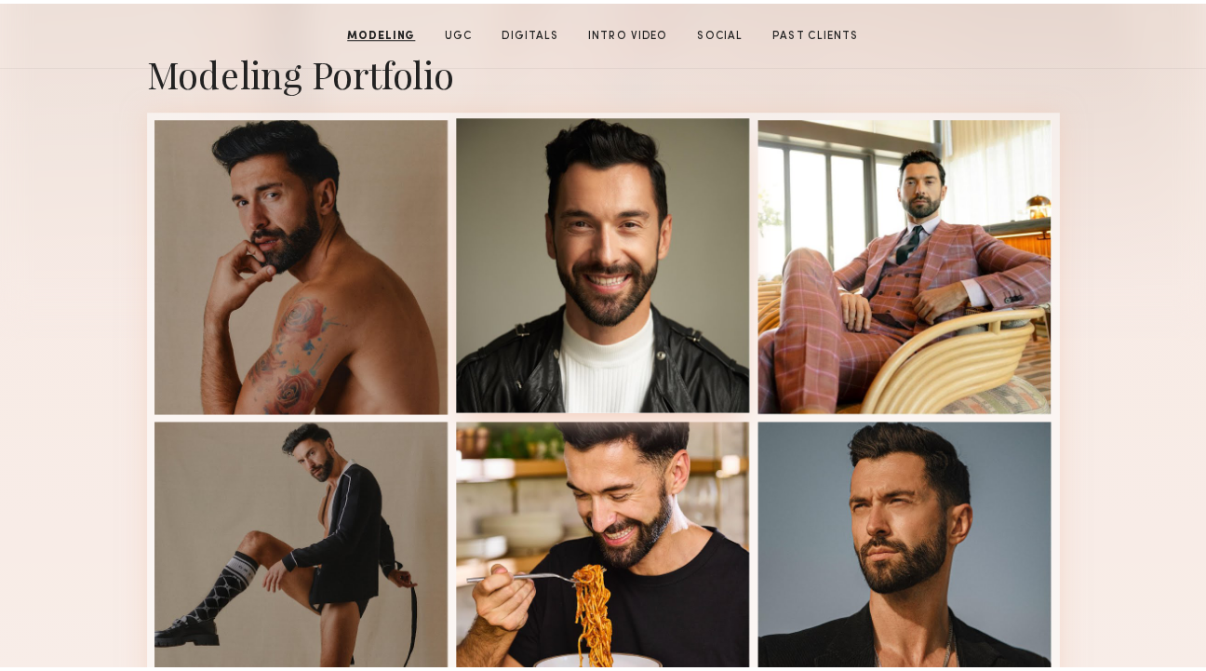
scroll to position [220, 0]
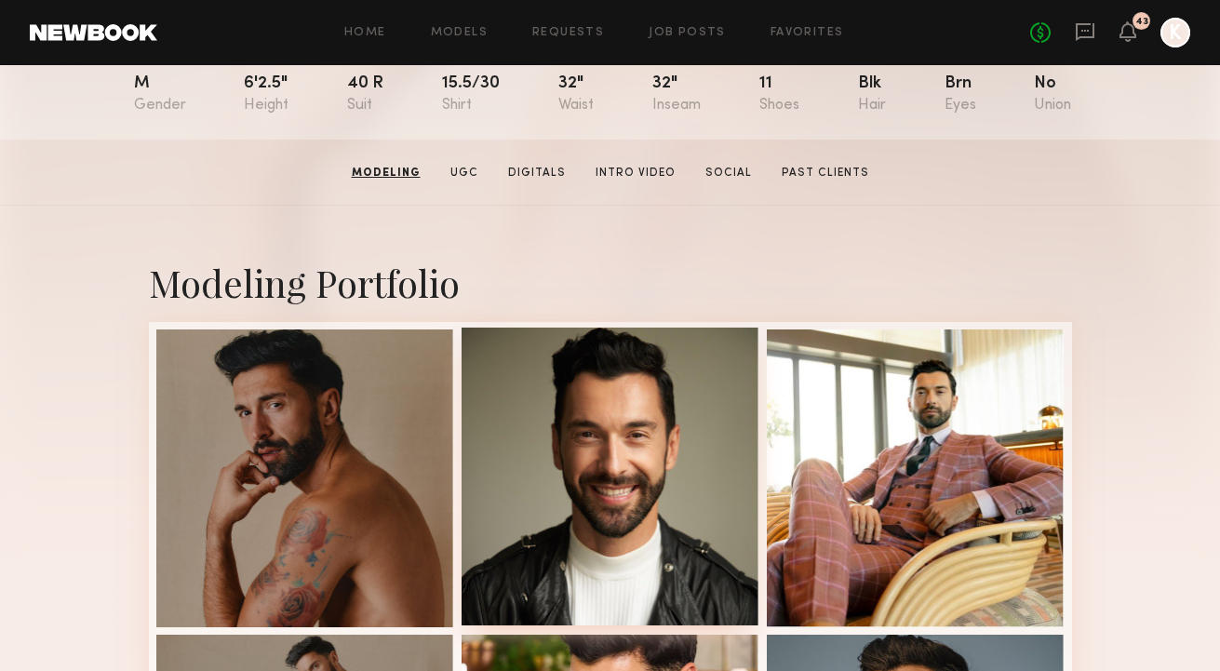
click at [572, 399] on div at bounding box center [610, 476] width 298 height 298
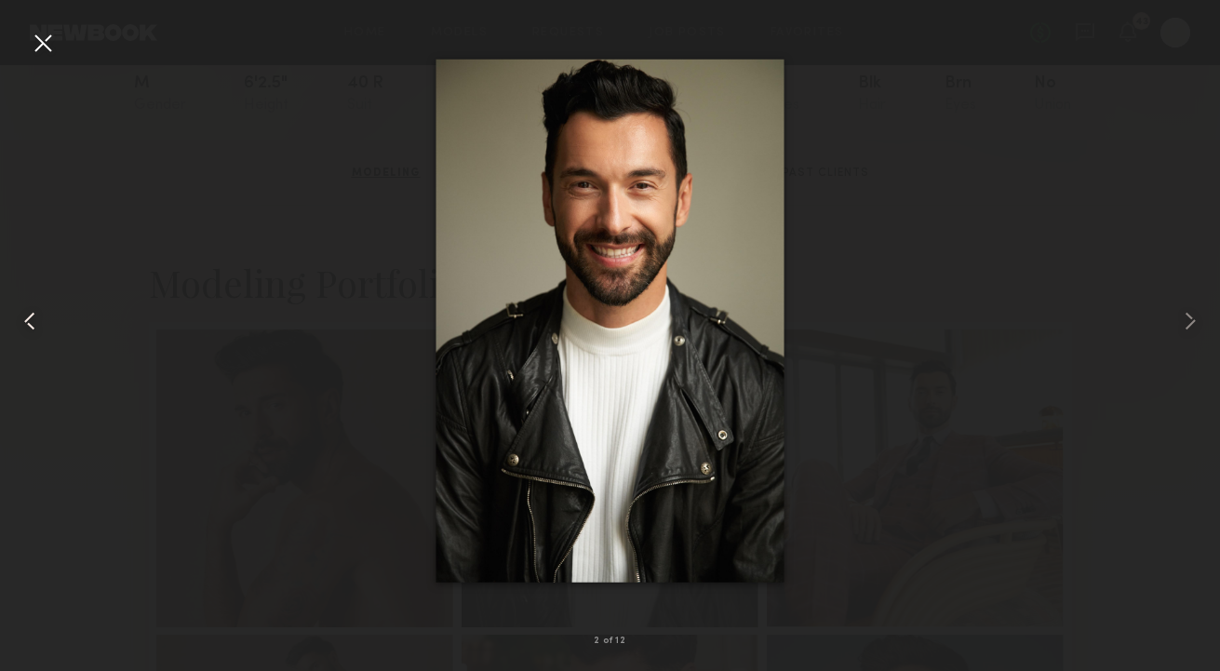
click at [19, 47] on div at bounding box center [24, 320] width 48 height 581
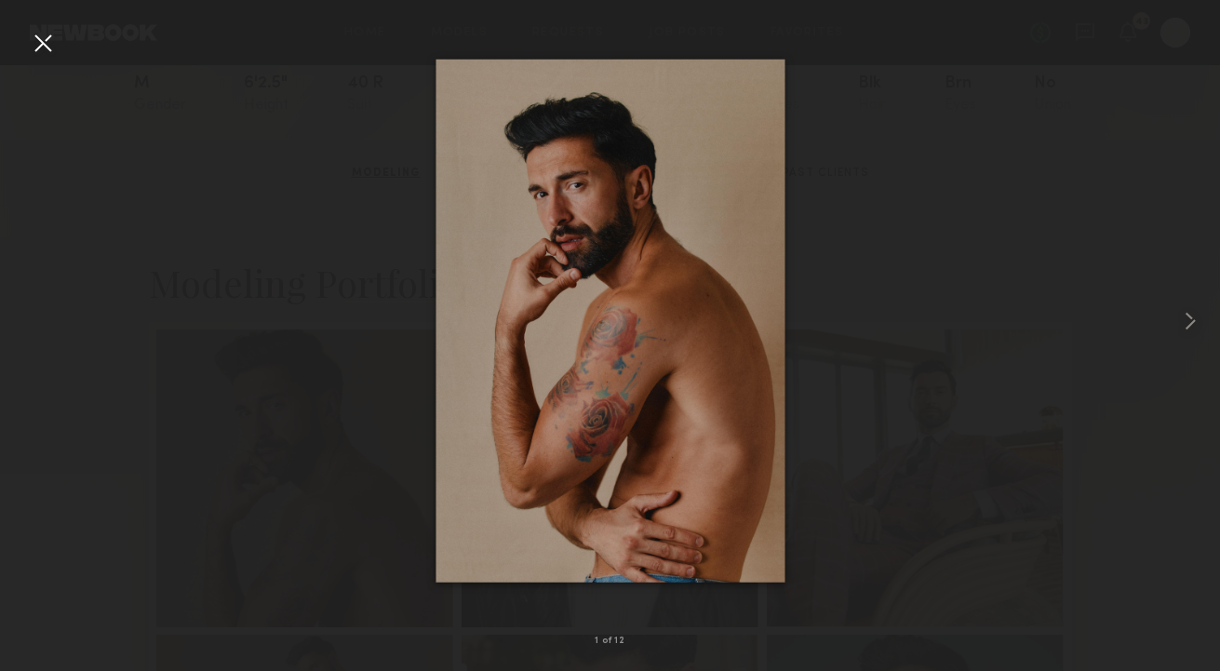
click at [32, 47] on div at bounding box center [43, 43] width 30 height 30
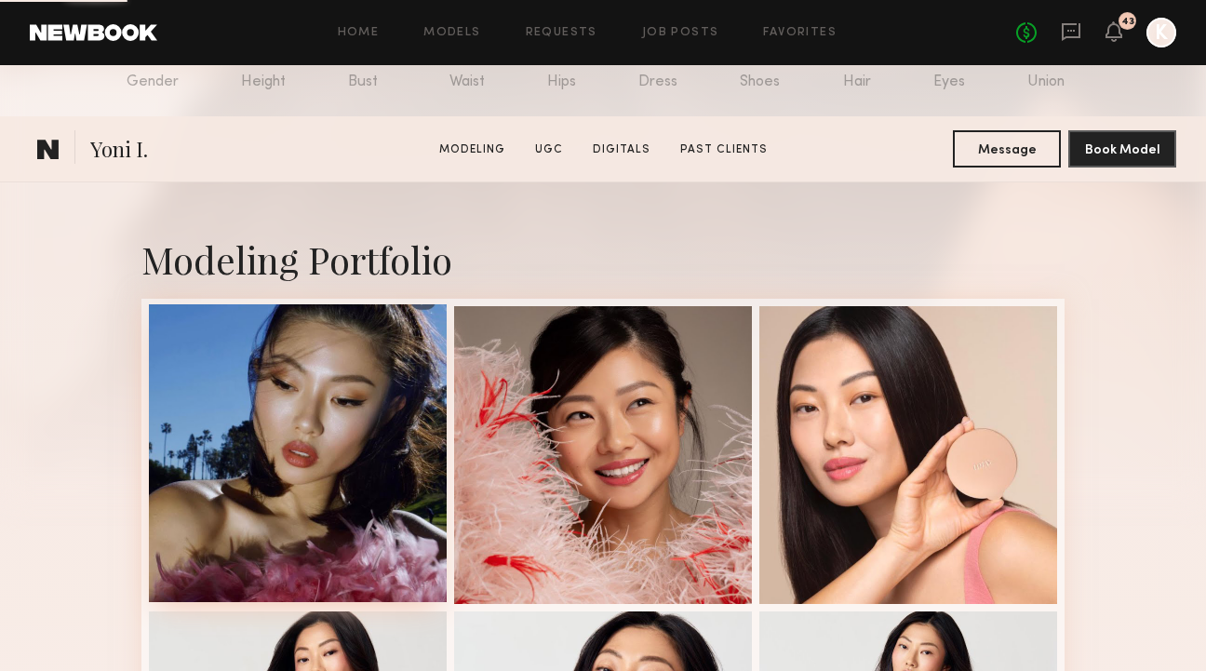
scroll to position [384, 0]
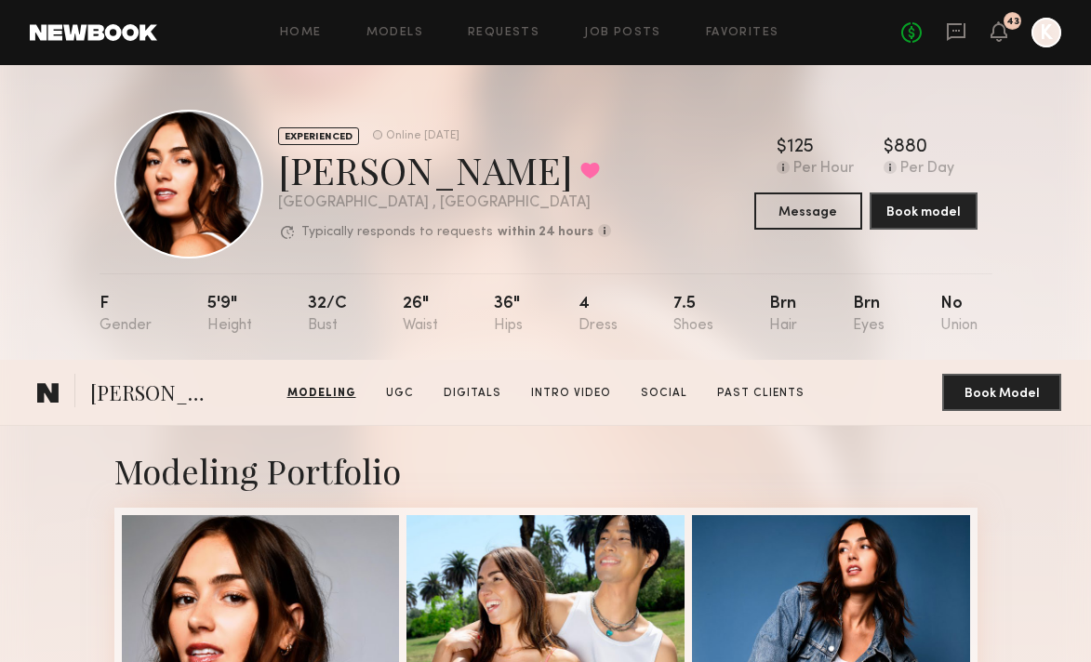
scroll to position [462, 0]
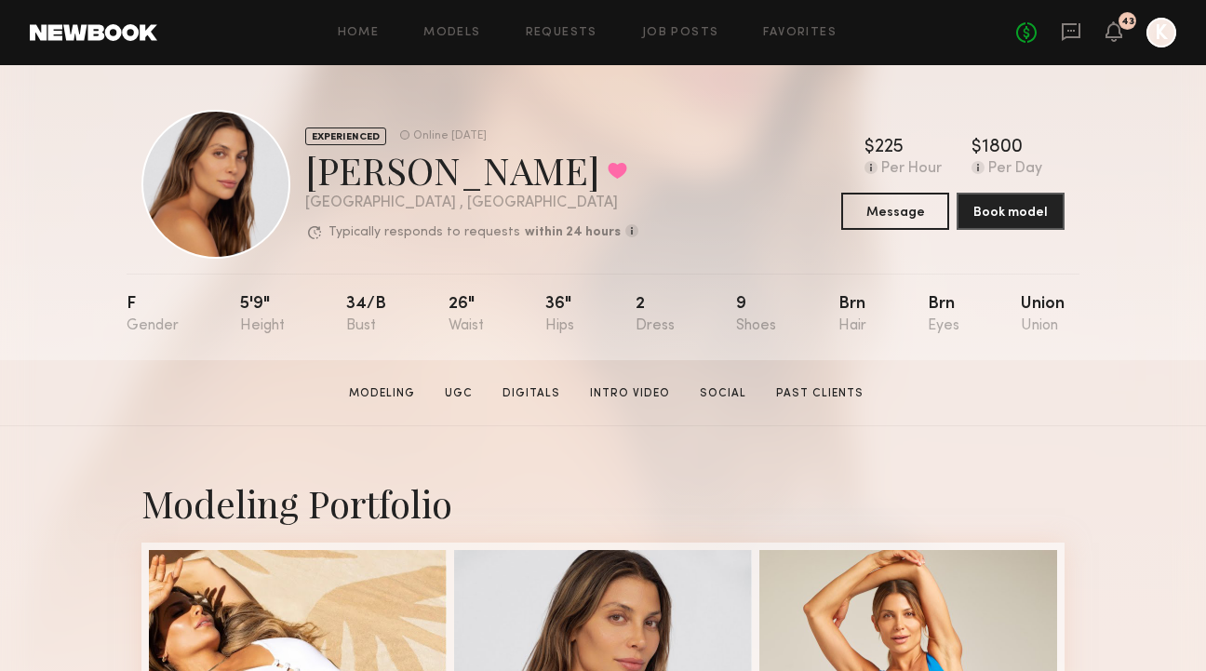
scroll to position [250, 0]
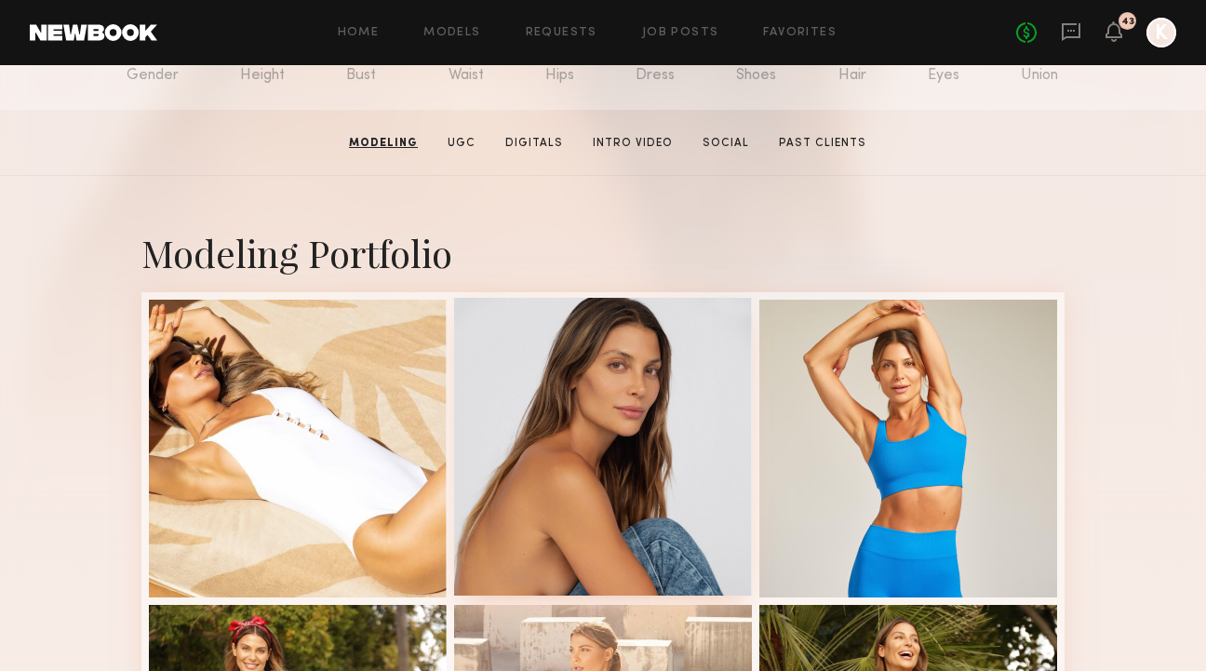
click at [666, 358] on div at bounding box center [603, 447] width 298 height 298
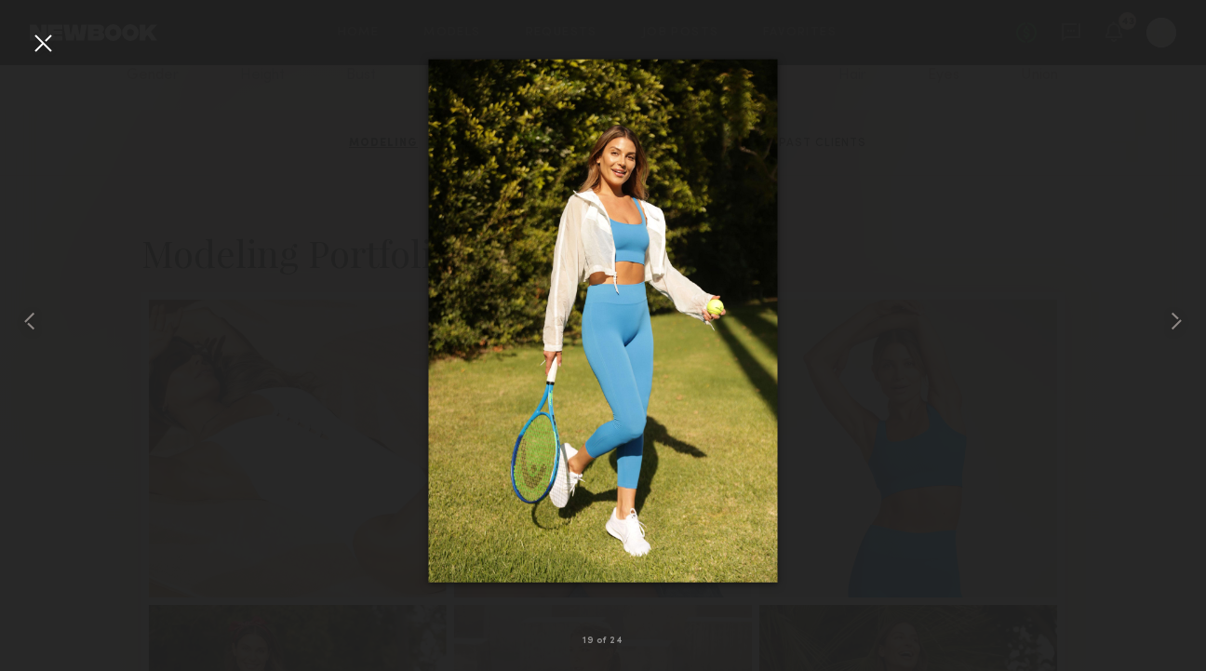
click at [30, 47] on div at bounding box center [43, 43] width 30 height 30
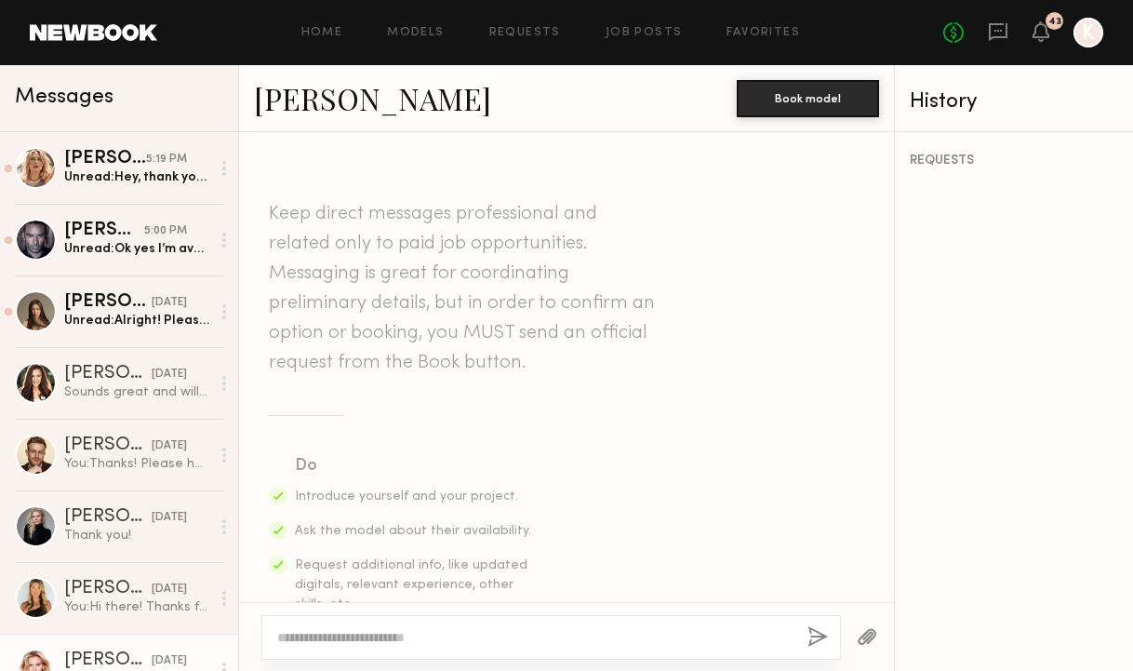
scroll to position [534, 0]
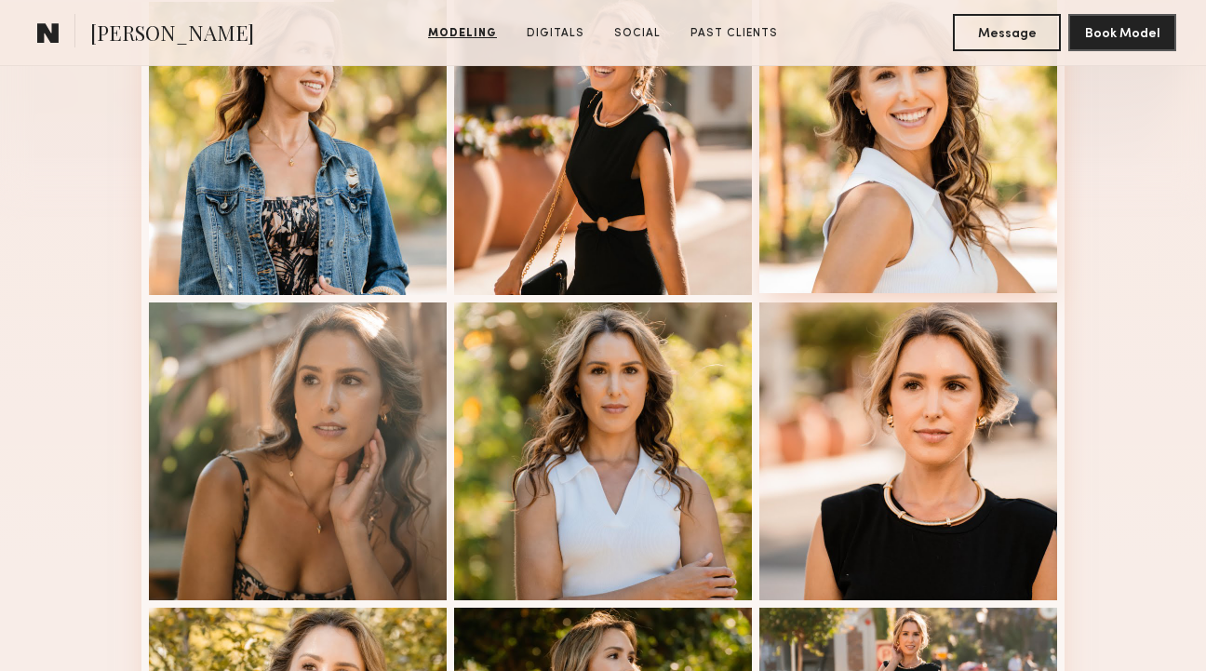
scroll to position [779, 0]
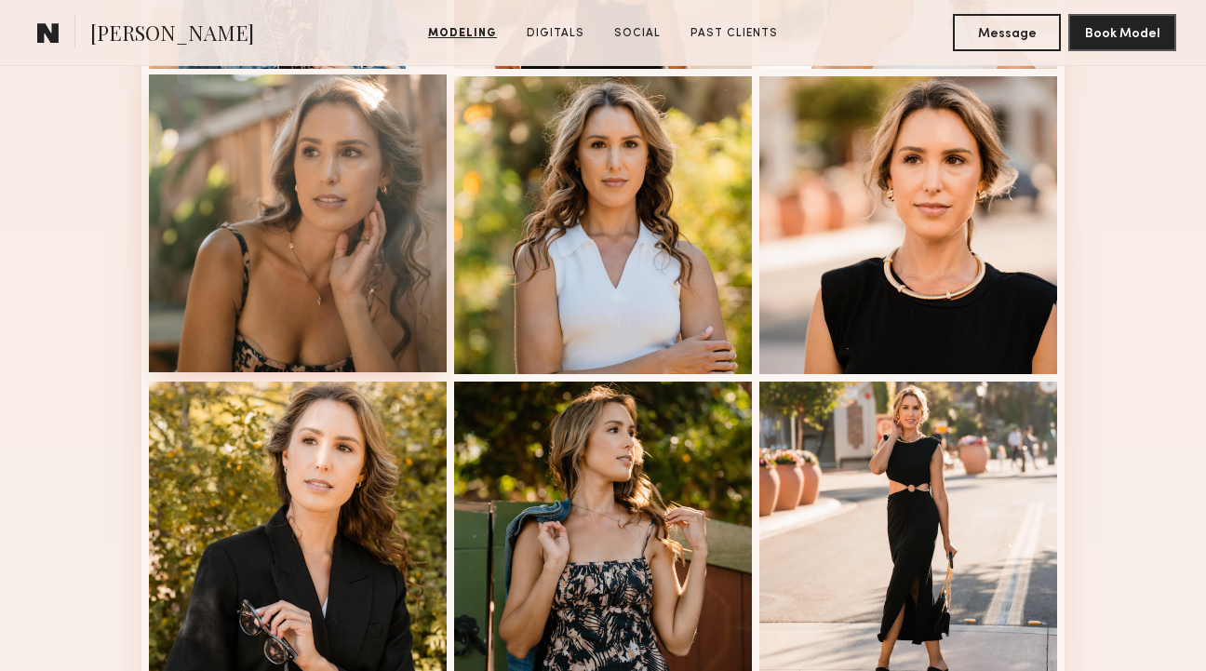
click at [391, 198] on div at bounding box center [298, 223] width 298 height 298
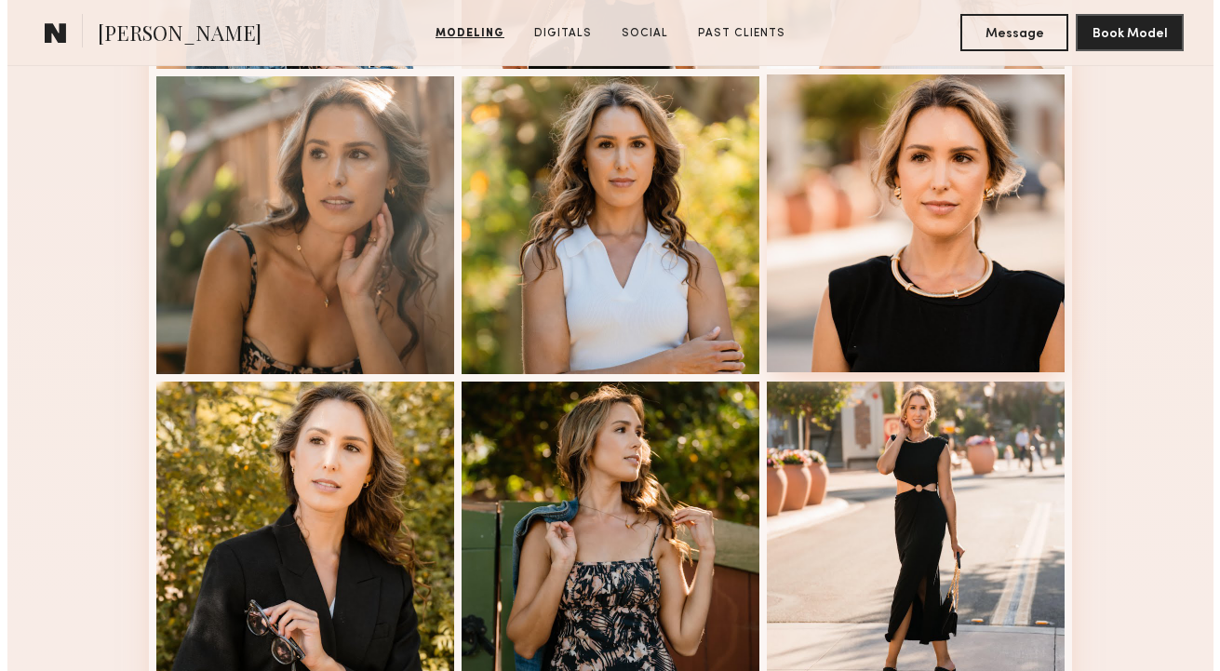
scroll to position [0, 0]
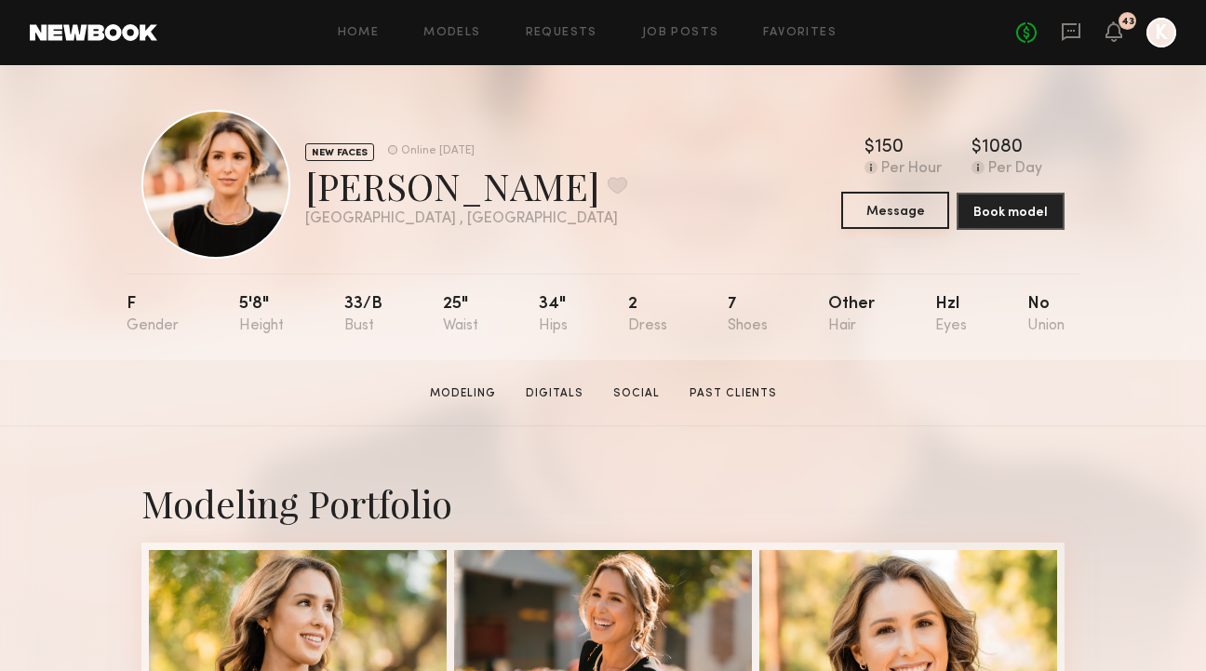
click at [915, 202] on button "Message" at bounding box center [895, 210] width 108 height 37
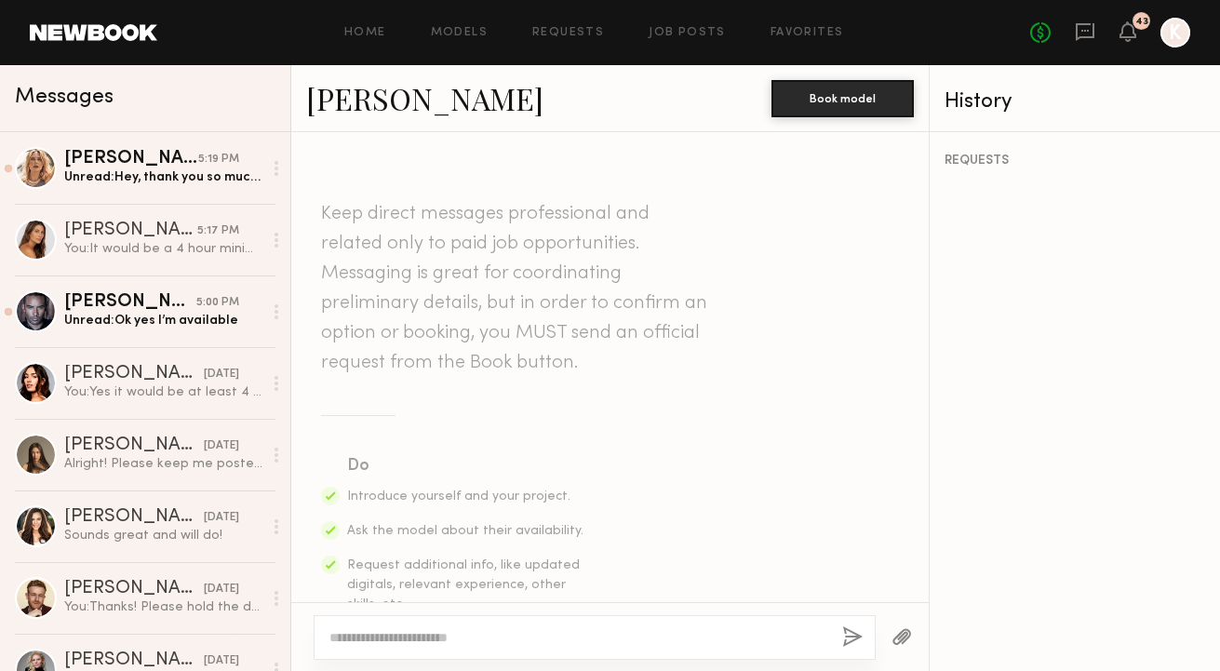
click at [451, 621] on div at bounding box center [595, 637] width 562 height 45
click at [436, 646] on textarea at bounding box center [578, 637] width 498 height 19
type textarea "*"
click at [370, 632] on textarea at bounding box center [578, 637] width 498 height 19
paste textarea "**********"
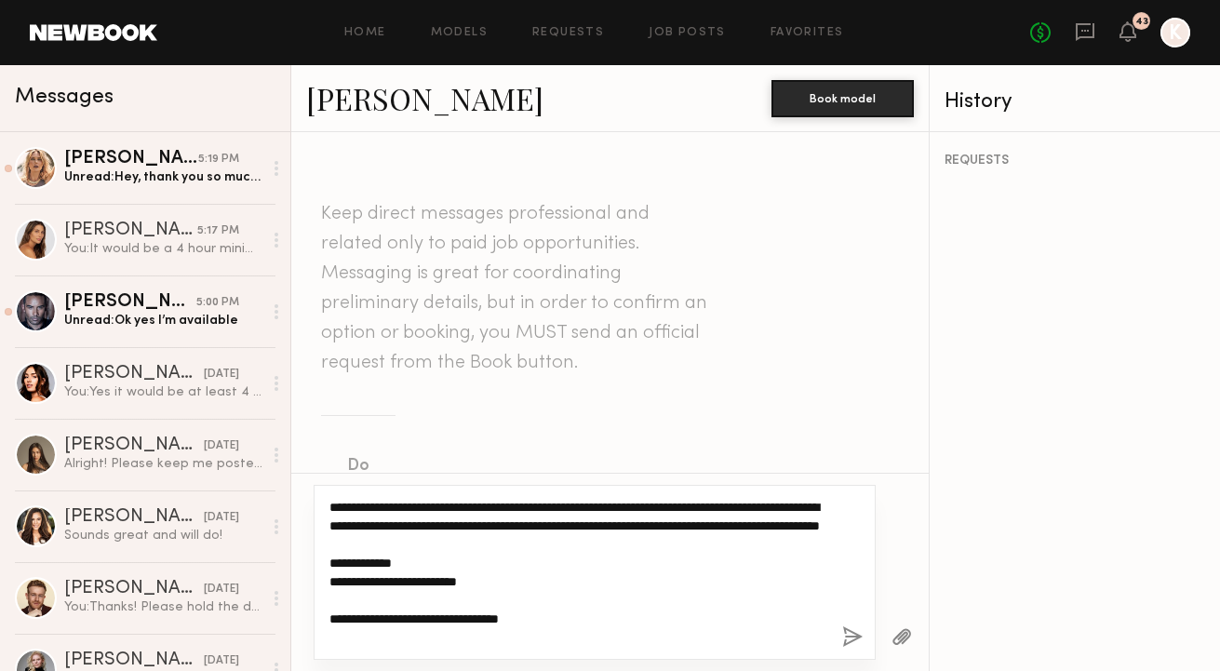
scroll to position [34, 0]
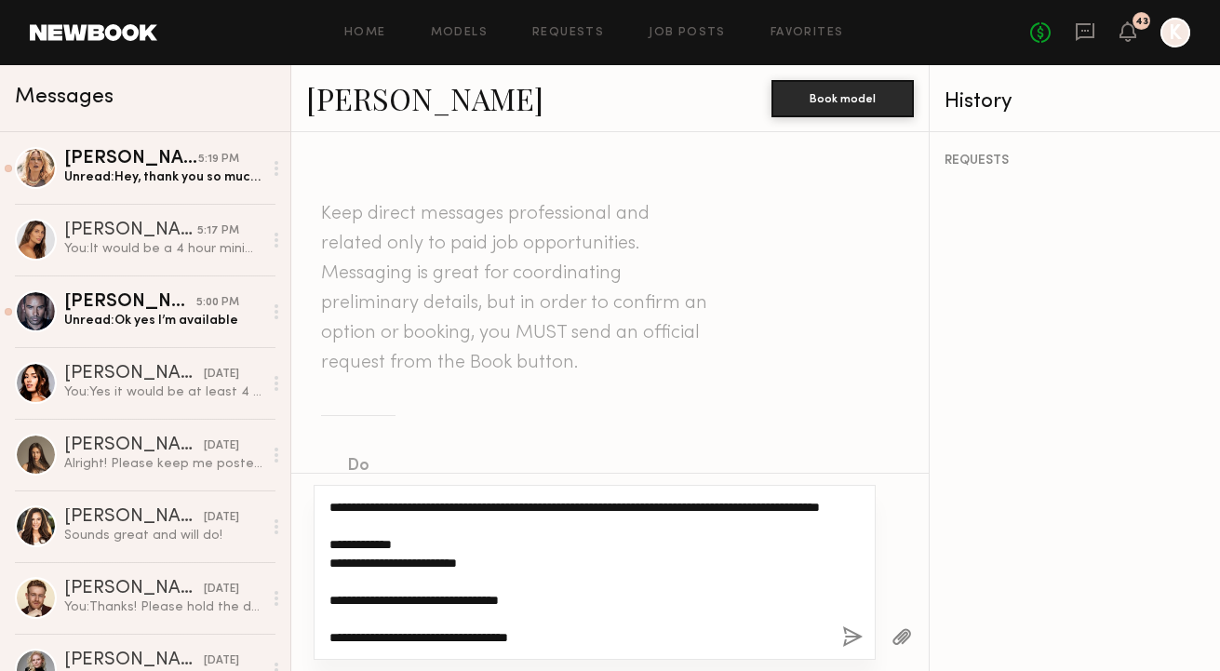
type textarea "**********"
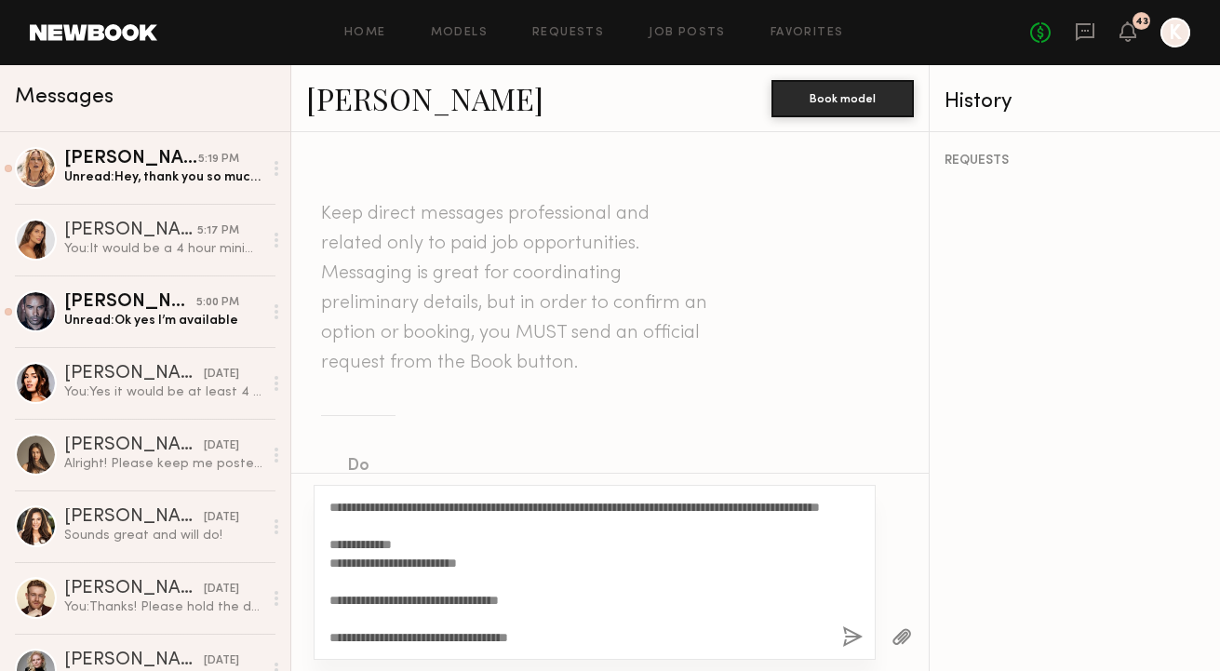
click at [860, 637] on button "button" at bounding box center [852, 637] width 20 height 23
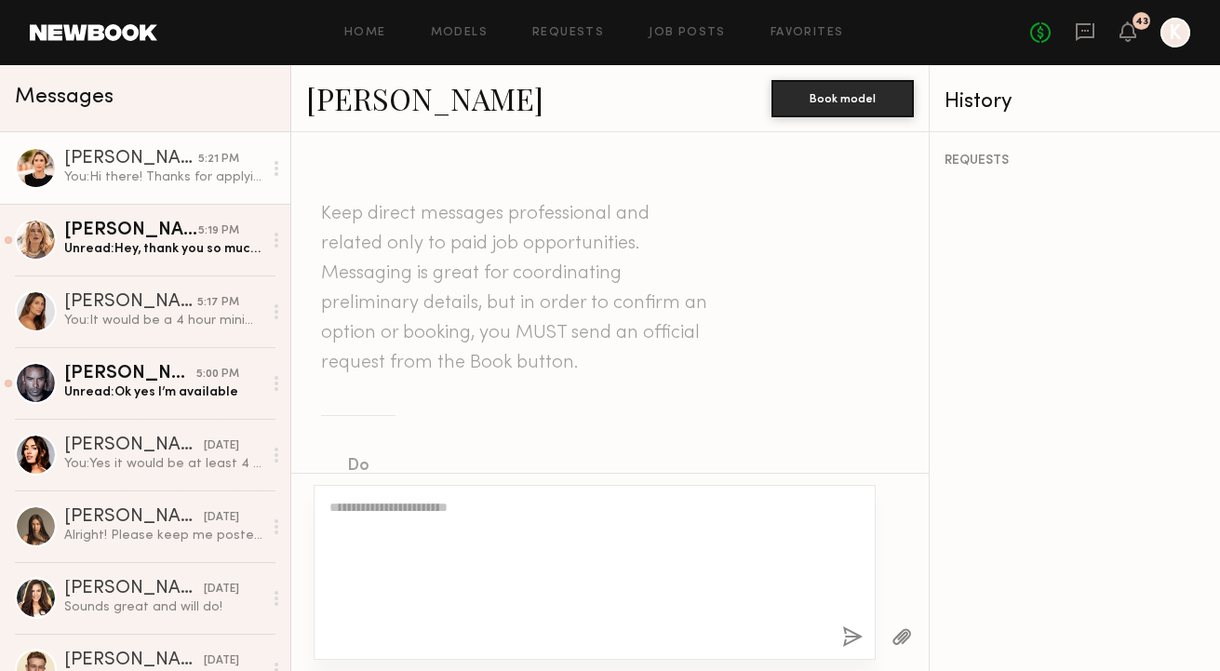
scroll to position [0, 0]
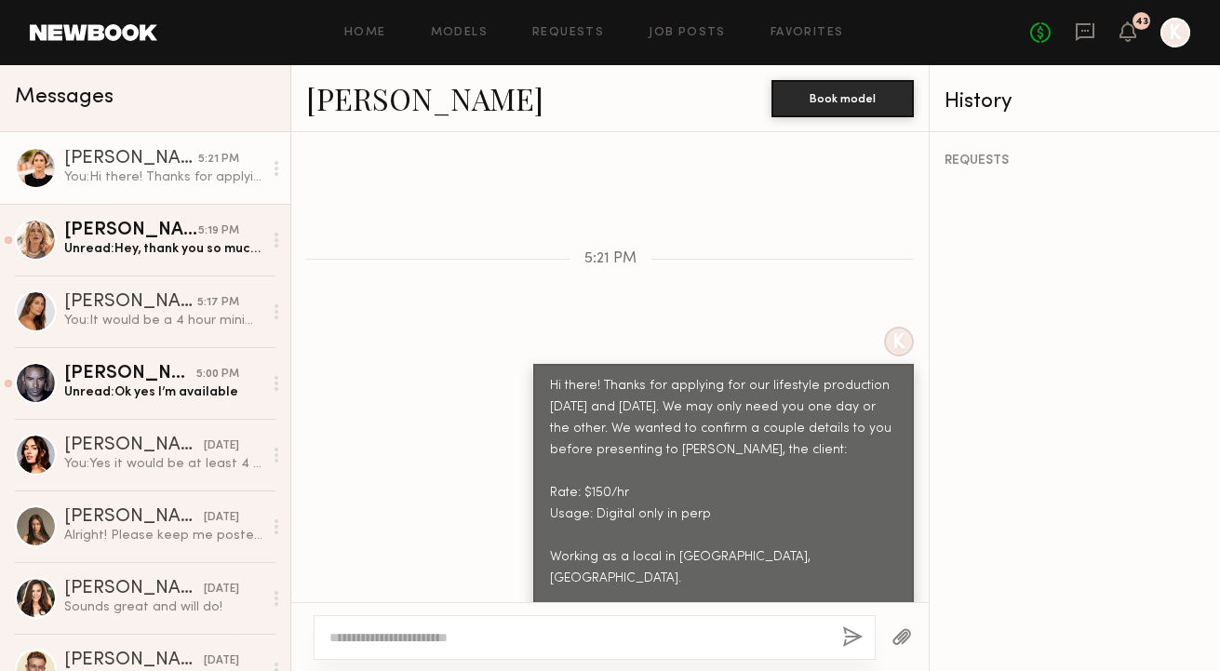
click at [357, 99] on link "Kelly F." at bounding box center [424, 98] width 237 height 40
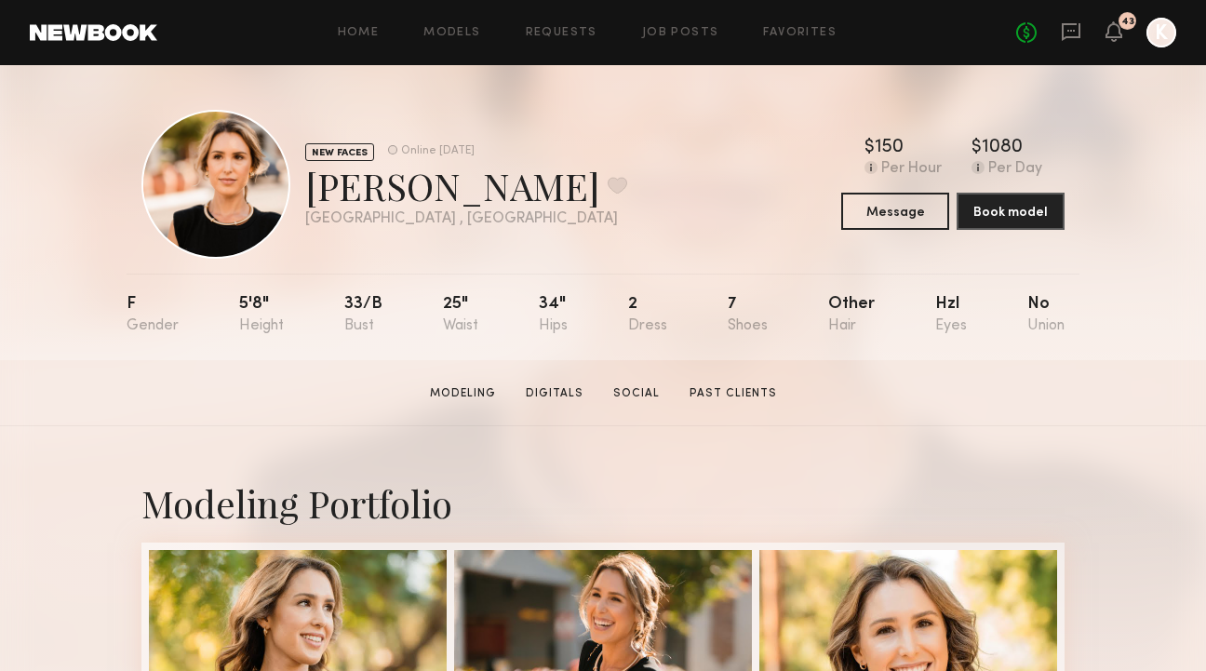
scroll to position [395, 0]
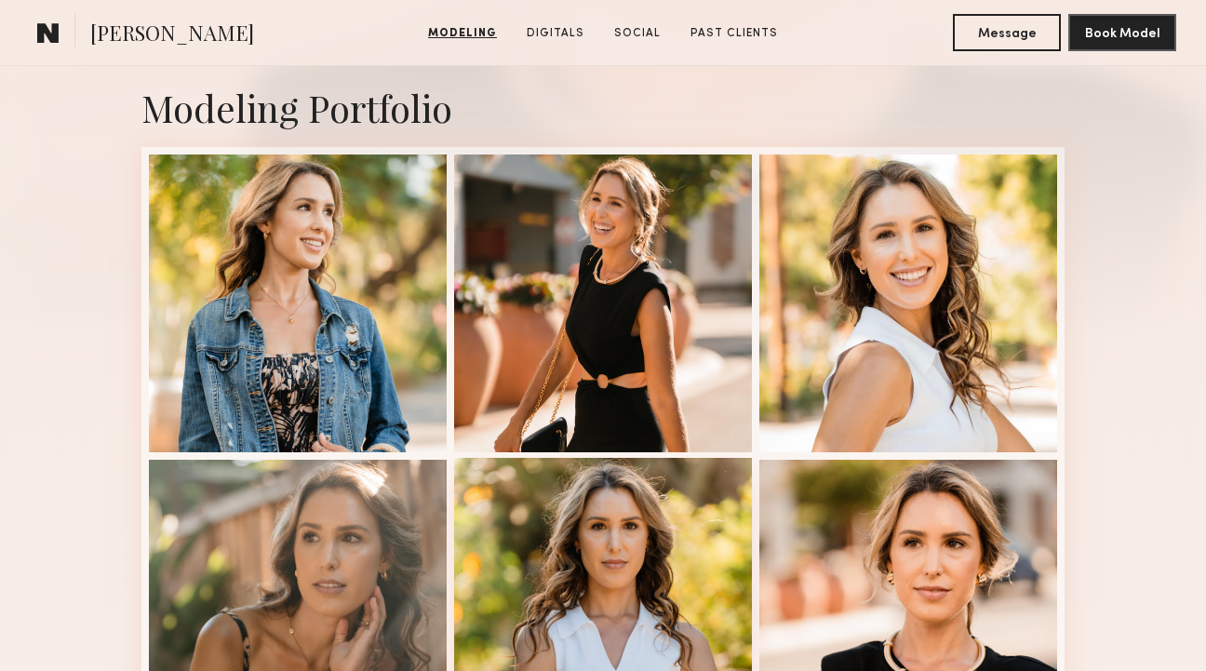
click at [672, 566] on div at bounding box center [603, 607] width 298 height 298
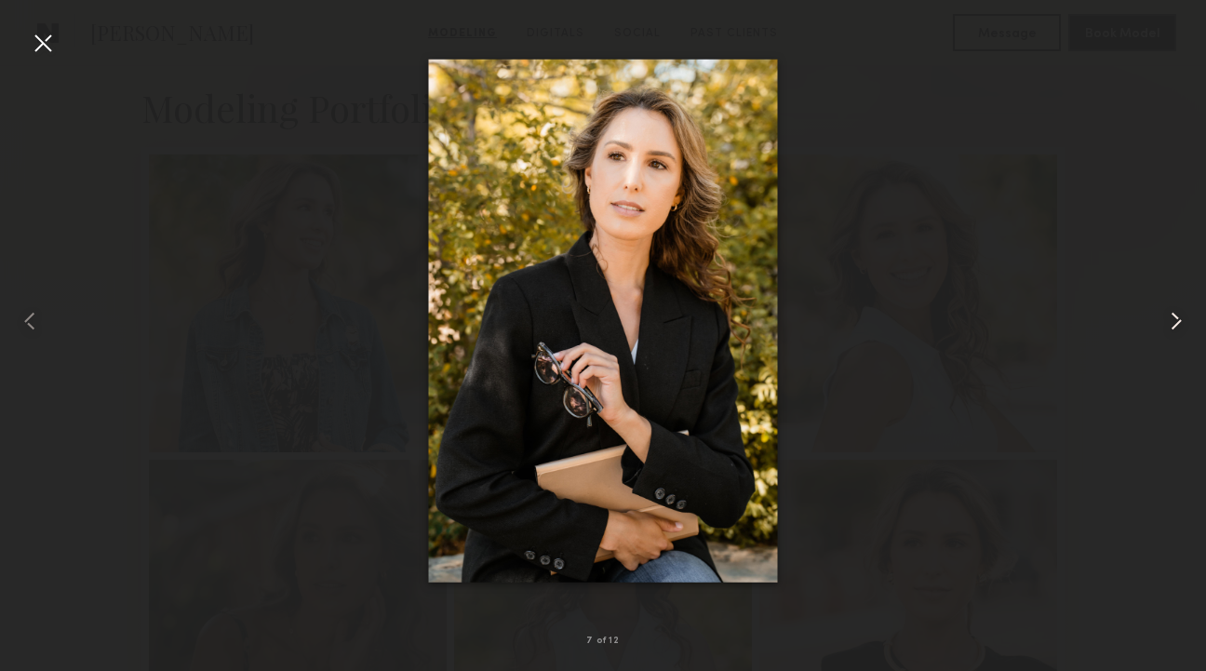
click at [1167, 328] on common-icon at bounding box center [1176, 321] width 30 height 30
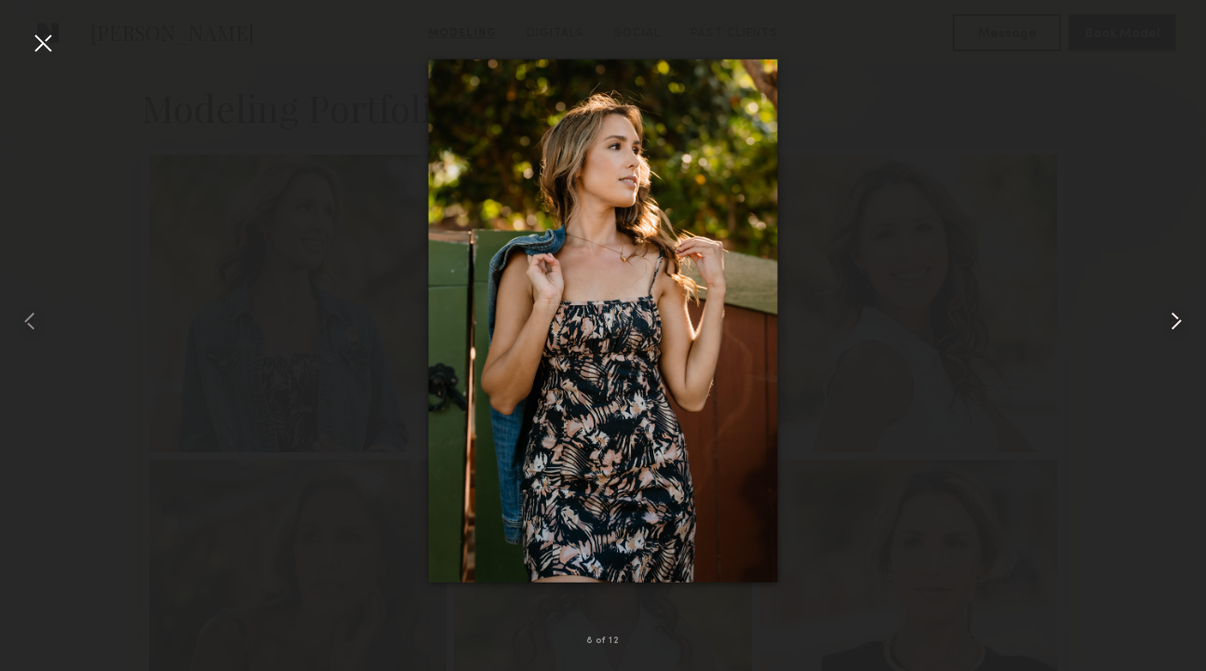
click at [1169, 328] on common-icon at bounding box center [1176, 321] width 30 height 30
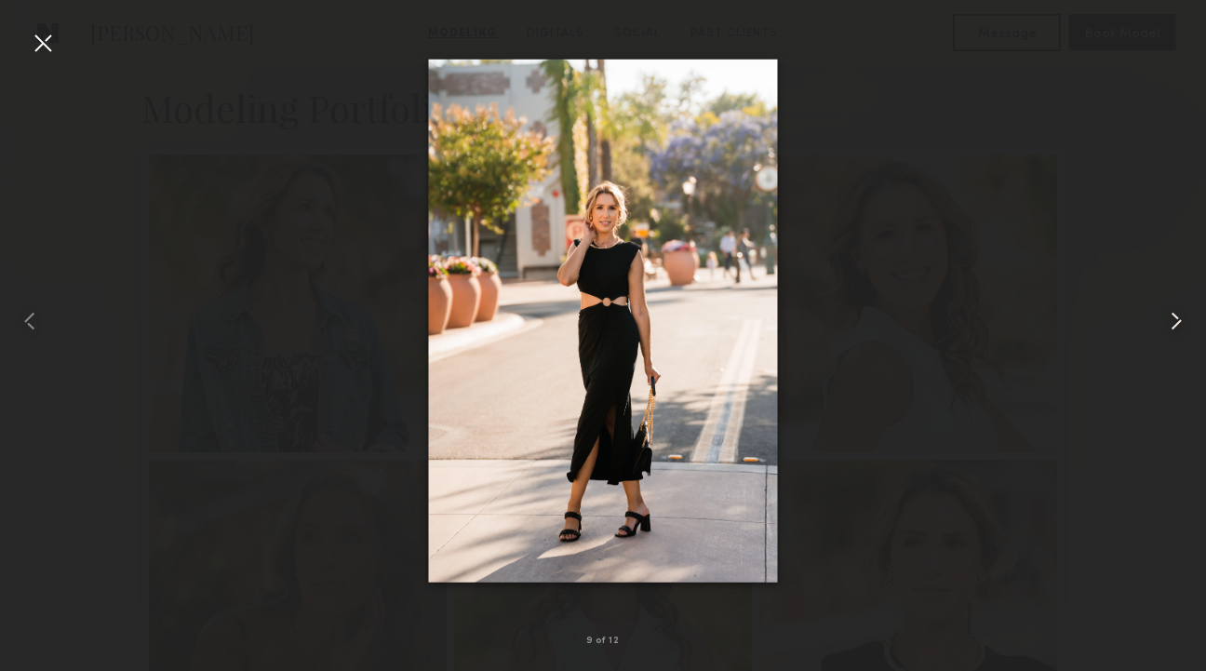
click at [1169, 328] on common-icon at bounding box center [1176, 321] width 30 height 30
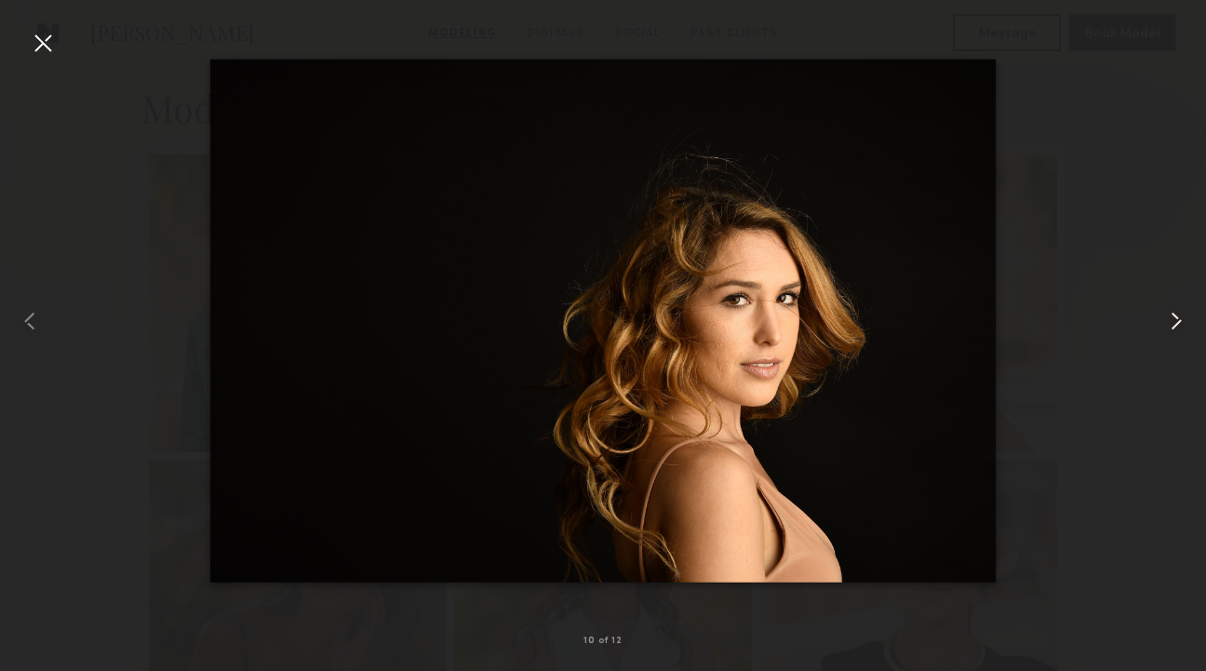
click at [1161, 322] on common-icon at bounding box center [1176, 321] width 30 height 30
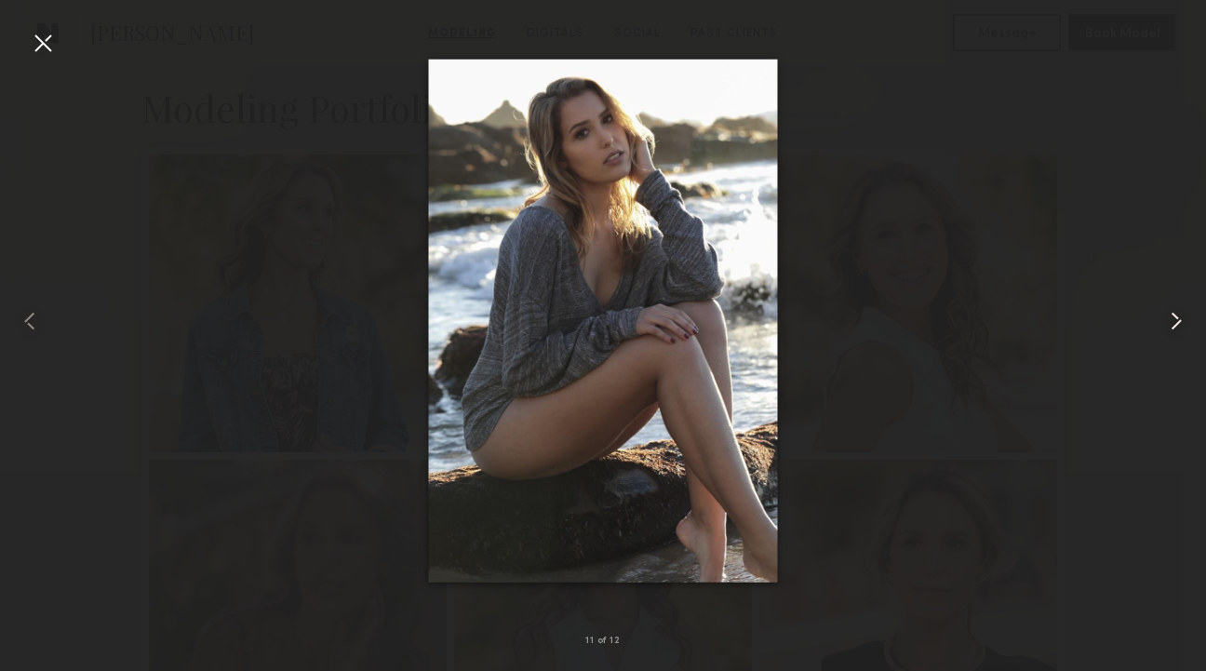
click at [1171, 322] on common-icon at bounding box center [1176, 321] width 30 height 30
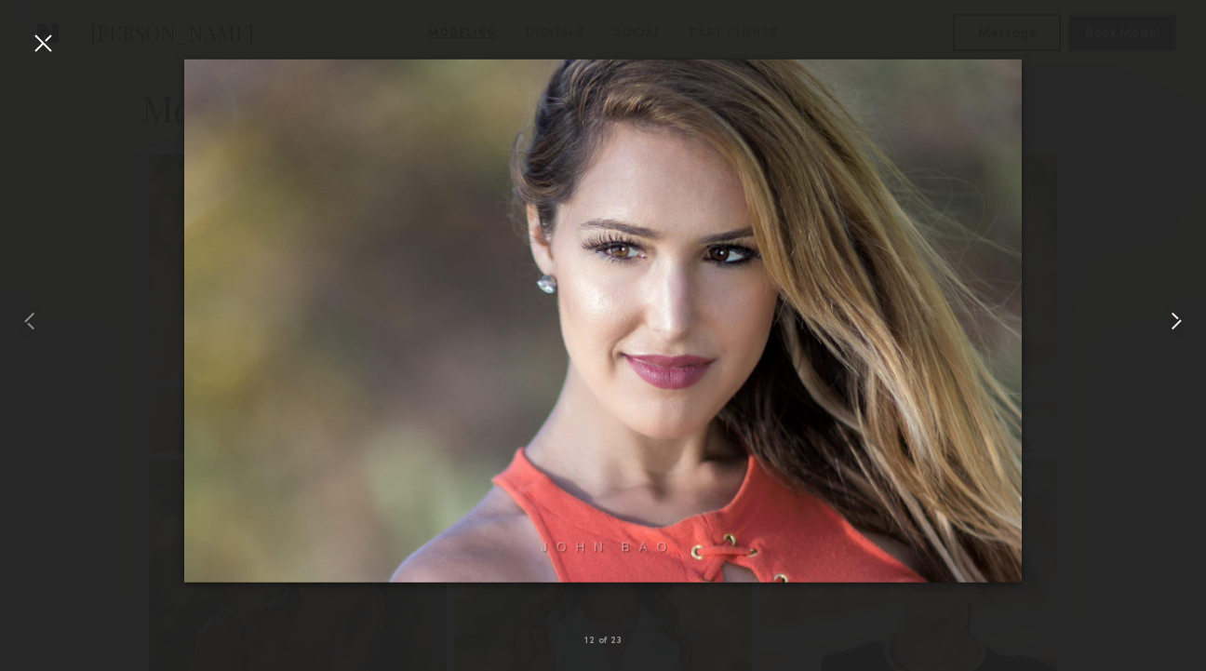
click at [1170, 322] on common-icon at bounding box center [1176, 321] width 30 height 30
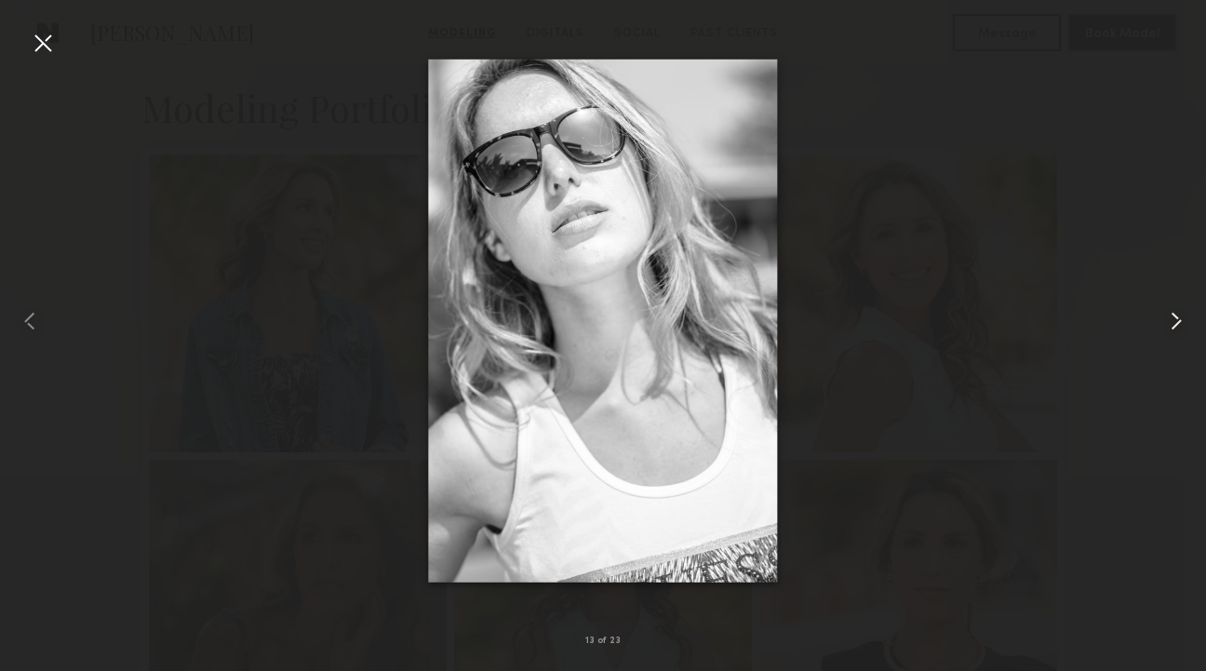
click at [1170, 322] on common-icon at bounding box center [1176, 321] width 30 height 30
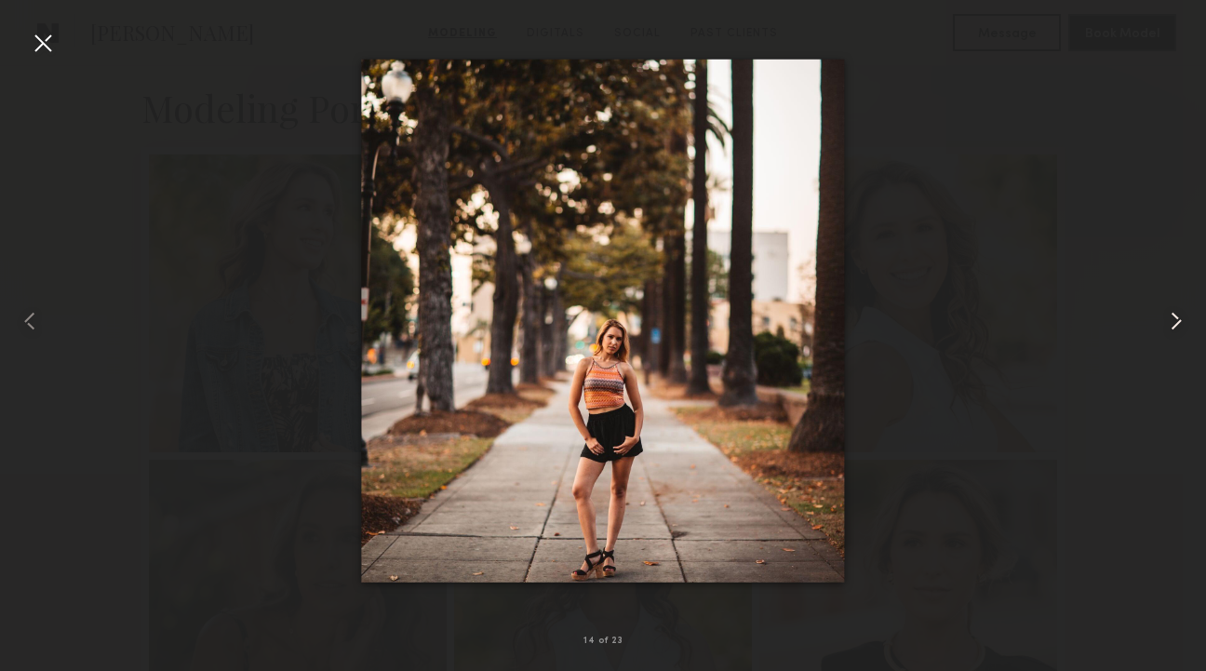
click at [1170, 322] on common-icon at bounding box center [1176, 321] width 30 height 30
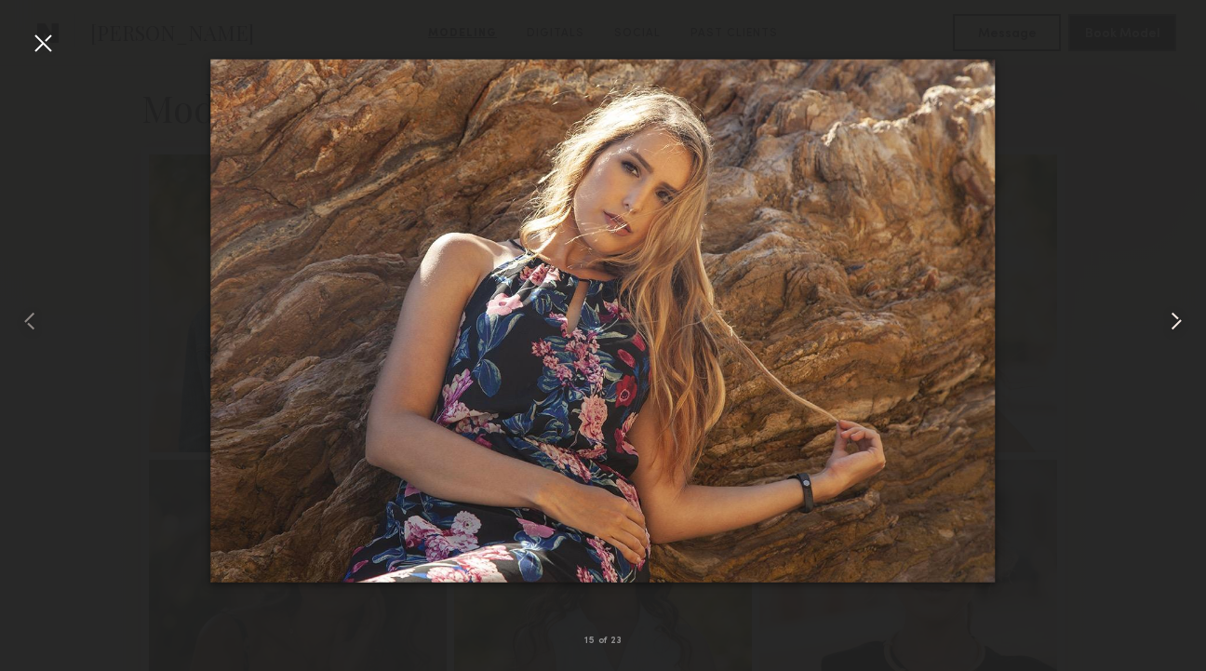
click at [1170, 322] on common-icon at bounding box center [1176, 321] width 30 height 30
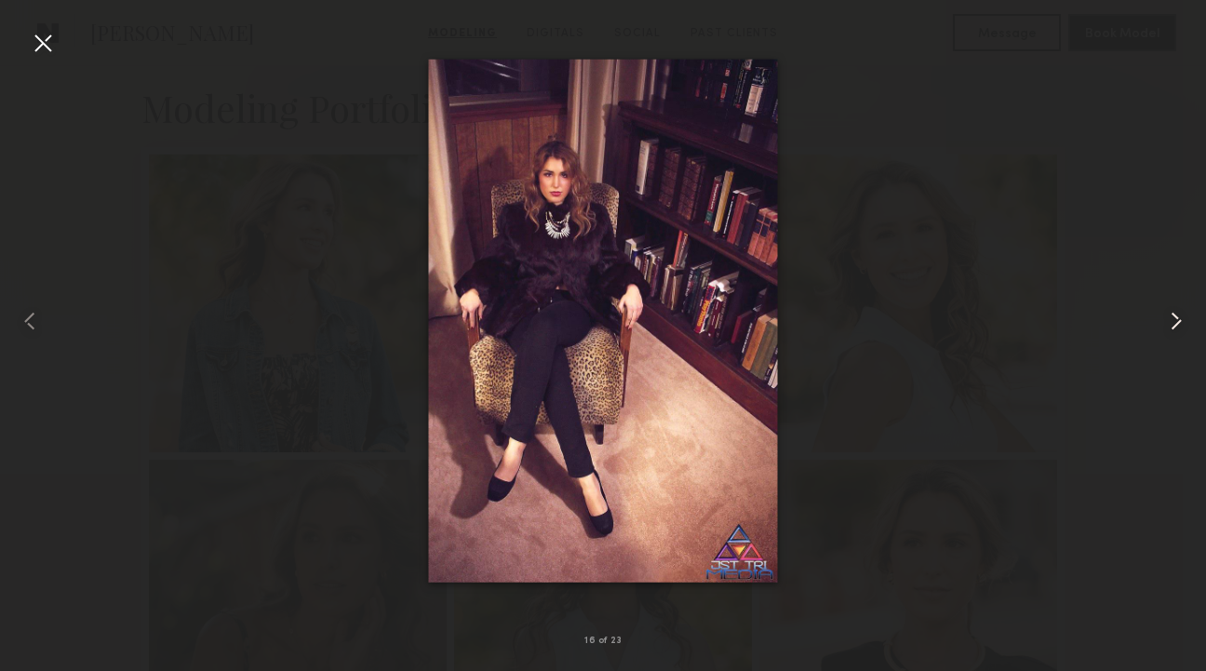
click at [1170, 322] on common-icon at bounding box center [1176, 321] width 30 height 30
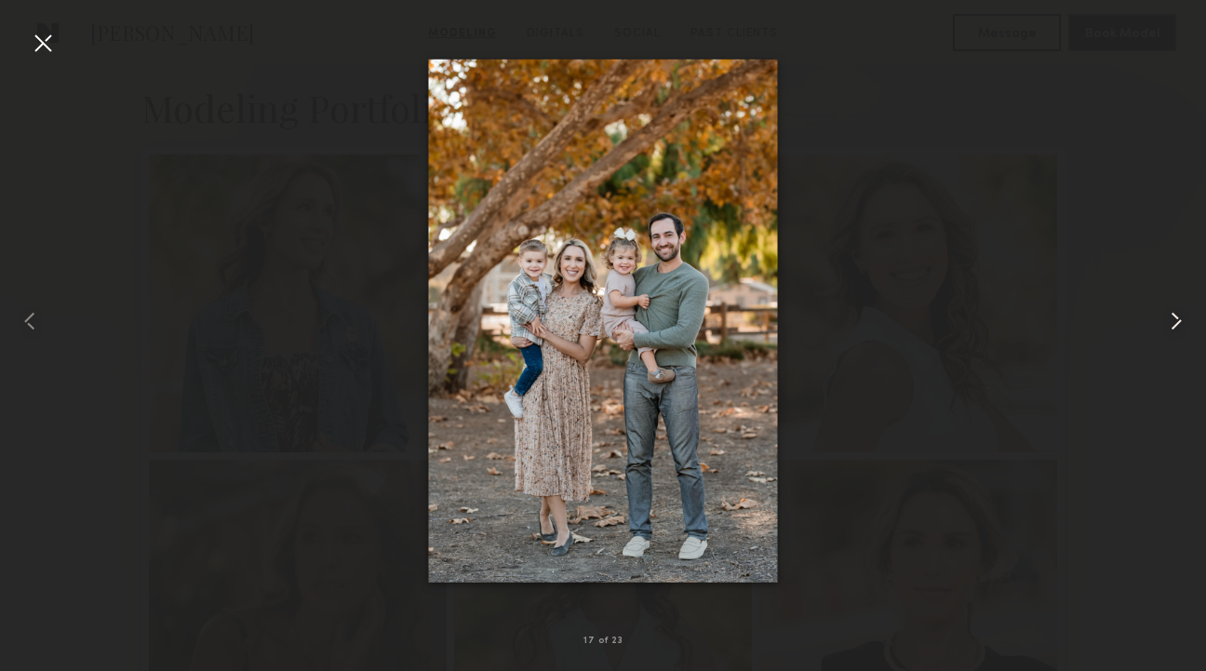
click at [1170, 322] on common-icon at bounding box center [1176, 321] width 30 height 30
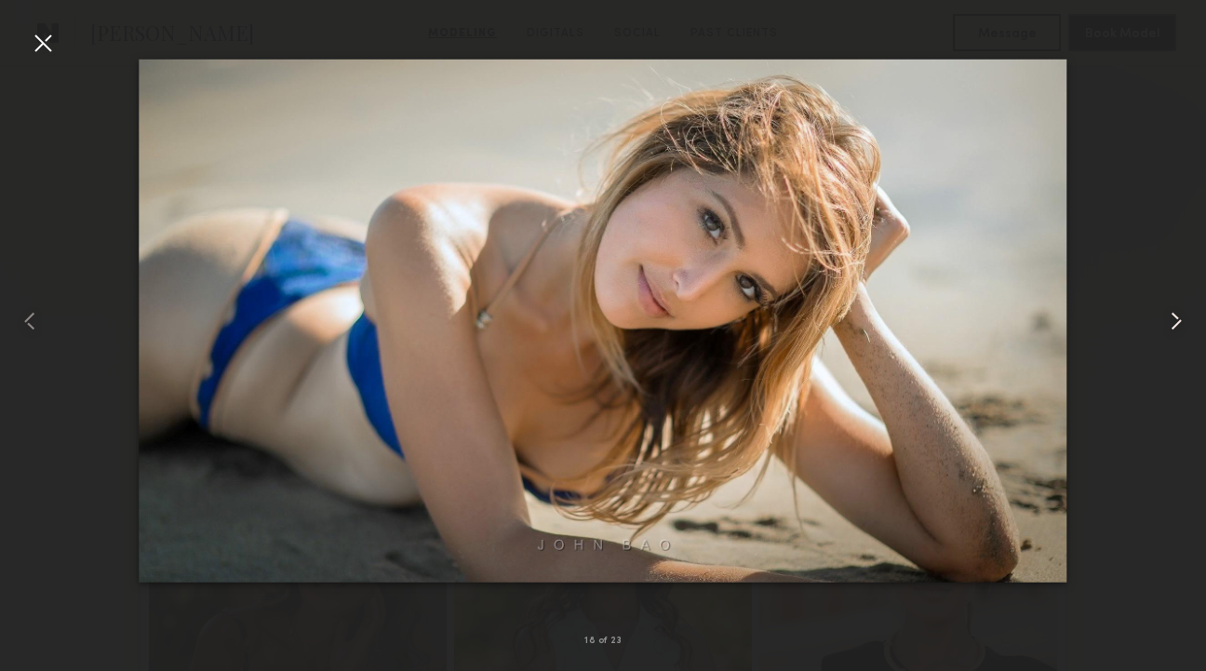
click at [1170, 322] on common-icon at bounding box center [1176, 321] width 30 height 30
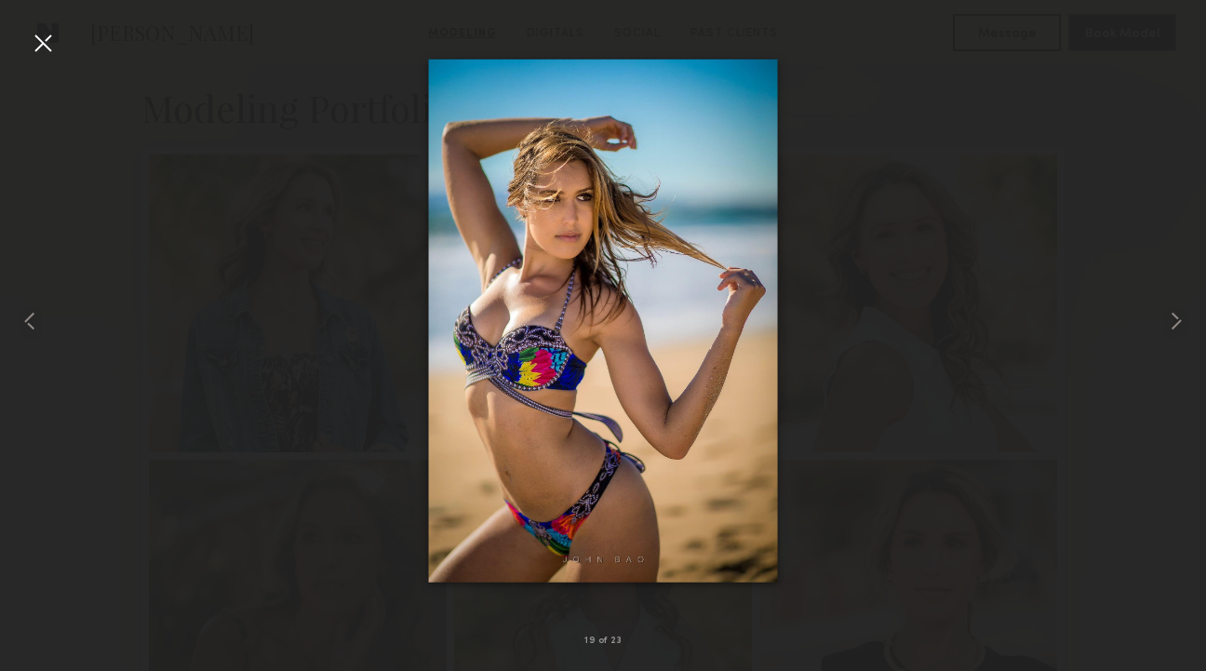
click at [53, 46] on div at bounding box center [43, 43] width 30 height 30
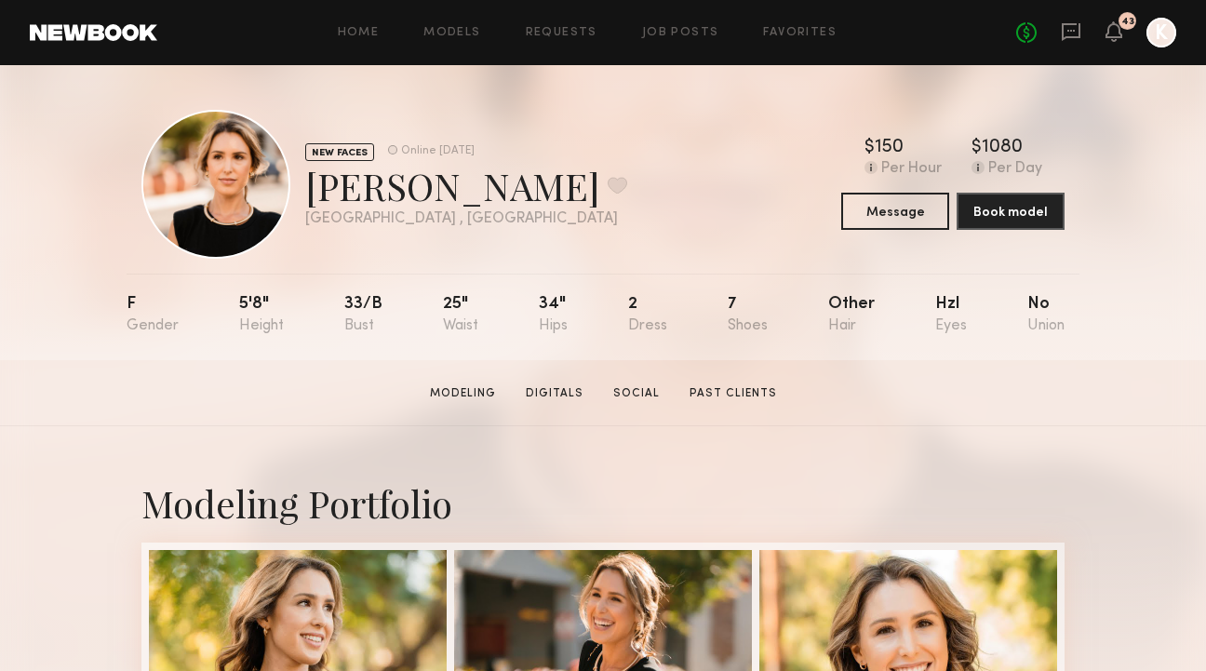
scroll to position [402, 0]
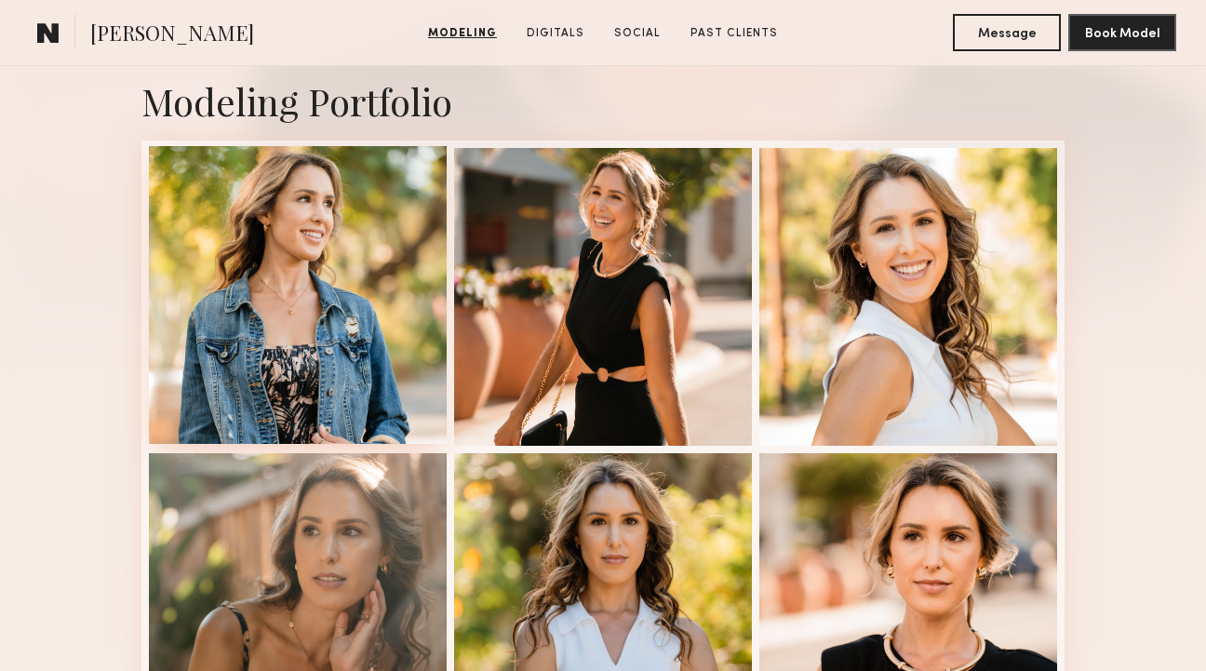
click at [302, 289] on div at bounding box center [298, 295] width 298 height 298
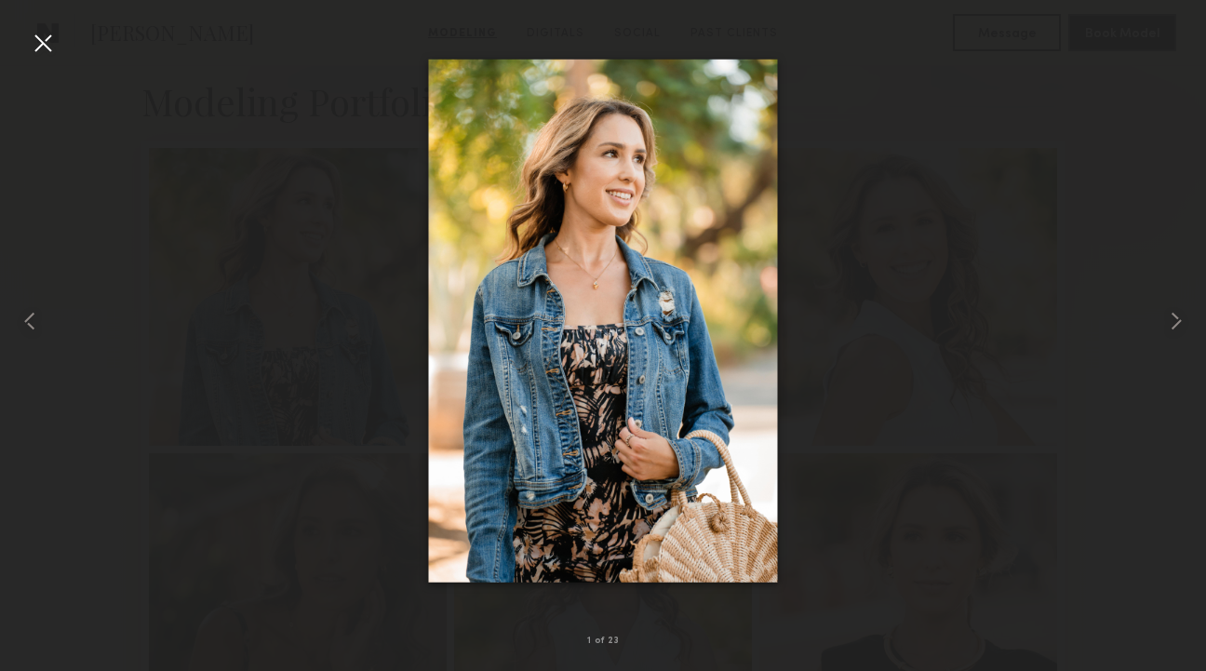
click at [39, 47] on div at bounding box center [43, 43] width 30 height 30
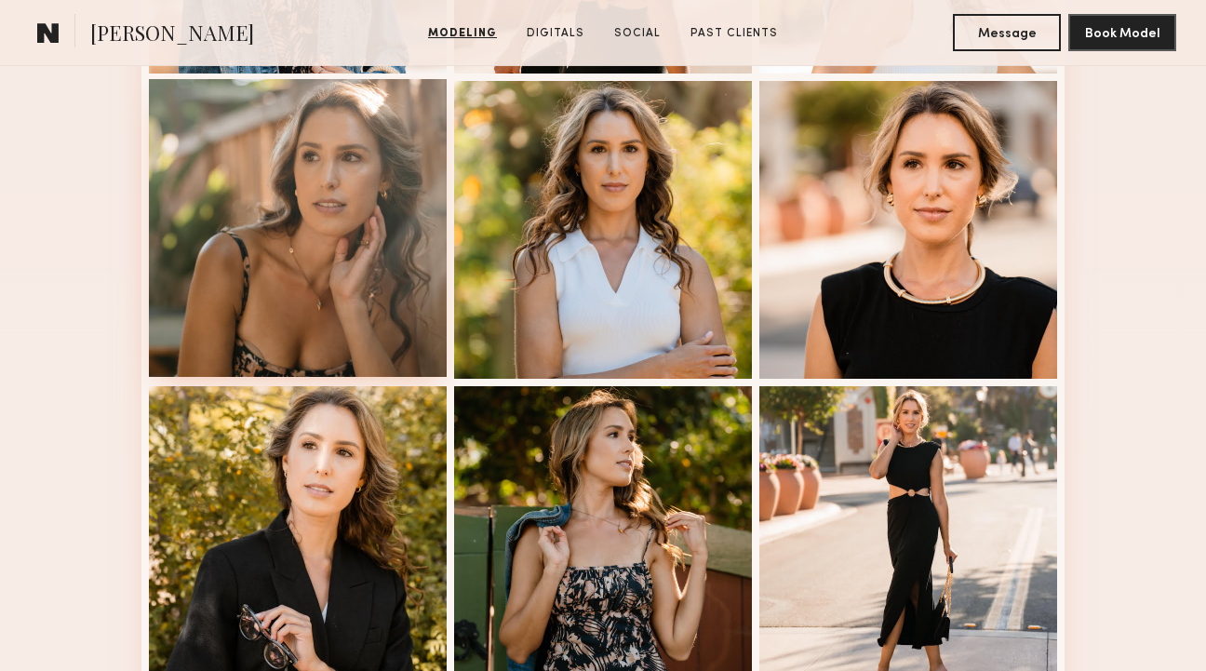
scroll to position [870, 0]
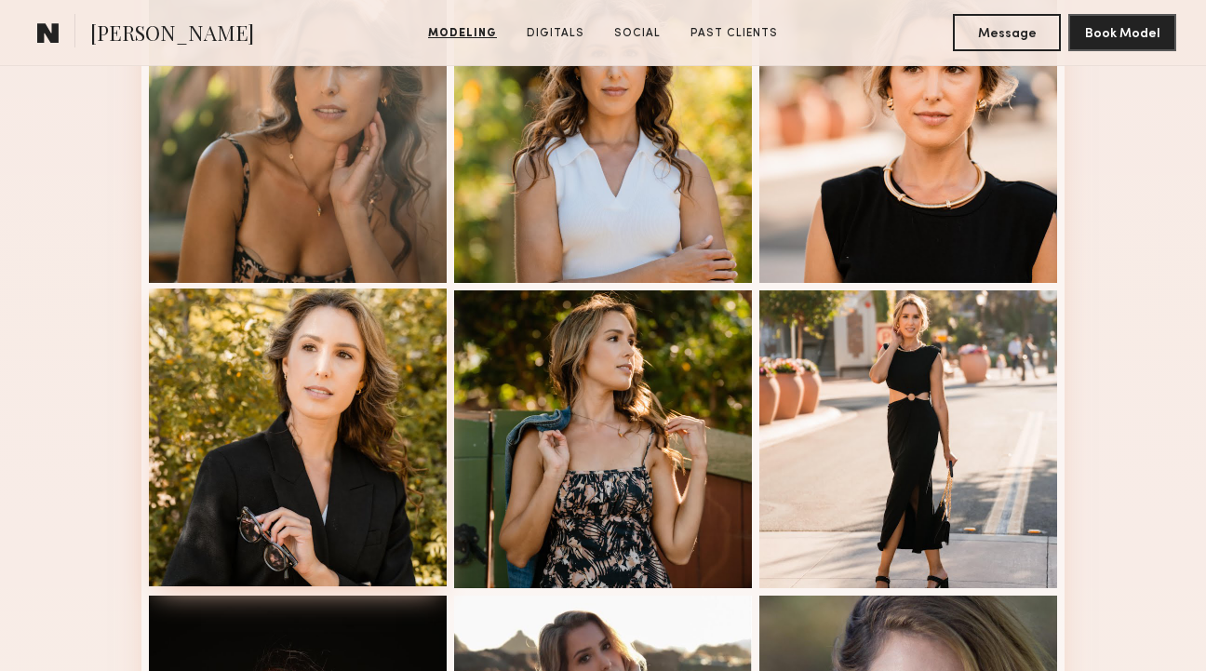
click at [367, 384] on div at bounding box center [298, 437] width 298 height 298
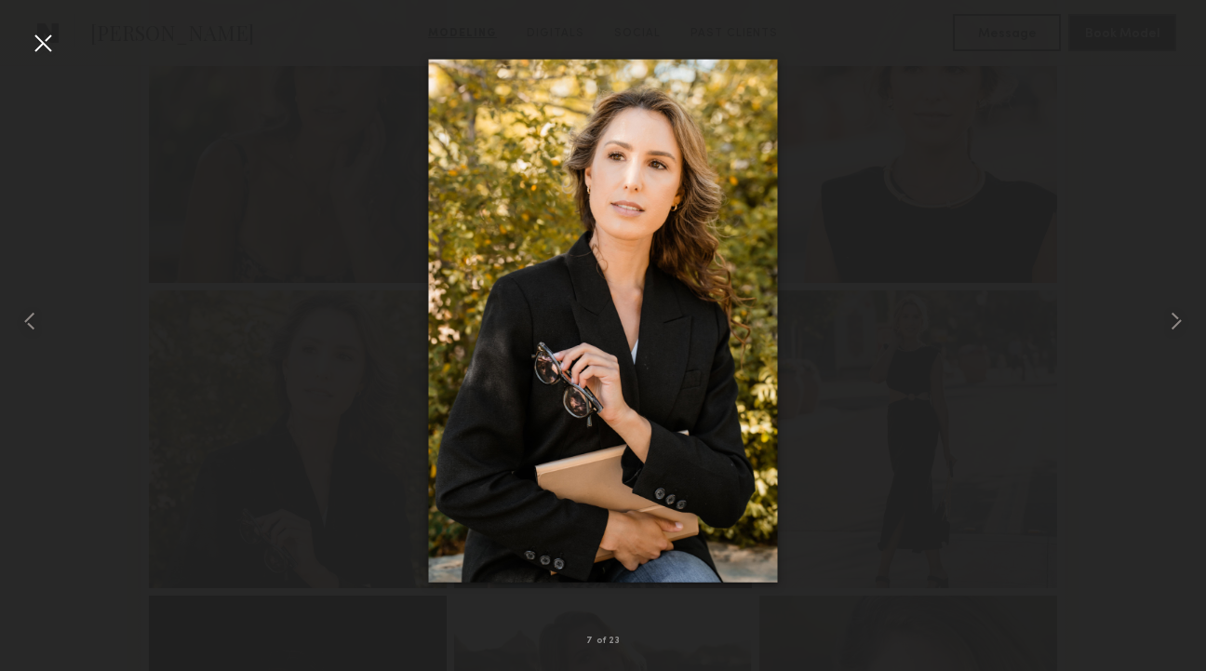
click at [48, 38] on div at bounding box center [43, 43] width 30 height 30
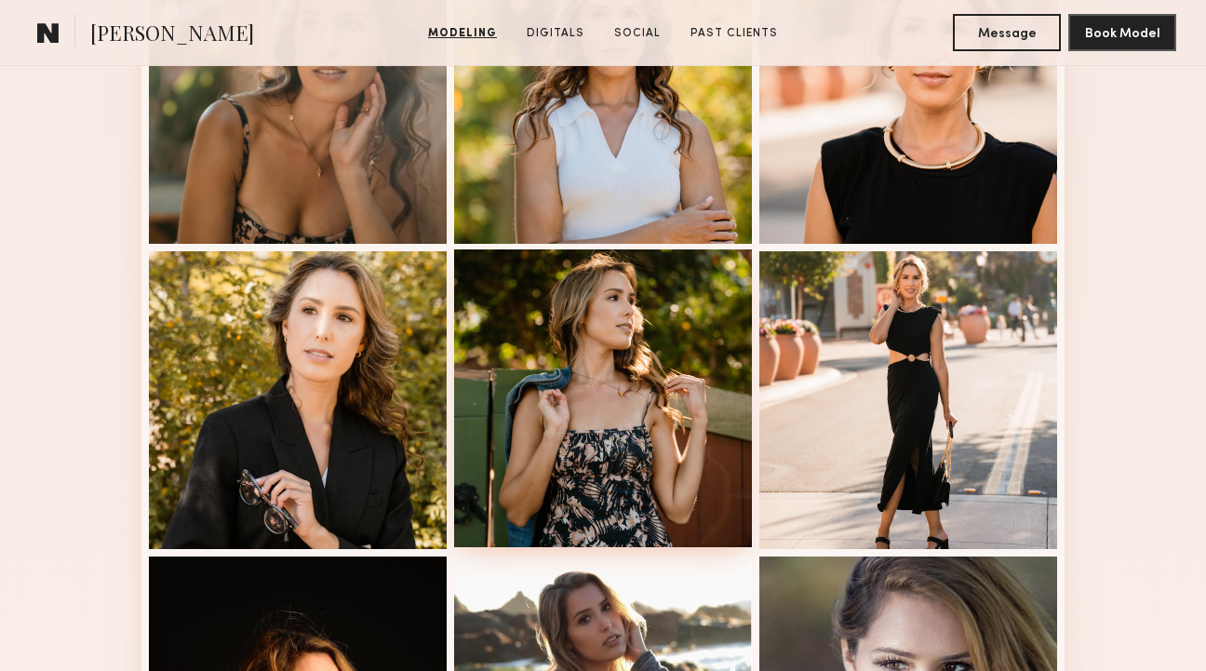
scroll to position [1024, 0]
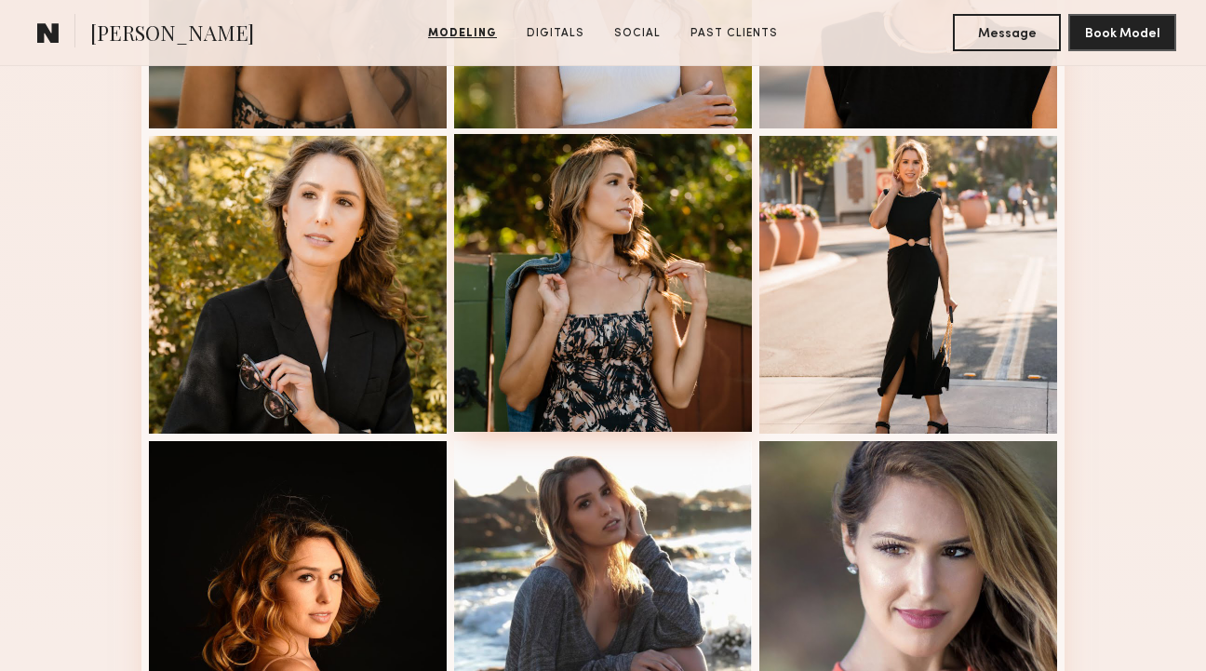
click at [572, 230] on div at bounding box center [603, 283] width 298 height 298
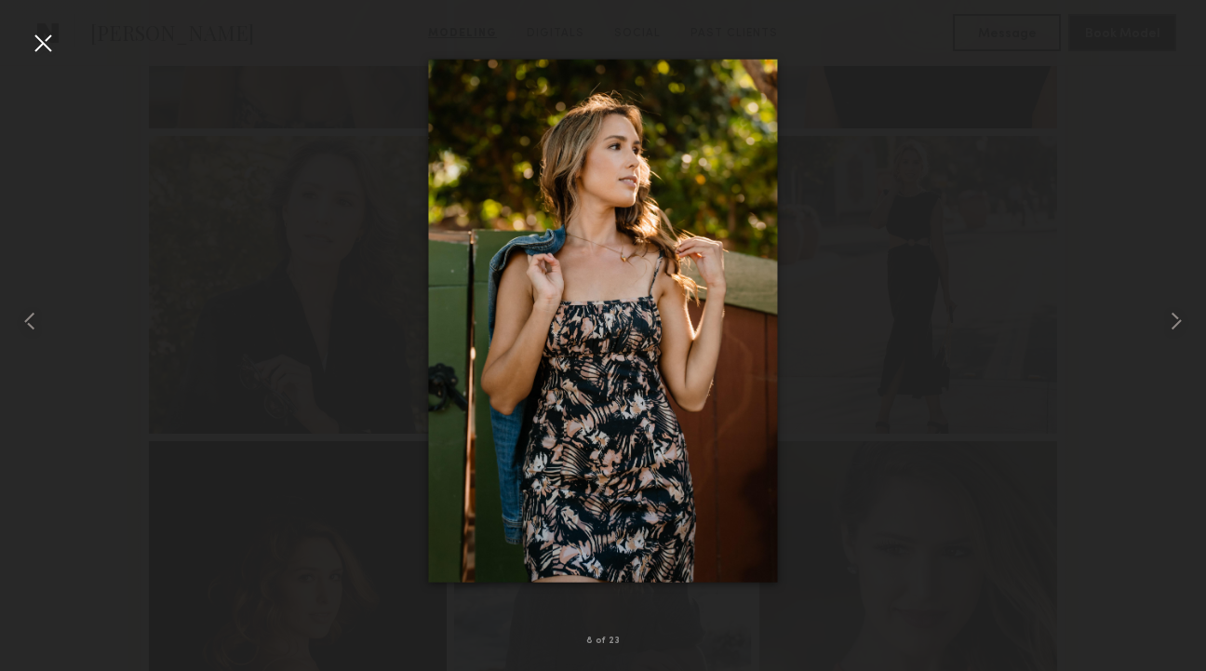
click at [31, 38] on div at bounding box center [43, 43] width 30 height 30
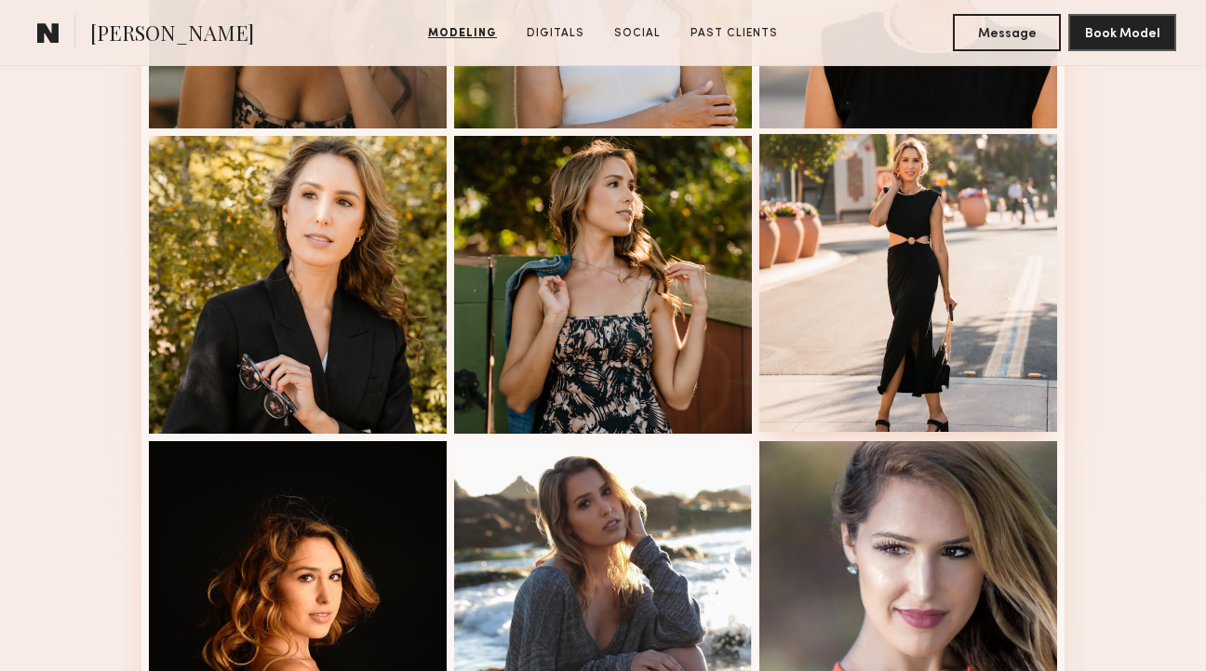
click at [873, 215] on div at bounding box center [908, 283] width 298 height 298
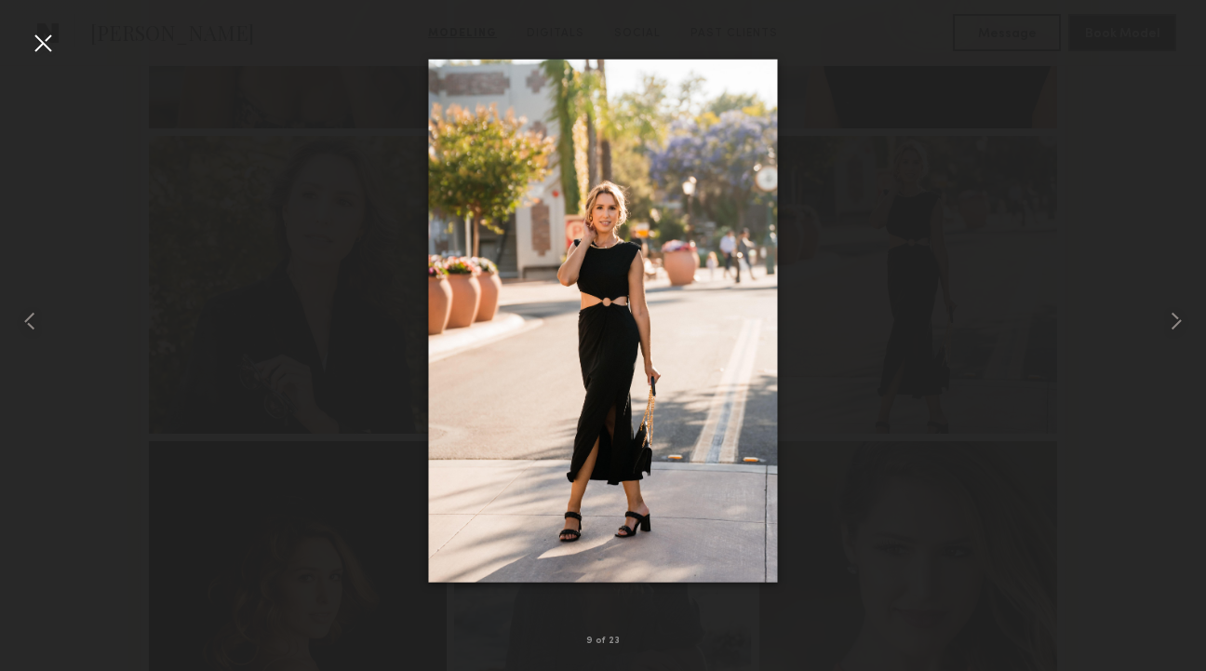
click at [59, 41] on div at bounding box center [603, 320] width 1206 height 581
click at [52, 45] on div at bounding box center [43, 43] width 30 height 30
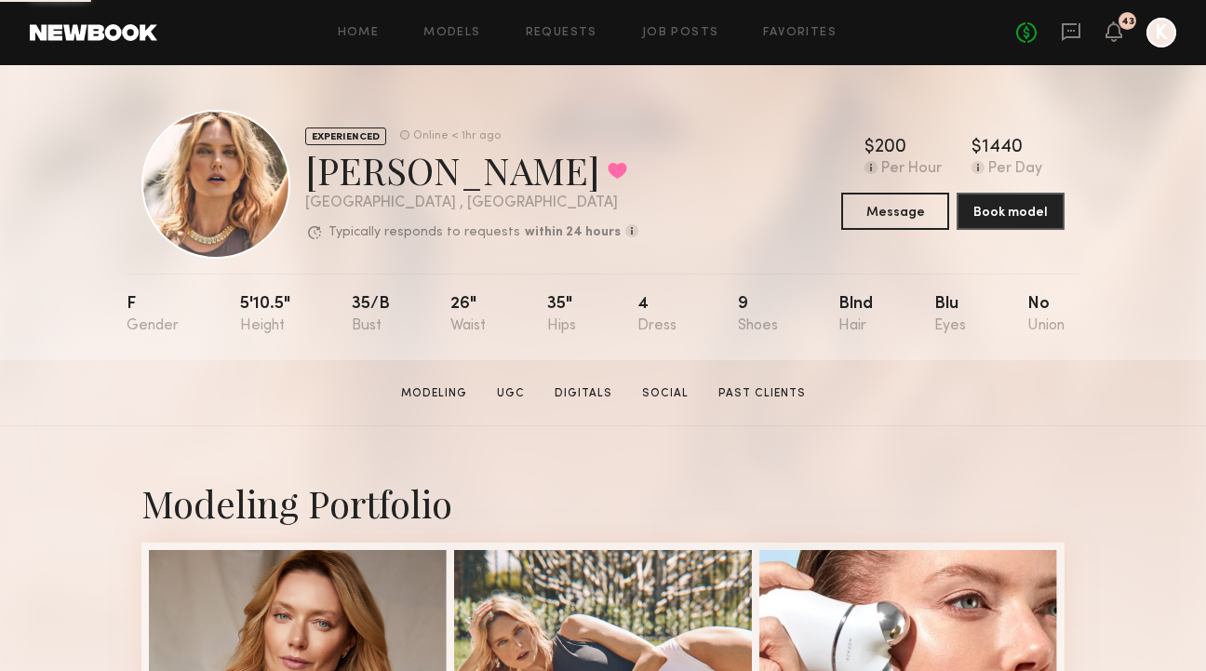
scroll to position [385, 0]
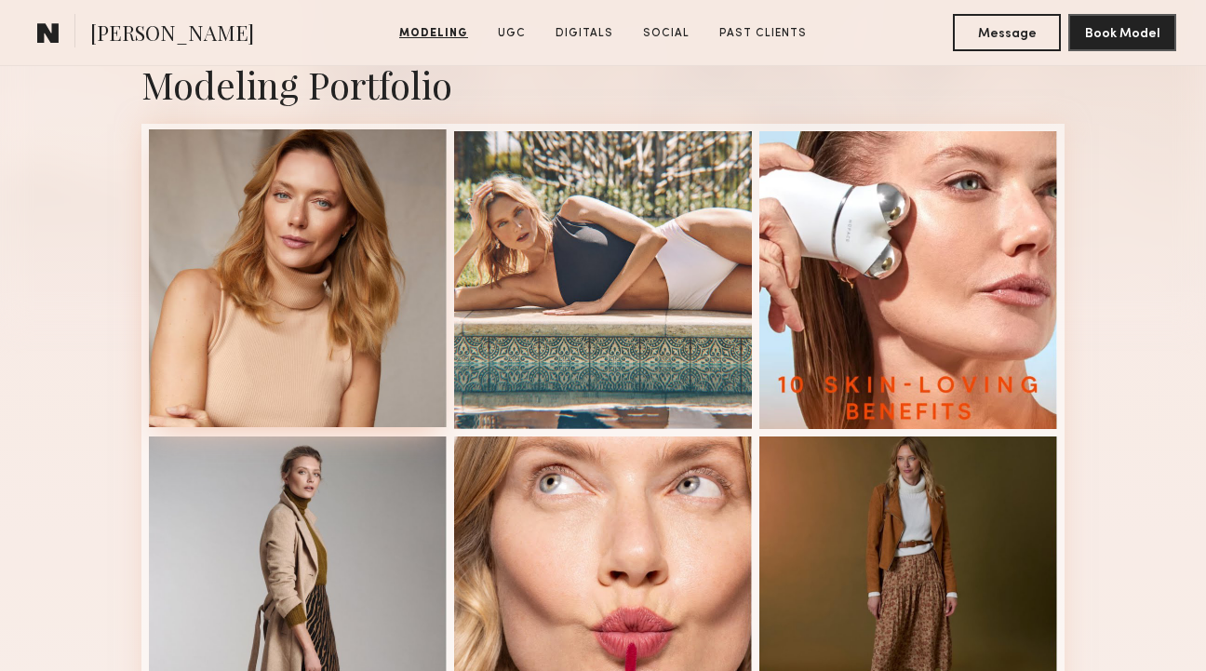
click at [343, 222] on div at bounding box center [298, 278] width 298 height 298
